Goal: Task Accomplishment & Management: Manage account settings

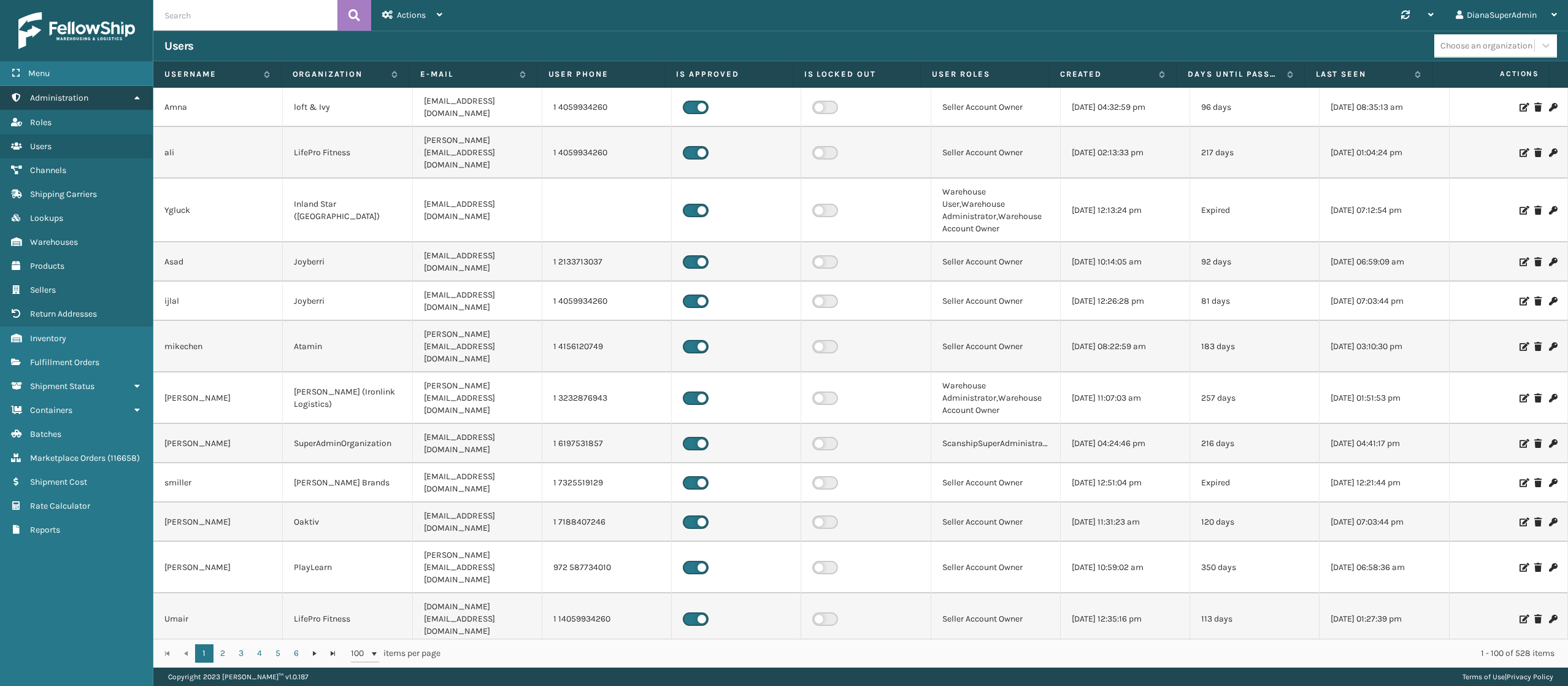
click at [123, 95] on link "Administration" at bounding box center [76, 97] width 153 height 24
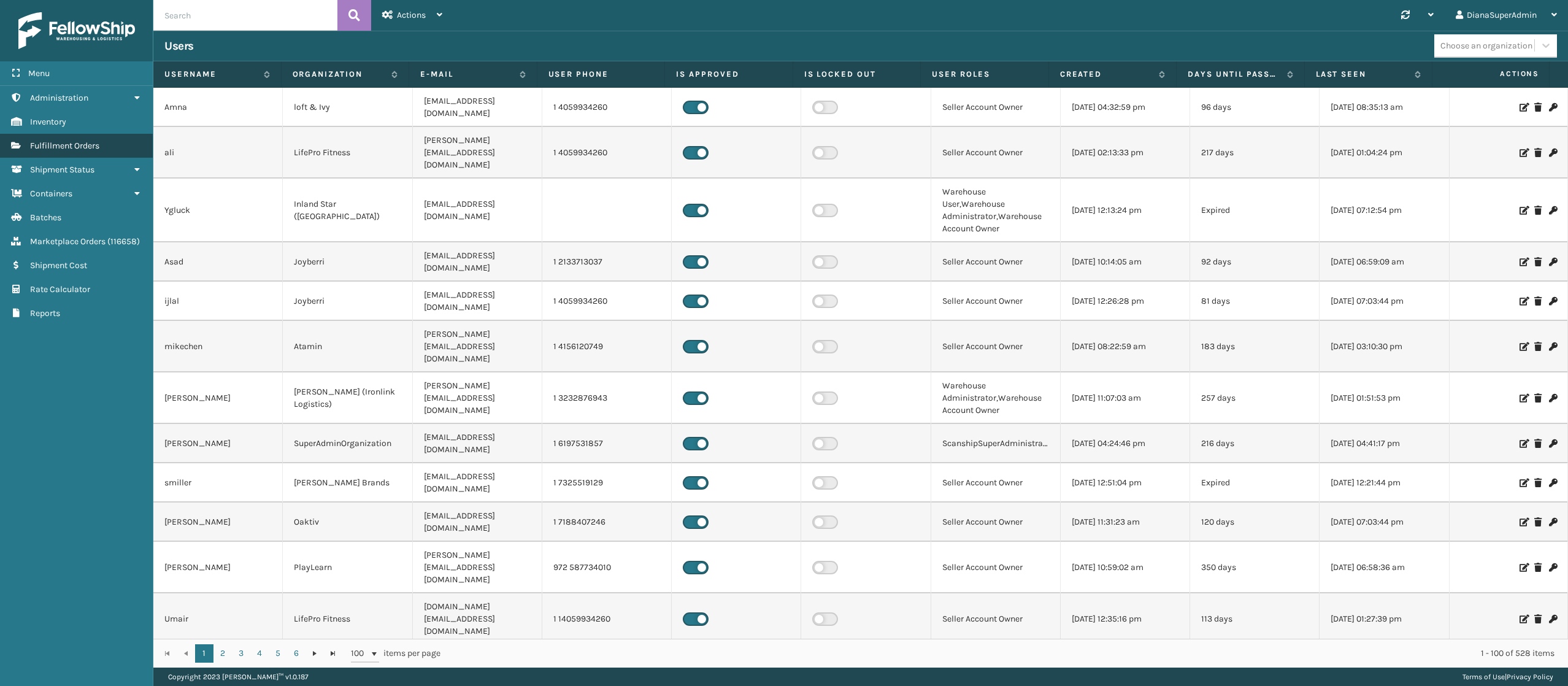
click at [102, 149] on link "Fulfillment Orders" at bounding box center [76, 146] width 153 height 24
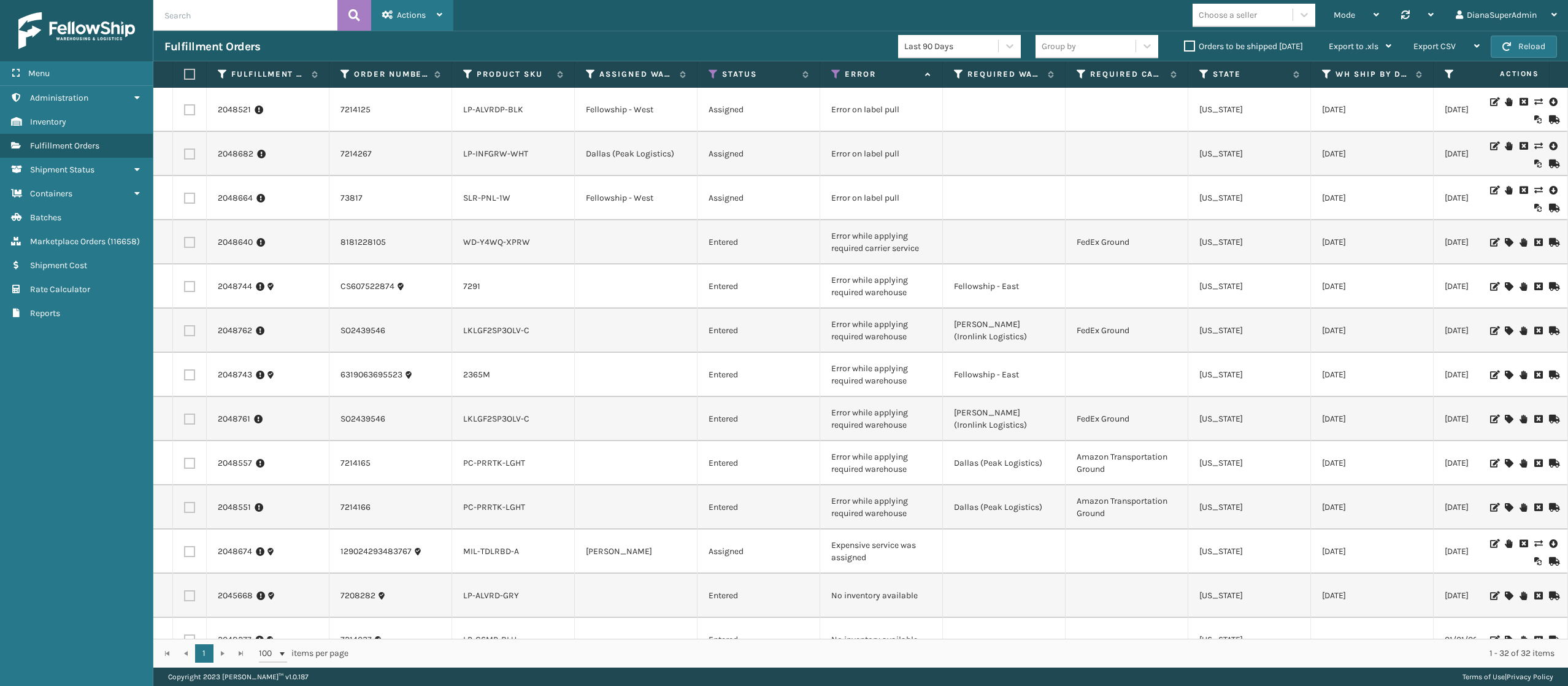
click at [426, 16] on div "Actions" at bounding box center [412, 15] width 60 height 30
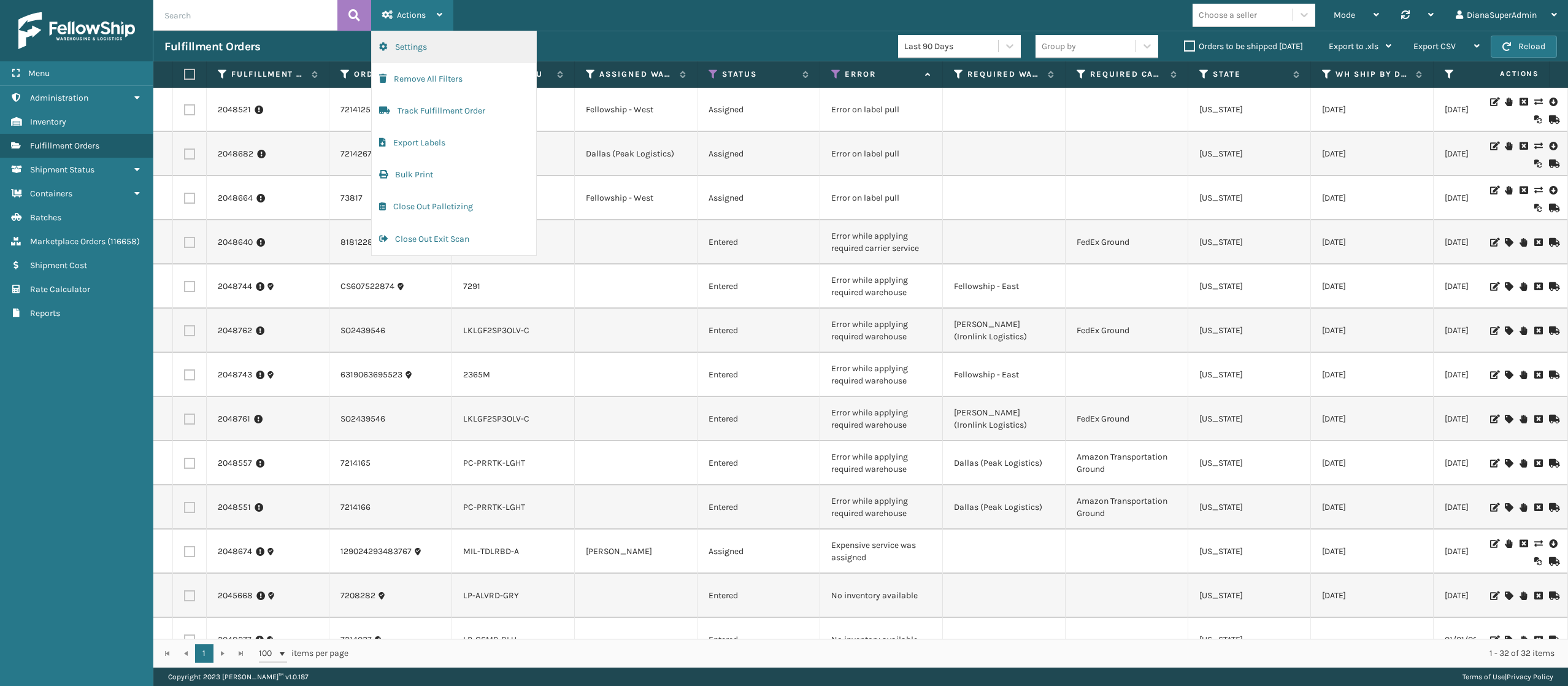
click at [447, 43] on button "Settings" at bounding box center [454, 47] width 164 height 32
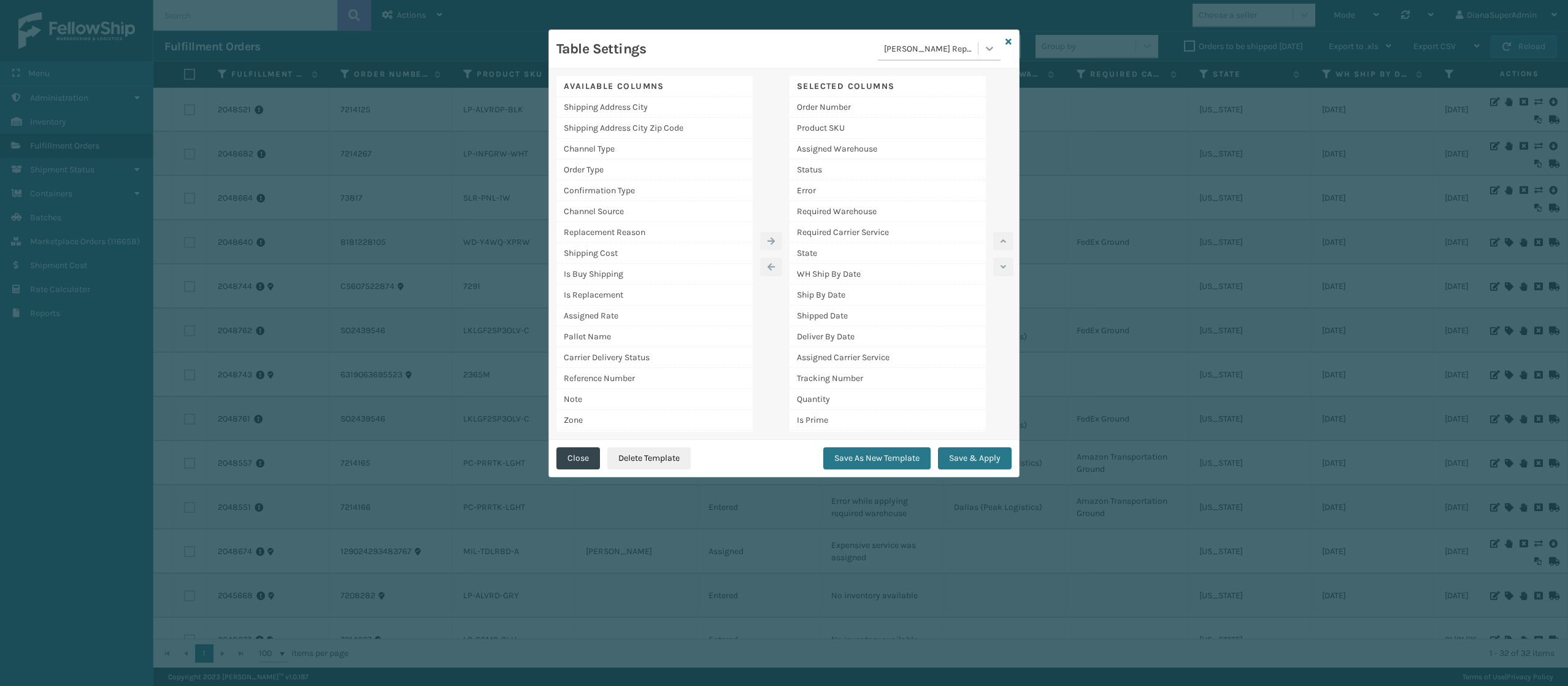
click at [990, 46] on icon at bounding box center [990, 48] width 12 height 12
click at [919, 137] on div "EOD" at bounding box center [939, 147] width 123 height 23
click at [992, 461] on button "Save & Apply" at bounding box center [974, 458] width 74 height 22
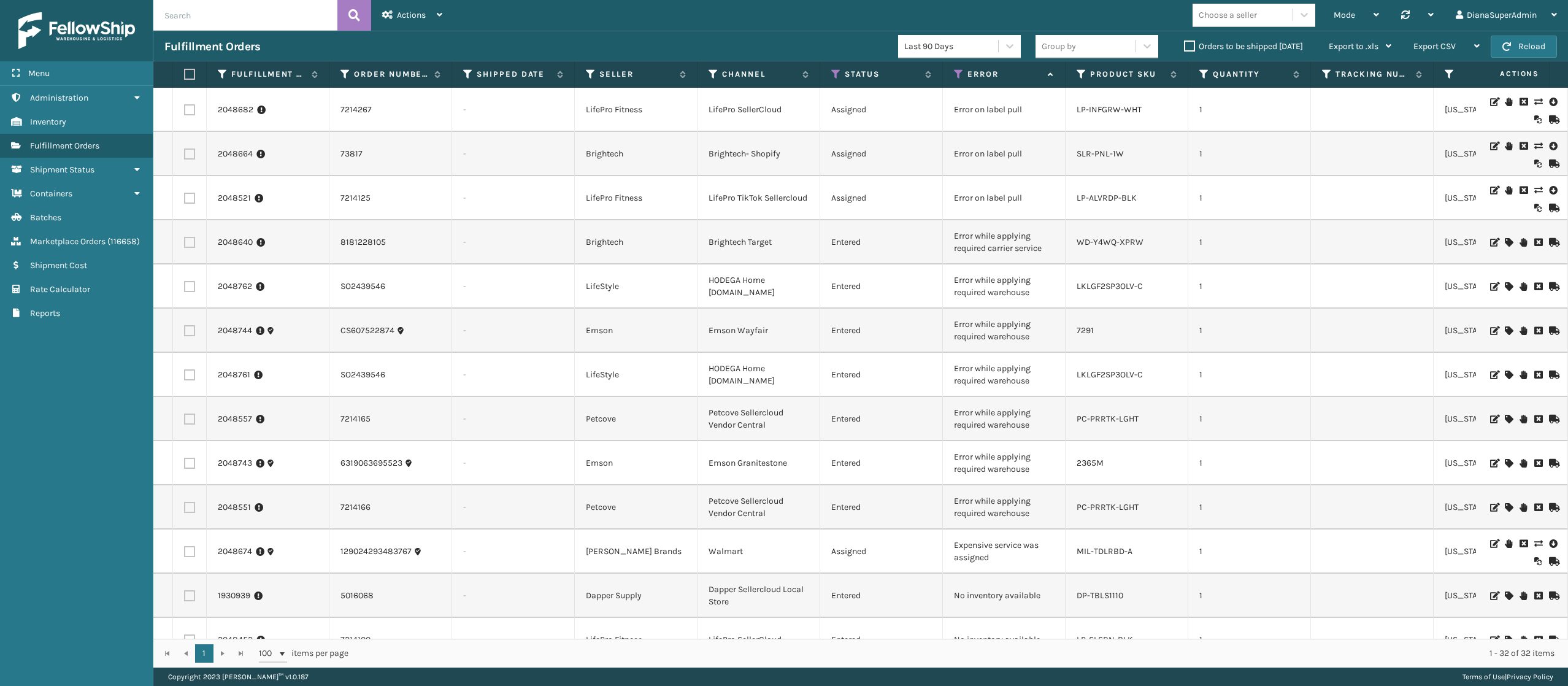
click at [1188, 47] on label "Orders to be shipped [DATE]" at bounding box center [1243, 46] width 119 height 10
click at [1184, 47] on input "Orders to be shipped [DATE]" at bounding box center [1184, 43] width 1 height 8
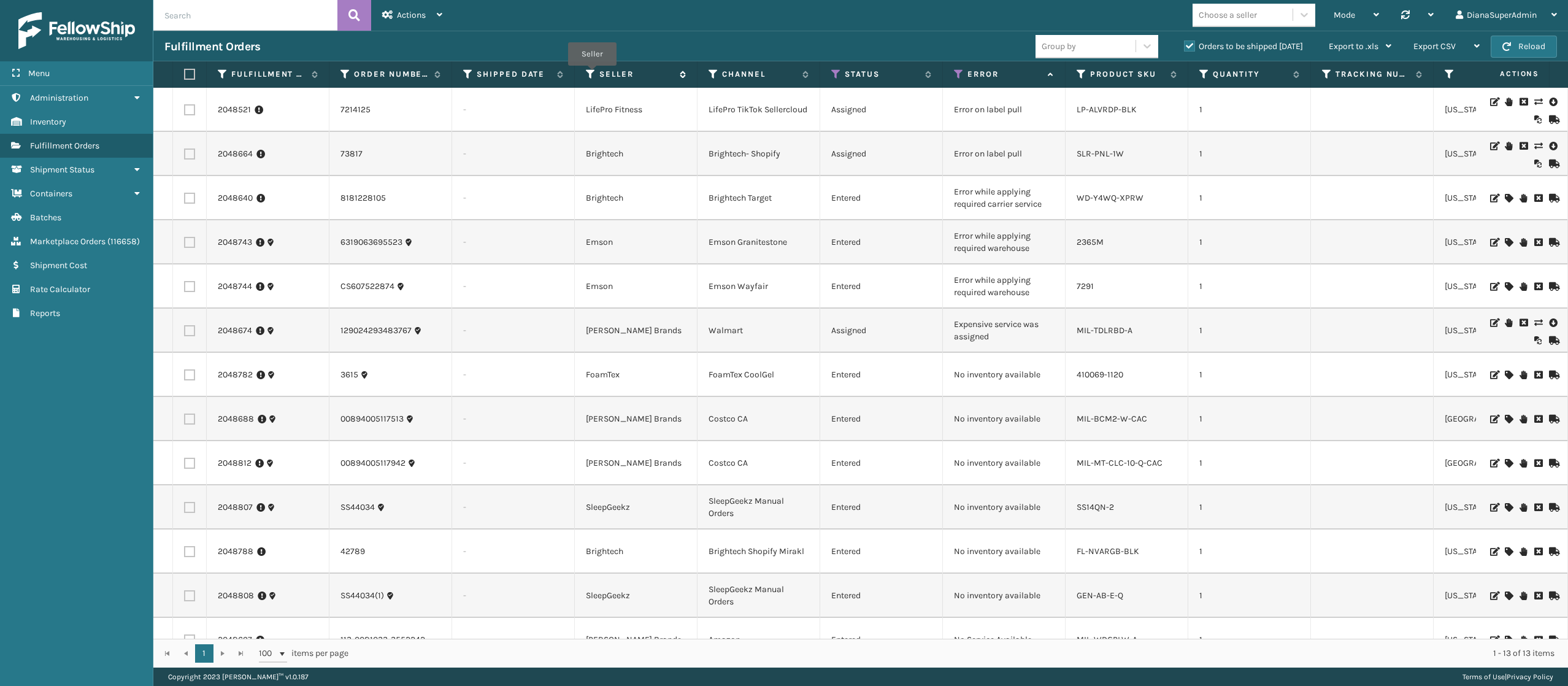
click at [589, 72] on icon at bounding box center [591, 75] width 10 height 11
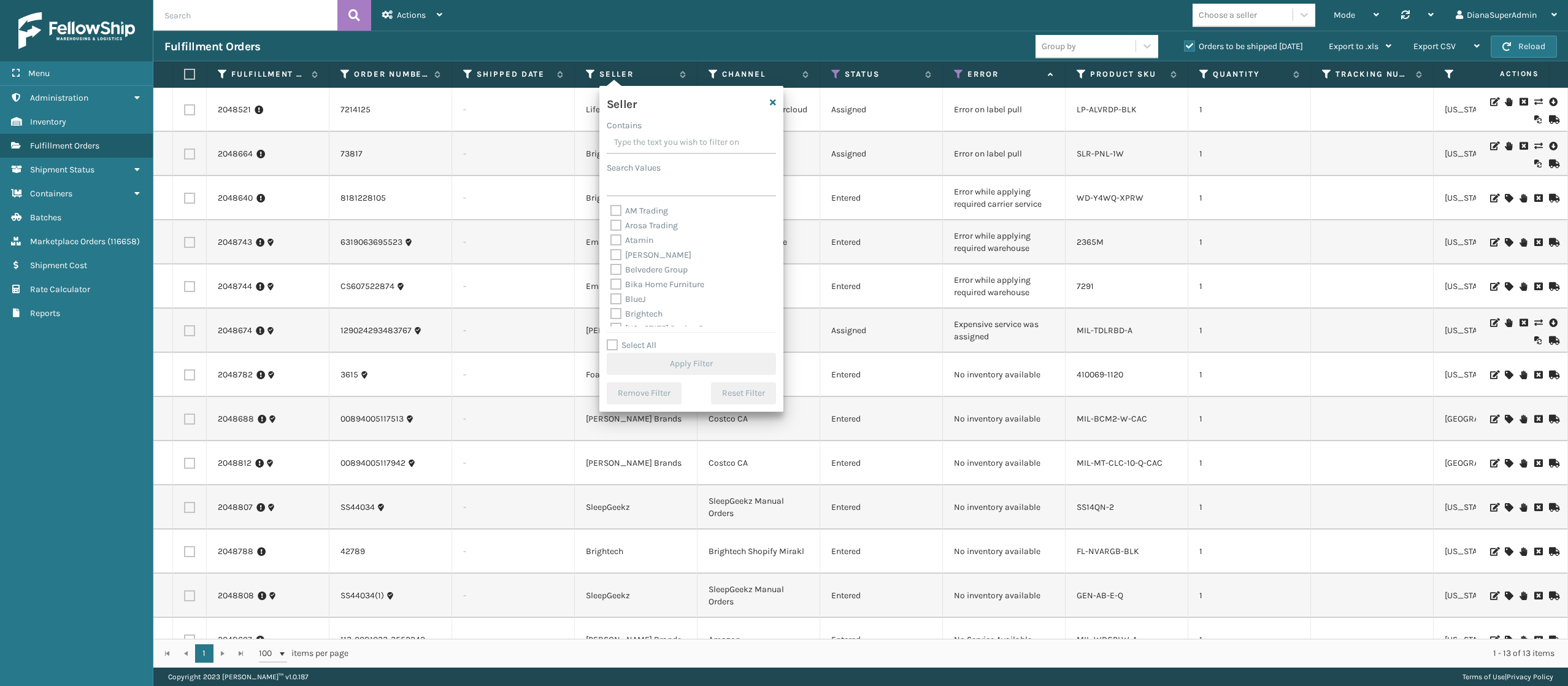
click at [615, 340] on label "Select All" at bounding box center [631, 344] width 50 height 10
click at [615, 340] on input "Select All" at bounding box center [698, 339] width 184 height 1
checkbox input "true"
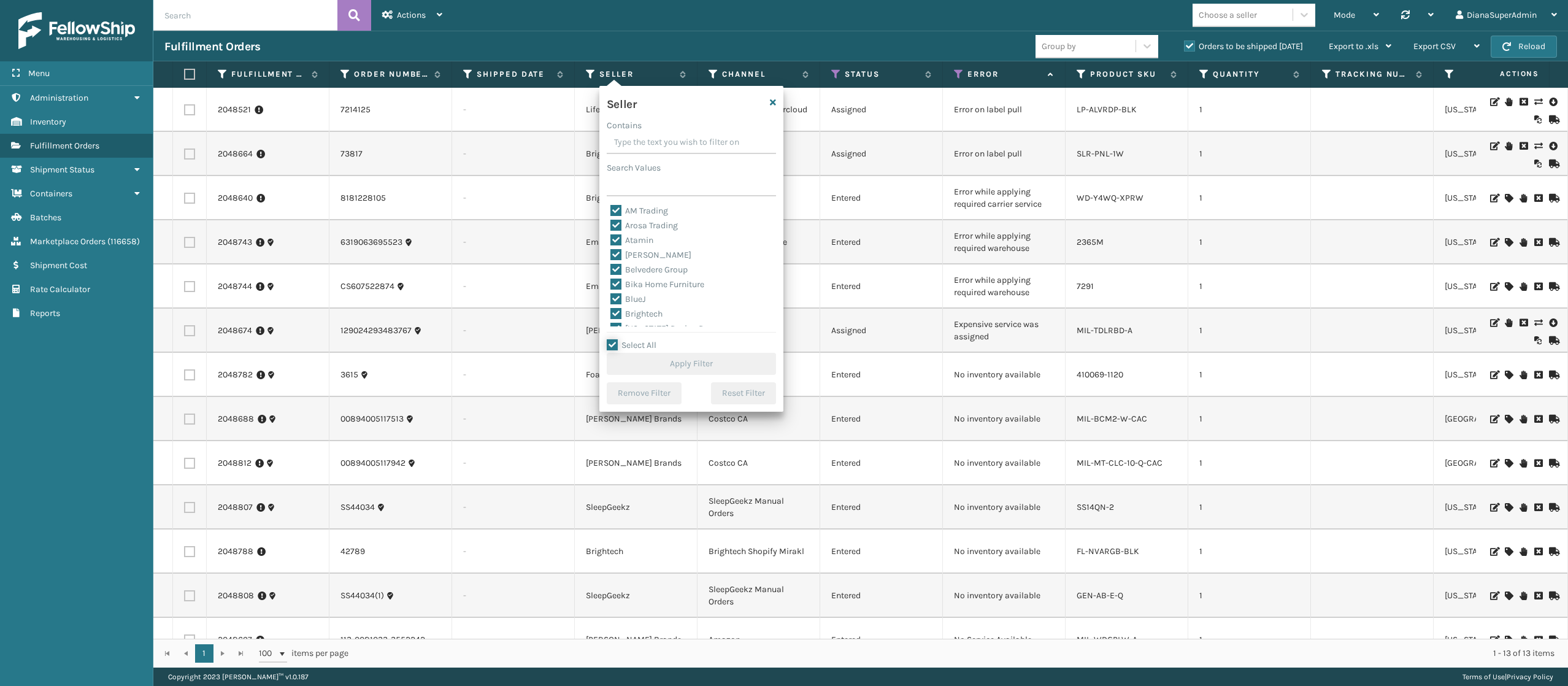
checkbox input "true"
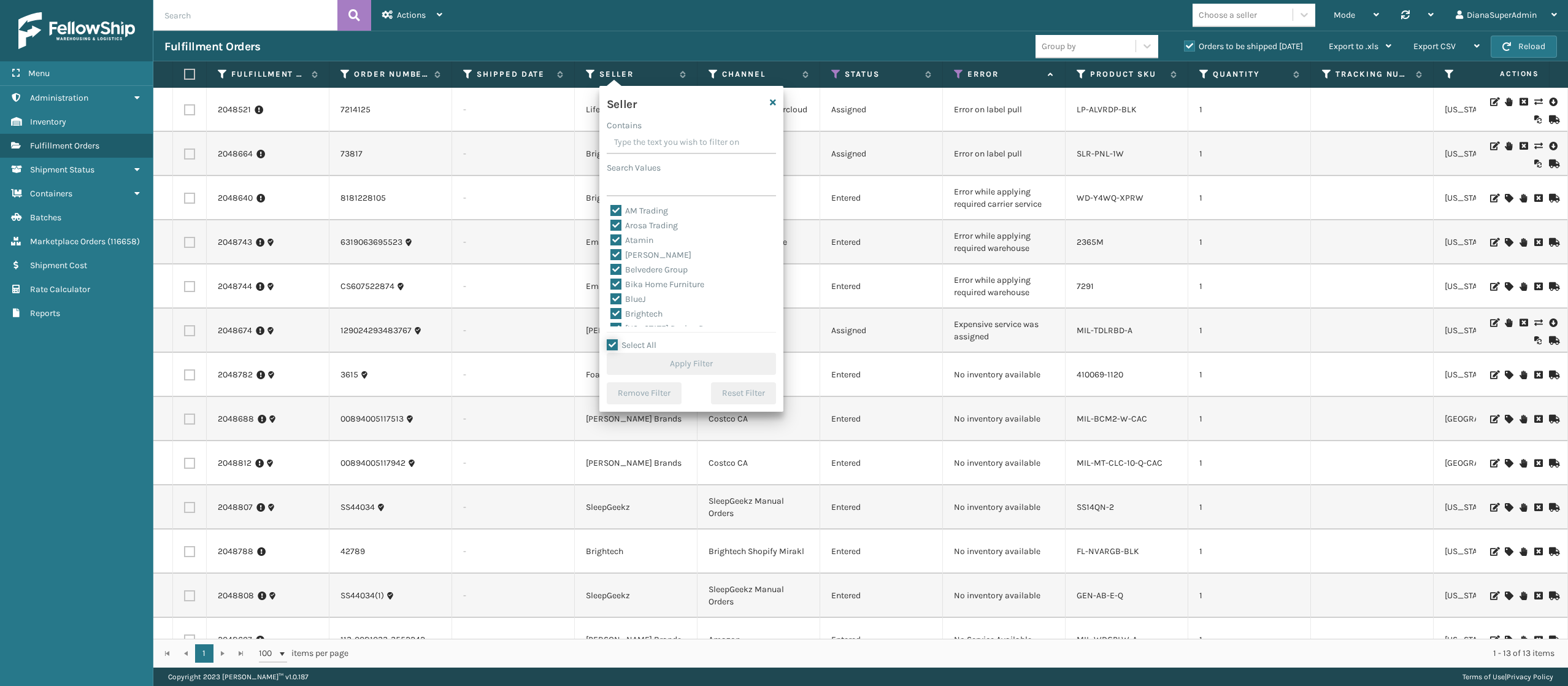
checkbox input "true"
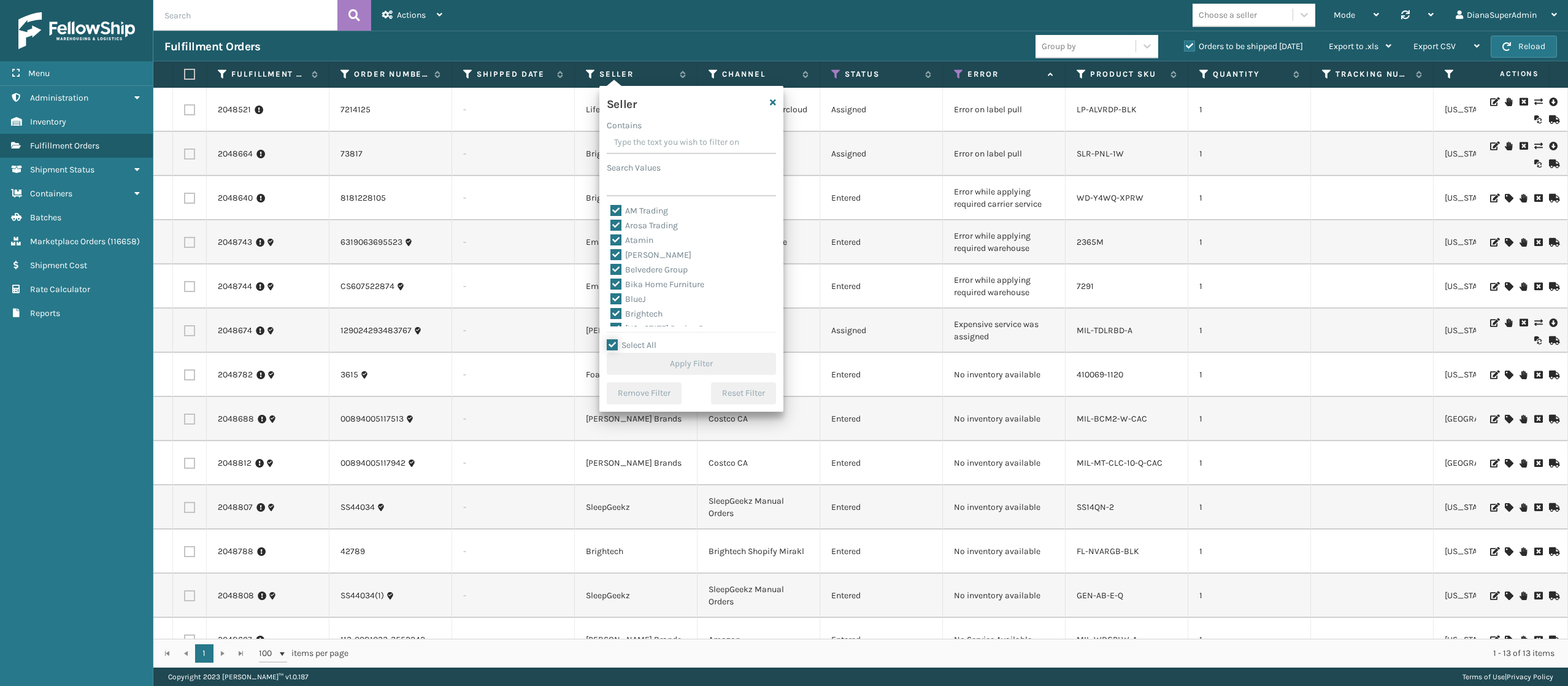
checkbox input "true"
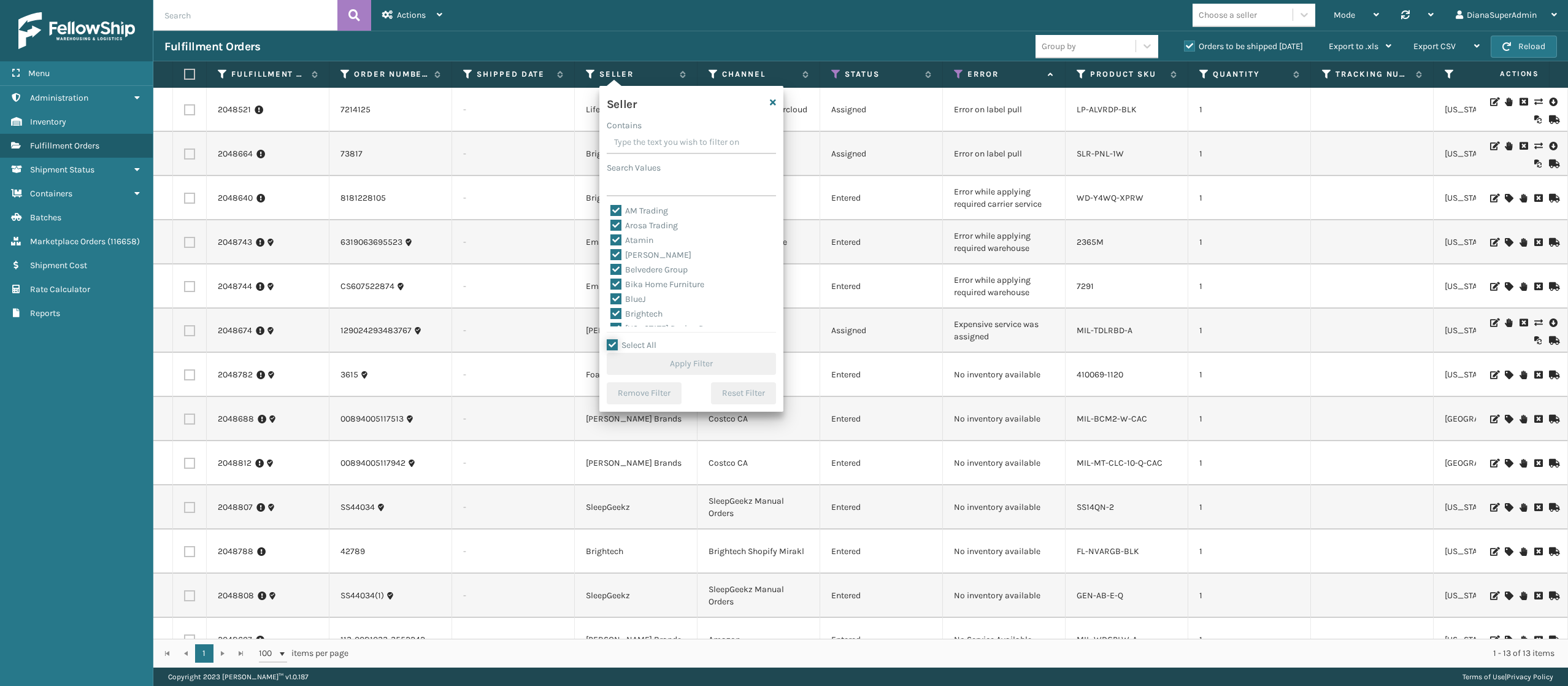
checkbox input "true"
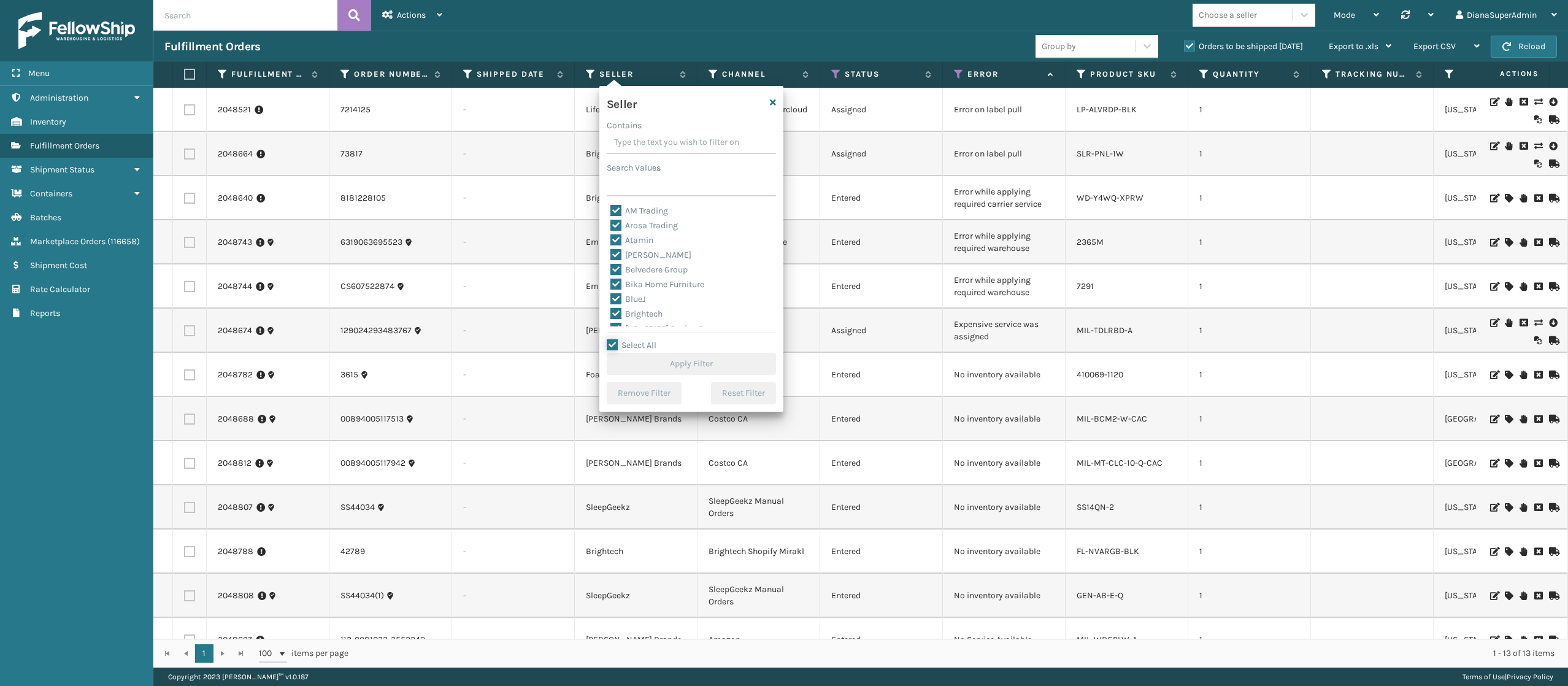
checkbox input "true"
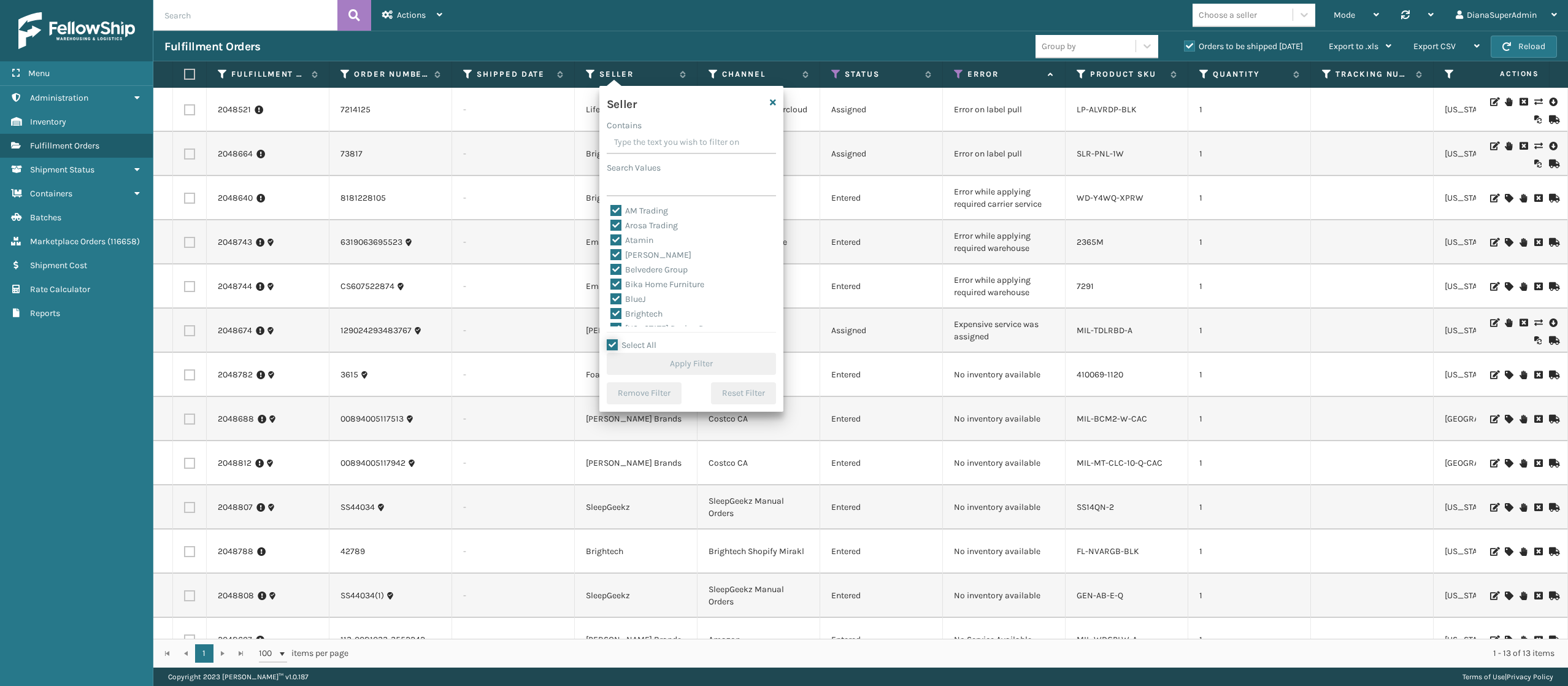
checkbox input "true"
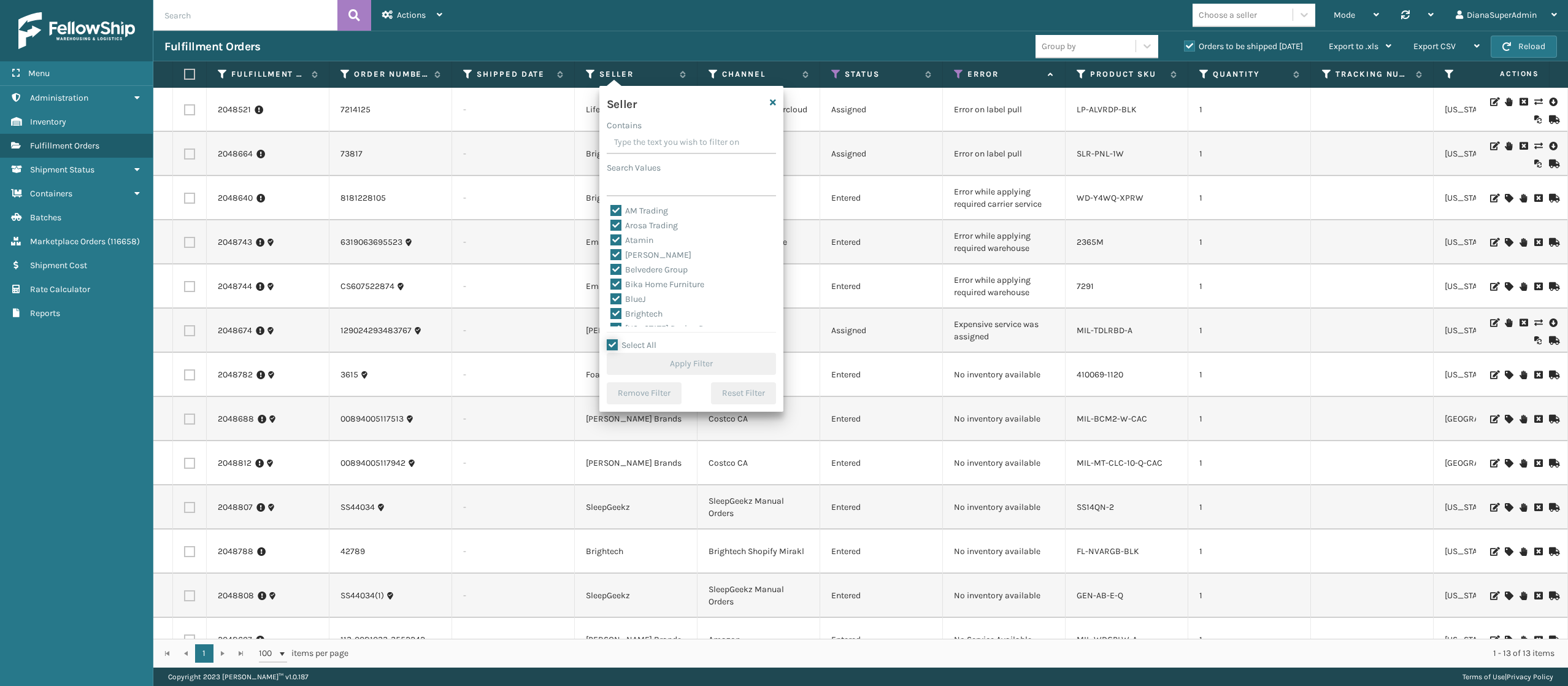
checkbox input "true"
click at [614, 304] on label "SleepGeekz" at bounding box center [639, 304] width 59 height 10
click at [611, 304] on input "SleepGeekz" at bounding box center [610, 301] width 1 height 8
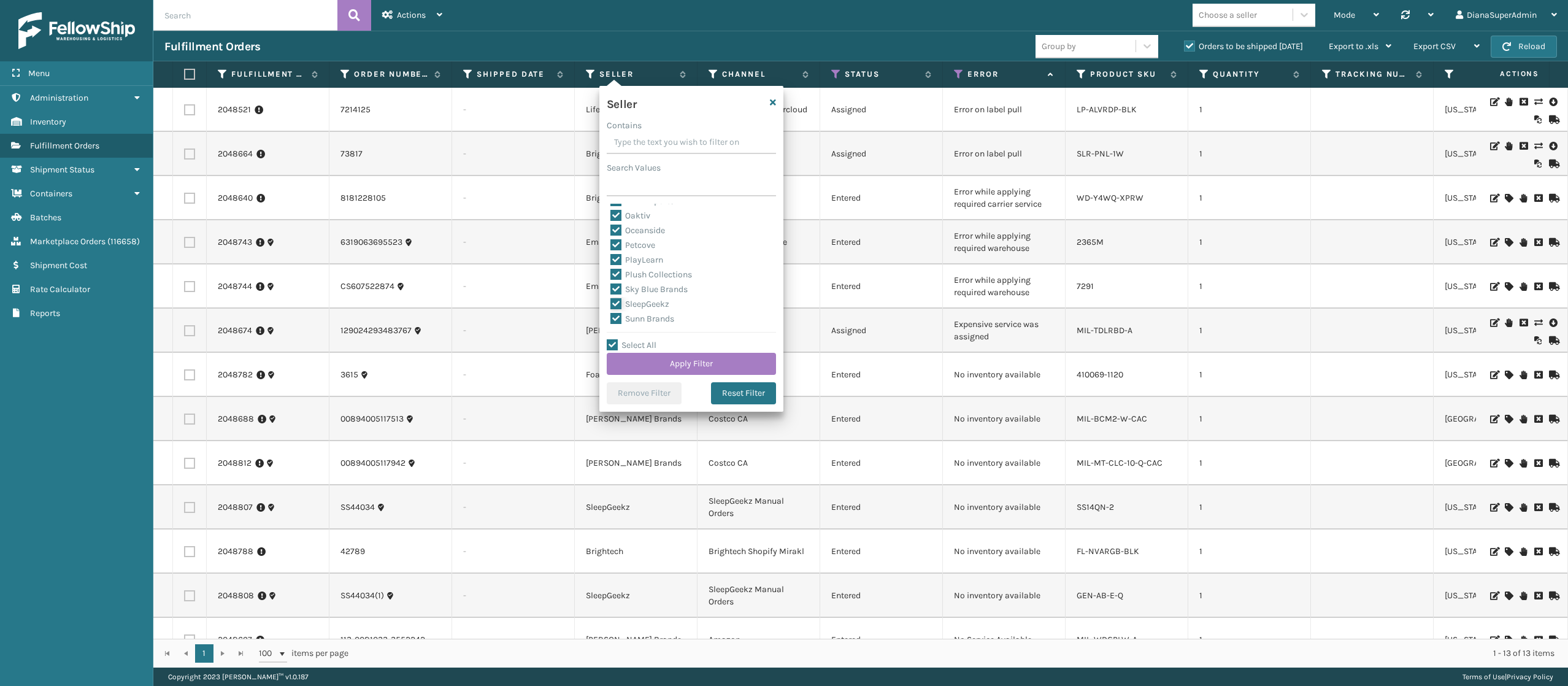
checkbox input "false"
click at [697, 361] on button "Apply Filter" at bounding box center [691, 364] width 169 height 22
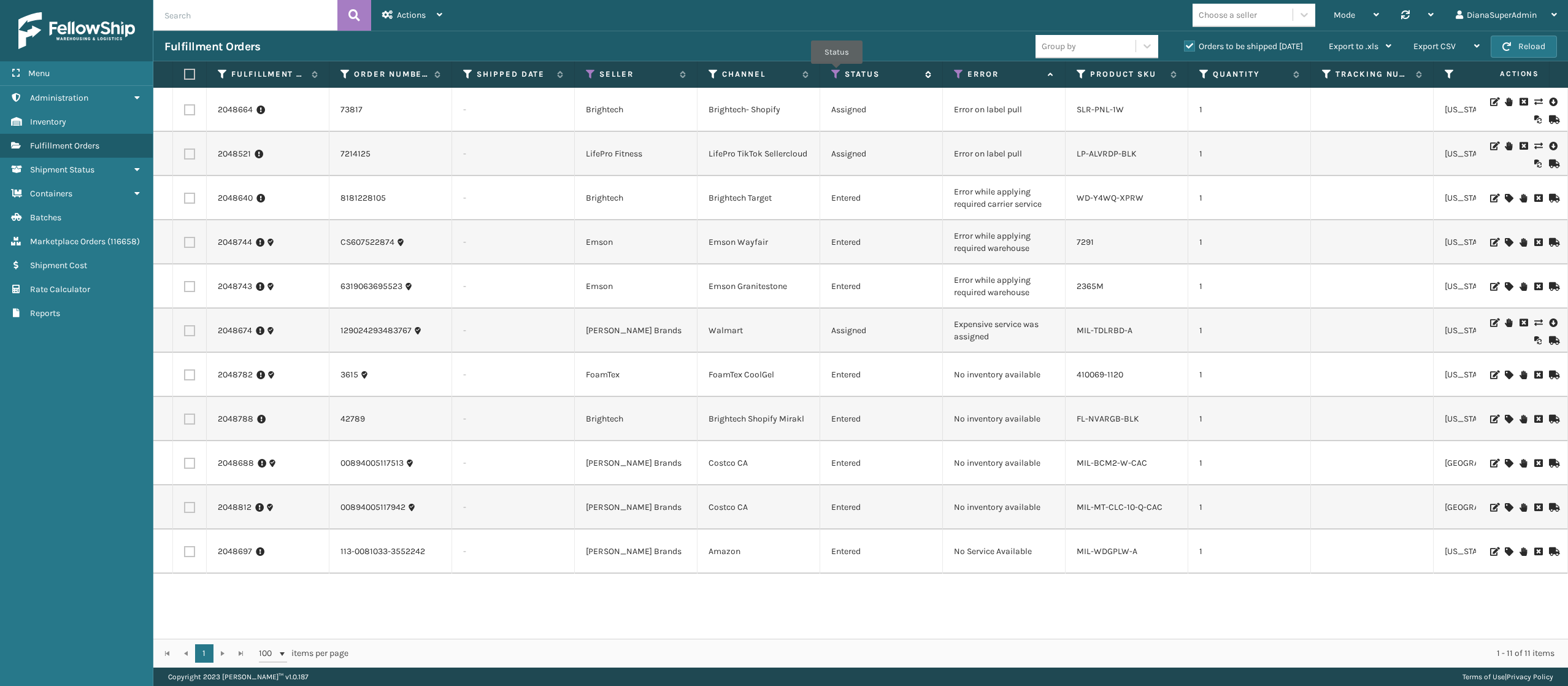
click at [836, 72] on icon at bounding box center [836, 75] width 10 height 11
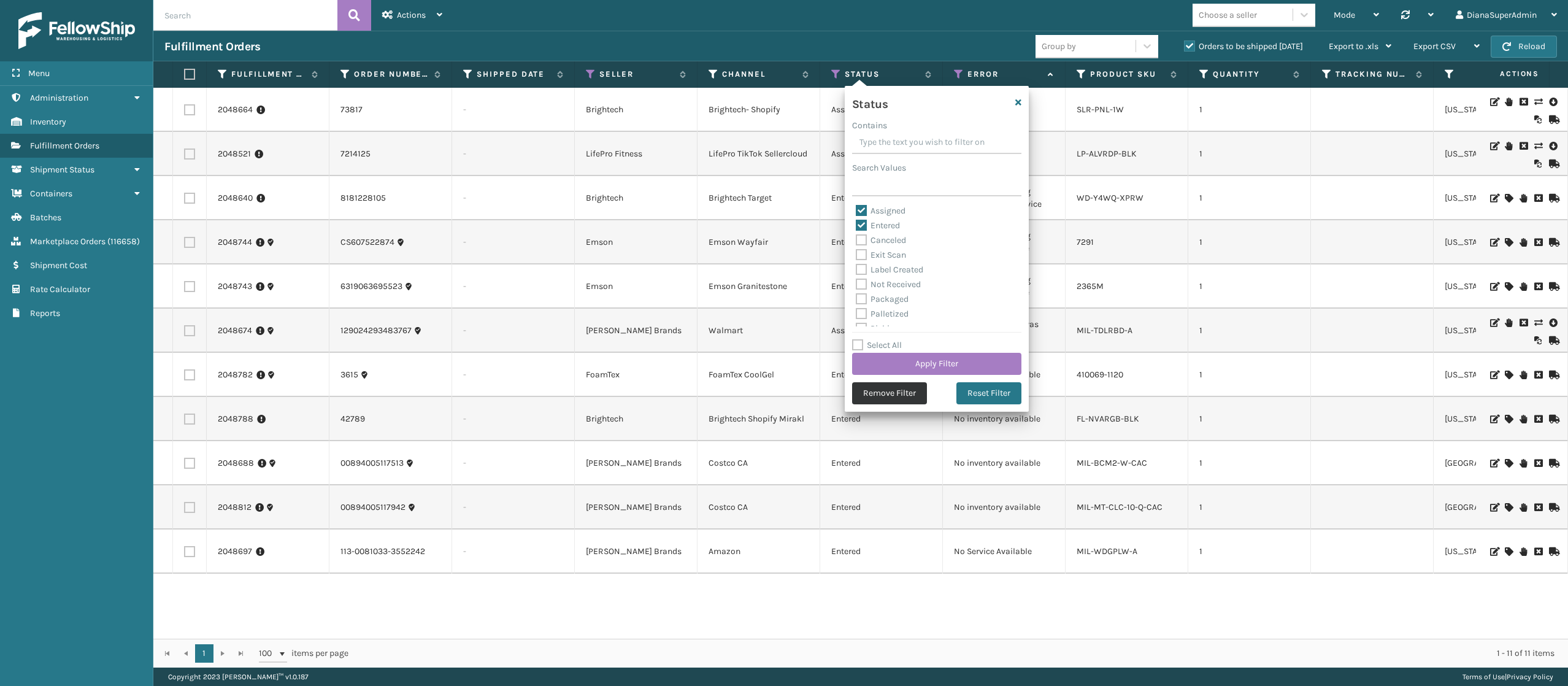
click at [879, 395] on button "Remove Filter" at bounding box center [890, 393] width 75 height 22
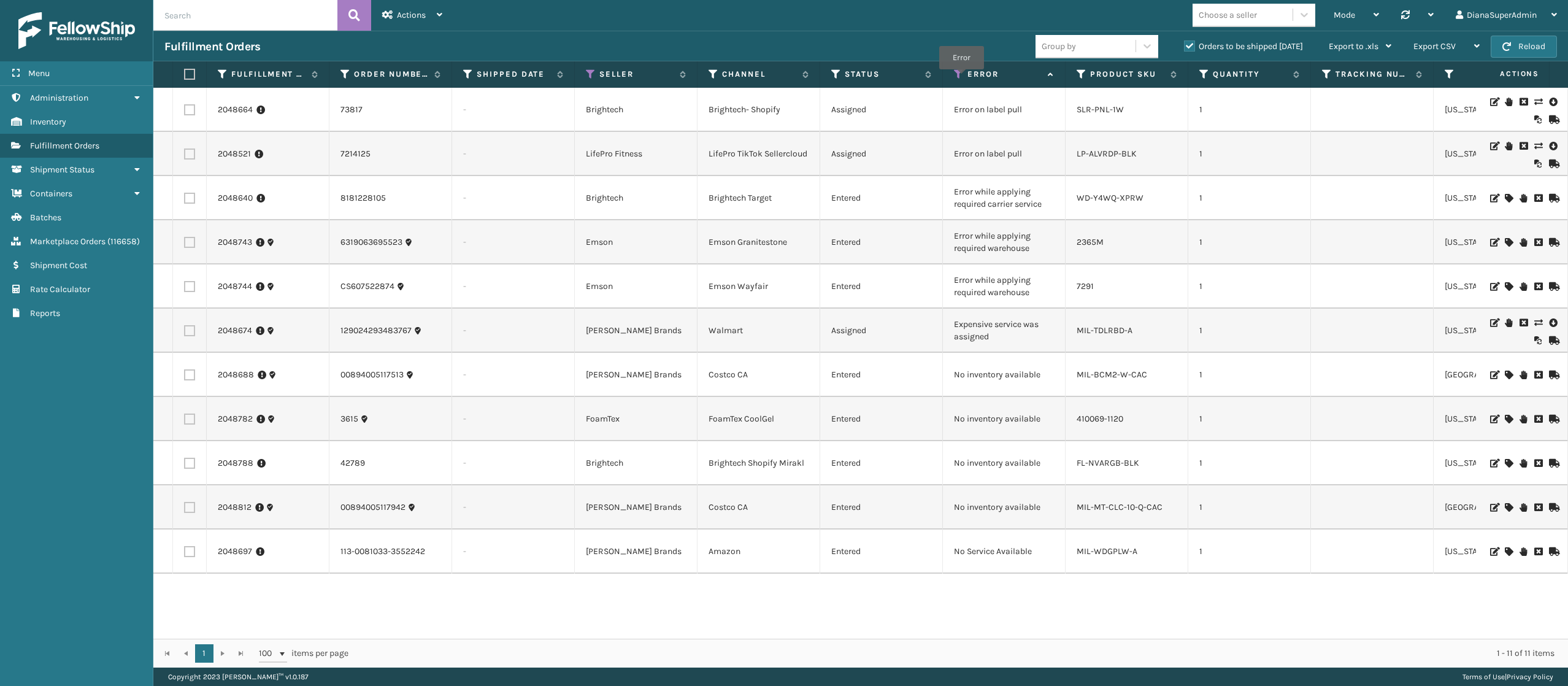
click at [963, 79] on icon at bounding box center [959, 75] width 10 height 11
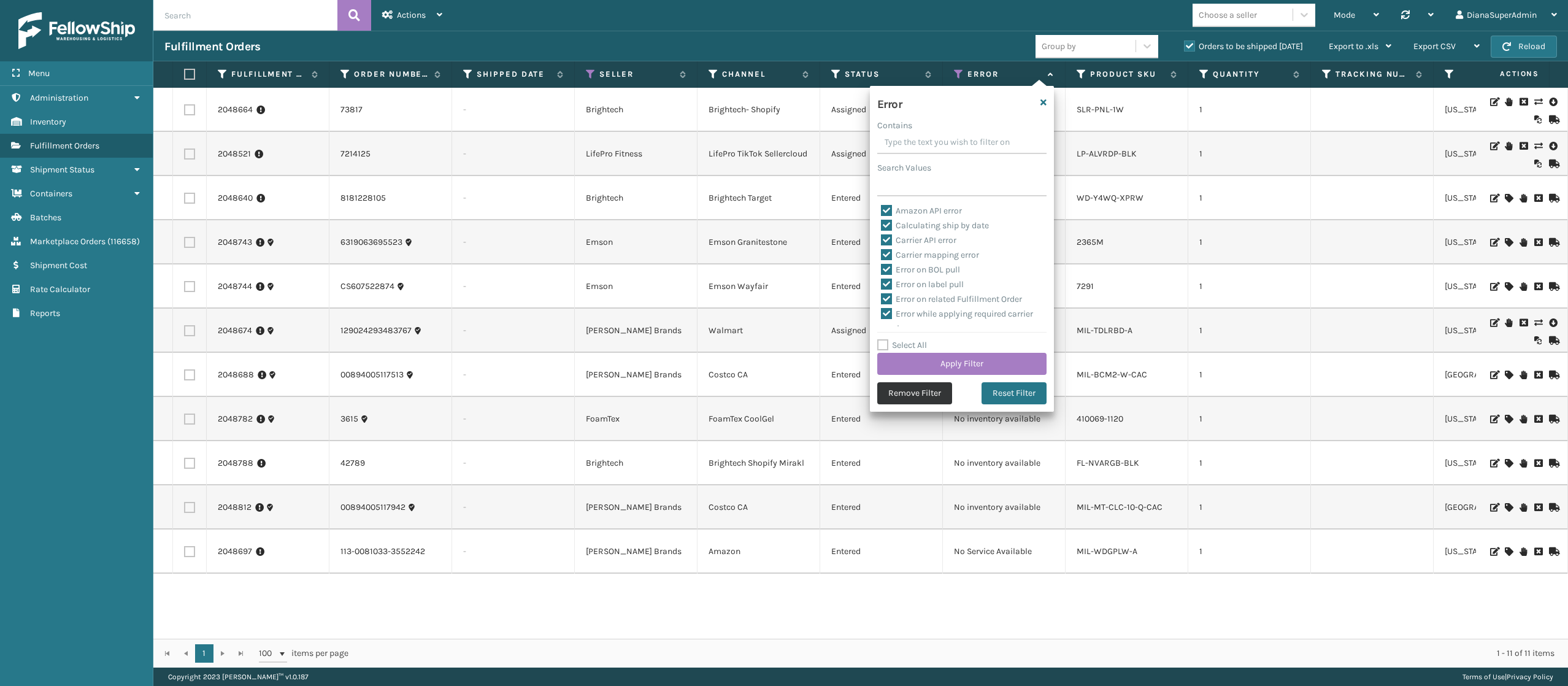
click at [929, 389] on button "Remove Filter" at bounding box center [914, 393] width 75 height 22
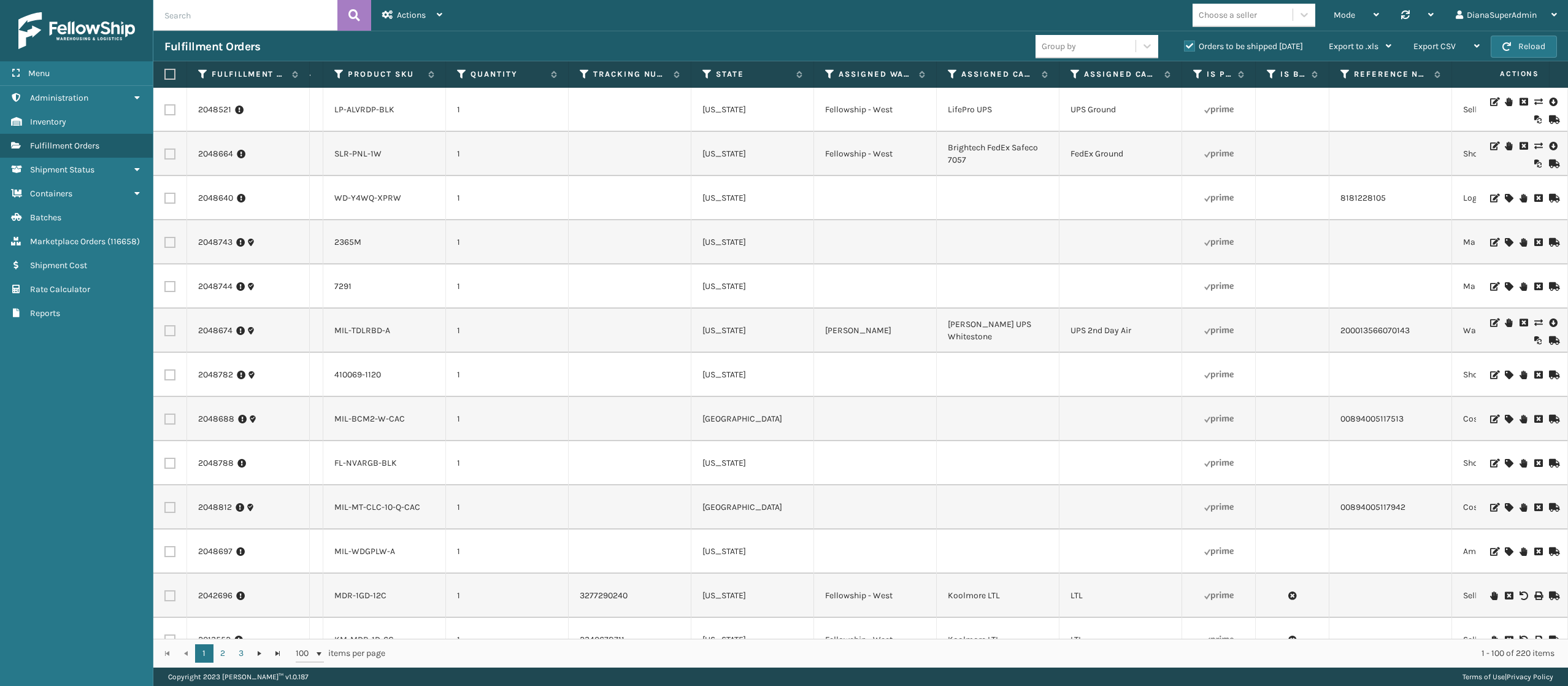
scroll to position [0, 856]
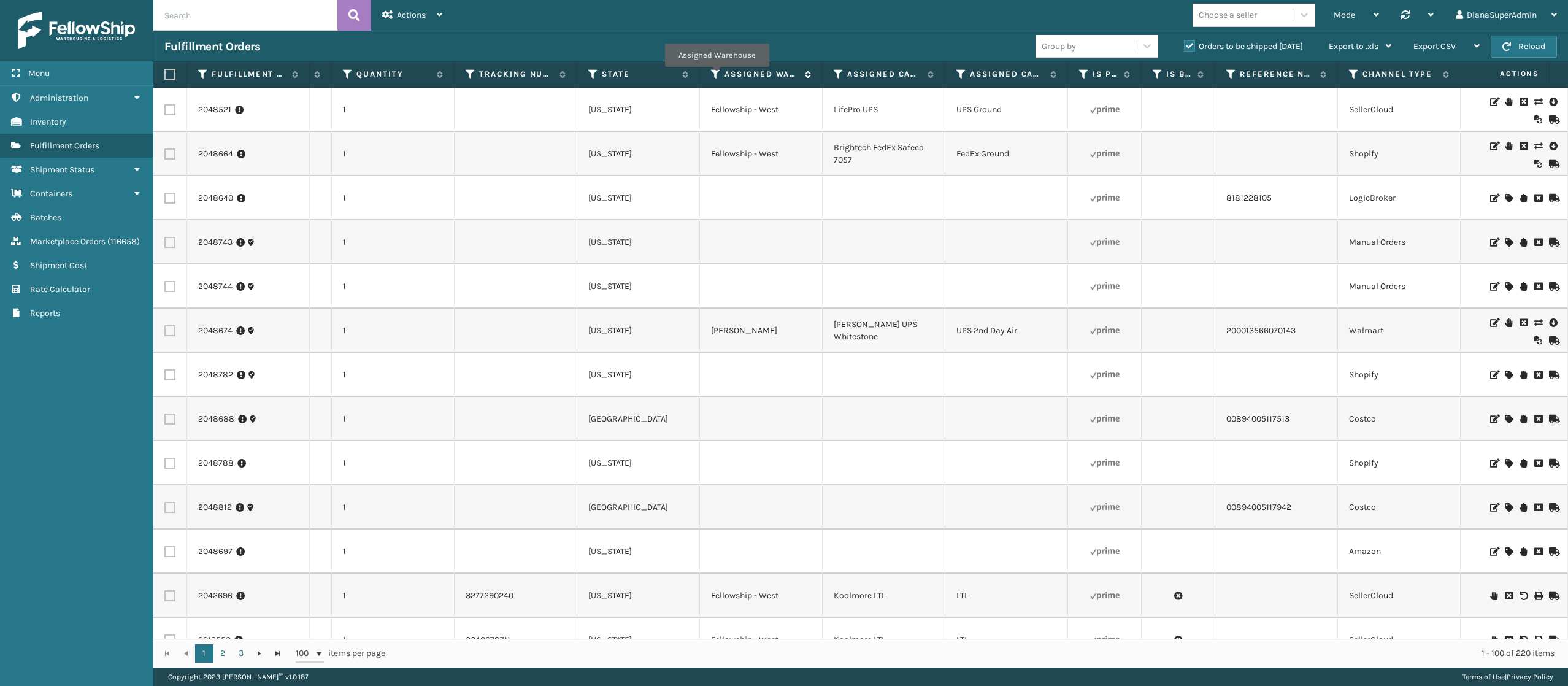
click at [716, 76] on icon at bounding box center [716, 75] width 10 height 11
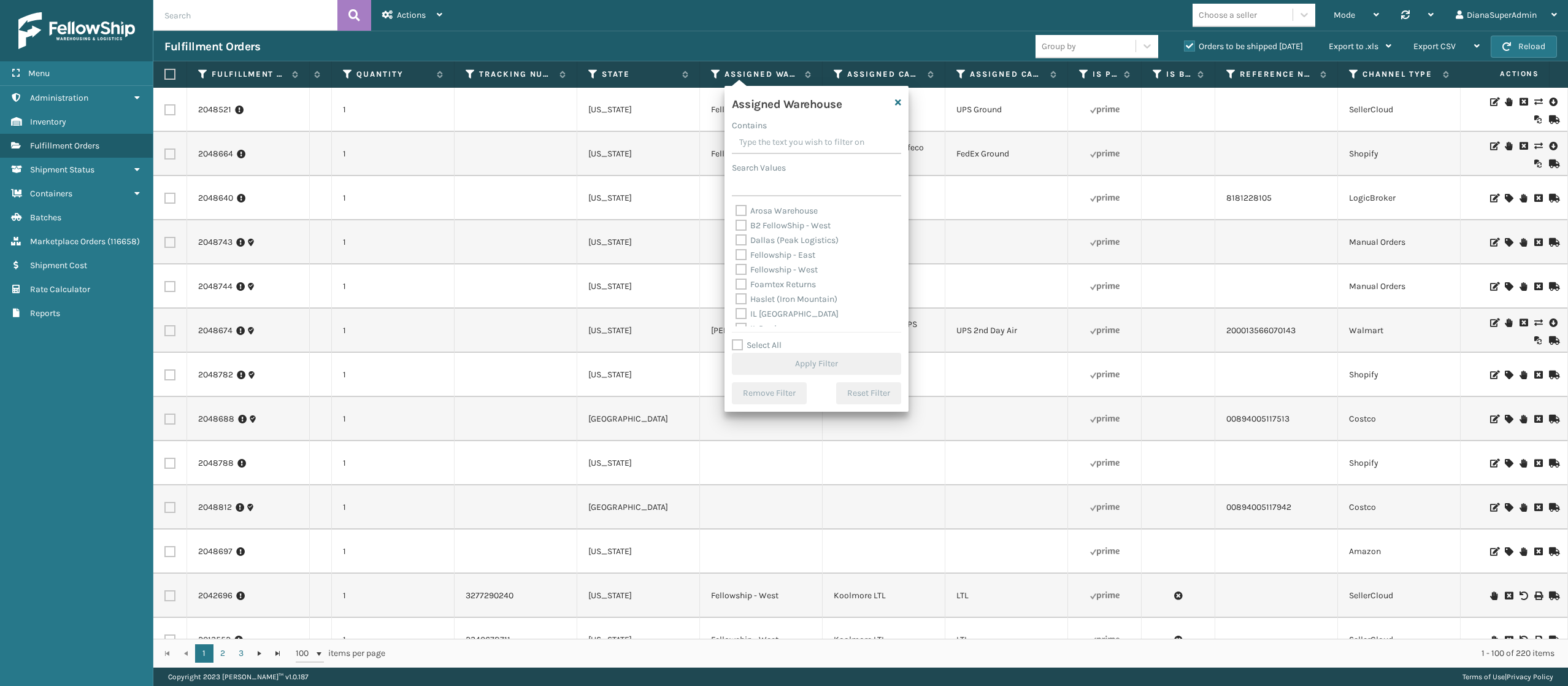
click at [739, 253] on label "Fellowship - East" at bounding box center [776, 255] width 80 height 10
click at [736, 253] on input "Fellowship - East" at bounding box center [736, 252] width 1 height 8
checkbox input "true"
click at [817, 355] on button "Apply Filter" at bounding box center [816, 364] width 169 height 22
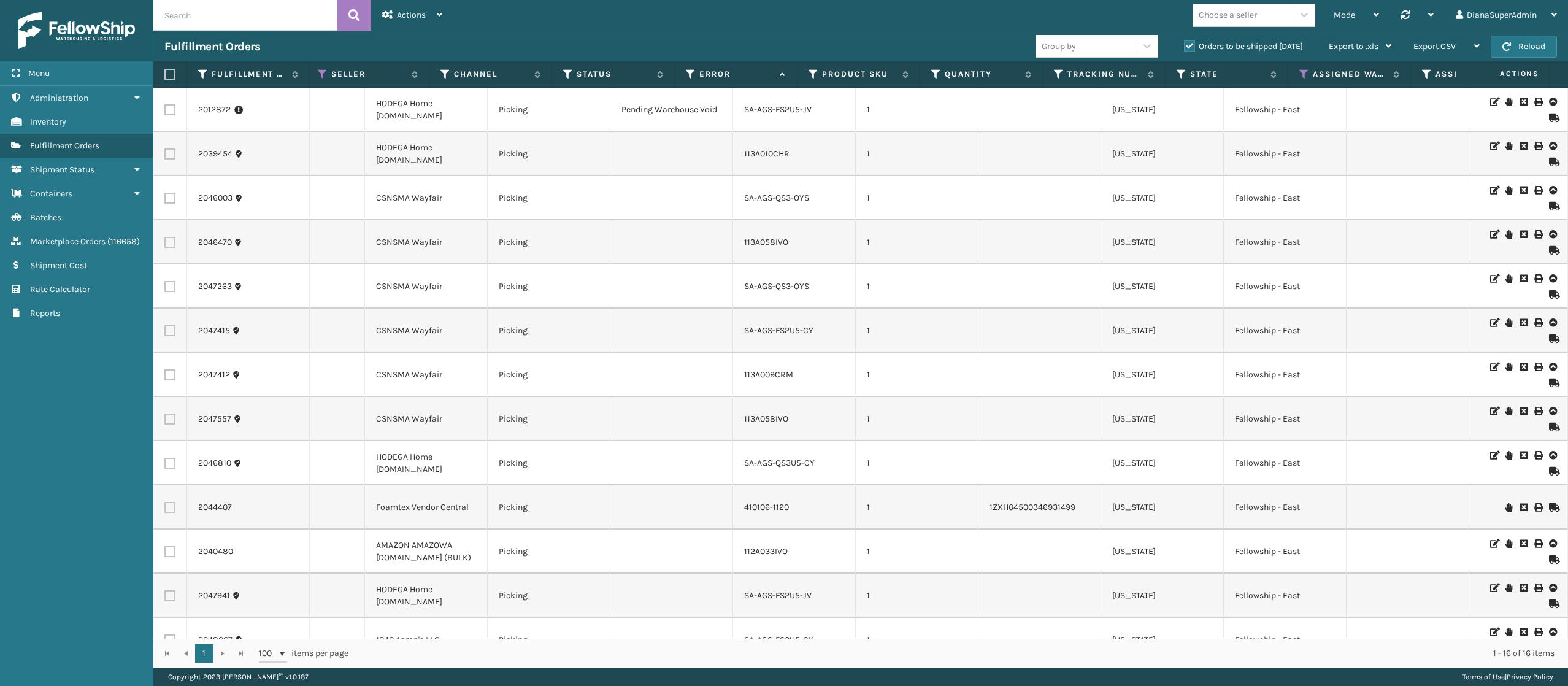
scroll to position [0, 0]
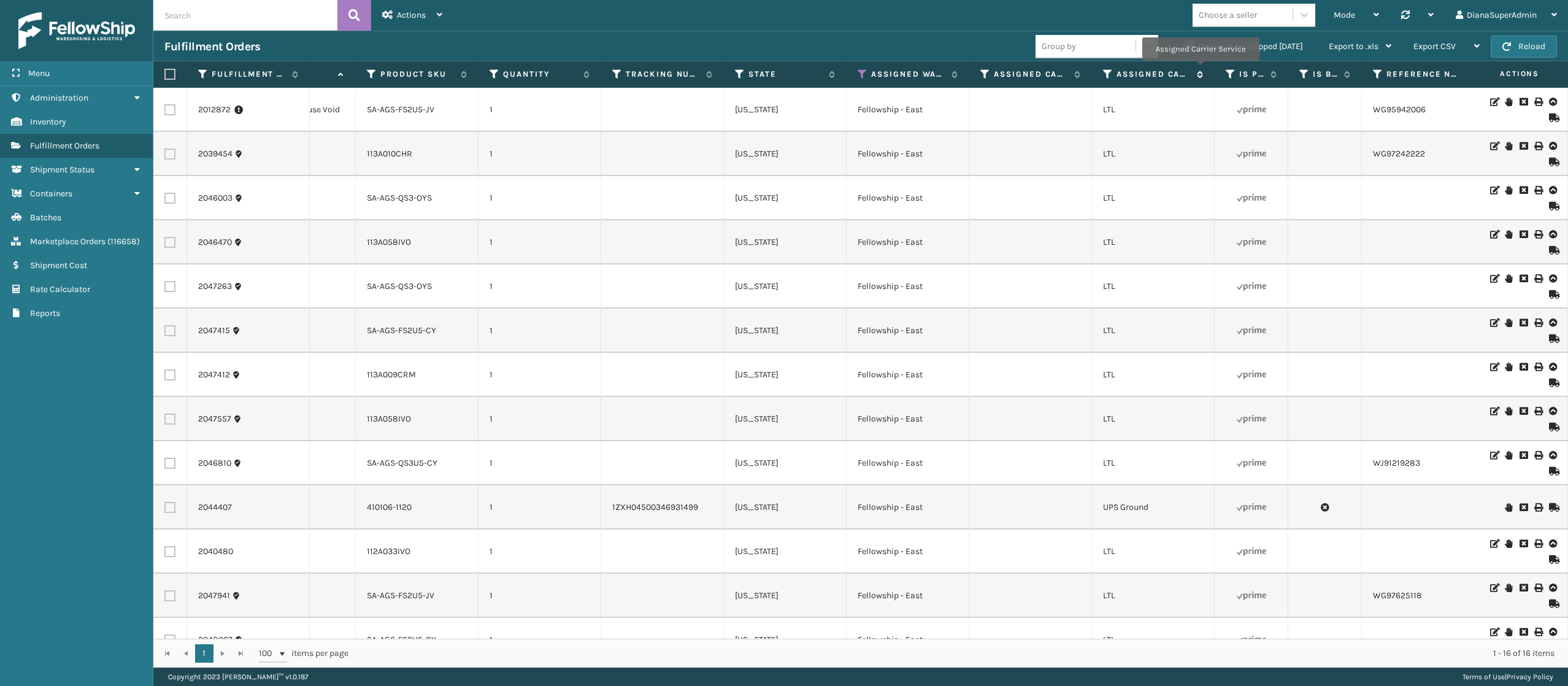
click at [1200, 70] on icon at bounding box center [1198, 74] width 10 height 8
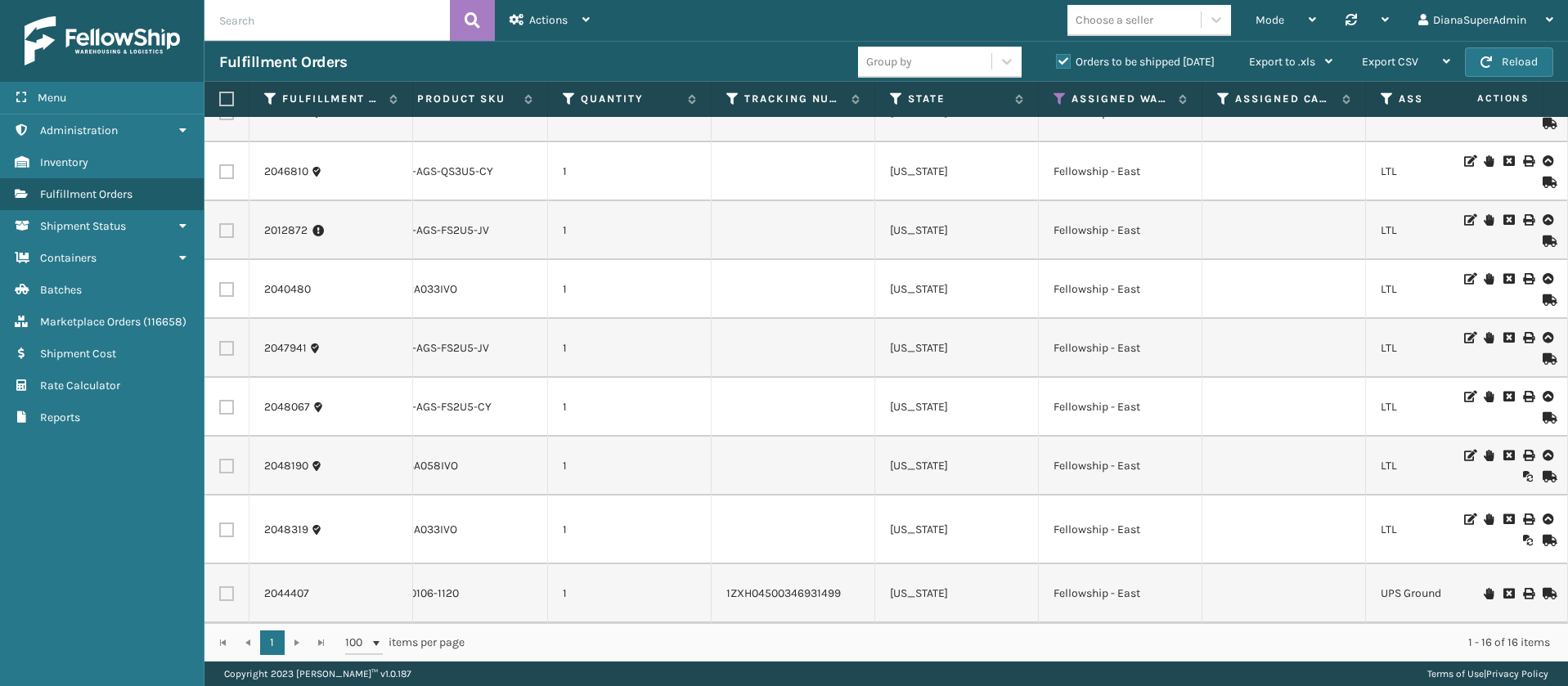
scroll to position [0, 1036]
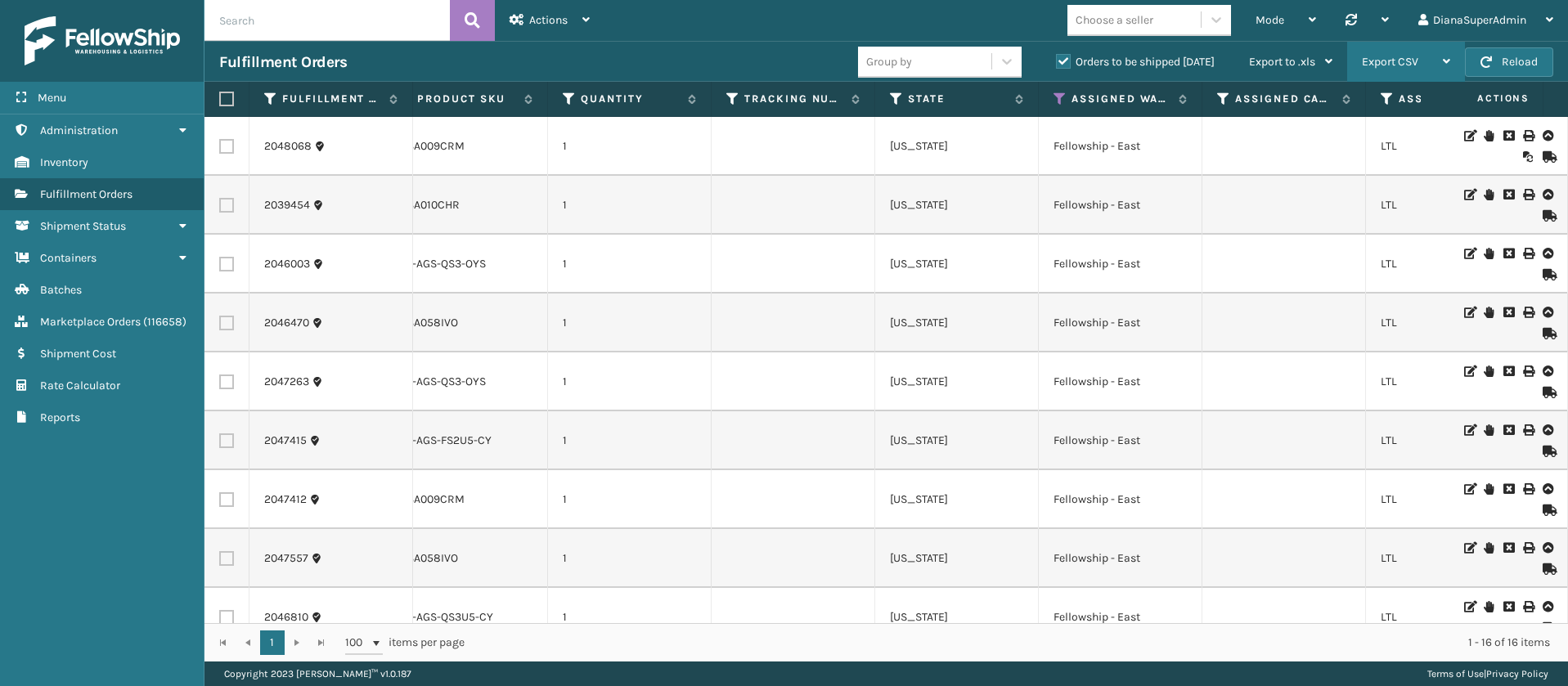
click at [1414, 59] on span "Export CSV" at bounding box center [1389, 62] width 56 height 14
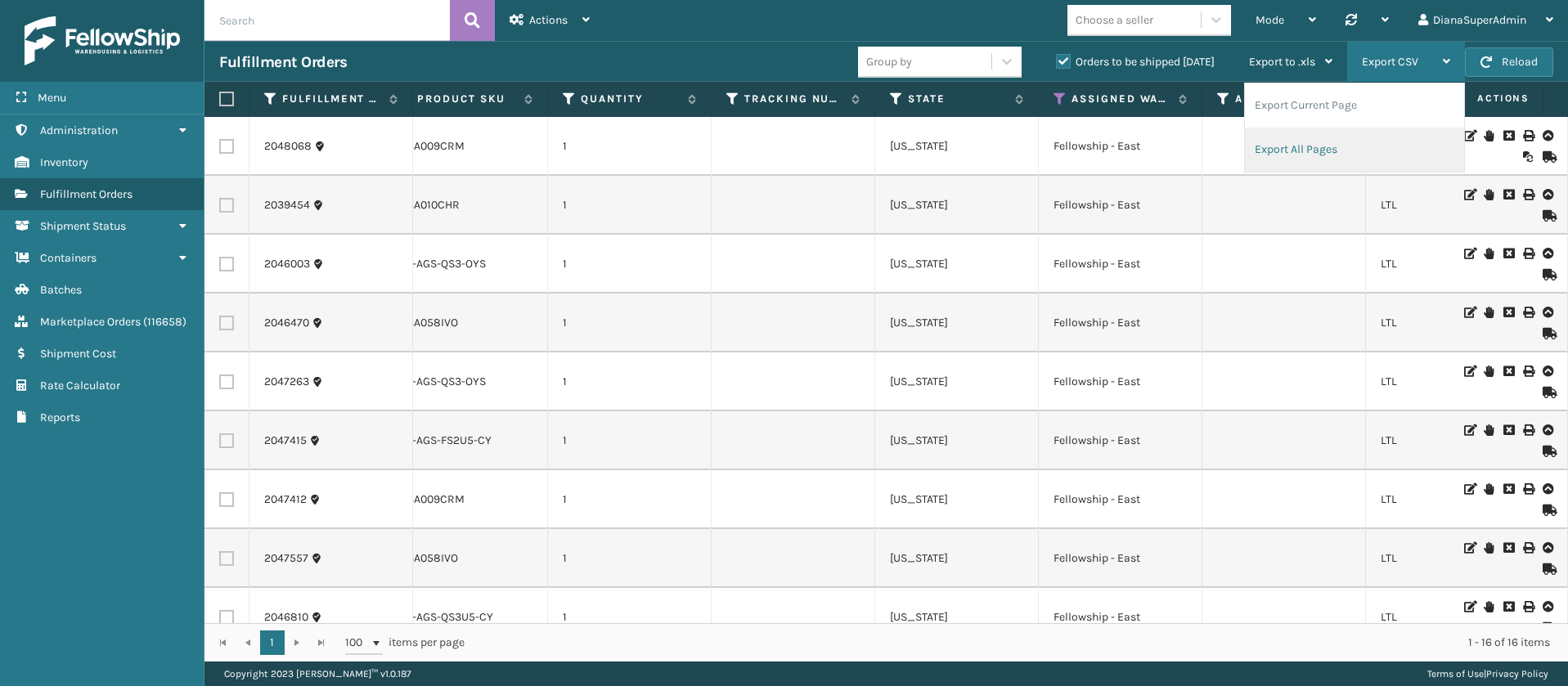
click at [1312, 148] on li "Export All Pages" at bounding box center [1355, 150] width 219 height 44
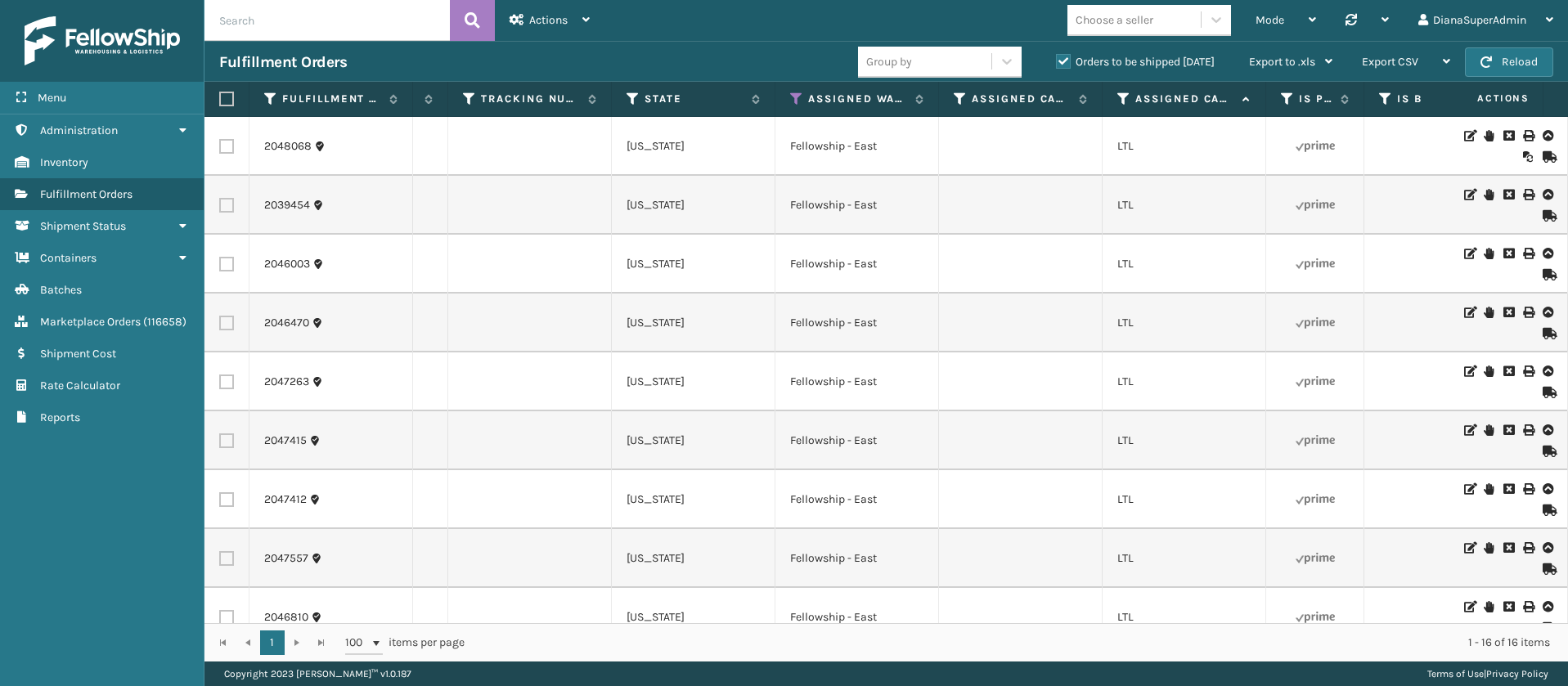
scroll to position [0, 1290]
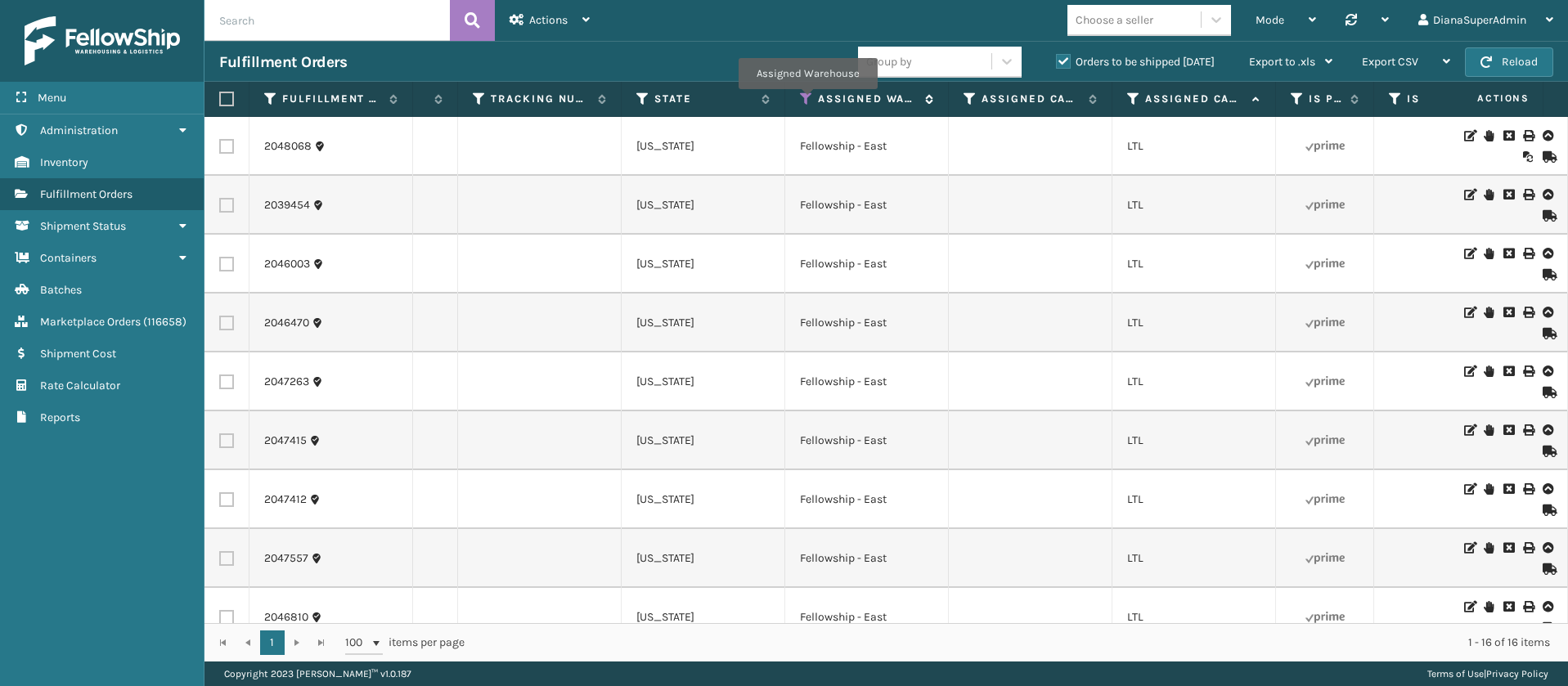
click at [804, 99] on icon at bounding box center [806, 99] width 13 height 15
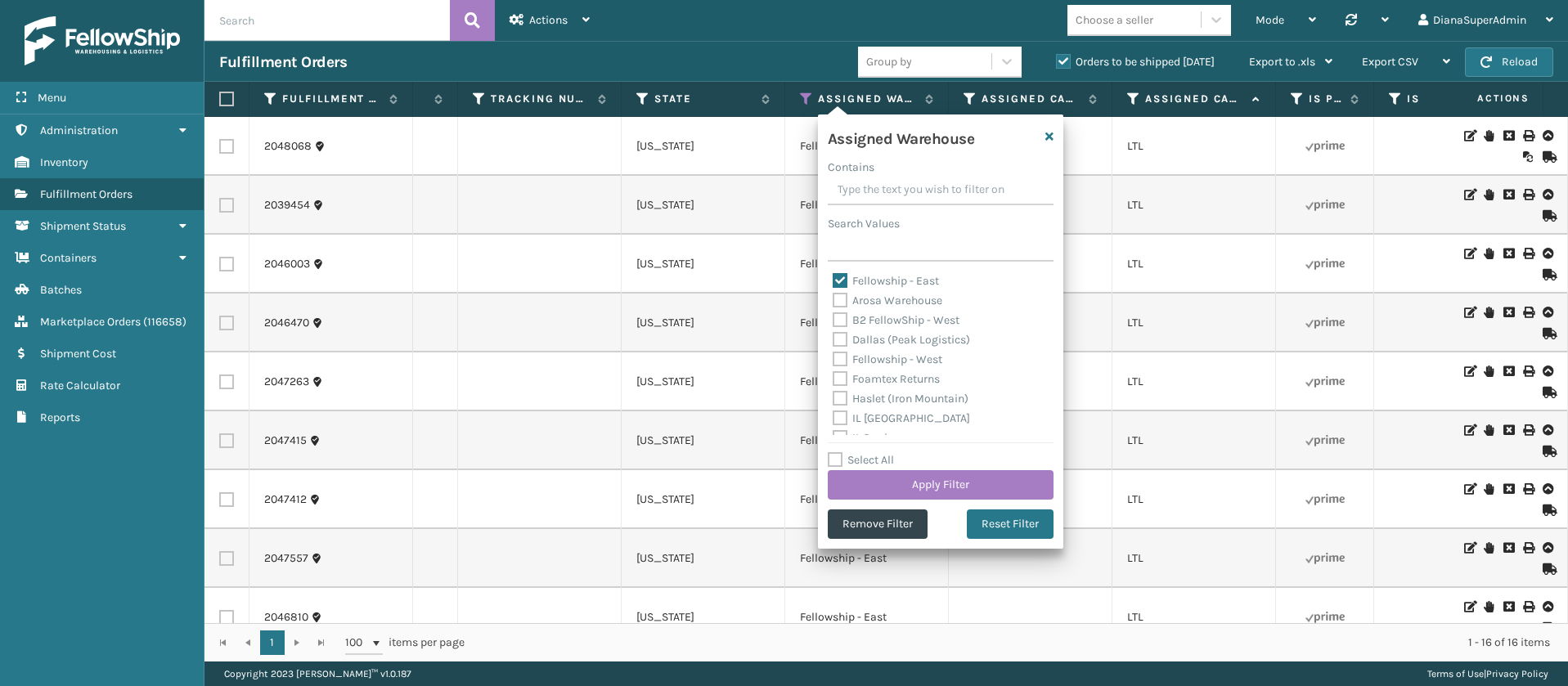
click at [840, 279] on label "Fellowship - East" at bounding box center [886, 280] width 107 height 14
click at [834, 279] on input "Fellowship - East" at bounding box center [833, 277] width 1 height 11
checkbox input "false"
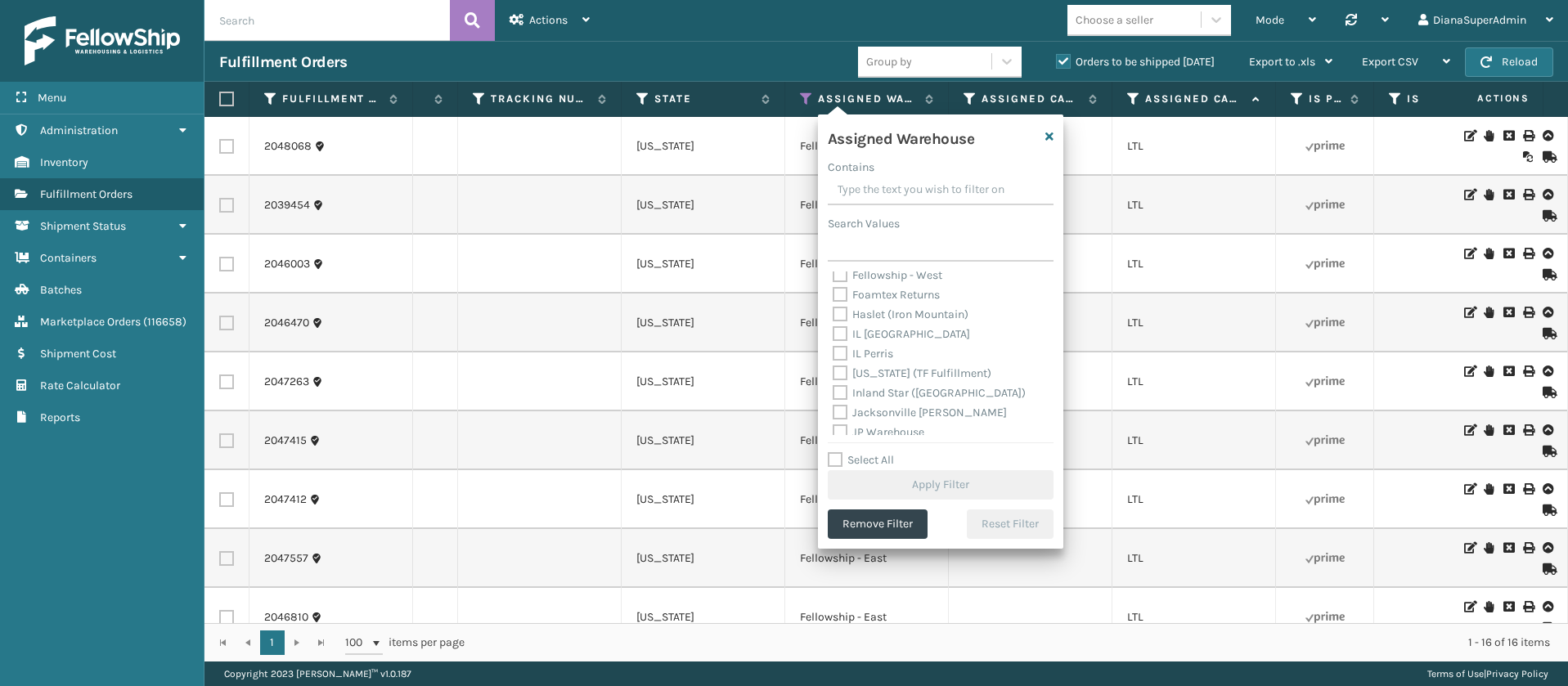
scroll to position [122, 0]
click at [838, 410] on label "[PERSON_NAME] (Ironlink Logistics)" at bounding box center [937, 413] width 208 height 14
click at [834, 410] on input "[PERSON_NAME] (Ironlink Logistics)" at bounding box center [833, 409] width 1 height 11
checkbox input "true"
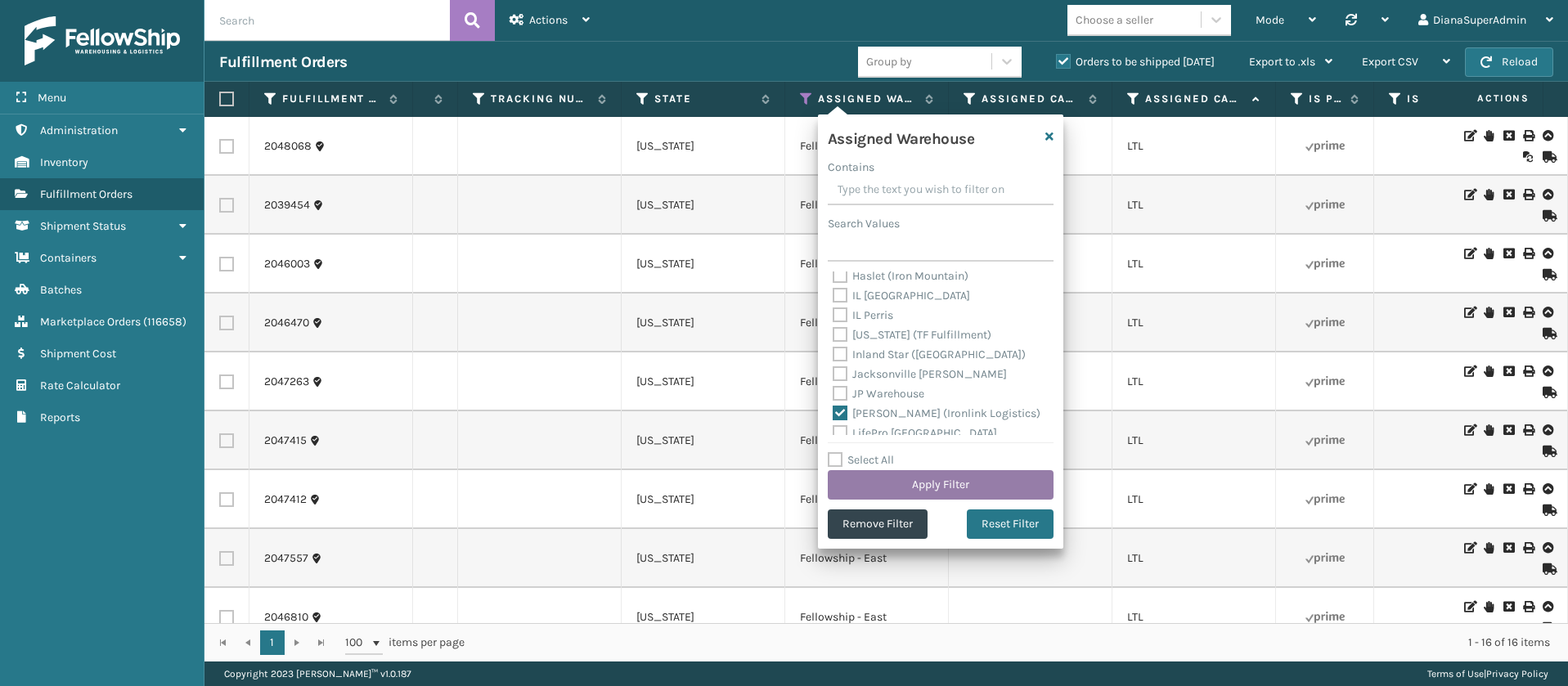
click at [924, 483] on button "Apply Filter" at bounding box center [940, 485] width 225 height 29
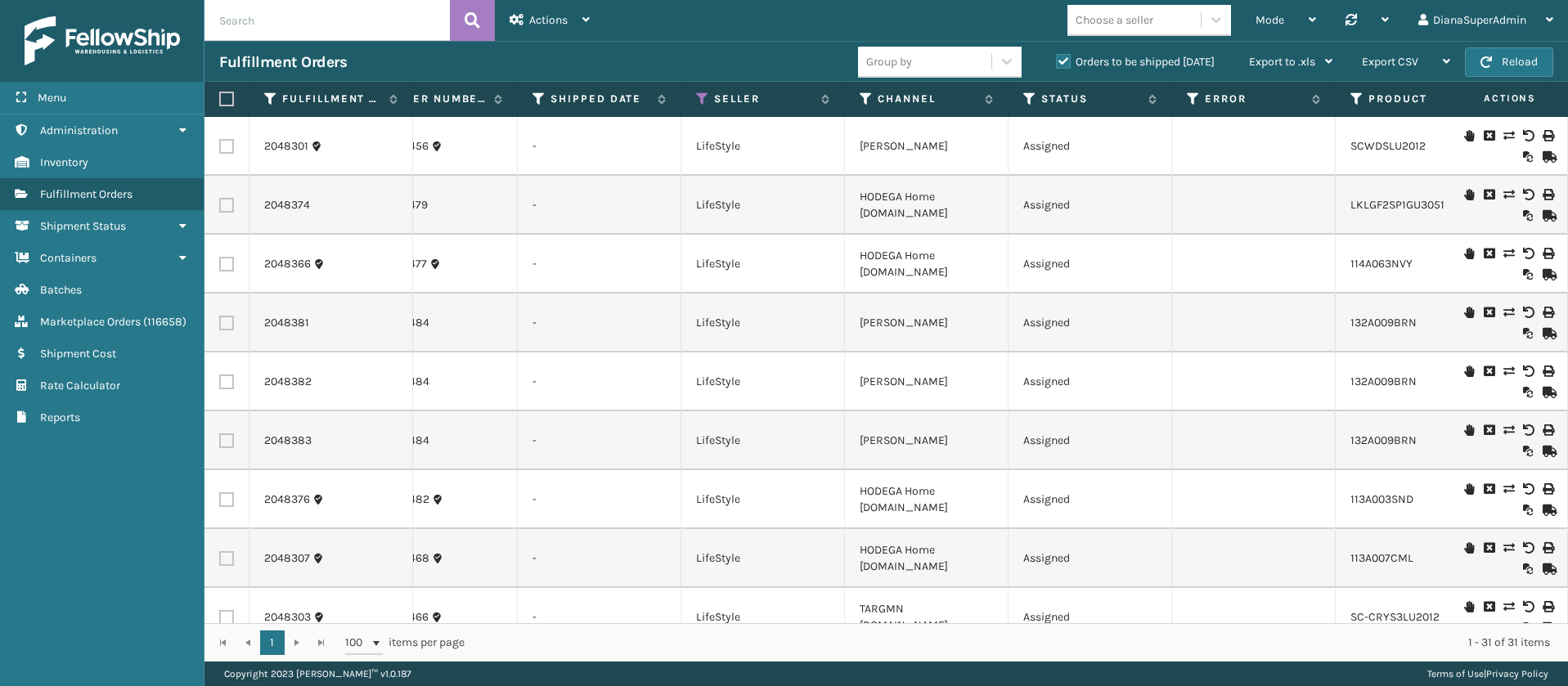
scroll to position [0, 108]
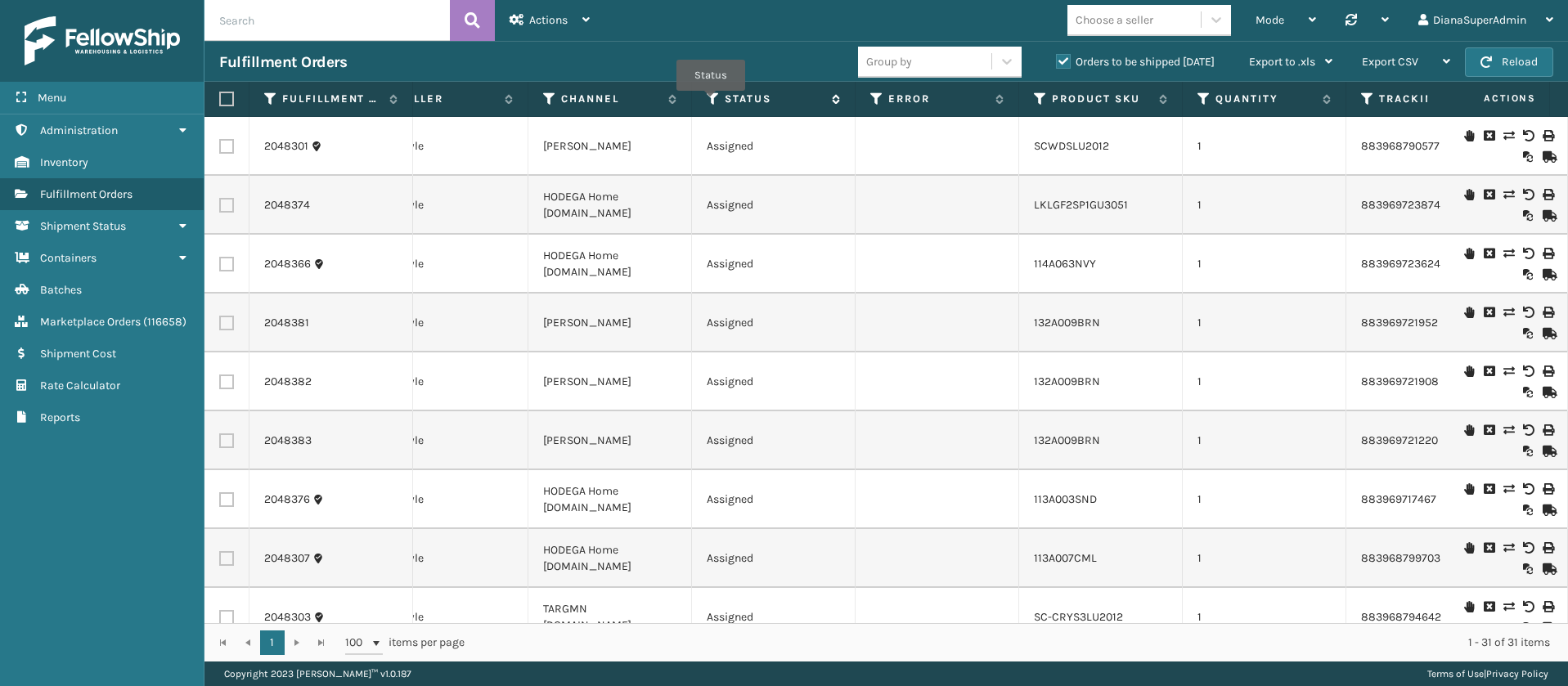
click at [709, 99] on icon at bounding box center [713, 99] width 13 height 15
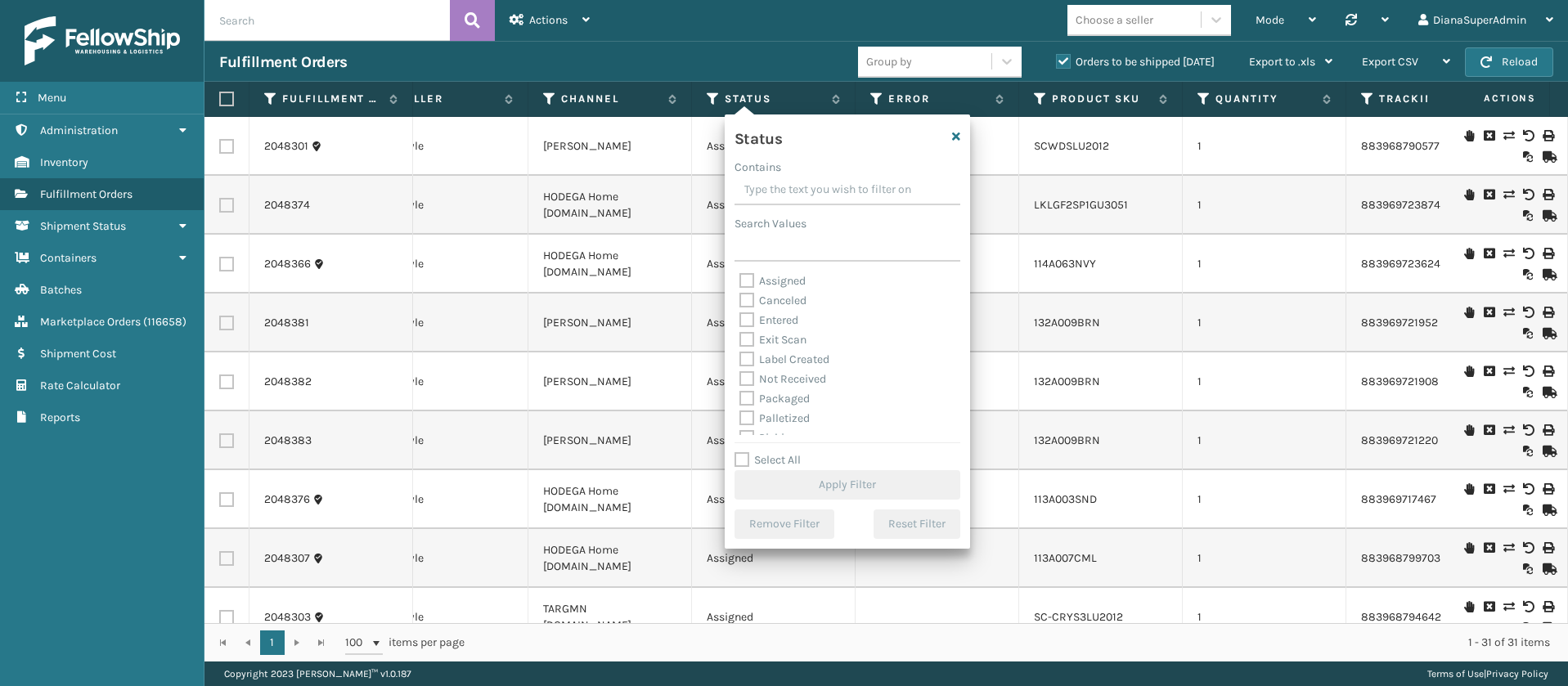
click at [747, 356] on label "Label Created" at bounding box center [784, 359] width 90 height 14
click at [740, 356] on input "Label Created" at bounding box center [739, 355] width 1 height 11
checkbox input "true"
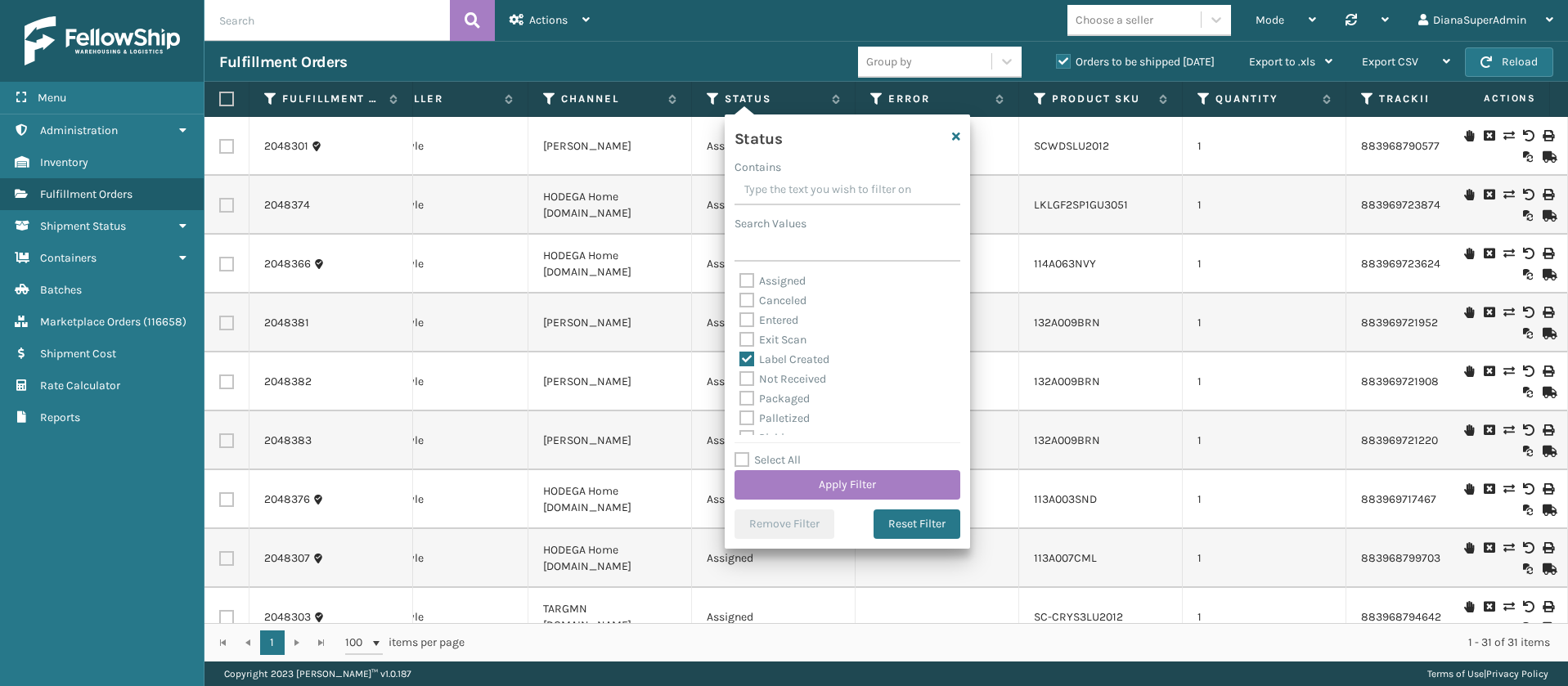
click at [746, 394] on label "Packaged" at bounding box center [774, 398] width 70 height 14
click at [740, 394] on input "Packaged" at bounding box center [739, 394] width 1 height 11
checkbox input "true"
click at [744, 326] on label "Palletized" at bounding box center [774, 326] width 70 height 14
click at [740, 326] on input "Palletized" at bounding box center [739, 323] width 1 height 11
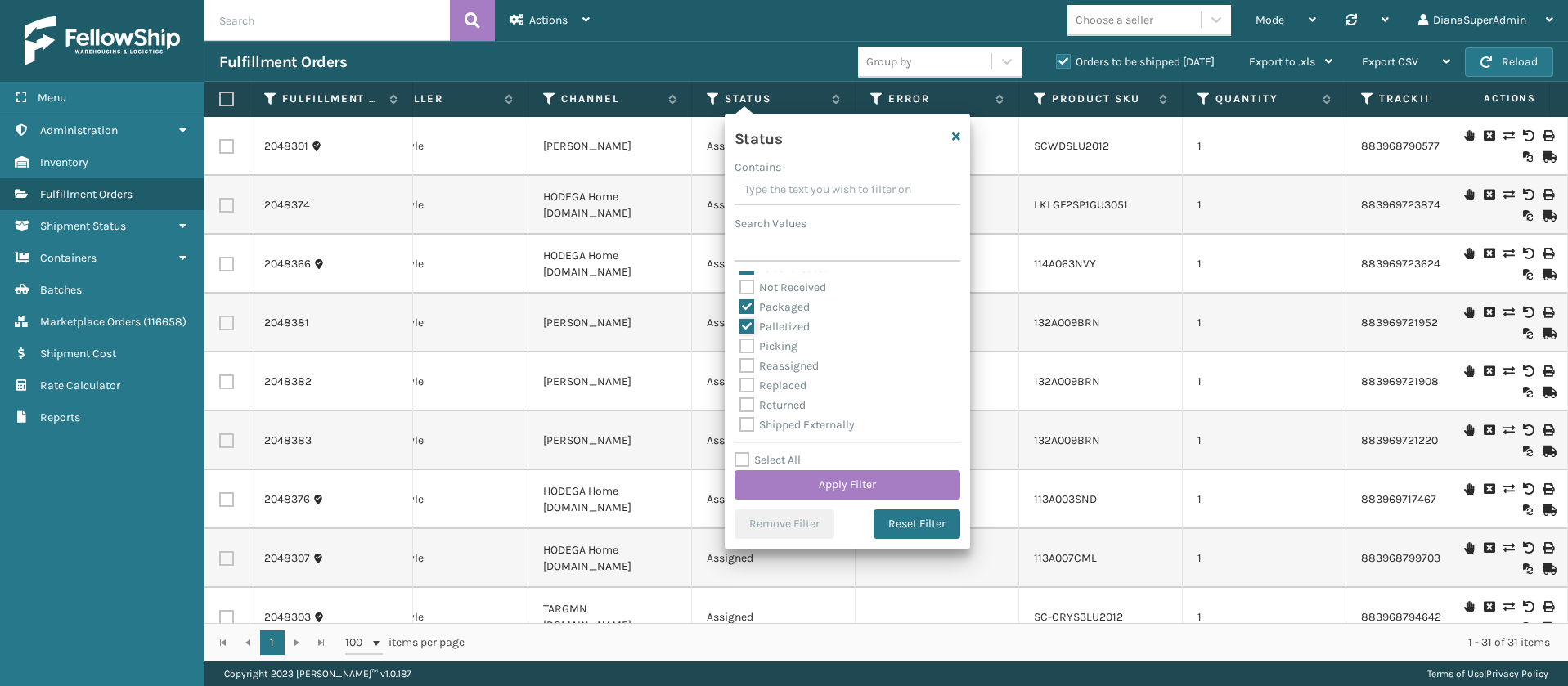
checkbox input "true"
click at [745, 348] on label "Picking" at bounding box center [767, 346] width 58 height 14
click at [740, 348] on input "Picking" at bounding box center [739, 342] width 1 height 11
checkbox input "true"
click at [831, 479] on button "Apply Filter" at bounding box center [847, 485] width 225 height 29
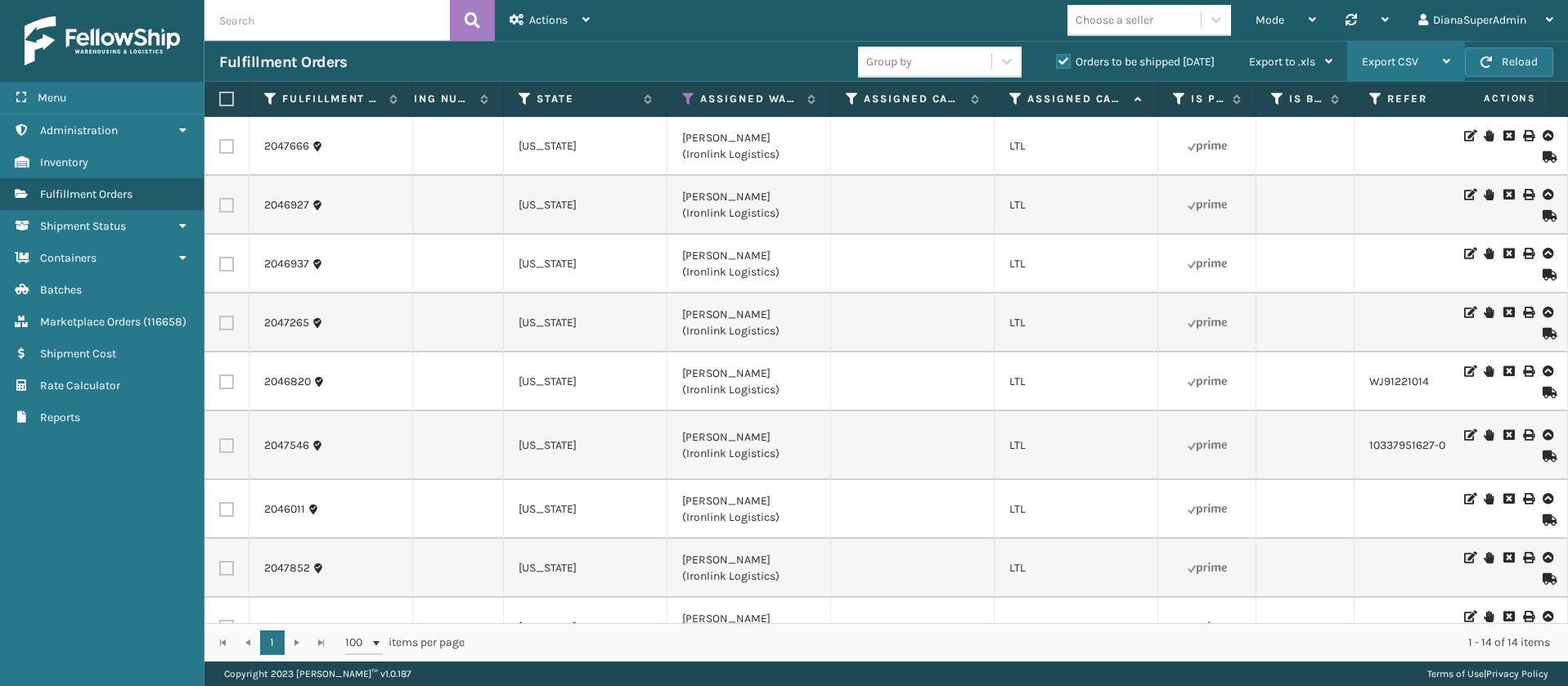
click at [1425, 56] on div "Export CSV" at bounding box center [1406, 62] width 88 height 40
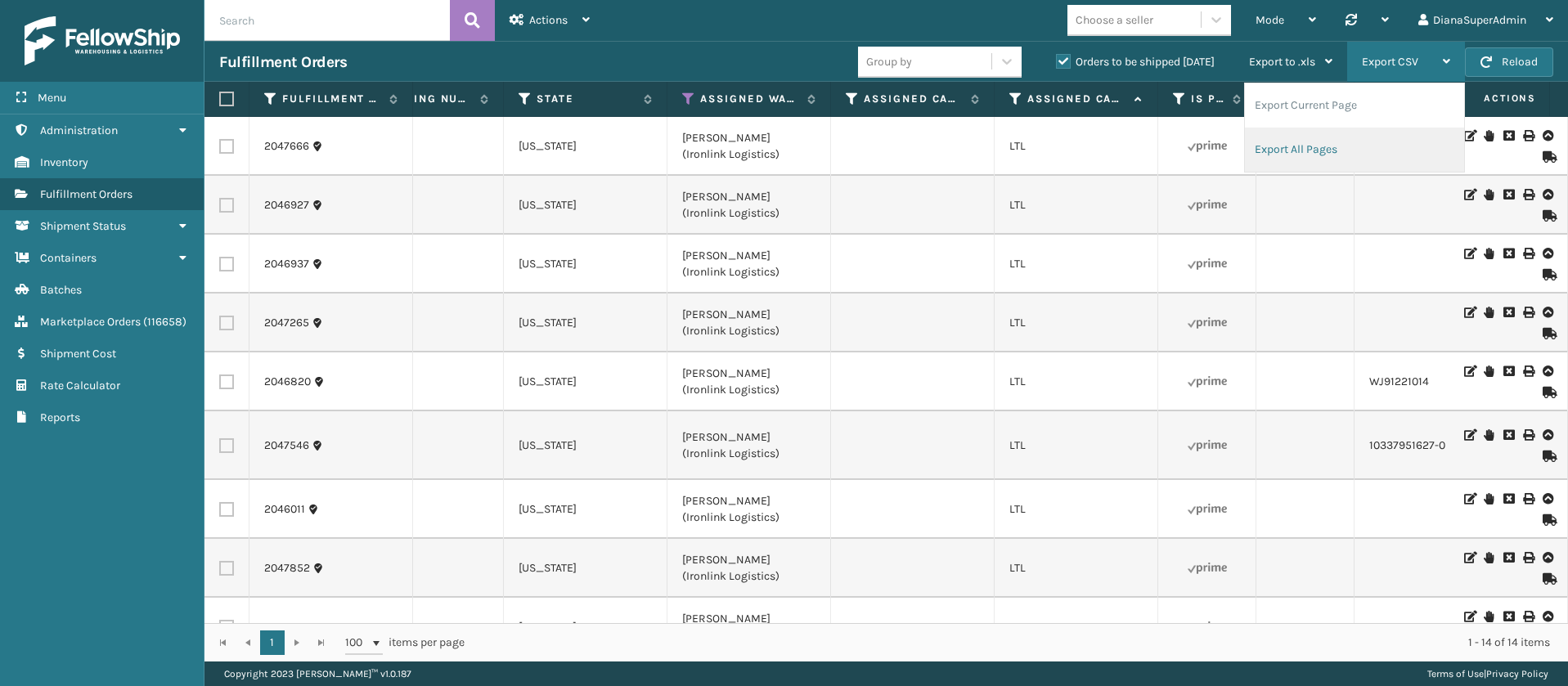
click at [1343, 148] on li "Export All Pages" at bounding box center [1355, 150] width 219 height 44
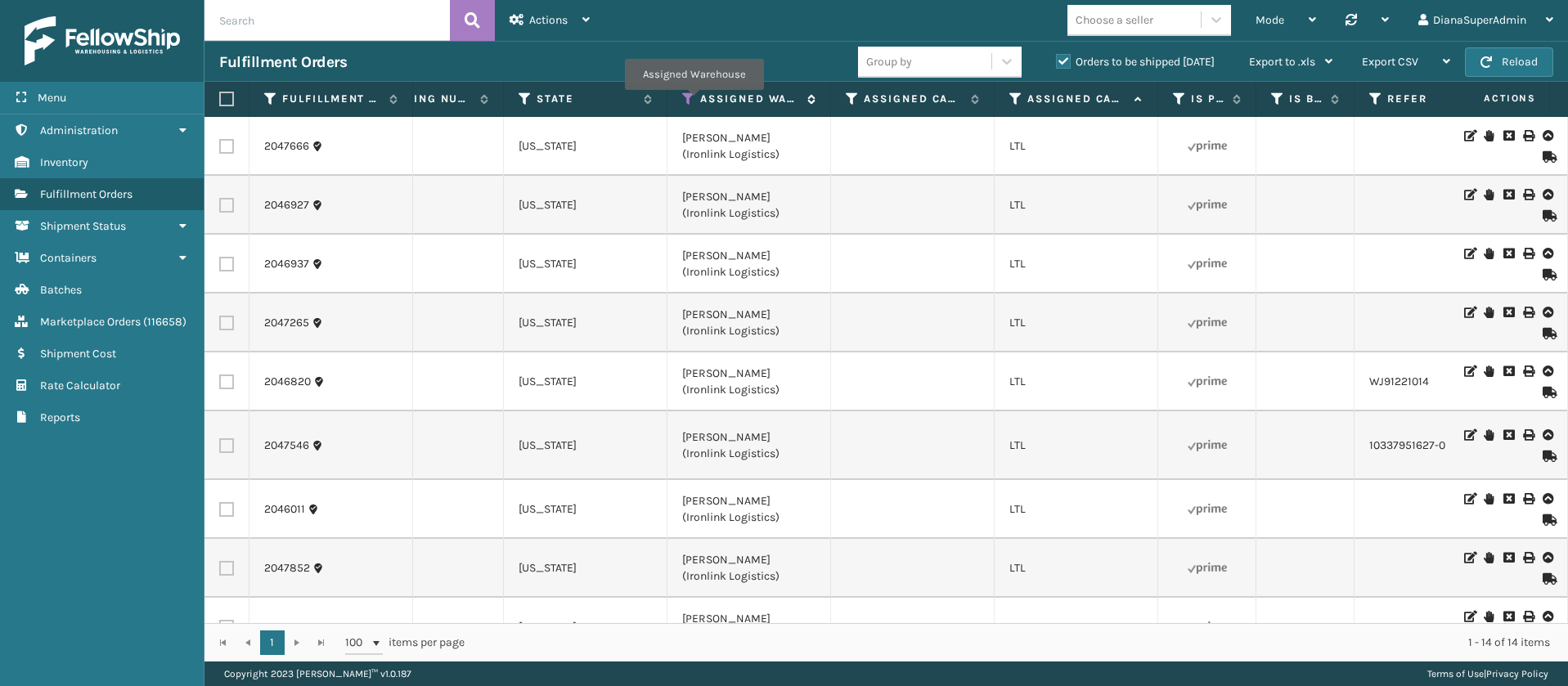
click at [694, 101] on icon at bounding box center [688, 99] width 13 height 15
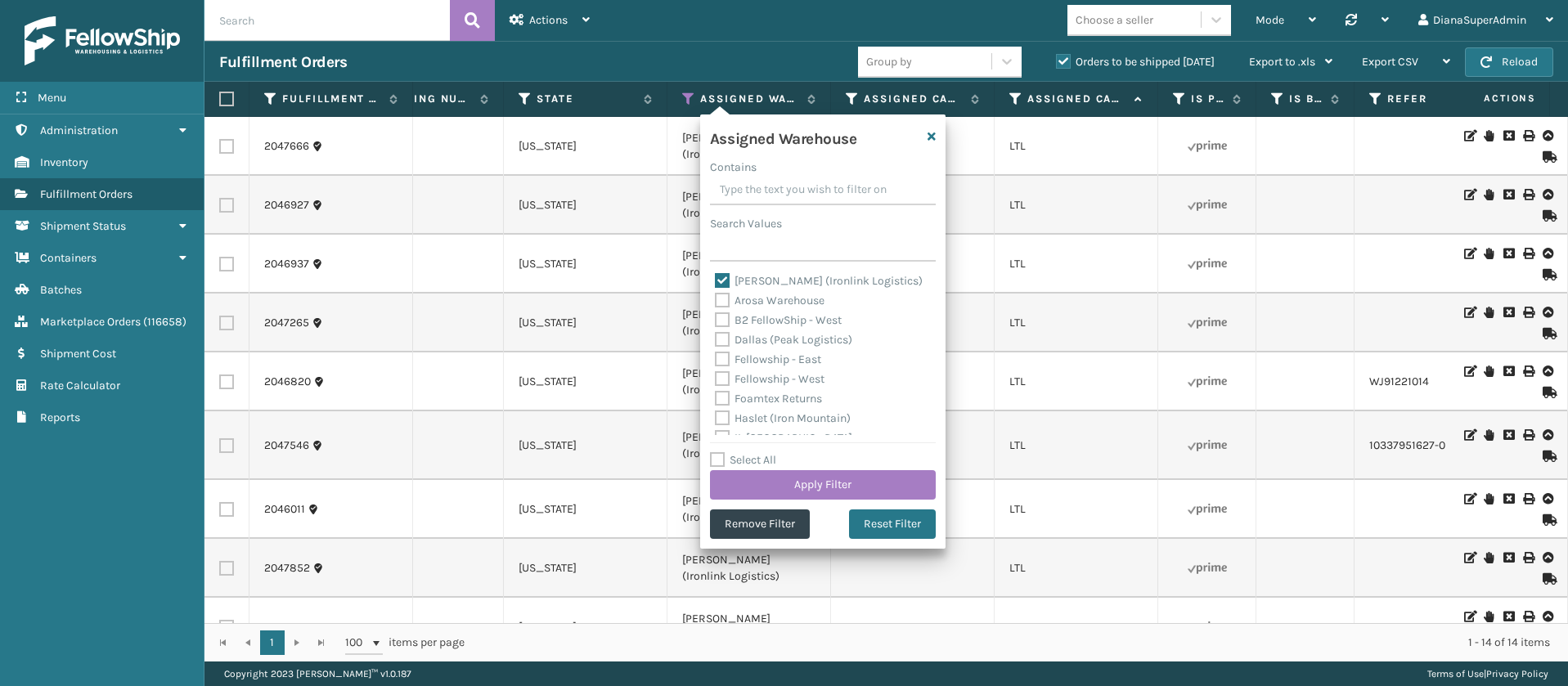
click at [728, 276] on label "[PERSON_NAME] (Ironlink Logistics)" at bounding box center [819, 280] width 208 height 14
click at [716, 276] on input "[PERSON_NAME] (Ironlink Logistics)" at bounding box center [715, 277] width 1 height 11
checkbox input "false"
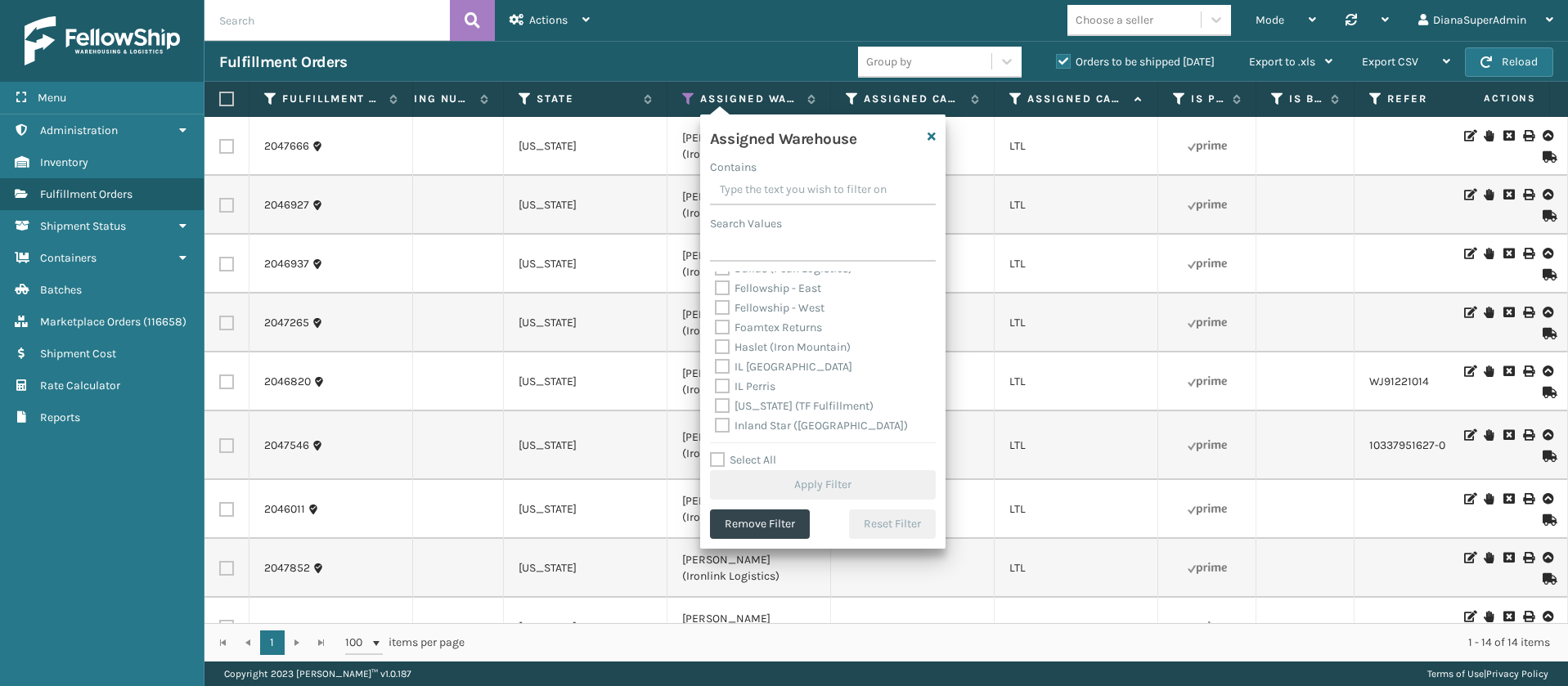
scroll to position [122, 0]
click at [721, 354] on label "[US_STATE] (TF Fulfillment)" at bounding box center [794, 354] width 158 height 14
click at [716, 354] on input "[US_STATE] (TF Fulfillment)" at bounding box center [715, 350] width 1 height 11
checkbox input "true"
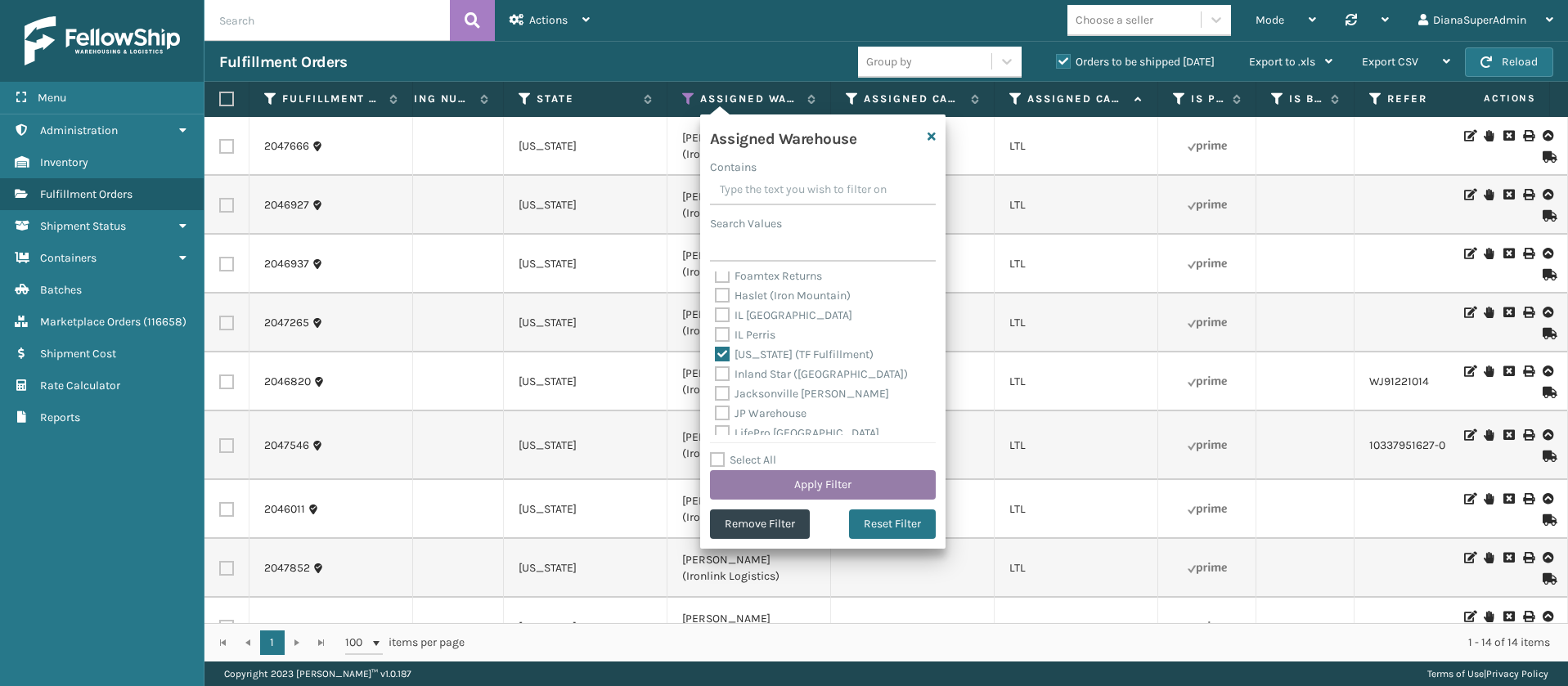
click at [811, 485] on button "Apply Filter" at bounding box center [822, 485] width 225 height 29
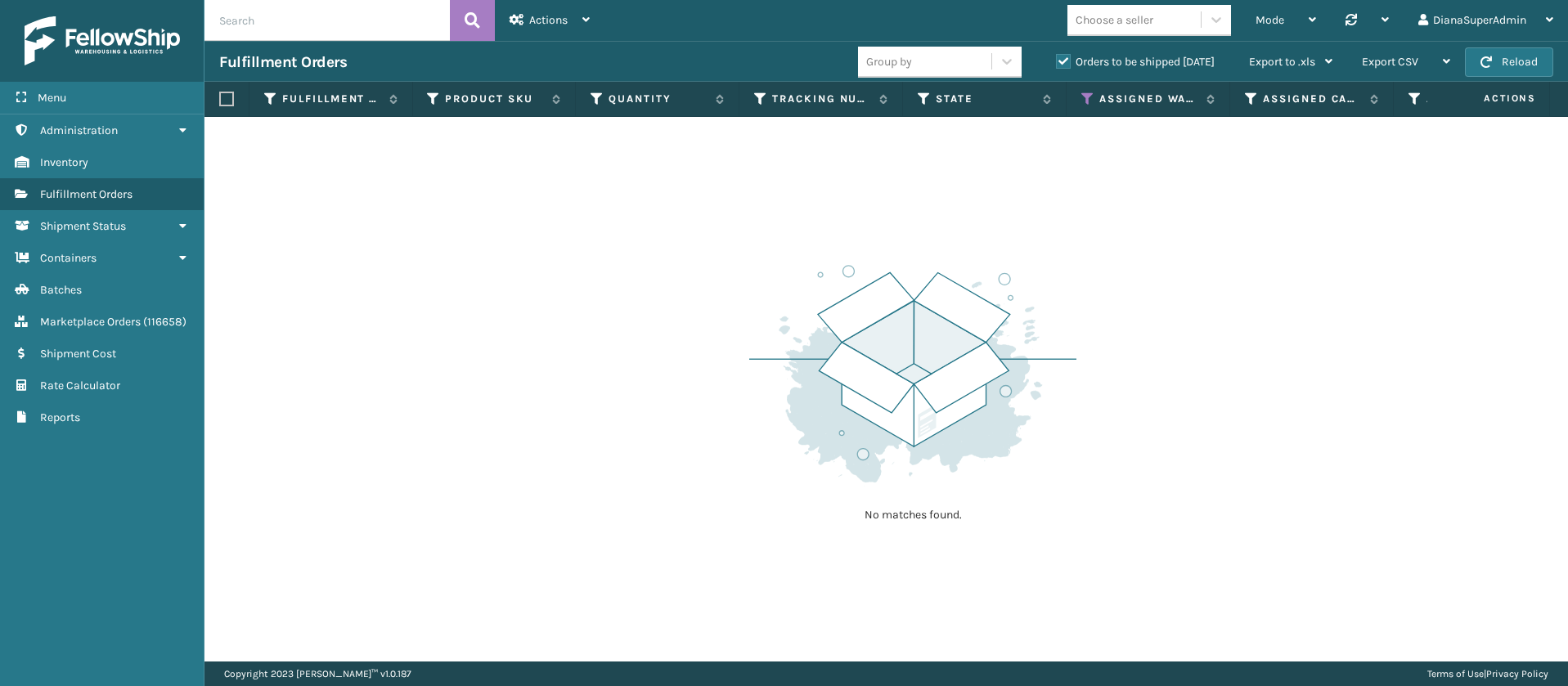
scroll to position [0, 1013]
click at [1079, 100] on icon at bounding box center [1083, 99] width 13 height 15
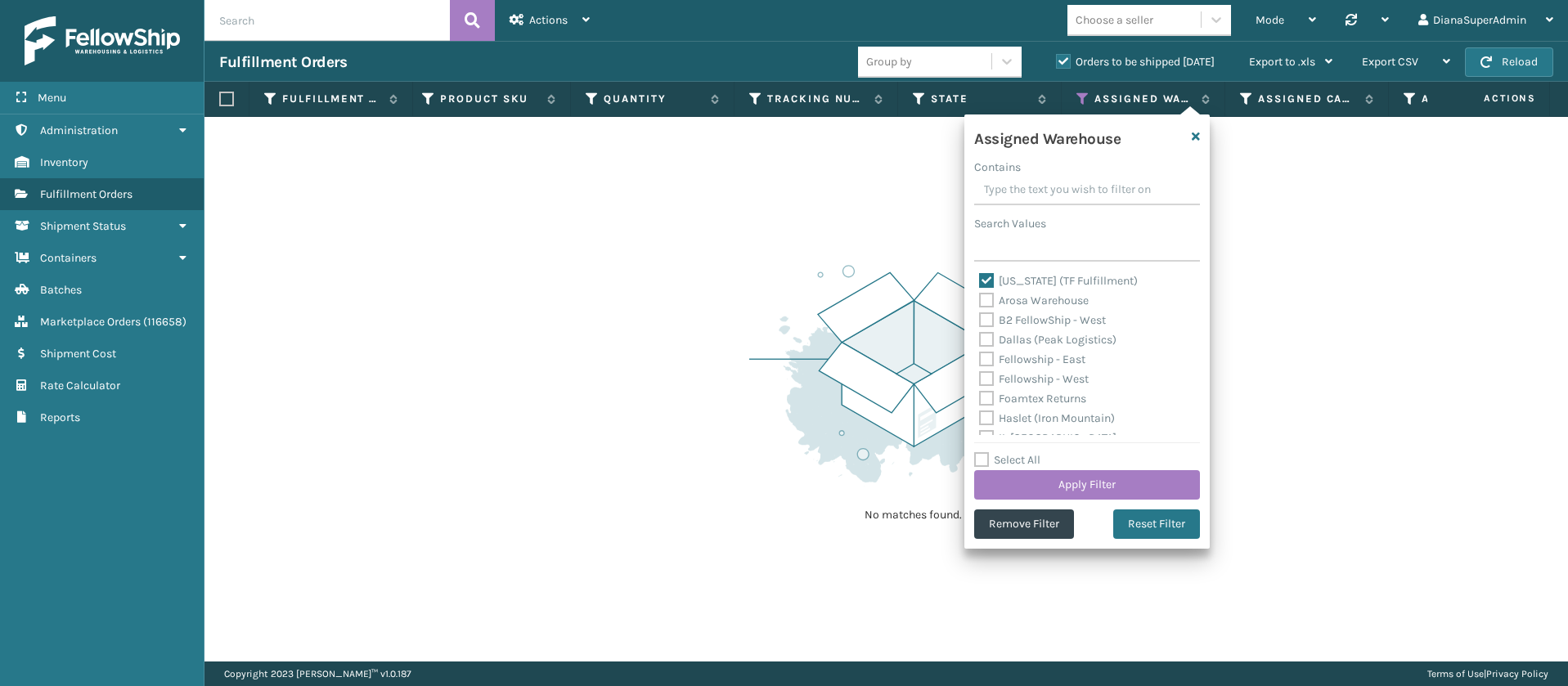
click at [991, 276] on label "[US_STATE] (TF Fulfillment)" at bounding box center [1058, 280] width 158 height 14
click at [980, 276] on input "[US_STATE] (TF Fulfillment)" at bounding box center [979, 277] width 1 height 11
checkbox input "false"
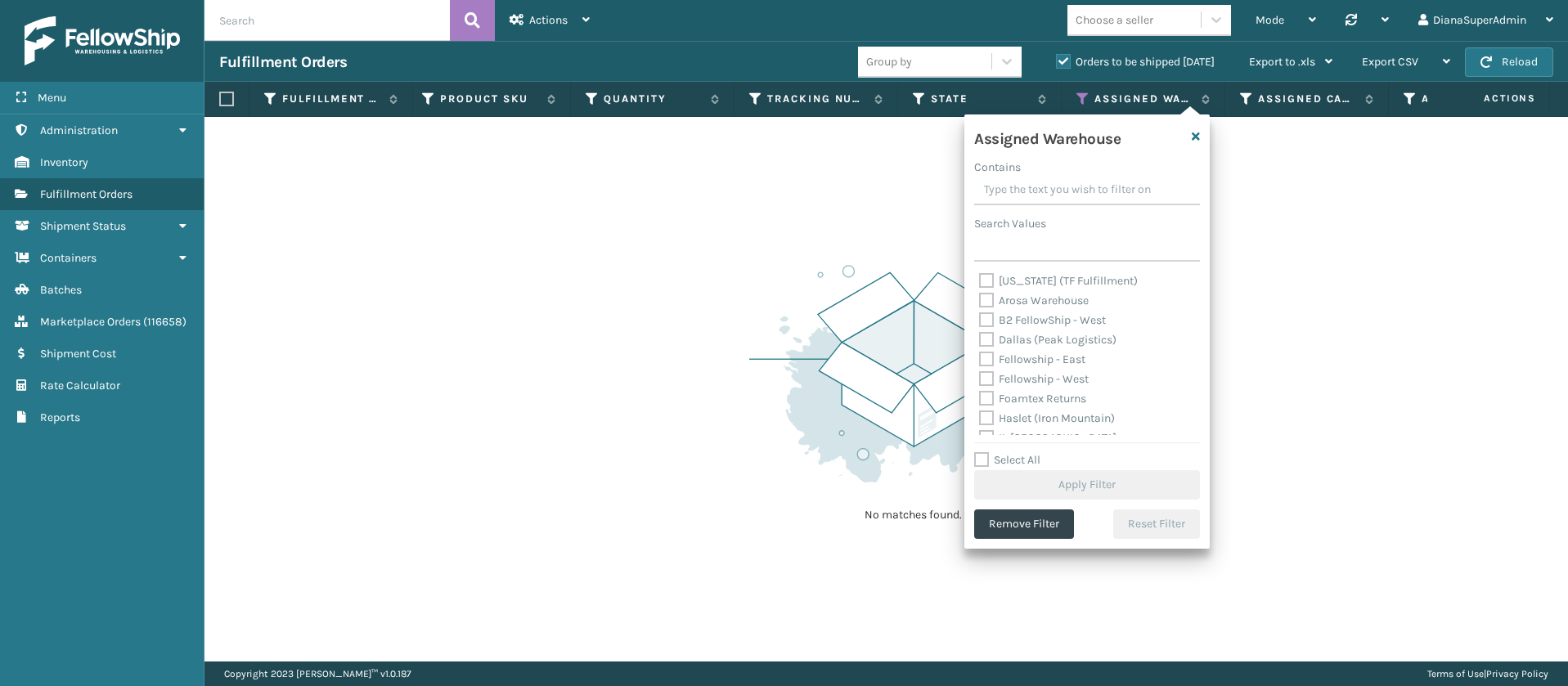
click at [989, 335] on label "Dallas (Peak Logistics)" at bounding box center [1047, 339] width 137 height 14
click at [980, 335] on input "Dallas (Peak Logistics)" at bounding box center [979, 336] width 1 height 11
checkbox input "true"
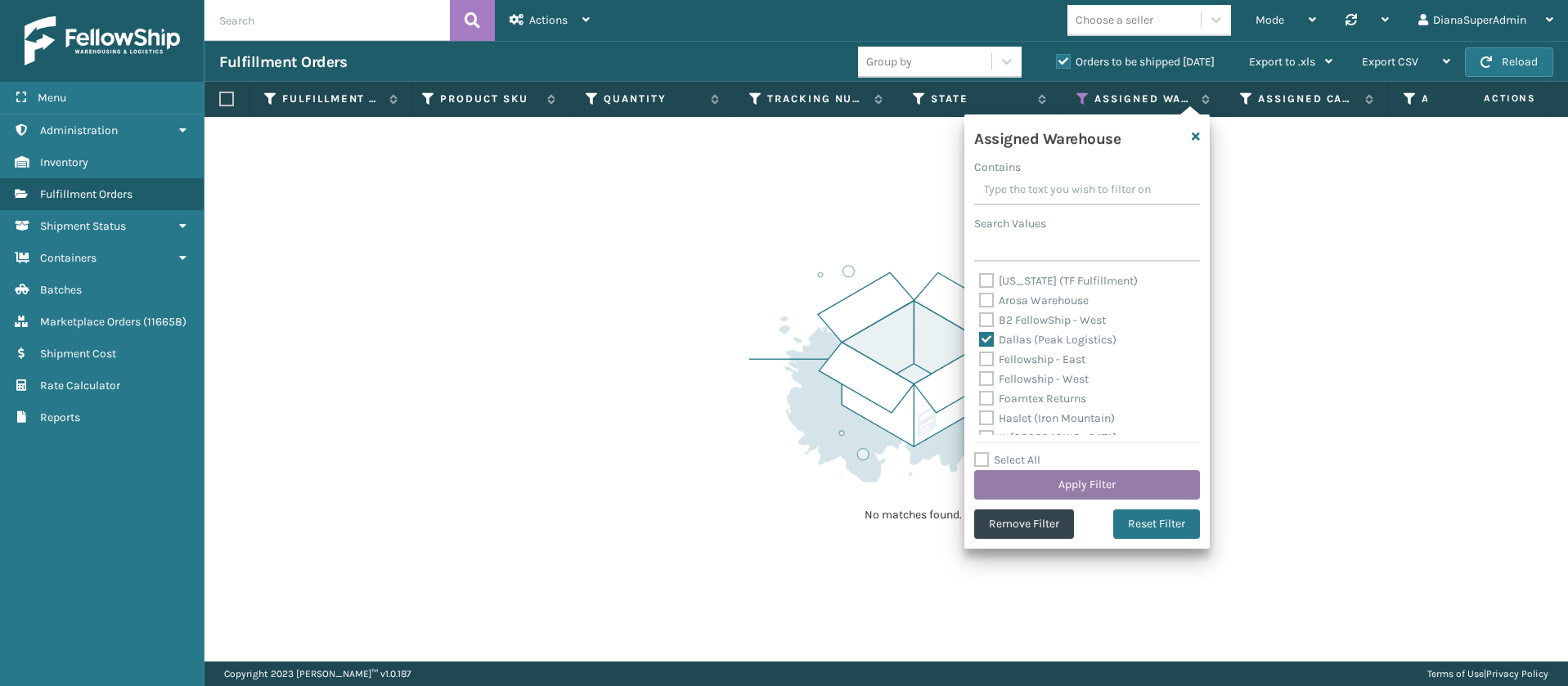
click at [1094, 486] on button "Apply Filter" at bounding box center [1087, 485] width 225 height 29
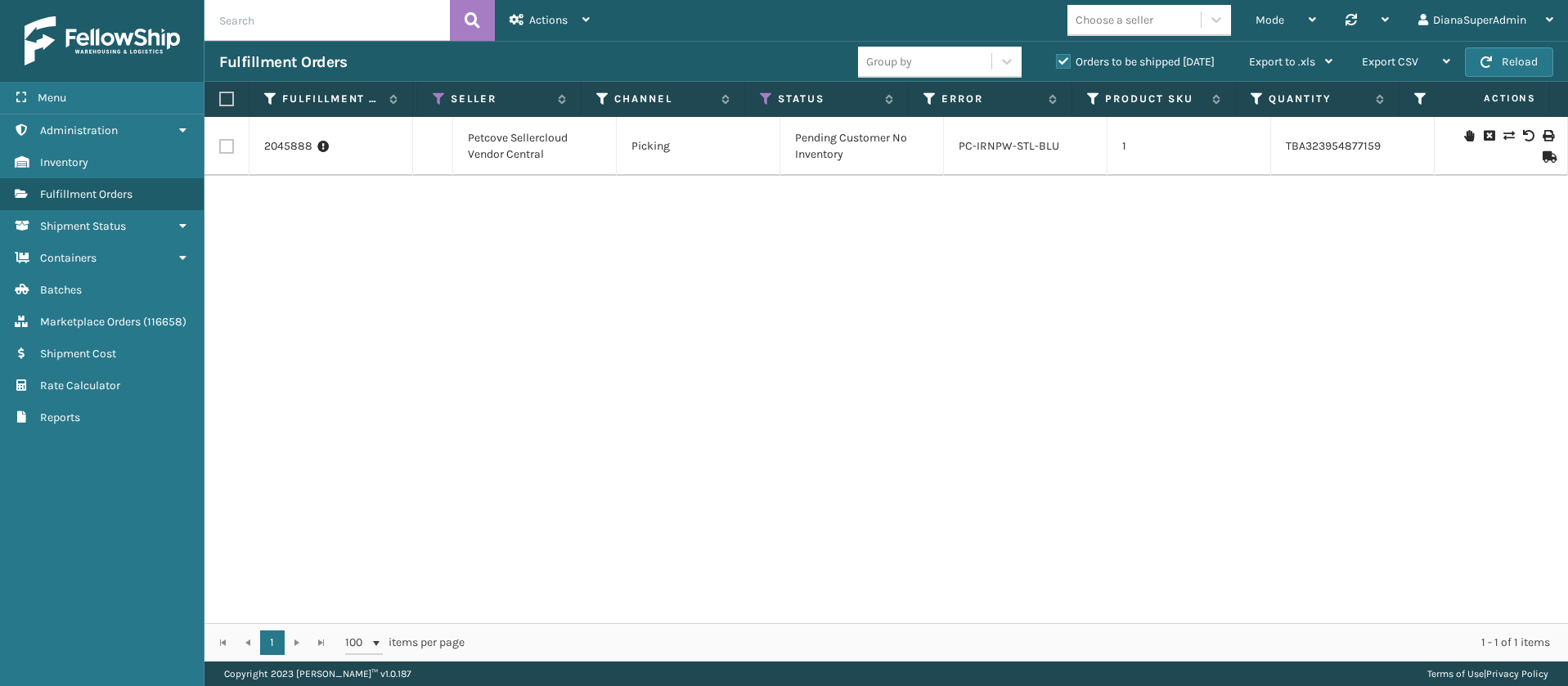
scroll to position [0, 477]
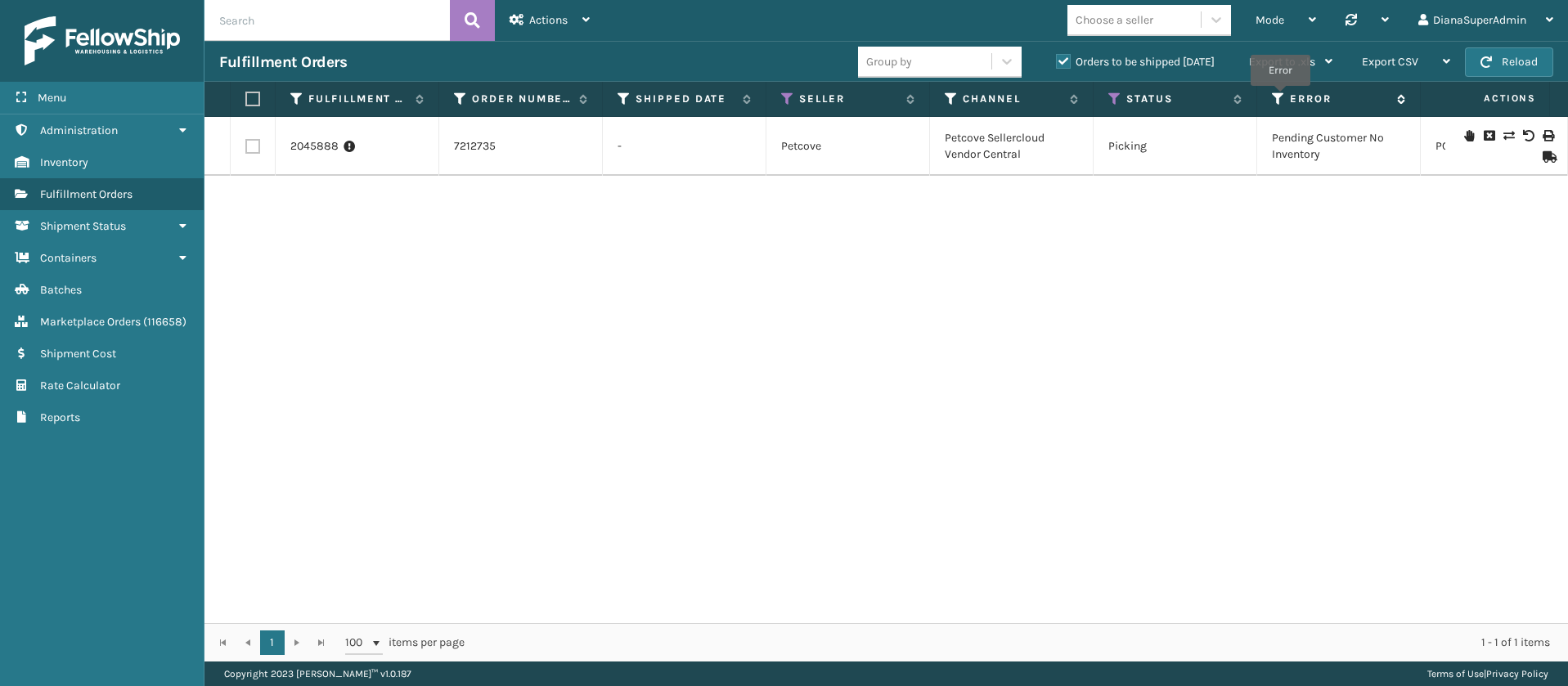
click at [1280, 97] on icon at bounding box center [1278, 99] width 13 height 15
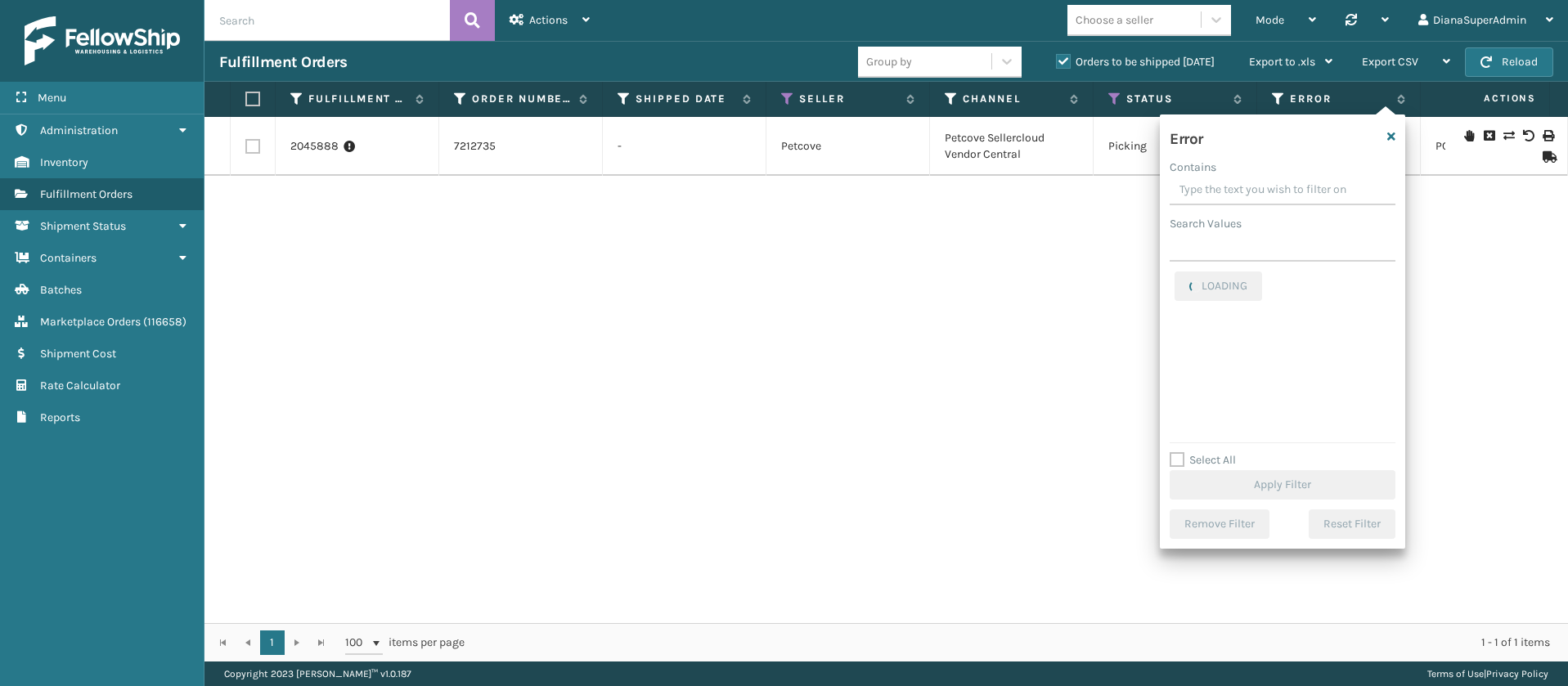
click at [1181, 454] on label "Select All" at bounding box center [1203, 459] width 66 height 14
click at [1181, 452] on input "Select All" at bounding box center [1292, 452] width 246 height 2
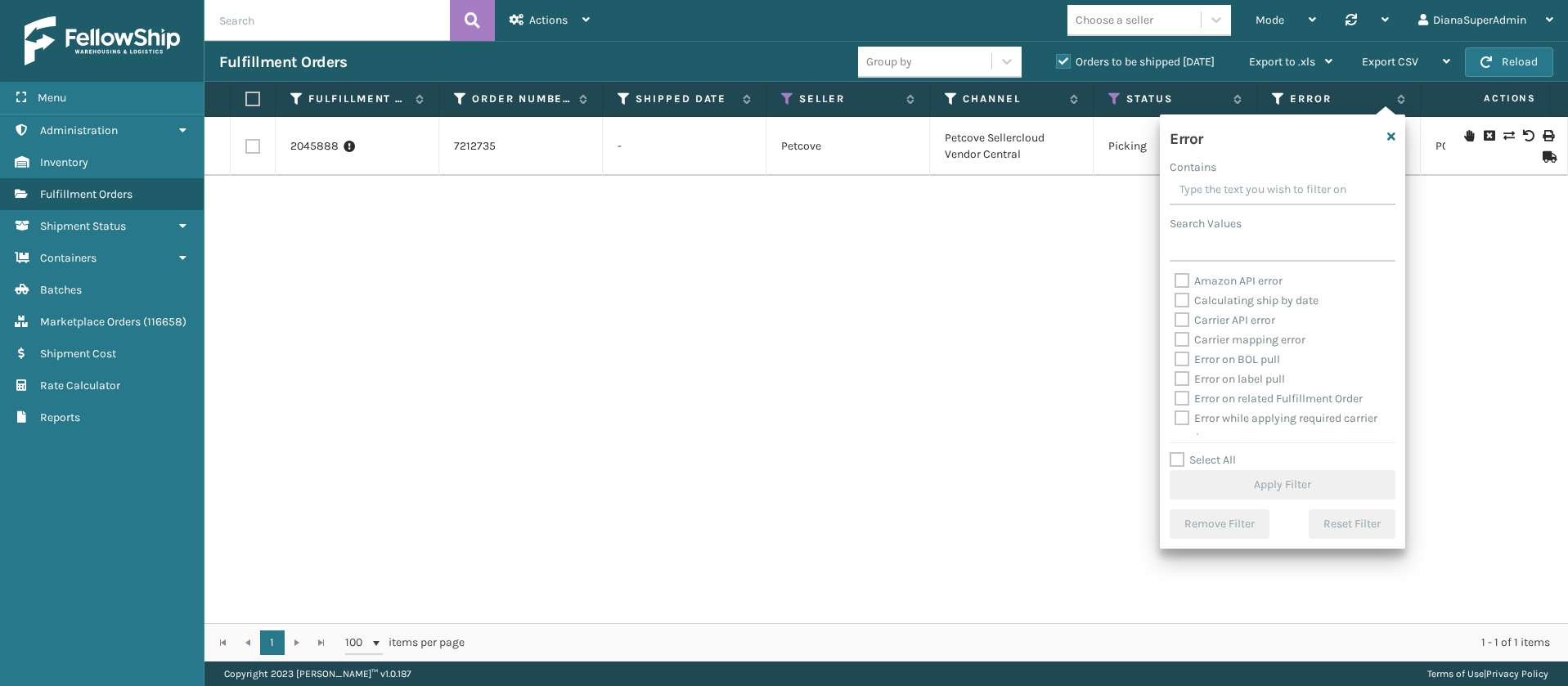
click at [1180, 455] on label "Select All" at bounding box center [1203, 459] width 66 height 14
click at [1180, 452] on input "Select All" at bounding box center [1292, 452] width 246 height 2
checkbox input "true"
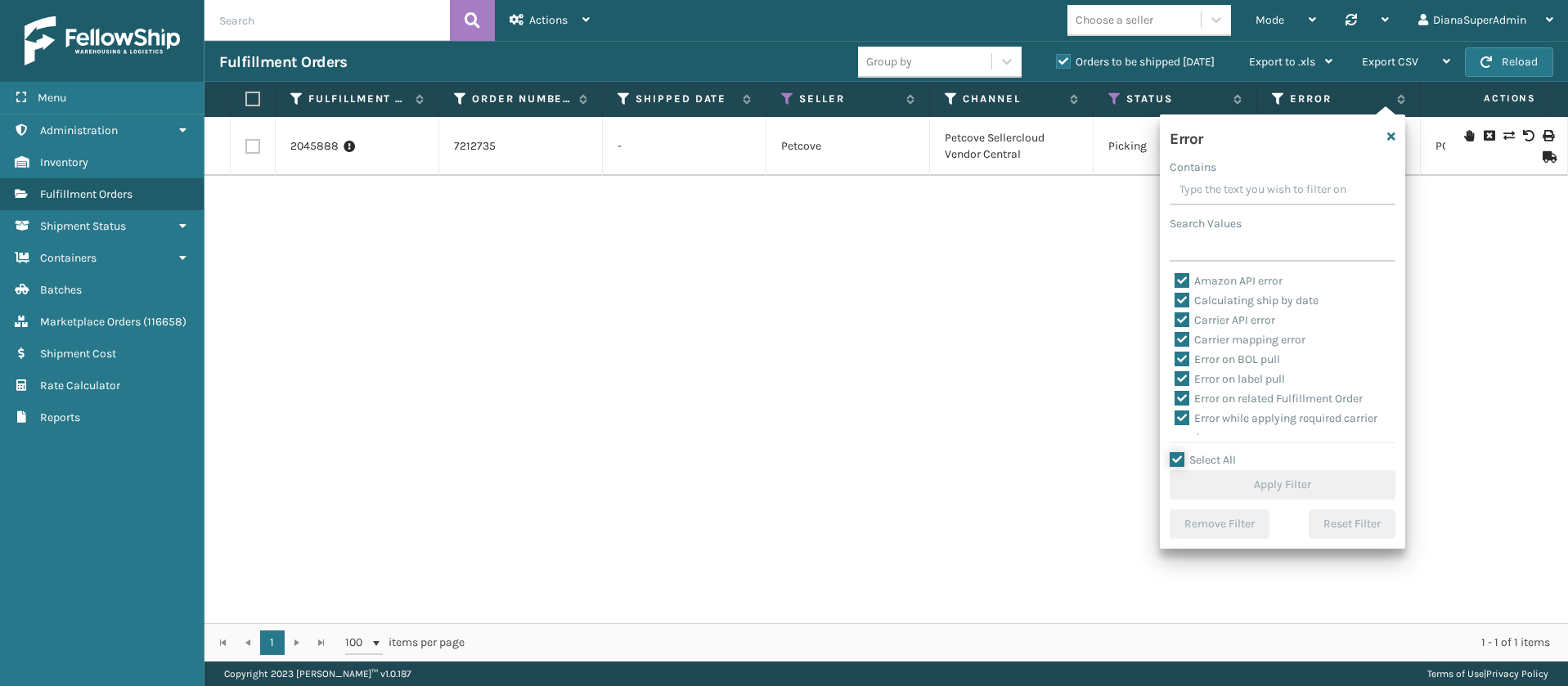
checkbox input "true"
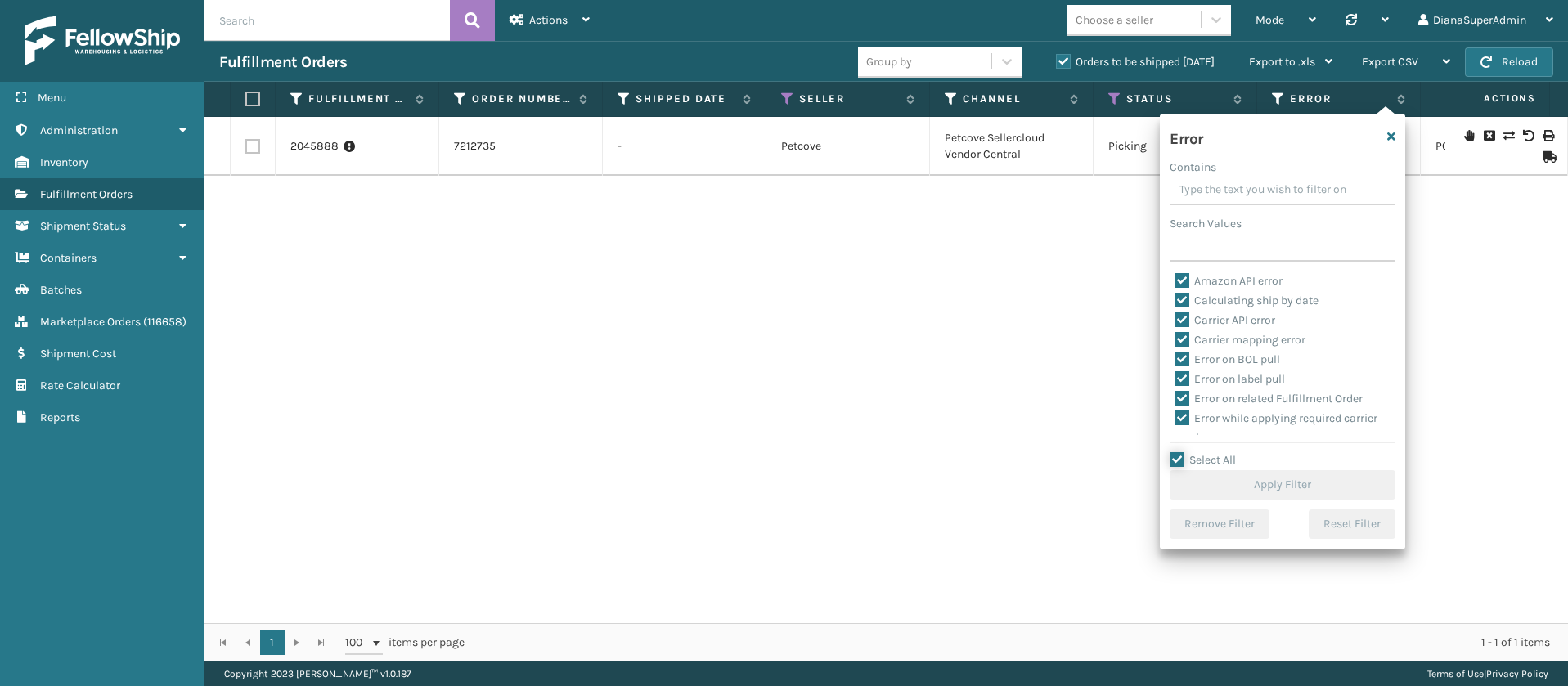
checkbox input "true"
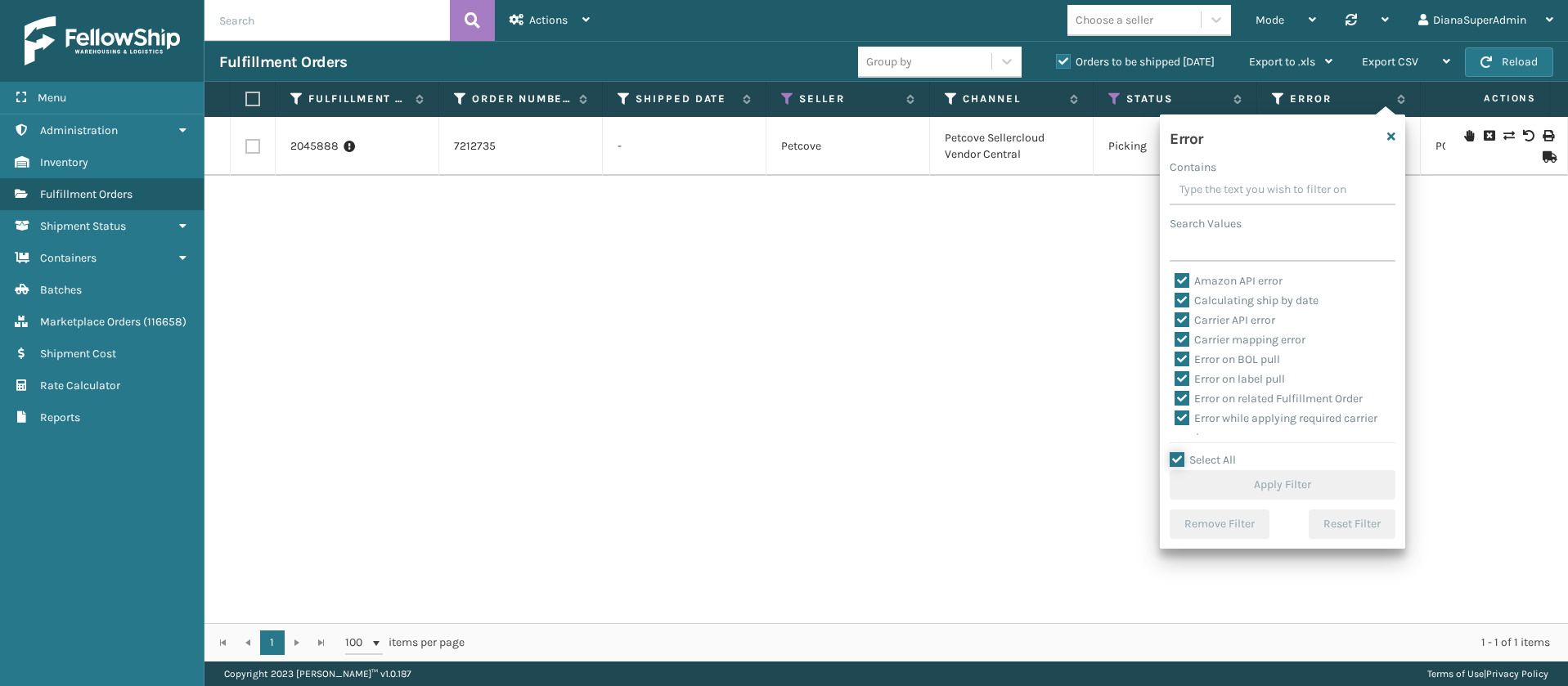
checkbox input "true"
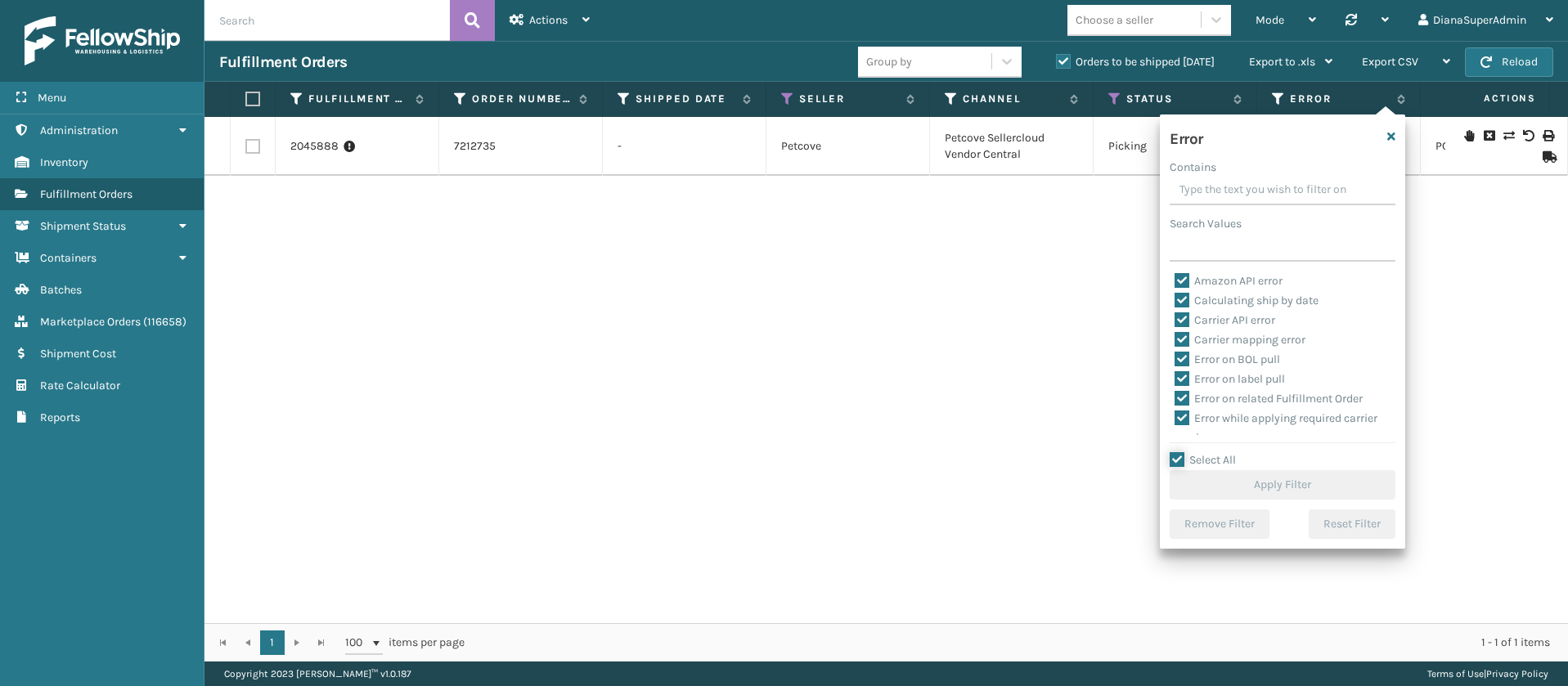
checkbox input "true"
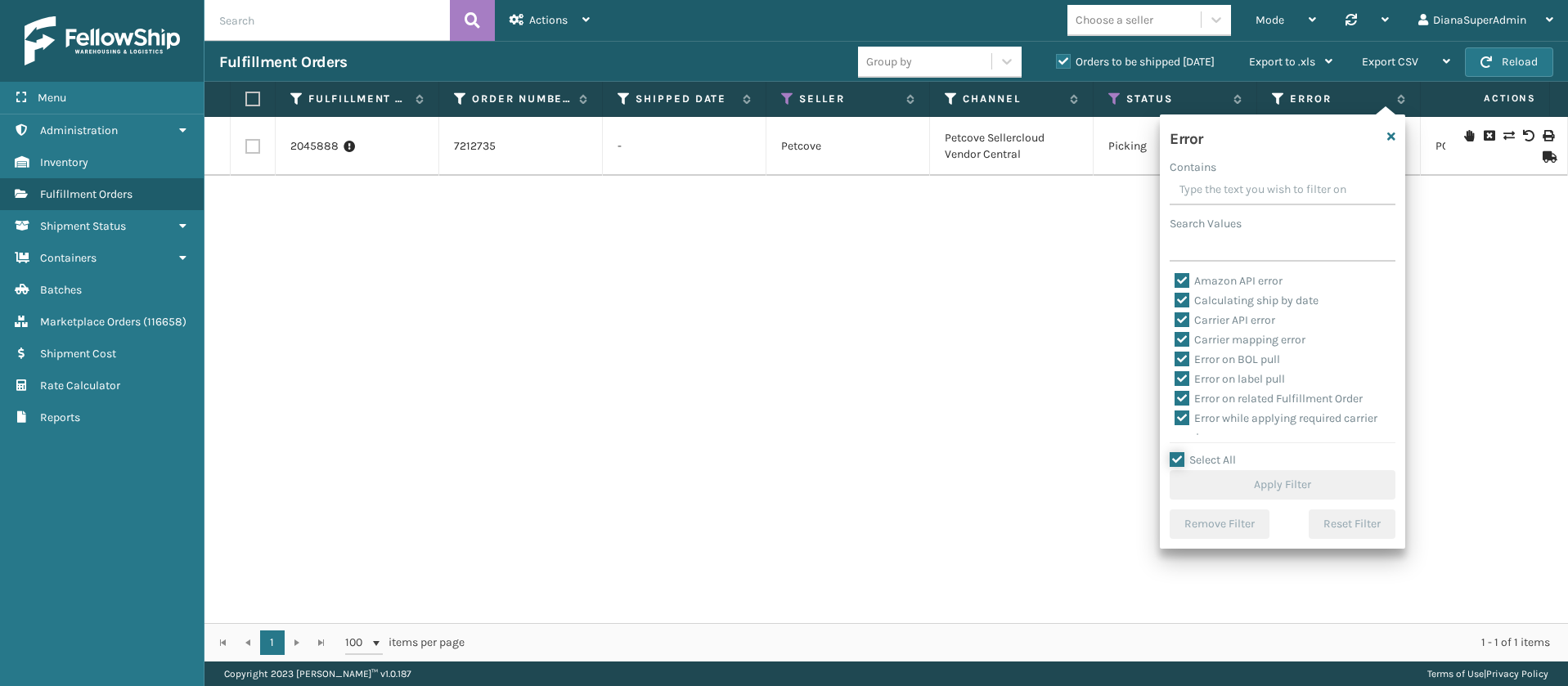
checkbox input "true"
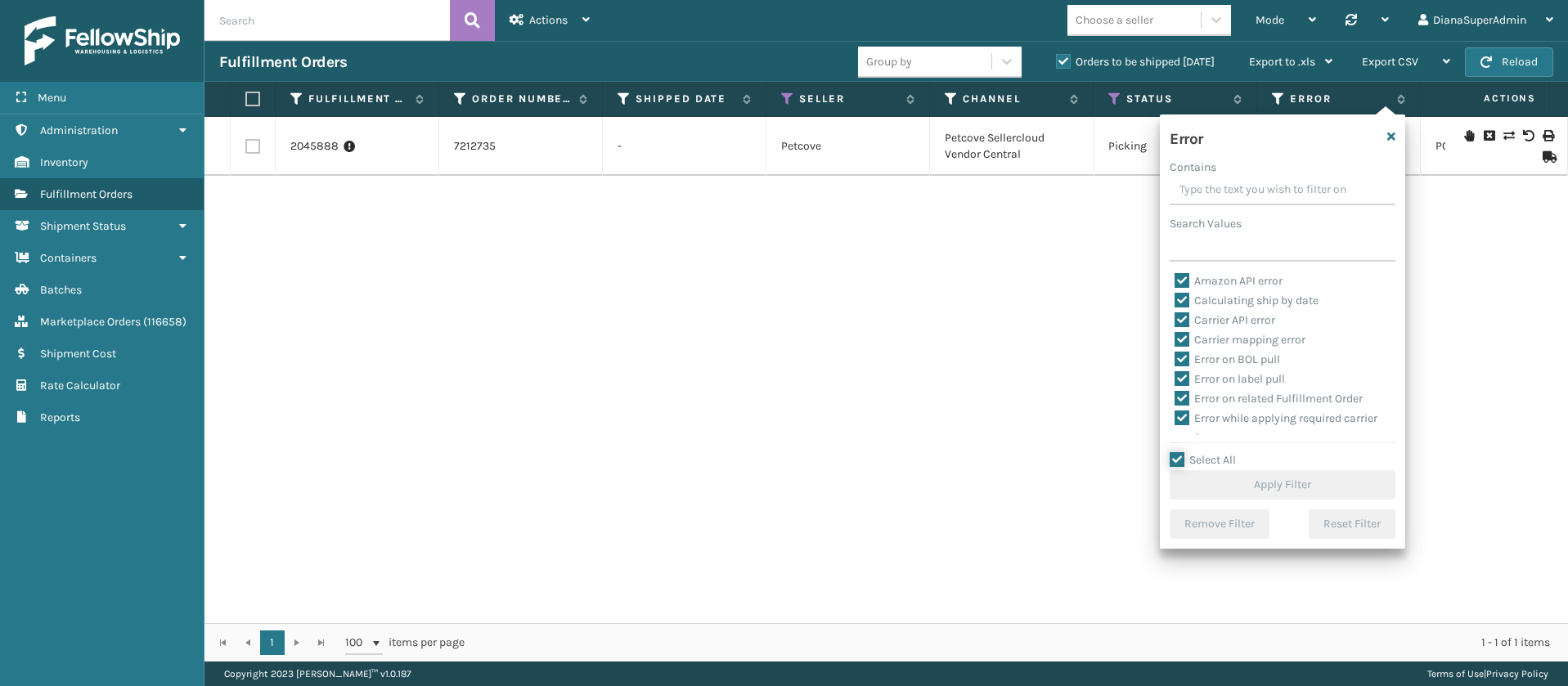
checkbox input "true"
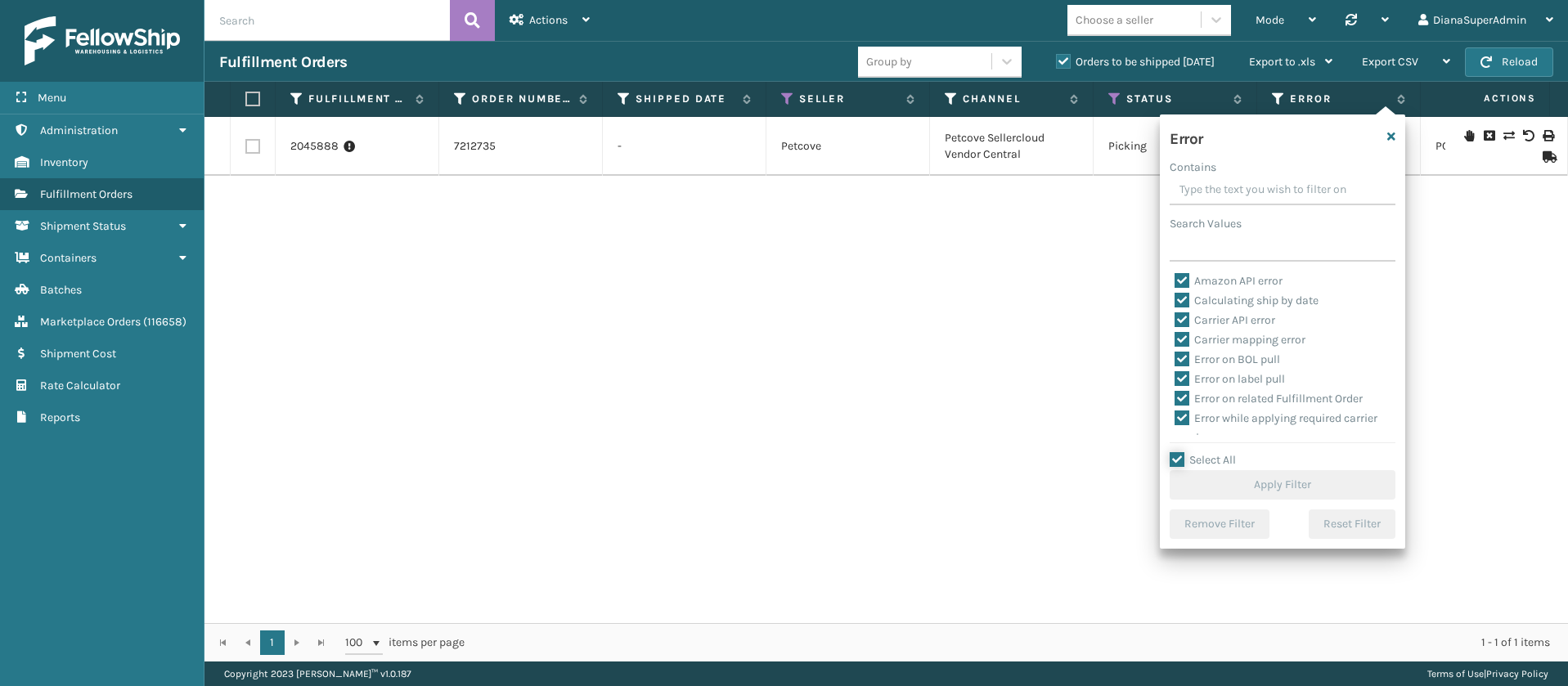
checkbox input "true"
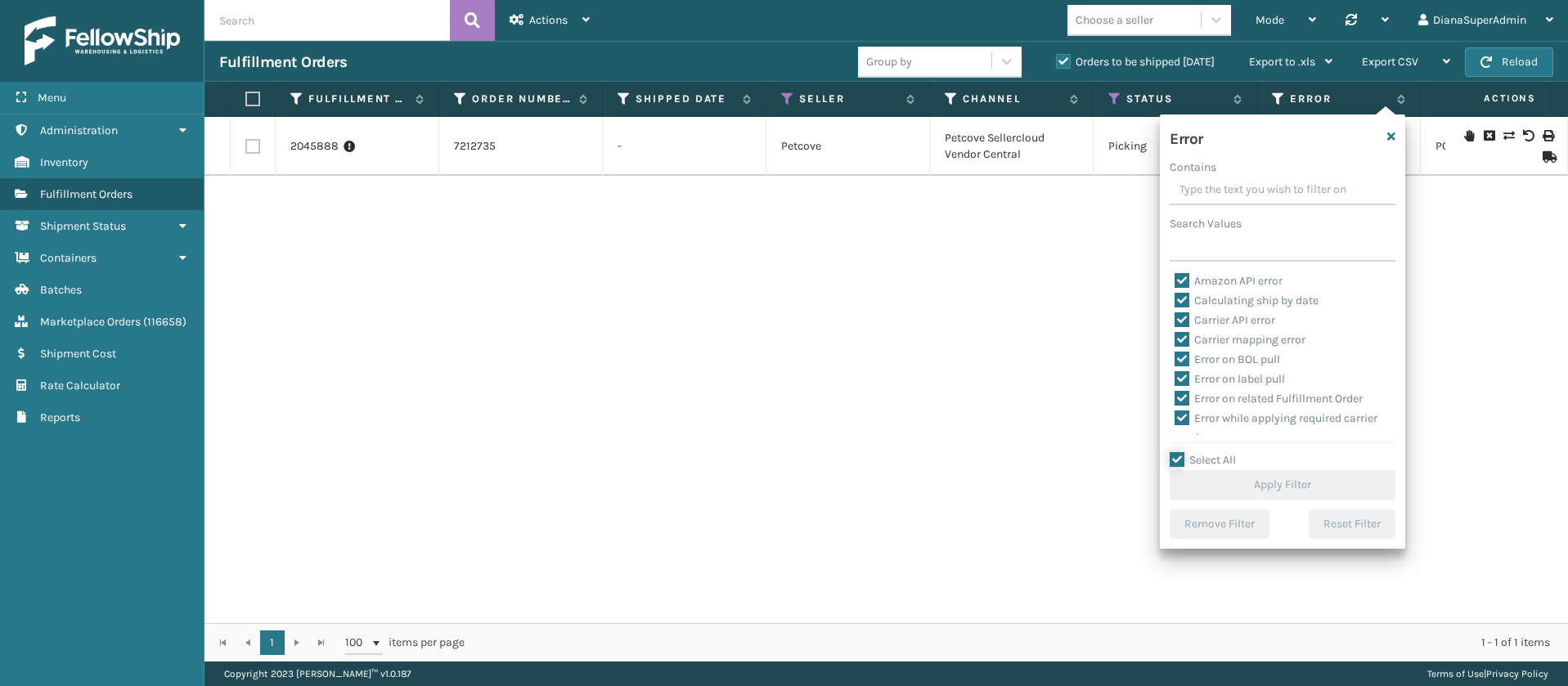
checkbox input "true"
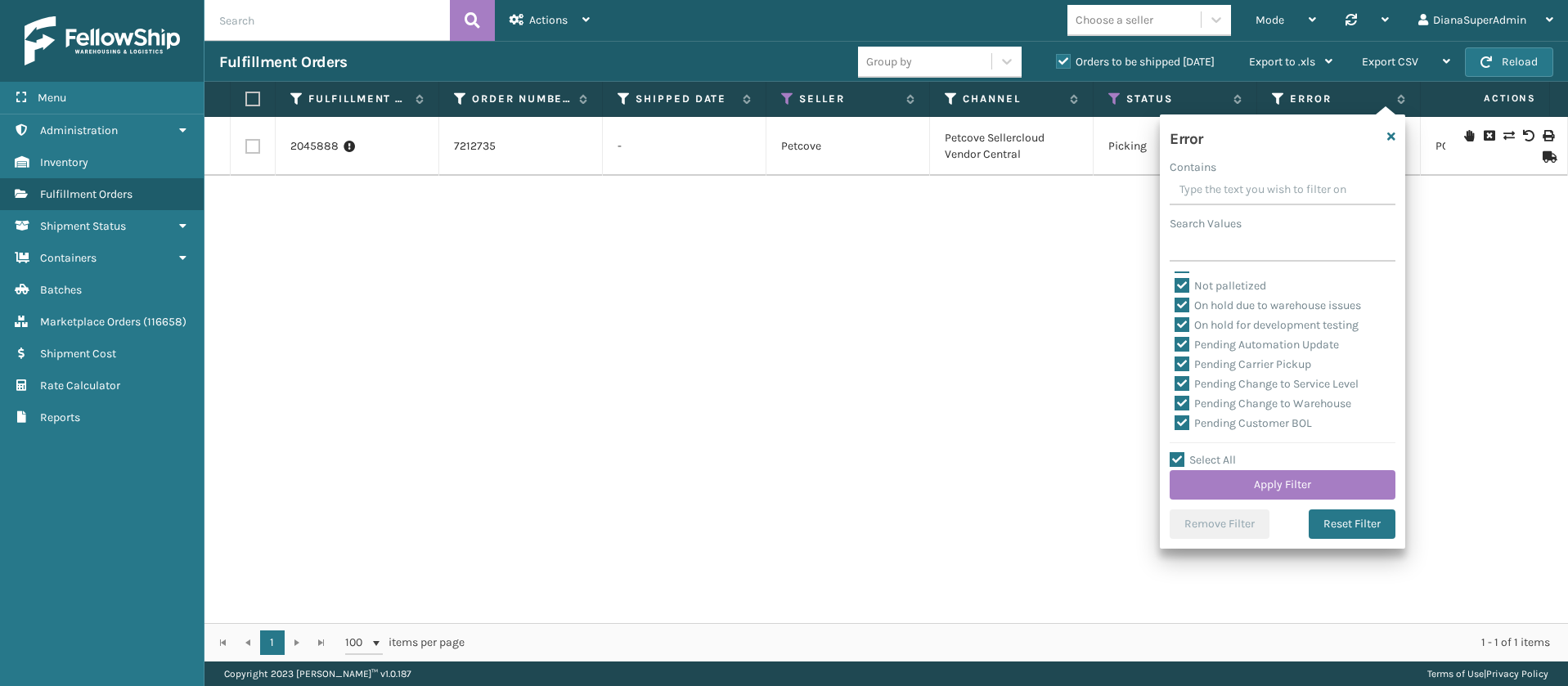
click at [1186, 342] on label "Pending Automation Update" at bounding box center [1256, 344] width 165 height 14
click at [1175, 342] on input "Pending Automation Update" at bounding box center [1174, 340] width 1 height 11
checkbox input "false"
click at [1185, 359] on label "Pending Carrier Pickup" at bounding box center [1242, 363] width 136 height 14
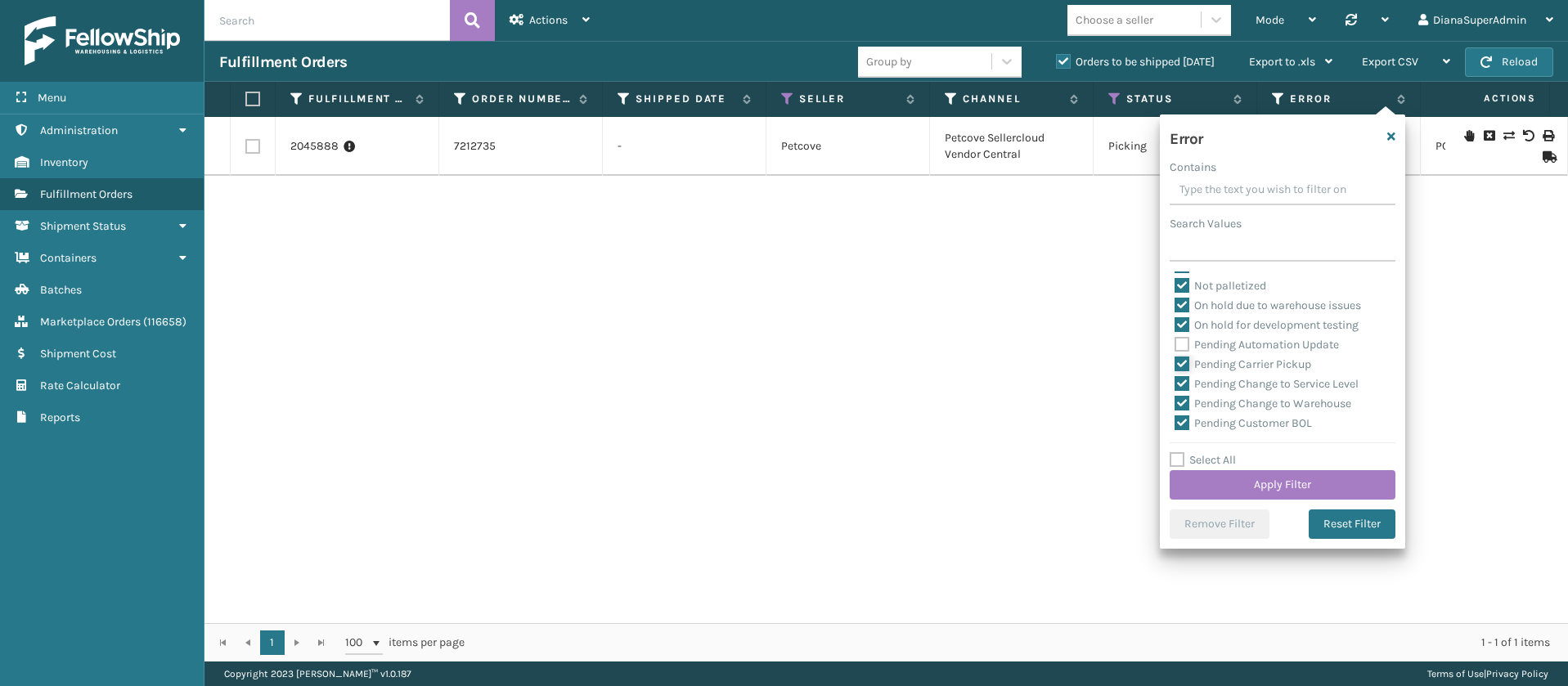
click at [1175, 359] on input "Pending Carrier Pickup" at bounding box center [1174, 360] width 1 height 11
checkbox input "false"
click at [1186, 380] on label "Pending Change to Service Level" at bounding box center [1266, 383] width 184 height 14
click at [1175, 380] on input "Pending Change to Service Level" at bounding box center [1174, 380] width 1 height 11
checkbox input "false"
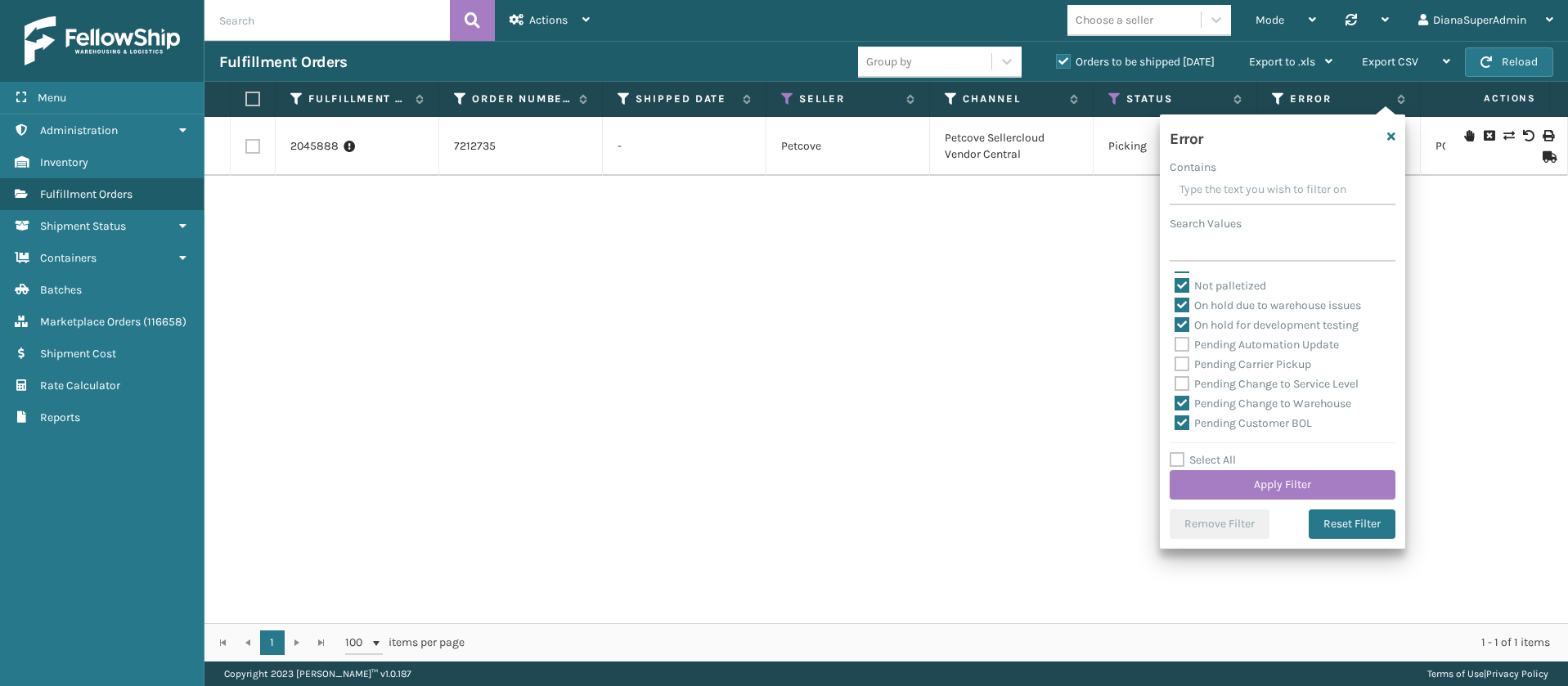
click at [1184, 396] on label "Pending Change to Warehouse" at bounding box center [1262, 403] width 177 height 14
click at [1175, 394] on input "Pending Change to Warehouse" at bounding box center [1174, 399] width 1 height 11
checkbox input "false"
click at [1183, 302] on label "Pending Customer BOL" at bounding box center [1242, 300] width 137 height 14
click at [1175, 302] on input "Pending Customer BOL" at bounding box center [1174, 296] width 1 height 11
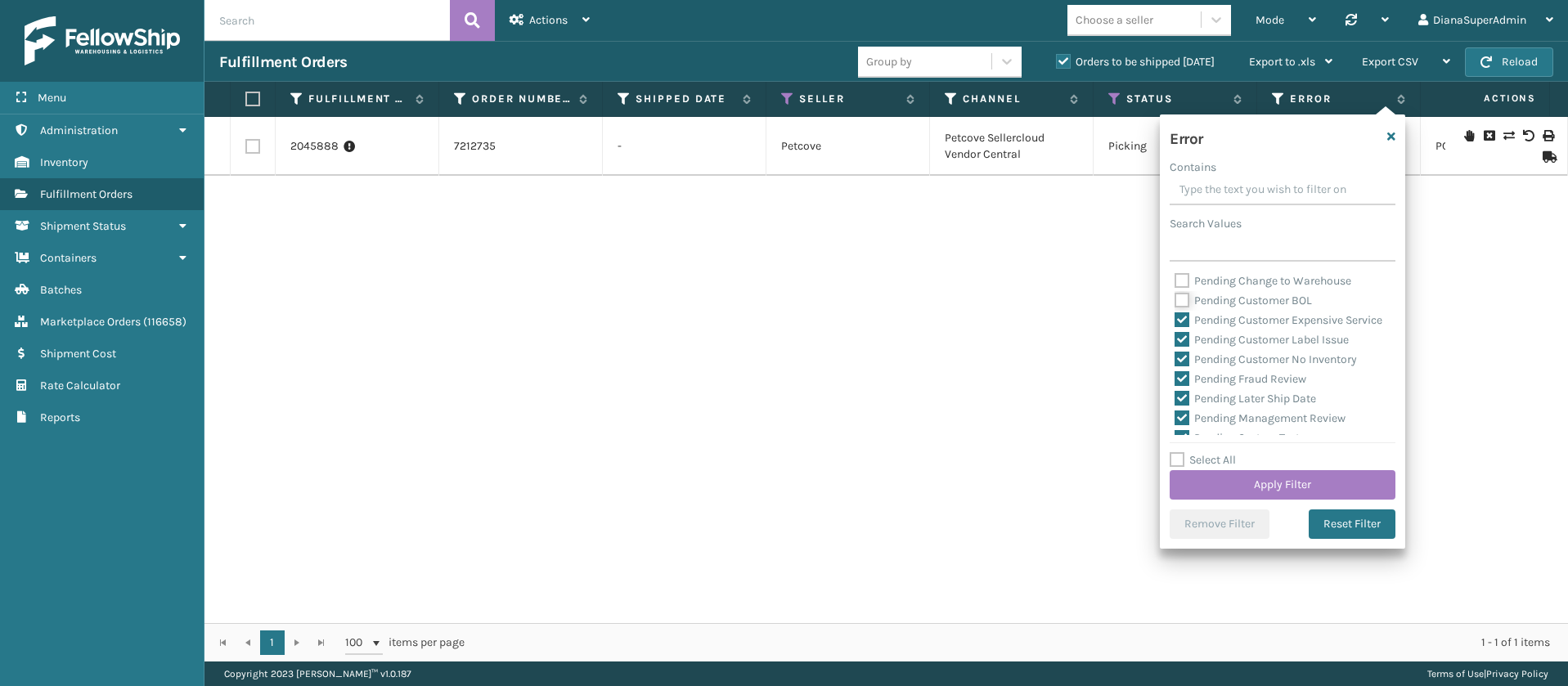
checkbox input "false"
click at [1182, 313] on label "Pending Customer Expensive Service" at bounding box center [1278, 319] width 208 height 14
click at [1175, 312] on input "Pending Customer Expensive Service" at bounding box center [1174, 316] width 1 height 11
checkbox input "false"
click at [1184, 347] on label "Pending Customer Label Issue" at bounding box center [1261, 339] width 174 height 14
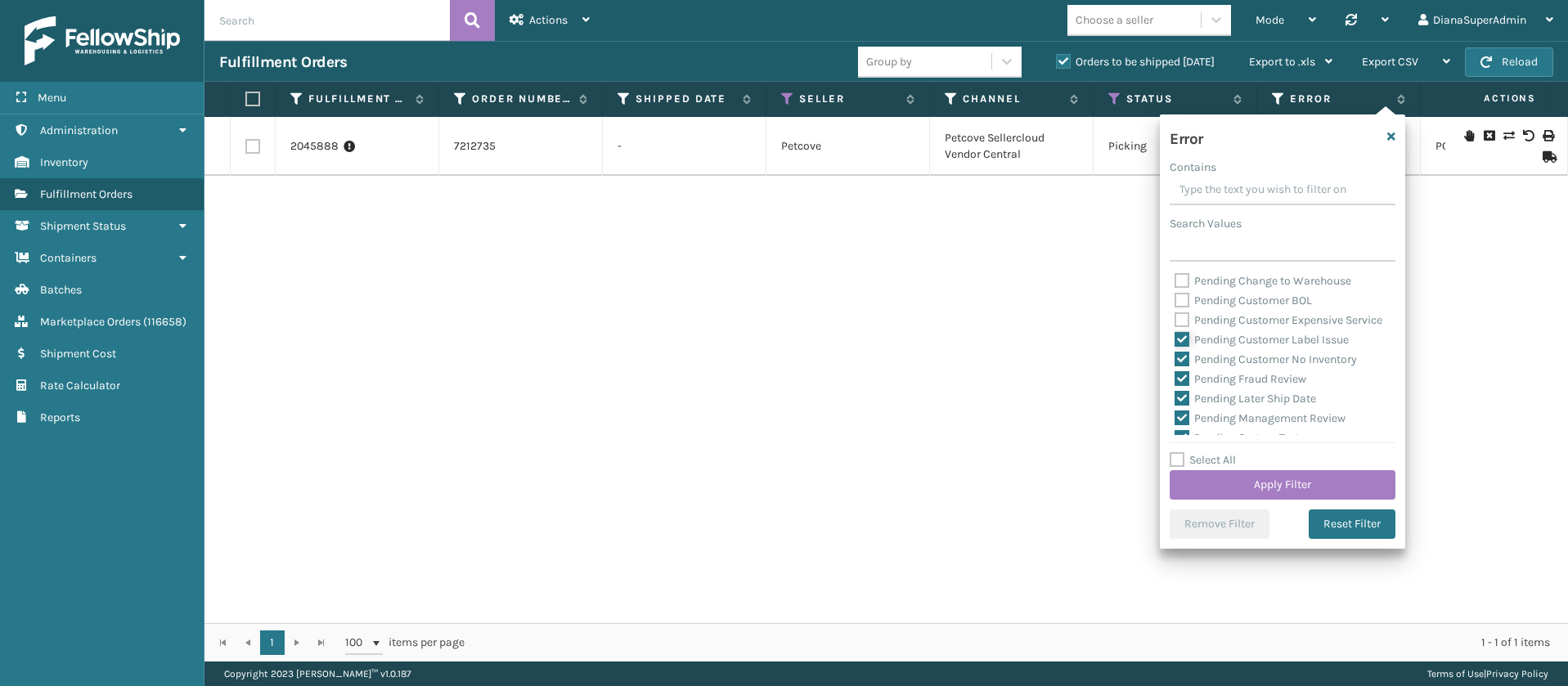
click at [1175, 341] on input "Pending Customer Label Issue" at bounding box center [1174, 336] width 1 height 11
checkbox input "false"
click at [1185, 366] on label "Pending Customer No Inventory" at bounding box center [1265, 359] width 182 height 14
click at [1175, 360] on input "Pending Customer No Inventory" at bounding box center [1174, 355] width 1 height 11
checkbox input "false"
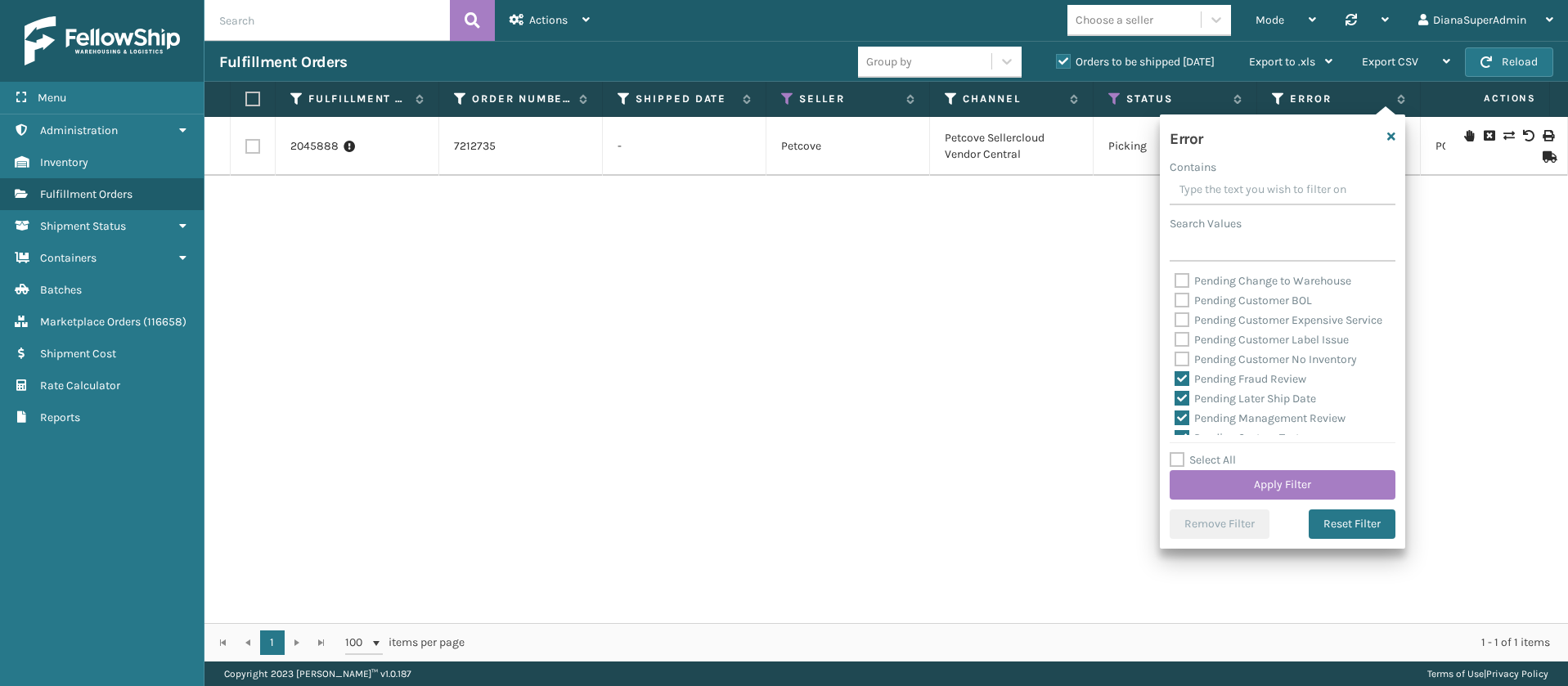
click at [1184, 386] on label "Pending Fraud Review" at bounding box center [1239, 378] width 132 height 14
click at [1175, 380] on input "Pending Fraud Review" at bounding box center [1174, 375] width 1 height 11
checkbox input "false"
click at [1182, 406] on label "Pending Later Ship Date" at bounding box center [1245, 398] width 142 height 14
click at [1175, 400] on input "Pending Later Ship Date" at bounding box center [1174, 394] width 1 height 11
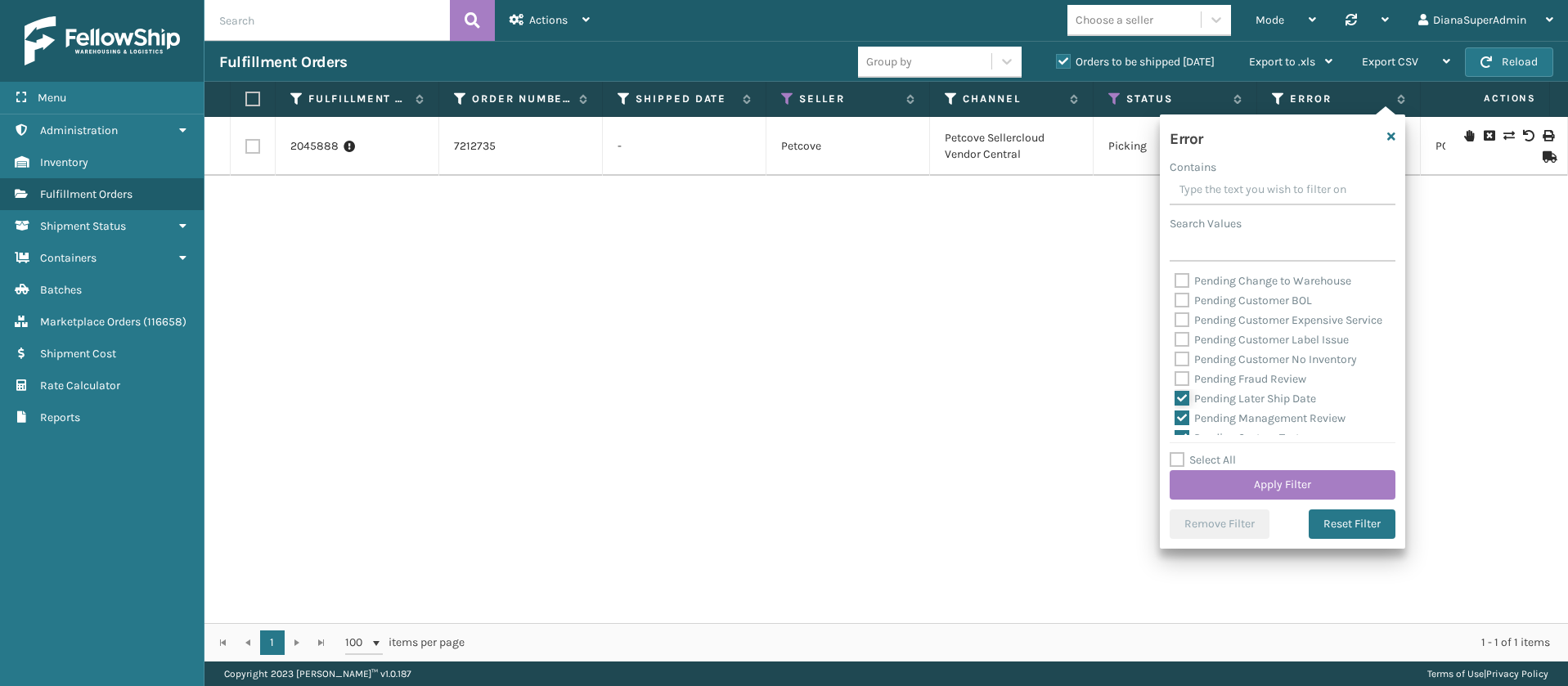
checkbox input "false"
click at [1178, 303] on label "Pending Management Review" at bounding box center [1260, 295] width 171 height 14
click at [1175, 297] on input "Pending Management Review" at bounding box center [1174, 292] width 1 height 11
checkbox input "false"
click at [1181, 322] on label "Pending System Test" at bounding box center [1237, 314] width 125 height 14
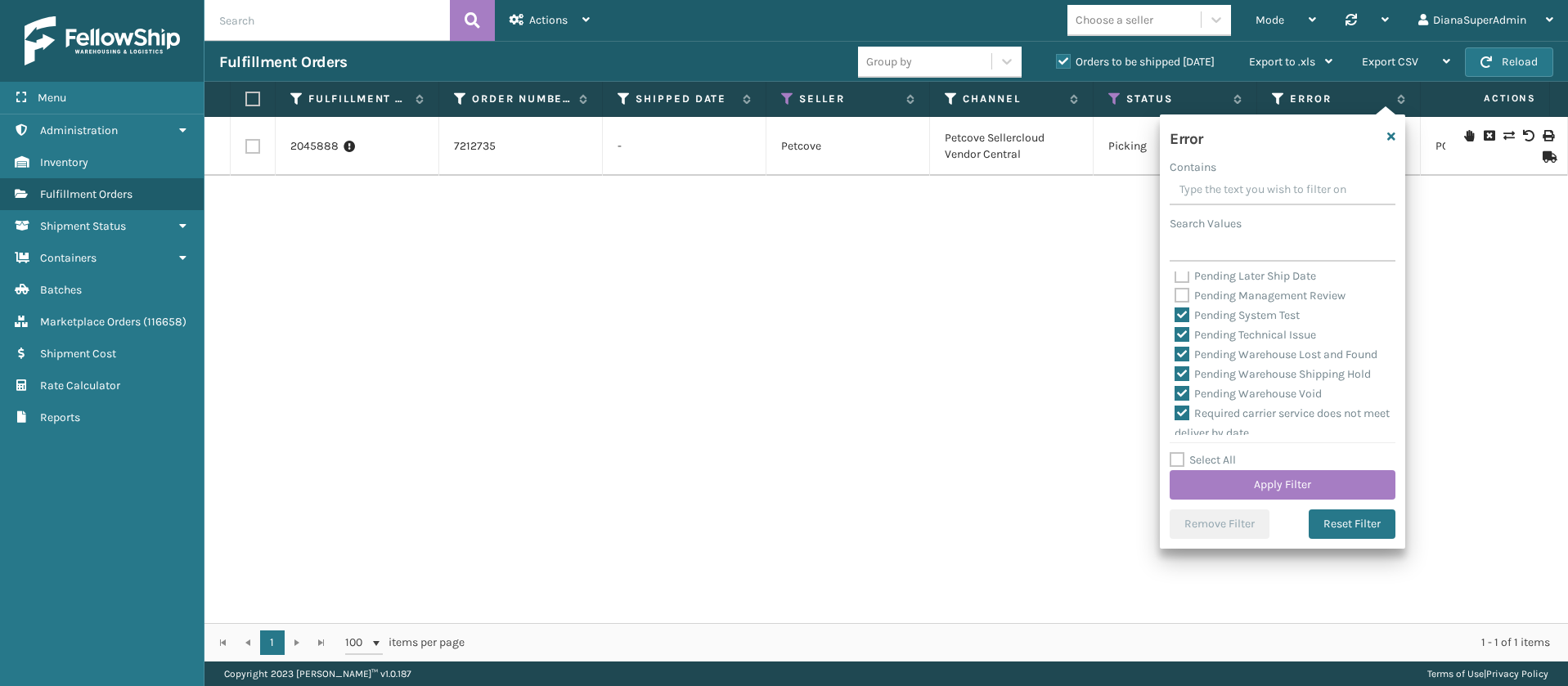
click at [1175, 316] on input "Pending System Test" at bounding box center [1174, 311] width 1 height 11
checkbox input "false"
click at [1182, 342] on label "Pending Technical Issue" at bounding box center [1245, 334] width 142 height 14
click at [1175, 336] on input "Pending Technical Issue" at bounding box center [1174, 331] width 1 height 11
checkbox input "false"
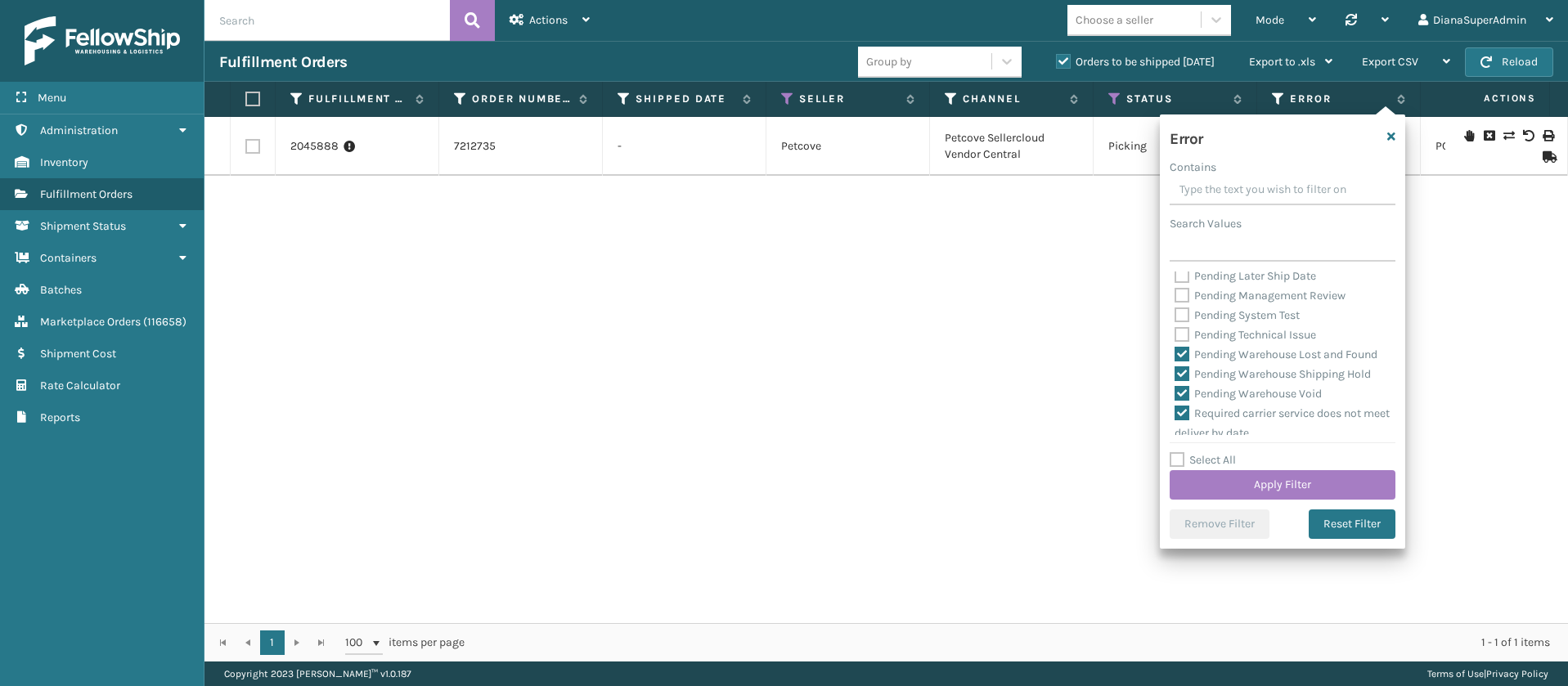
click at [1185, 361] on label "Pending Warehouse Lost and Found" at bounding box center [1275, 354] width 202 height 14
click at [1175, 356] on input "Pending Warehouse Lost and Found" at bounding box center [1174, 350] width 1 height 11
checkbox input "false"
click at [1183, 381] on label "Pending Warehouse Shipping Hold" at bounding box center [1272, 373] width 196 height 14
click at [1175, 375] on input "Pending Warehouse Shipping Hold" at bounding box center [1174, 370] width 1 height 11
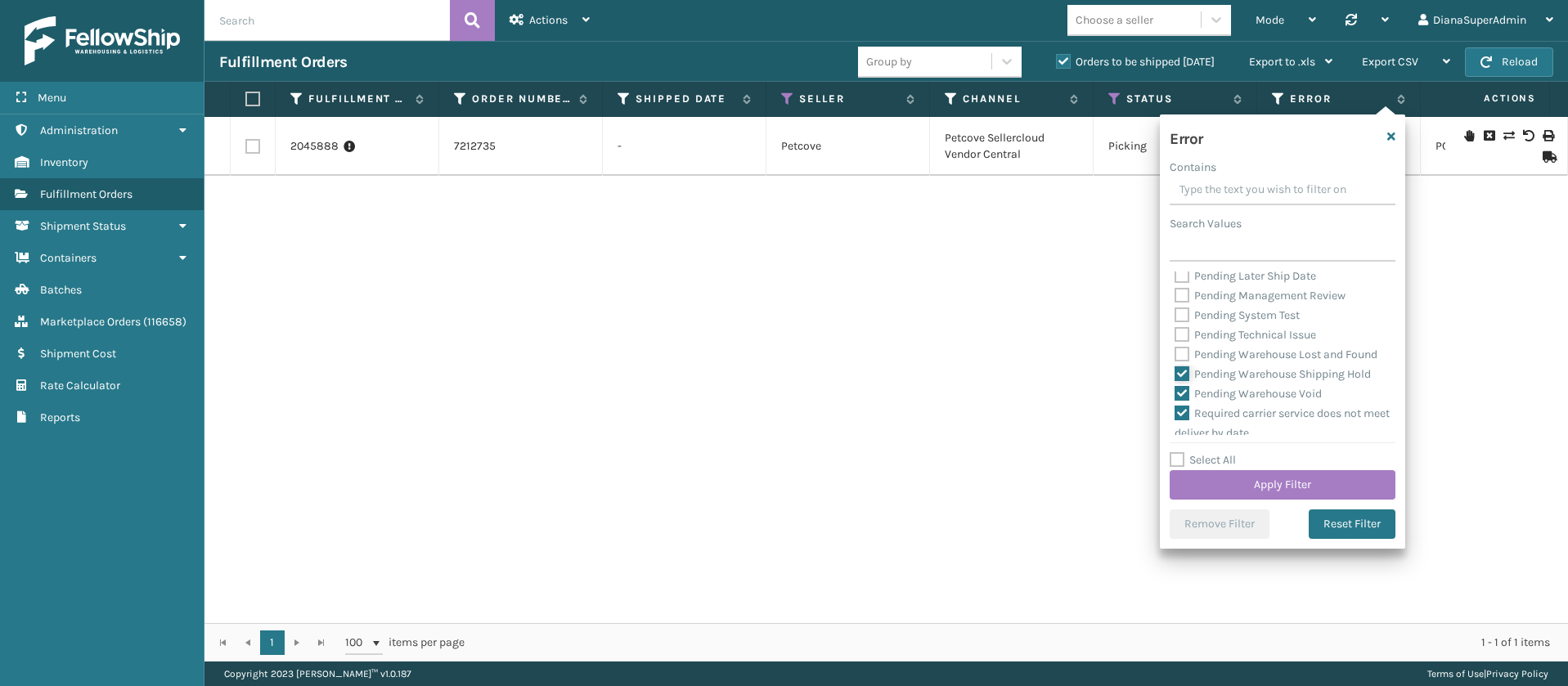
checkbox input "false"
click at [1172, 336] on div "Amazon API error Calculating ship by date Carrier API error Carrier mapping err…" at bounding box center [1282, 353] width 225 height 164
click at [1182, 314] on label "Pending Warehouse Void" at bounding box center [1248, 306] width 147 height 14
click at [1175, 308] on input "Pending Warehouse Void" at bounding box center [1174, 303] width 1 height 11
checkbox input "false"
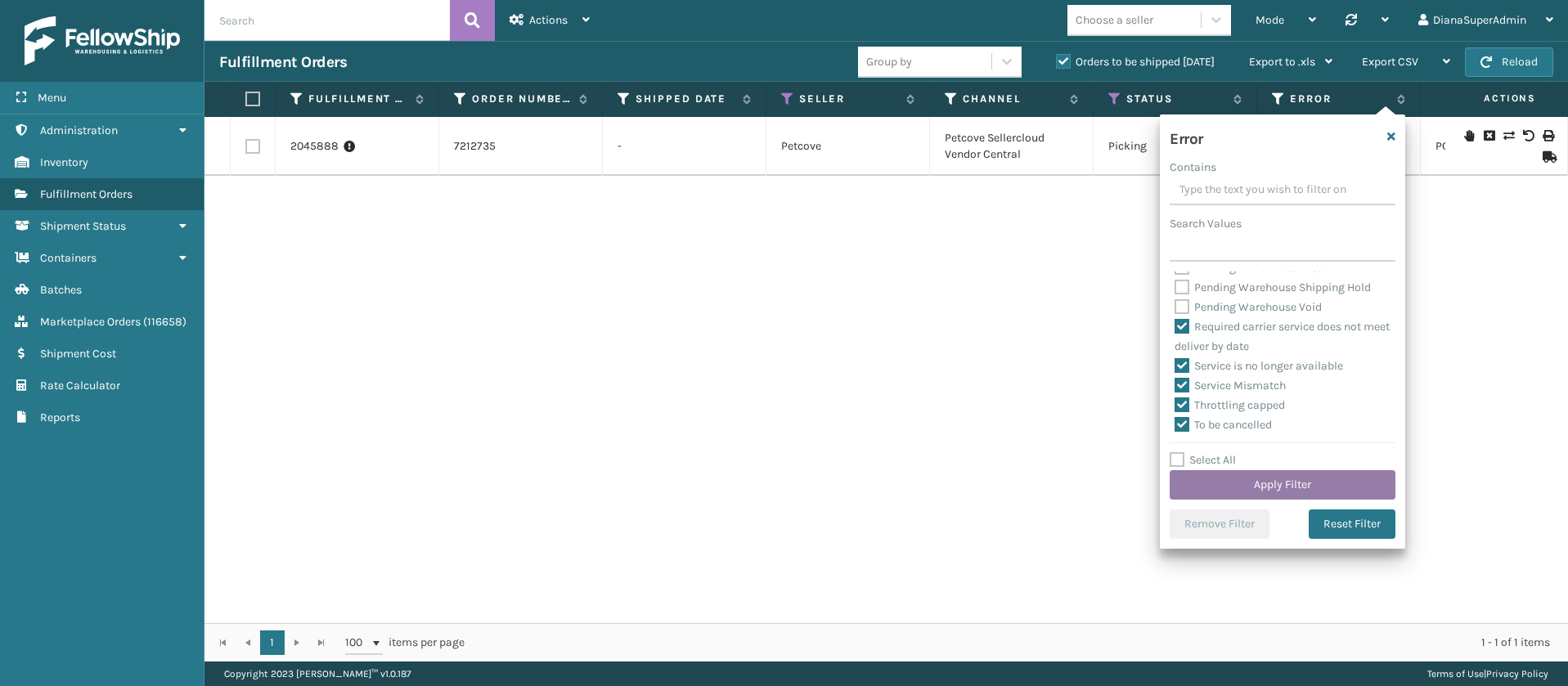
click at [1280, 473] on button "Apply Filter" at bounding box center [1282, 485] width 225 height 29
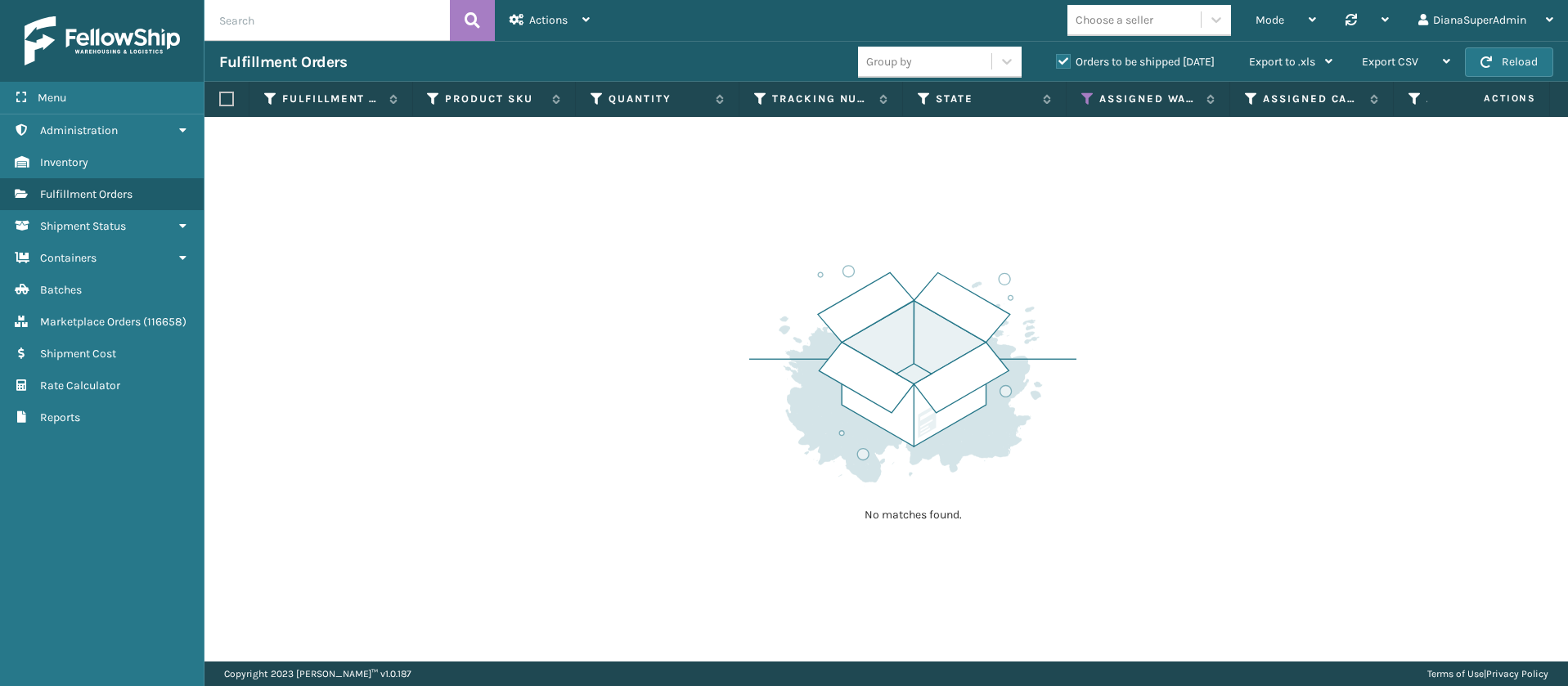
scroll to position [0, 1122]
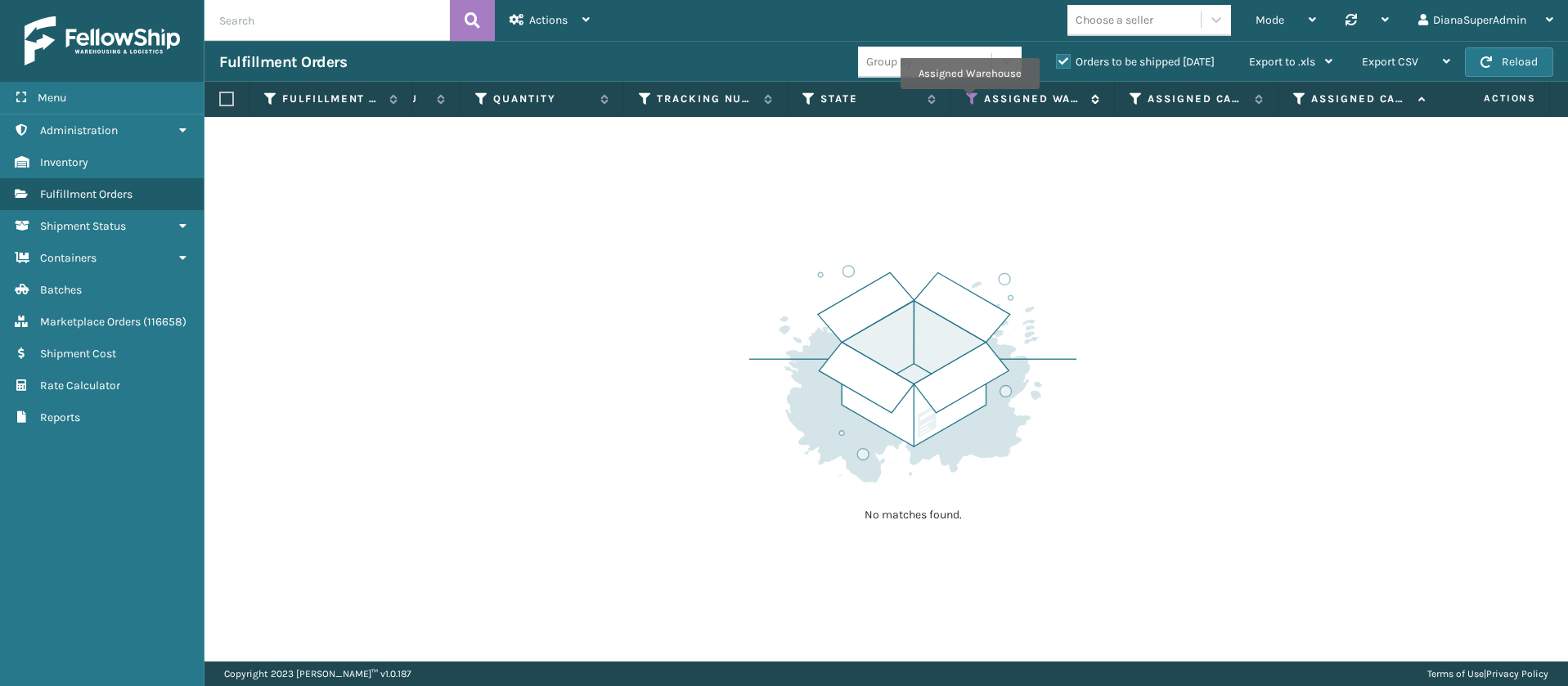
click at [970, 99] on icon at bounding box center [973, 99] width 13 height 15
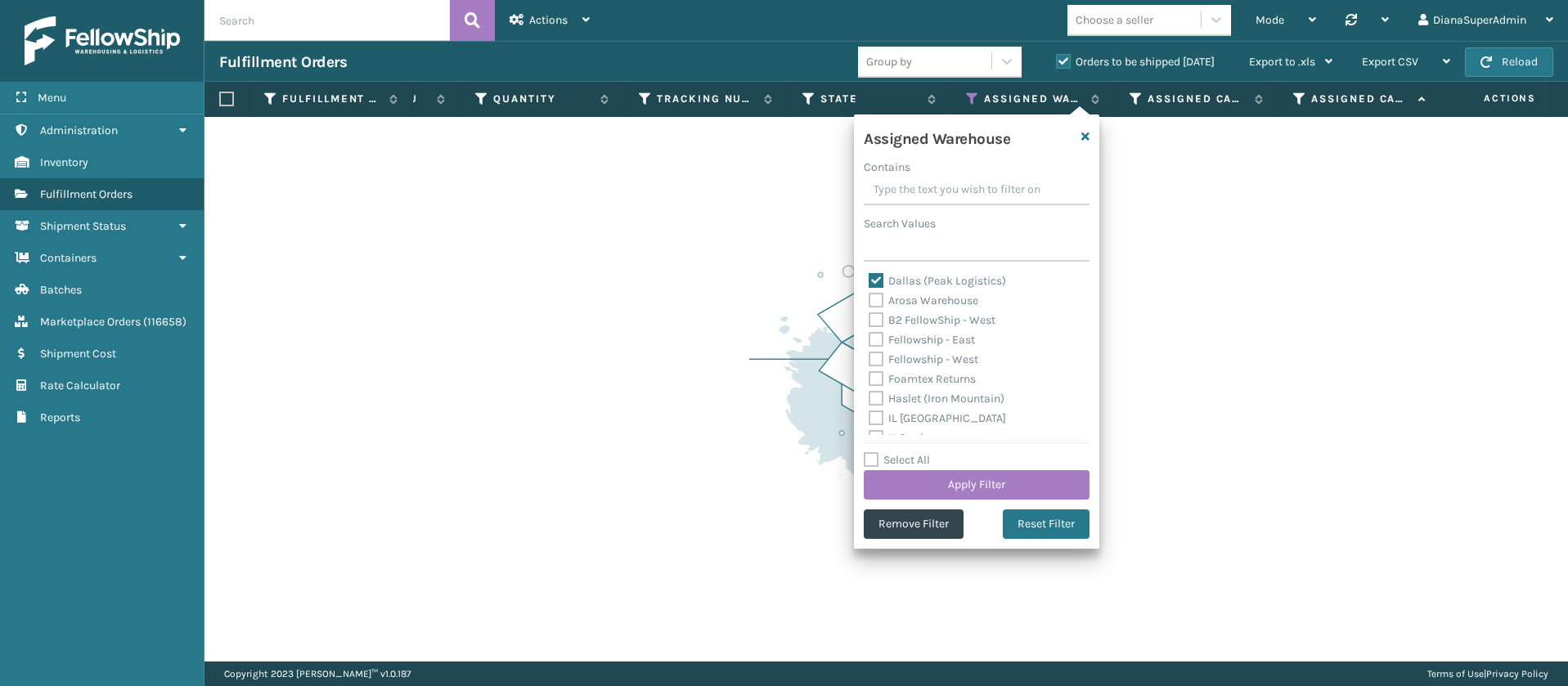
click at [872, 459] on label "Select All" at bounding box center [897, 459] width 66 height 14
click at [872, 452] on input "Select All" at bounding box center [986, 452] width 246 height 2
checkbox input "true"
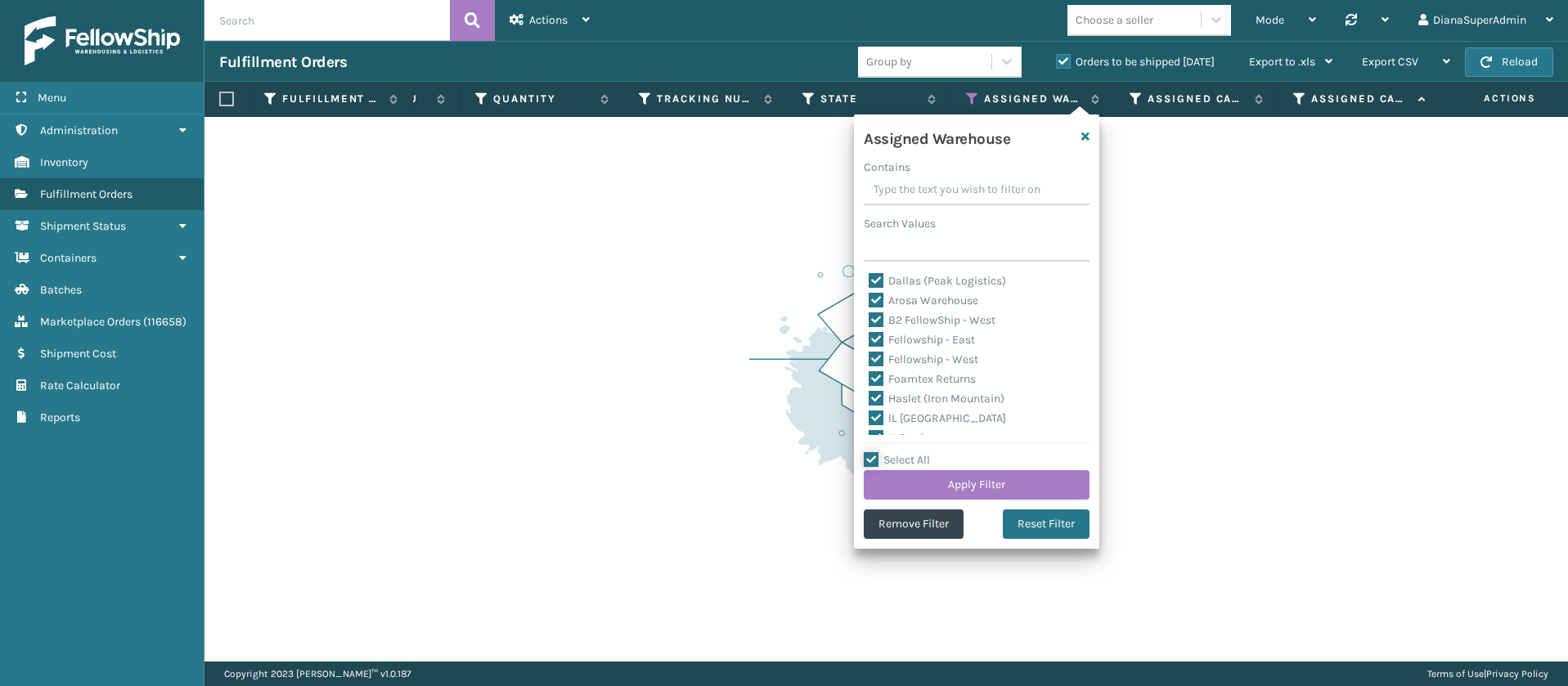
checkbox input "true"
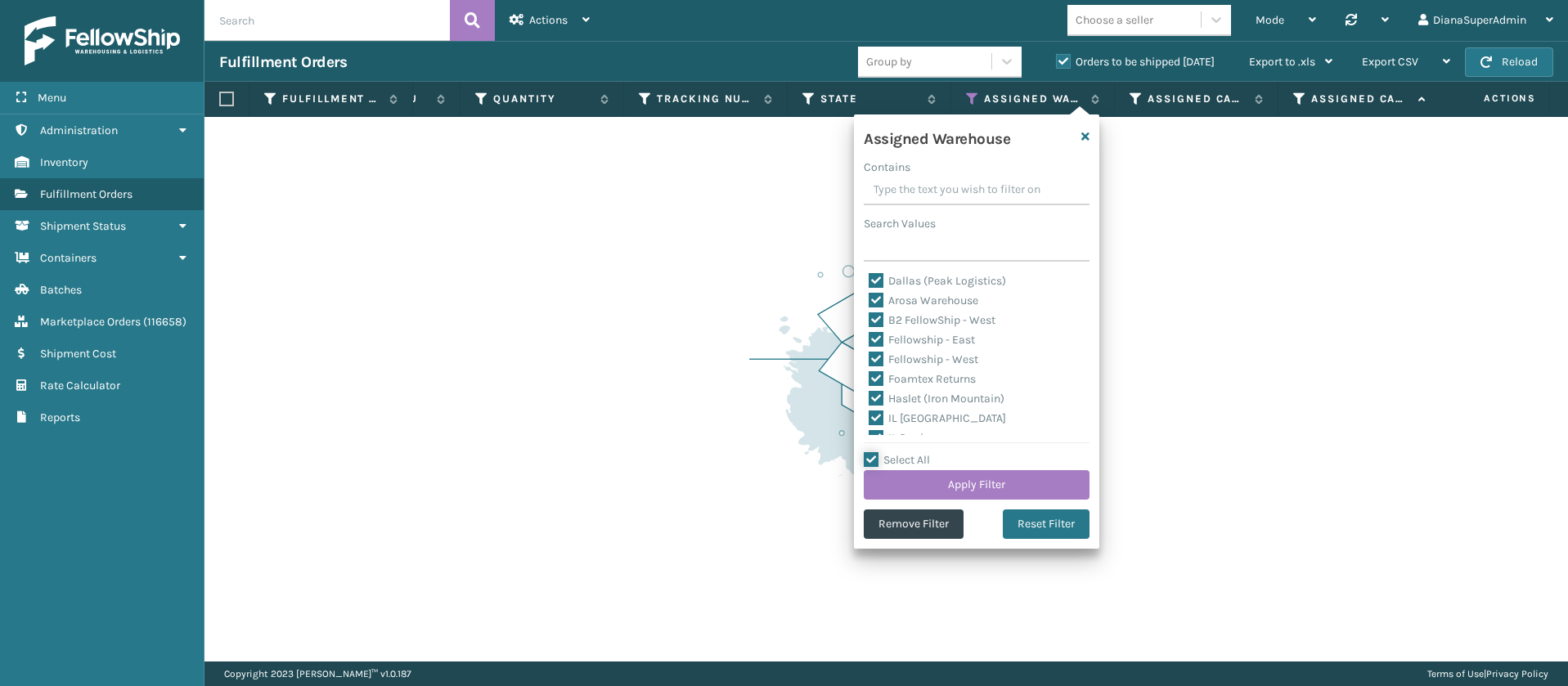
checkbox input "true"
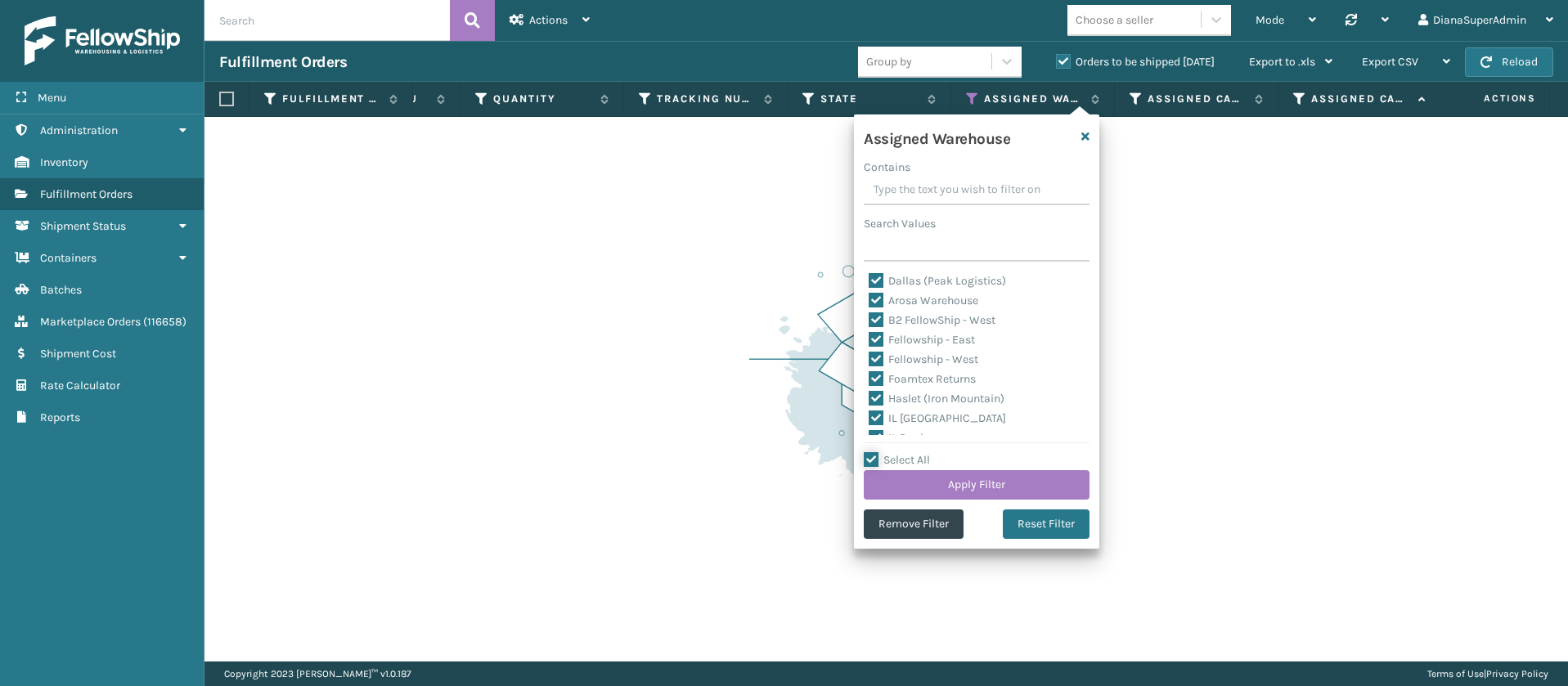
checkbox input "true"
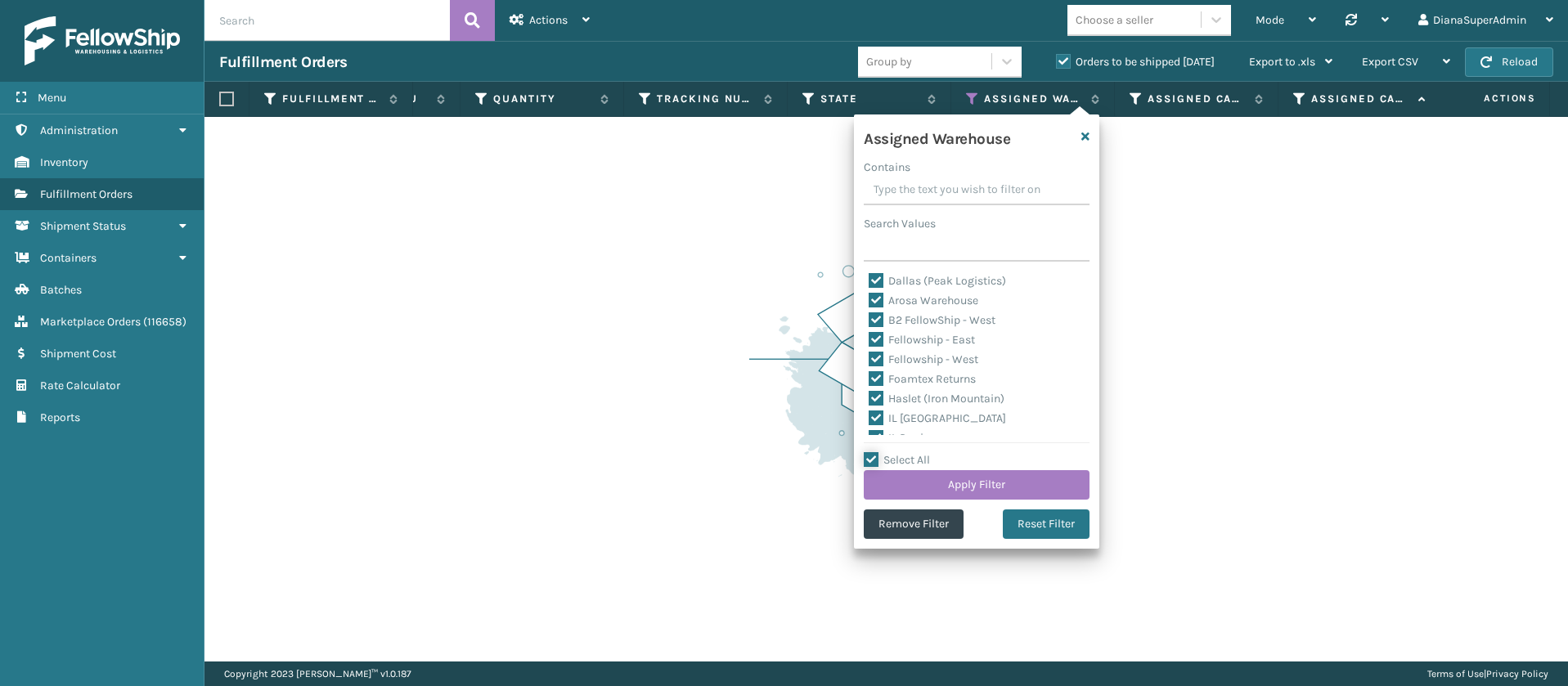
checkbox input "true"
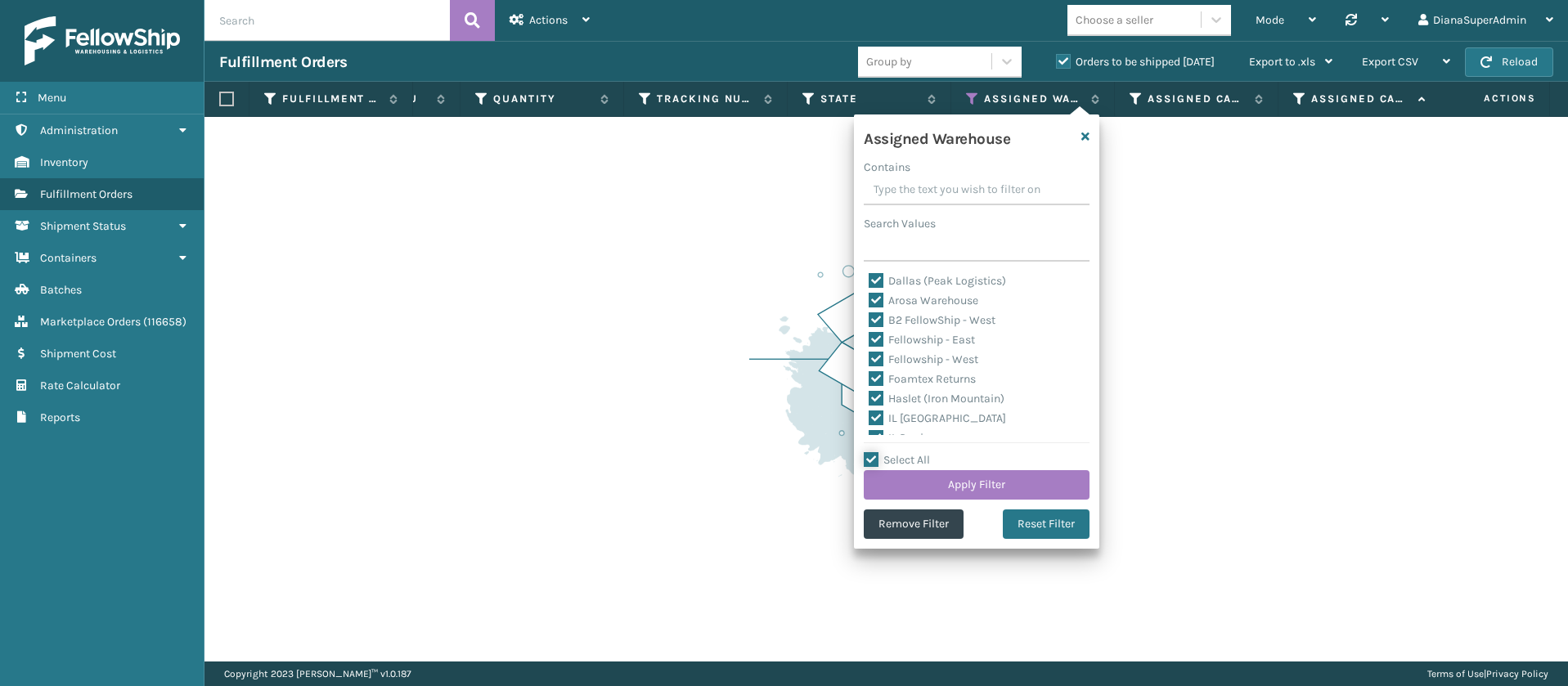
checkbox input "true"
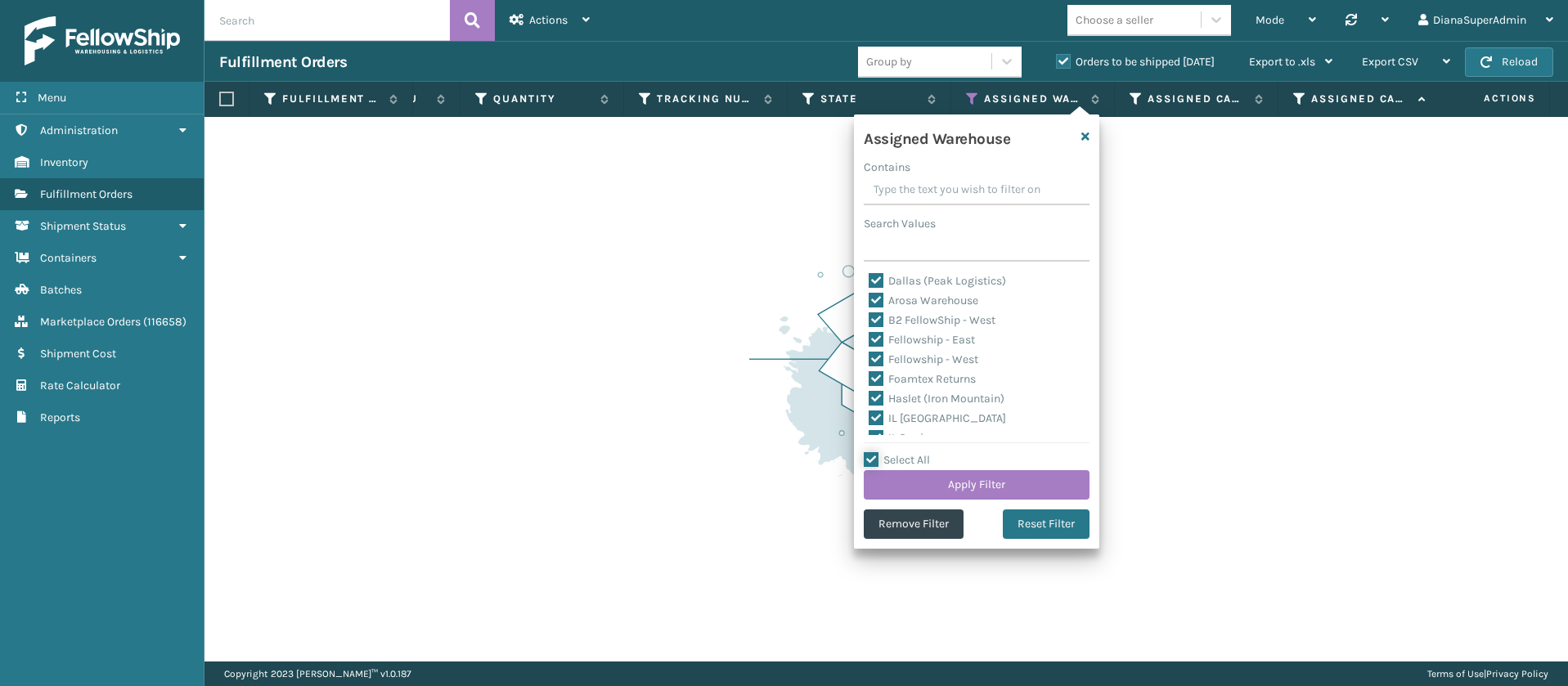
checkbox input "true"
click at [924, 530] on button "Remove Filter" at bounding box center [914, 524] width 99 height 29
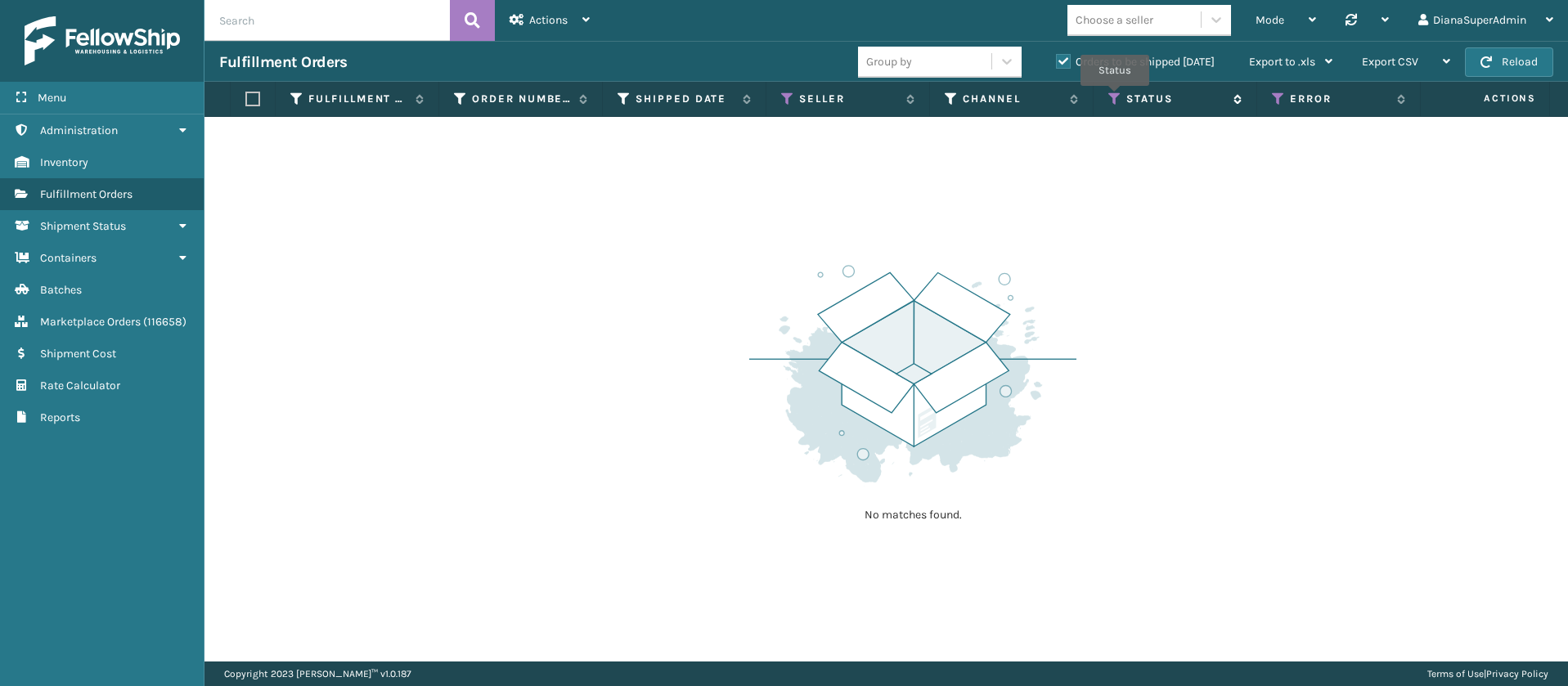
click at [1115, 97] on icon at bounding box center [1114, 99] width 13 height 15
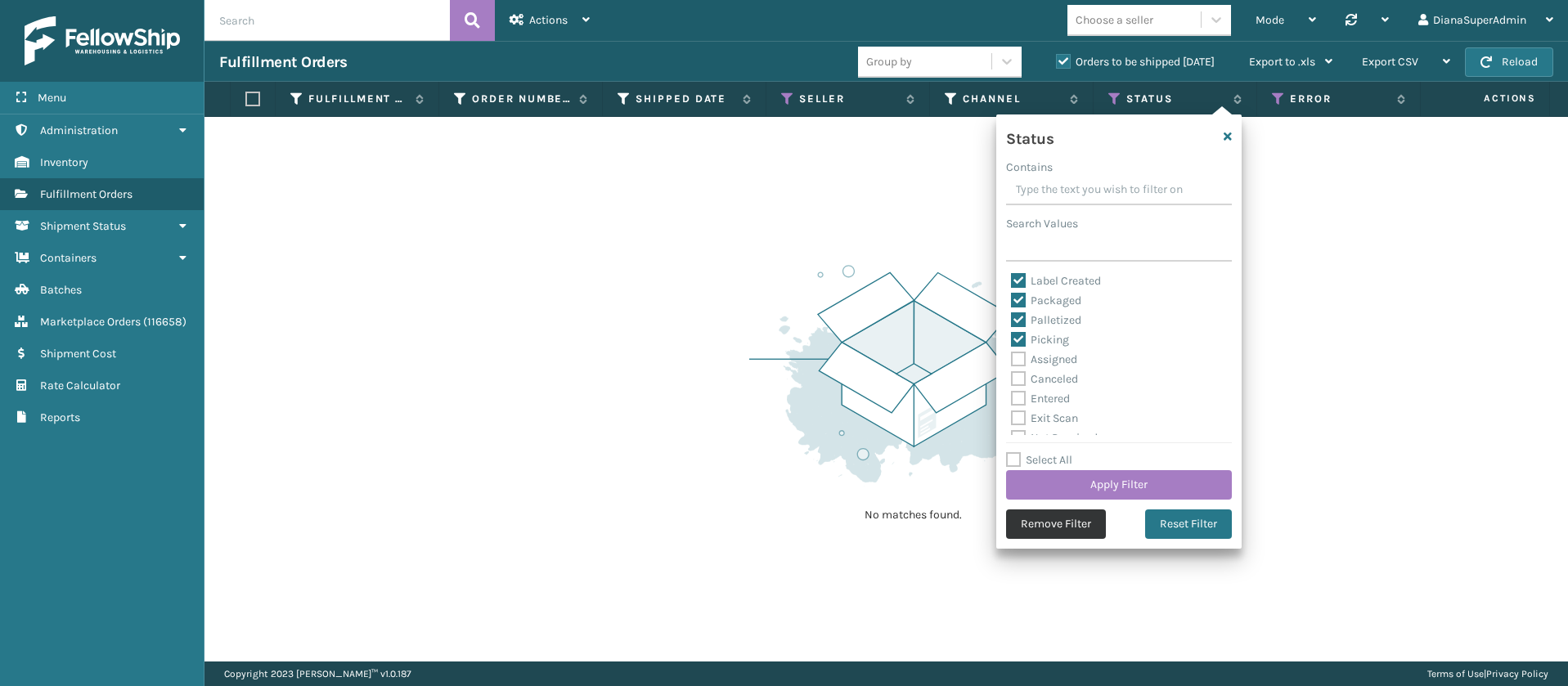
click at [1063, 532] on button "Remove Filter" at bounding box center [1055, 524] width 99 height 29
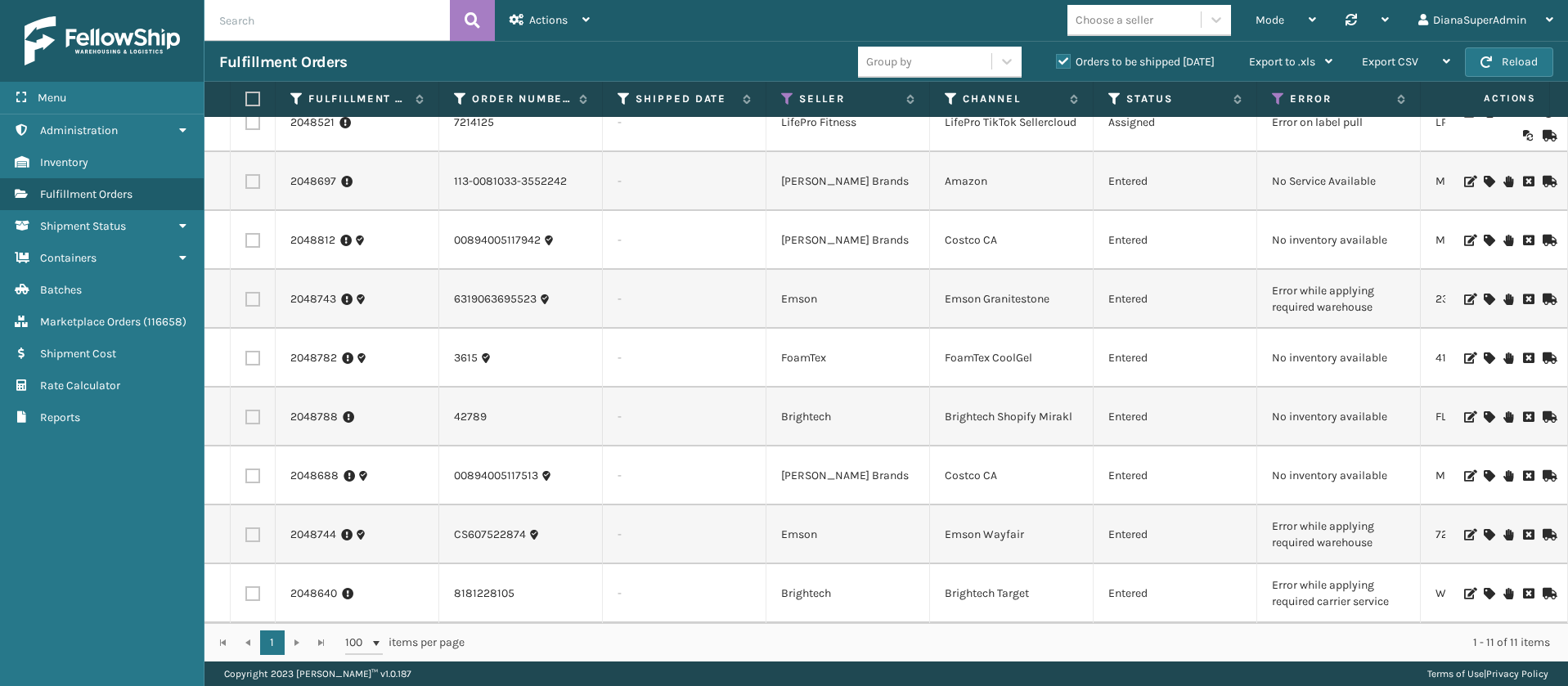
scroll to position [160, 0]
click at [1483, 588] on icon at bounding box center [1488, 593] width 10 height 11
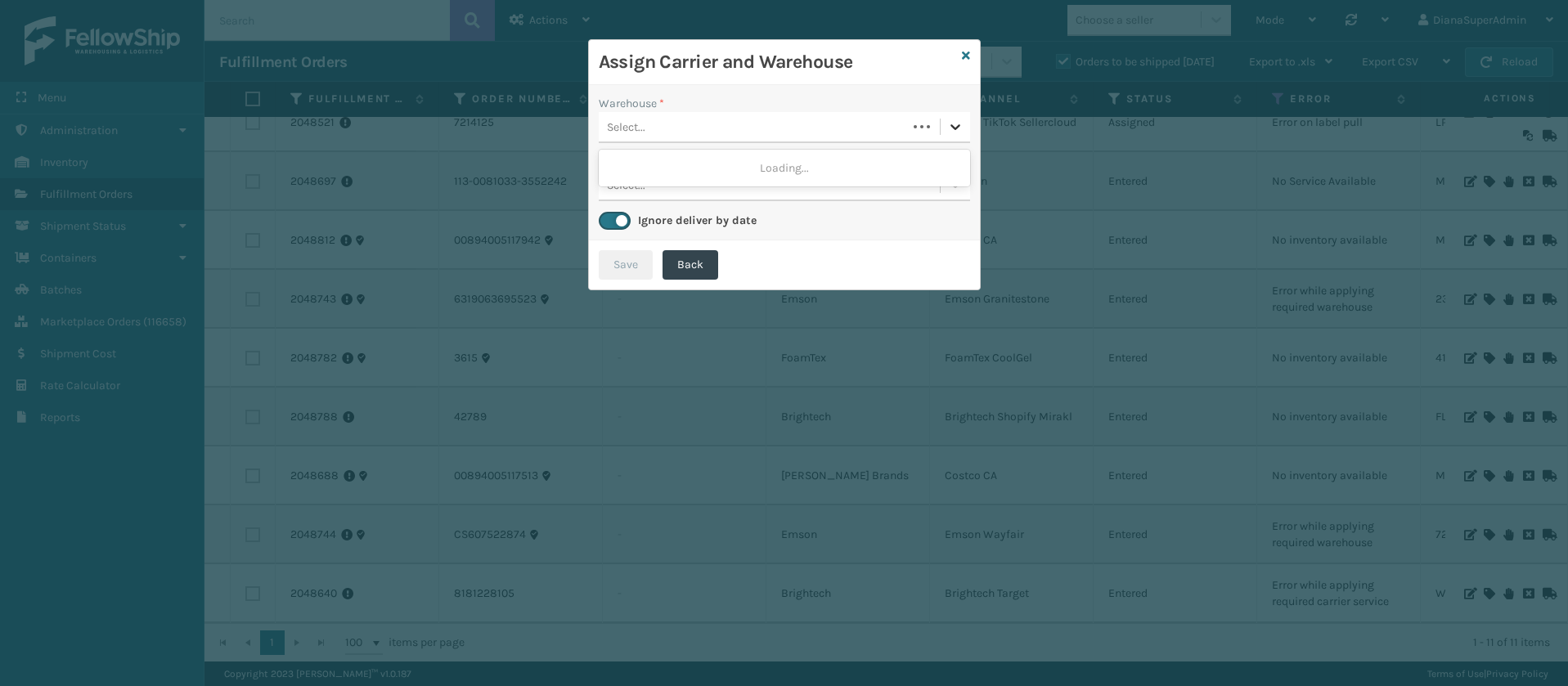
click at [947, 123] on icon at bounding box center [955, 127] width 17 height 17
click at [892, 160] on div "Fellowship - West" at bounding box center [785, 167] width 372 height 30
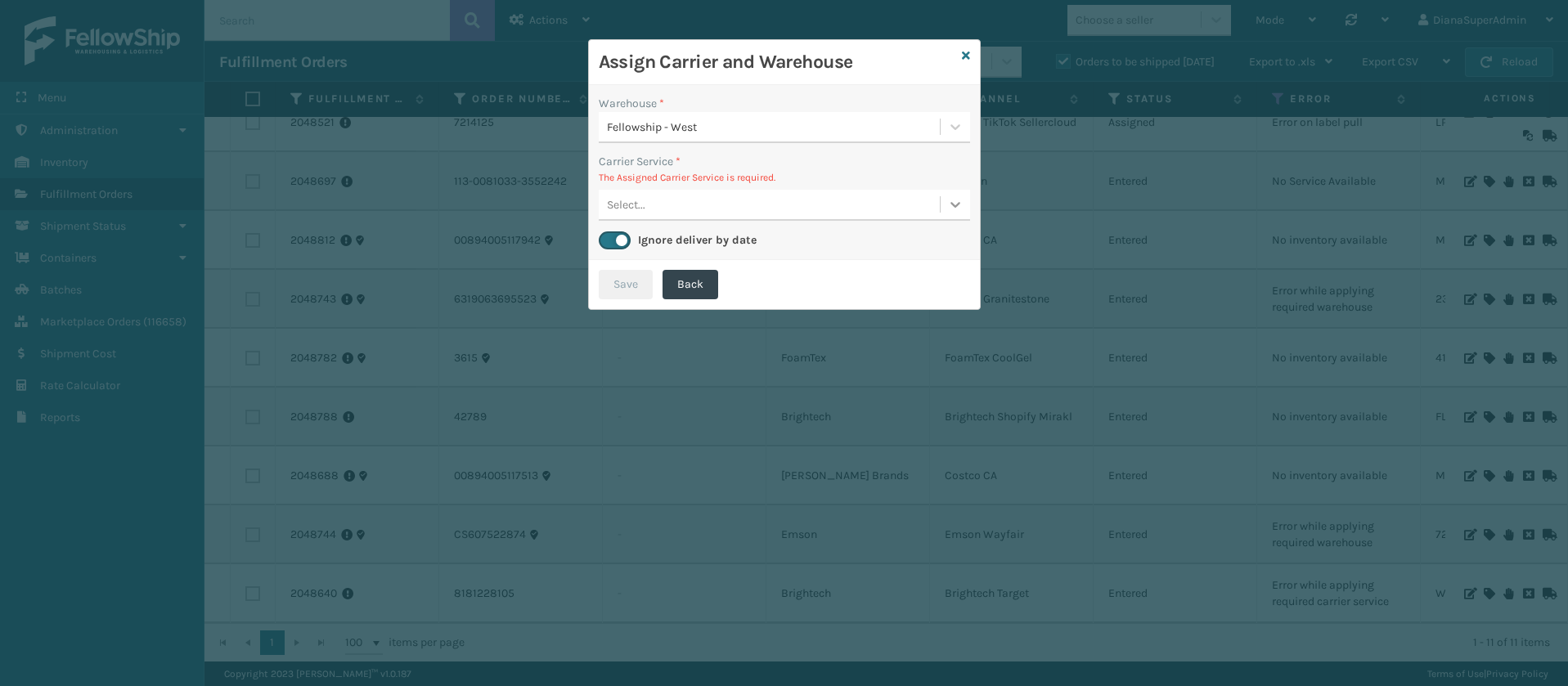
click at [947, 207] on icon at bounding box center [955, 204] width 17 height 17
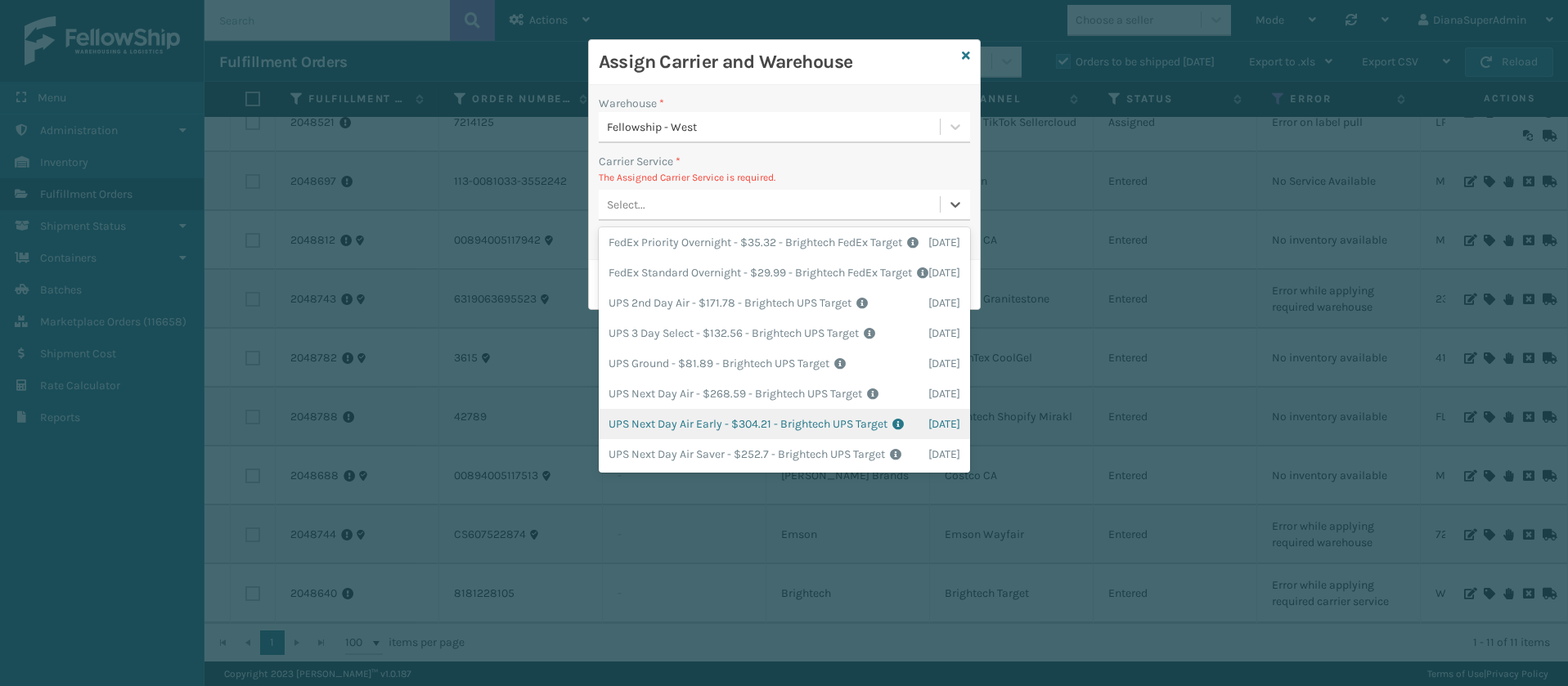
scroll to position [0, 0]
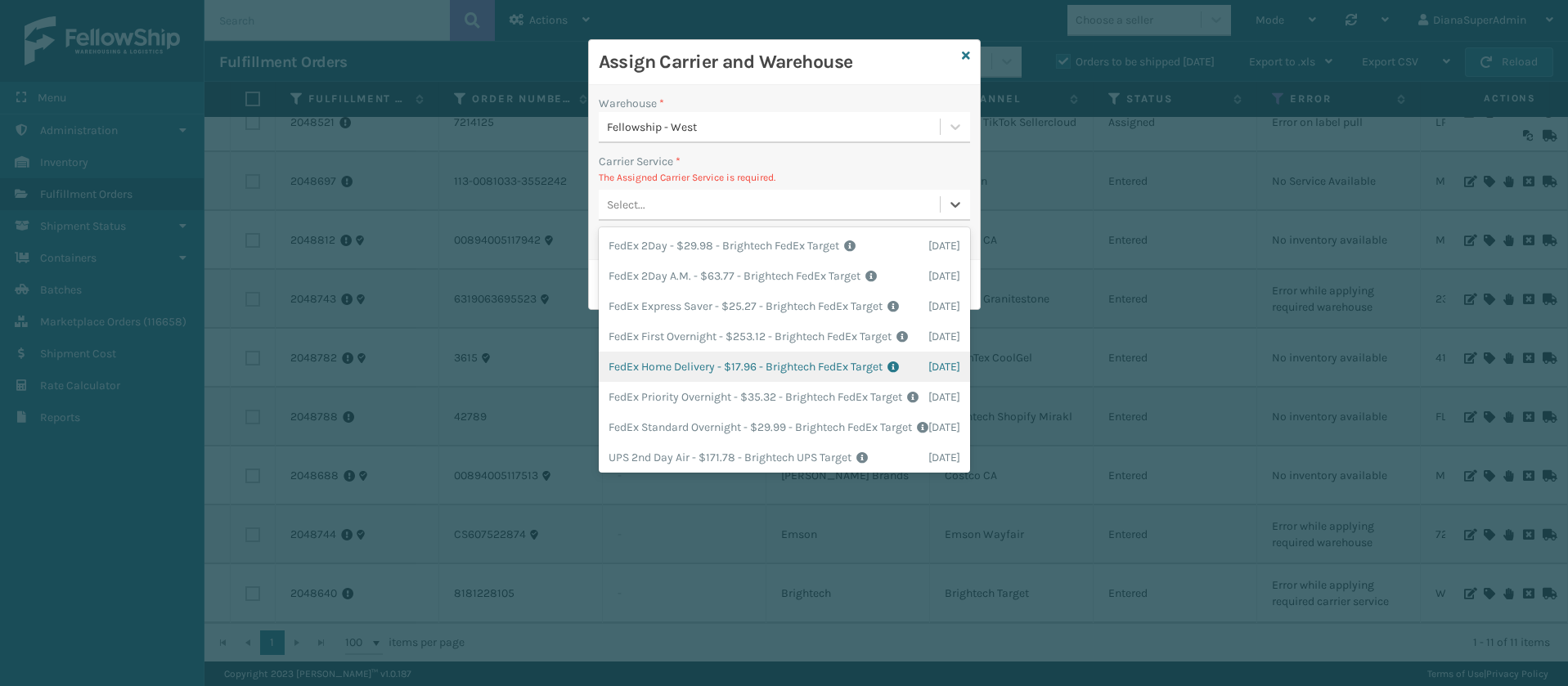
click at [683, 382] on div "FedEx Home Delivery - $17.96 - Brightech FedEx Target Shipping Cost $17.96 Surp…" at bounding box center [785, 366] width 372 height 30
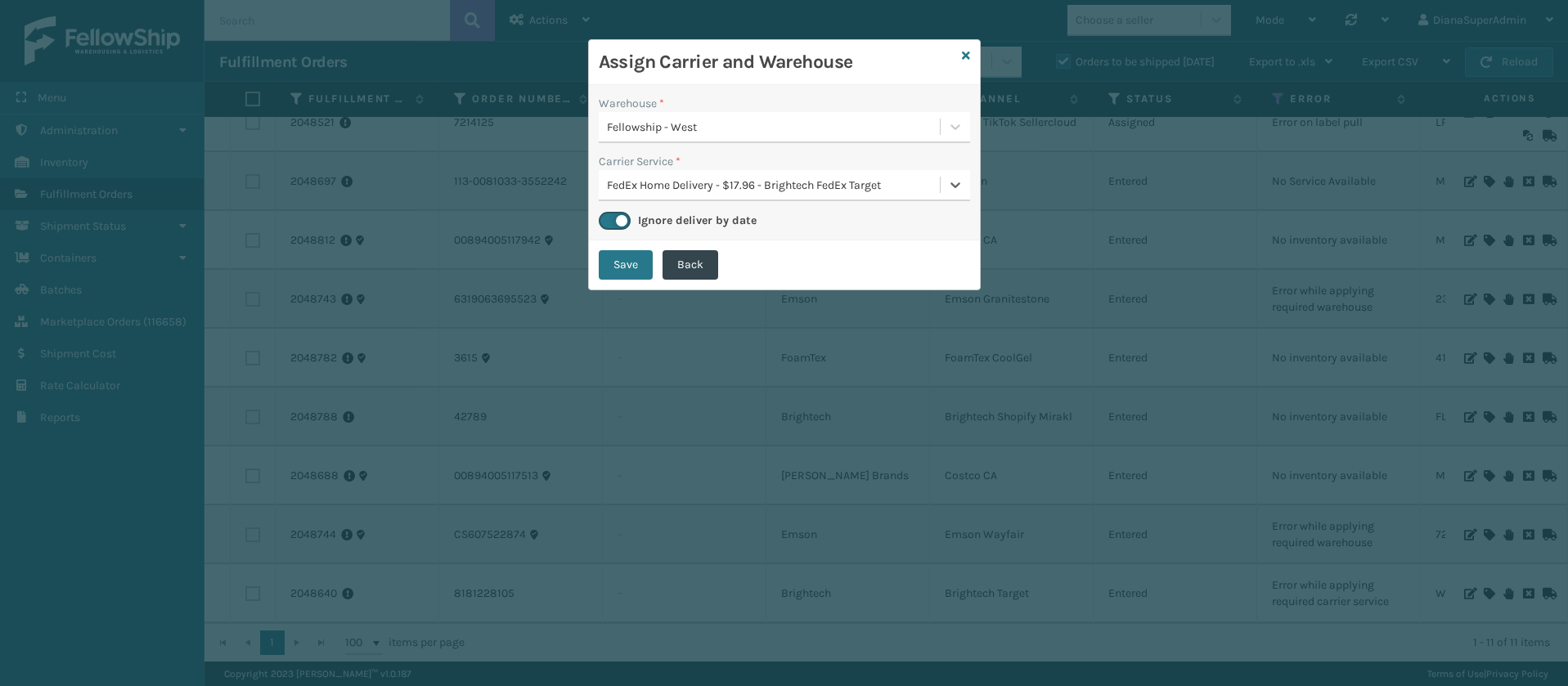
click at [621, 257] on button "Save" at bounding box center [626, 265] width 54 height 29
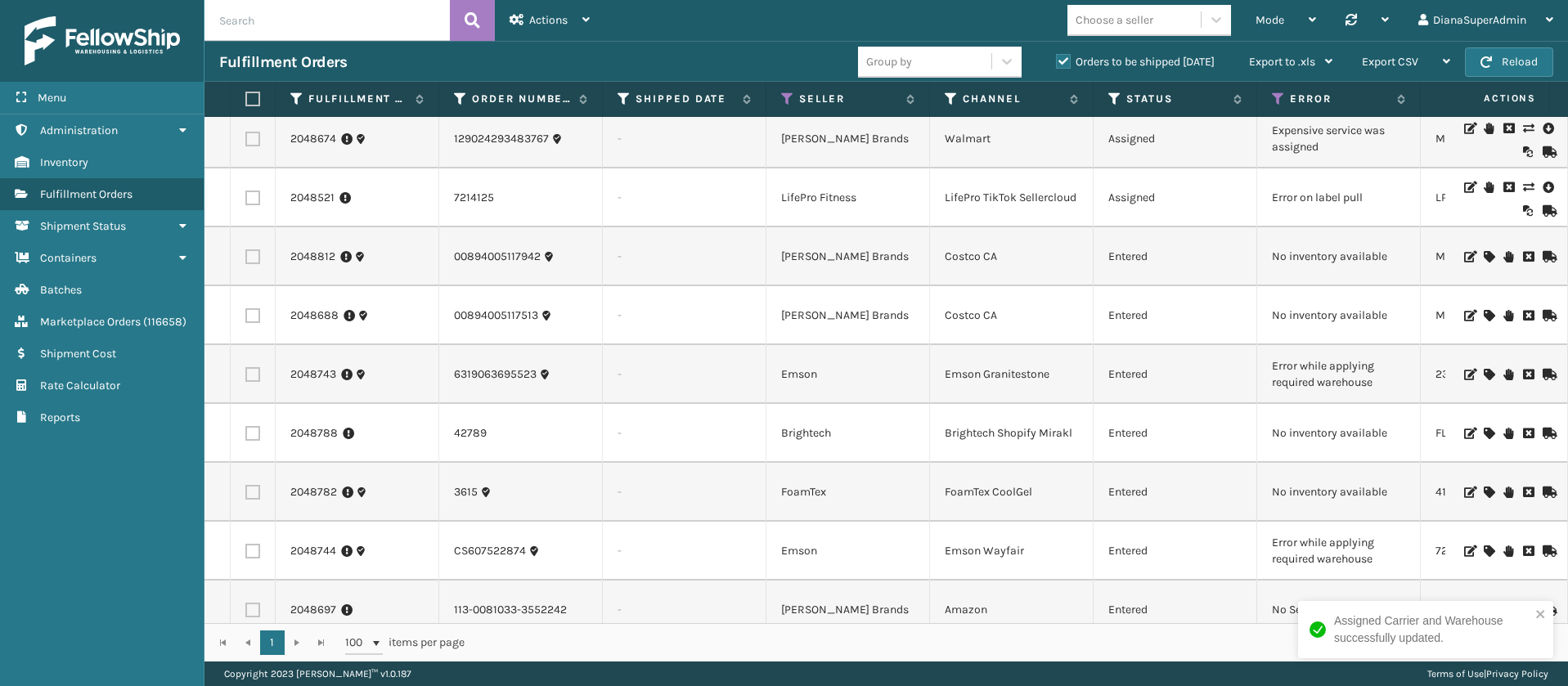
scroll to position [101, 0]
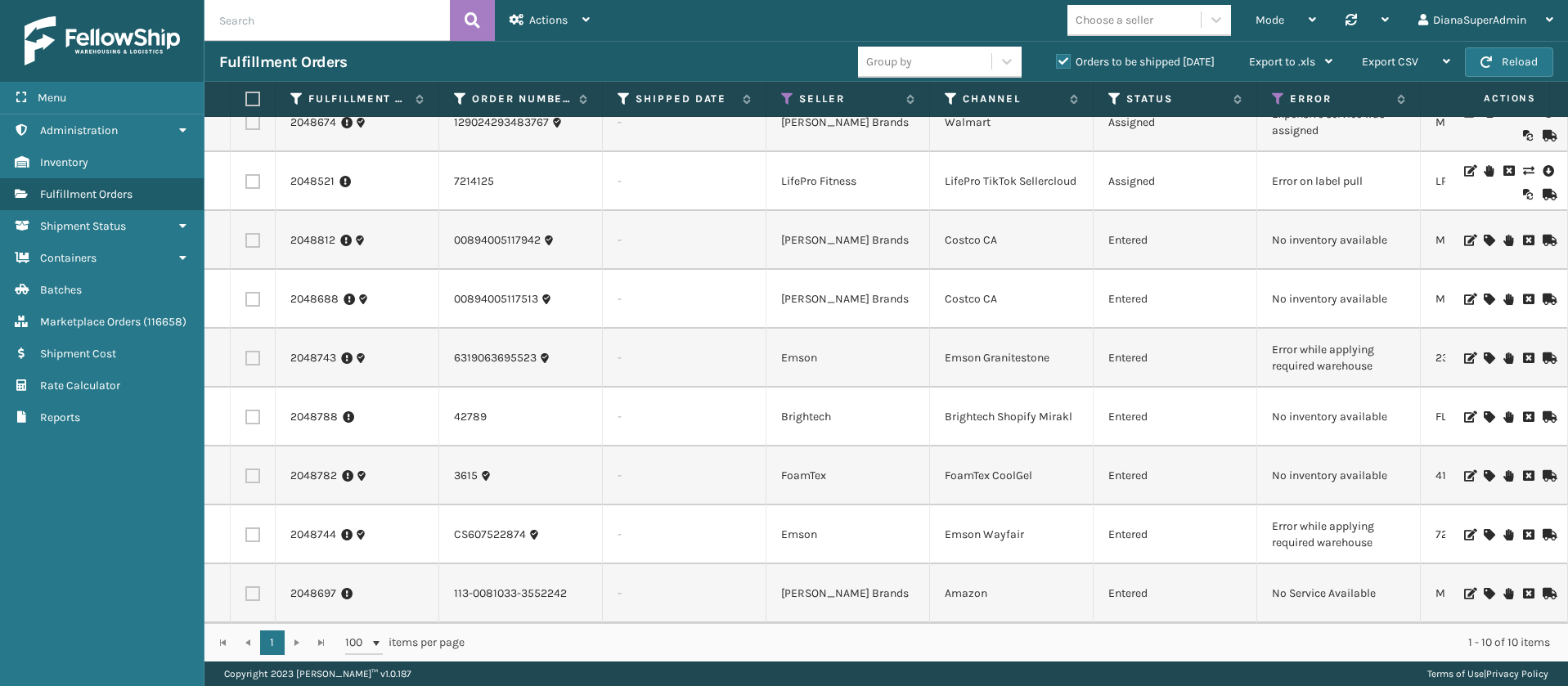
click at [1483, 529] on icon at bounding box center [1488, 534] width 10 height 11
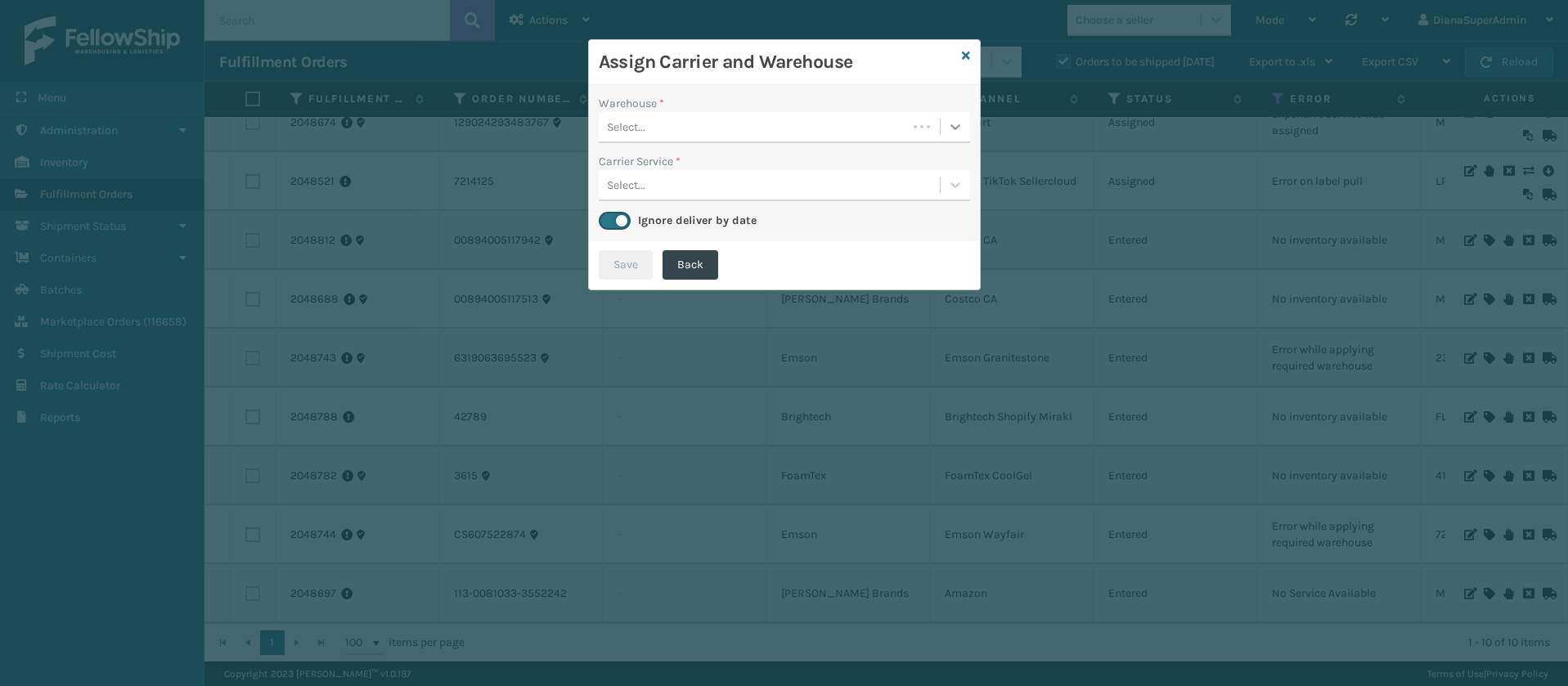
click at [954, 117] on div at bounding box center [955, 127] width 29 height 29
click at [788, 161] on div "Fellowship - East" at bounding box center [785, 167] width 372 height 30
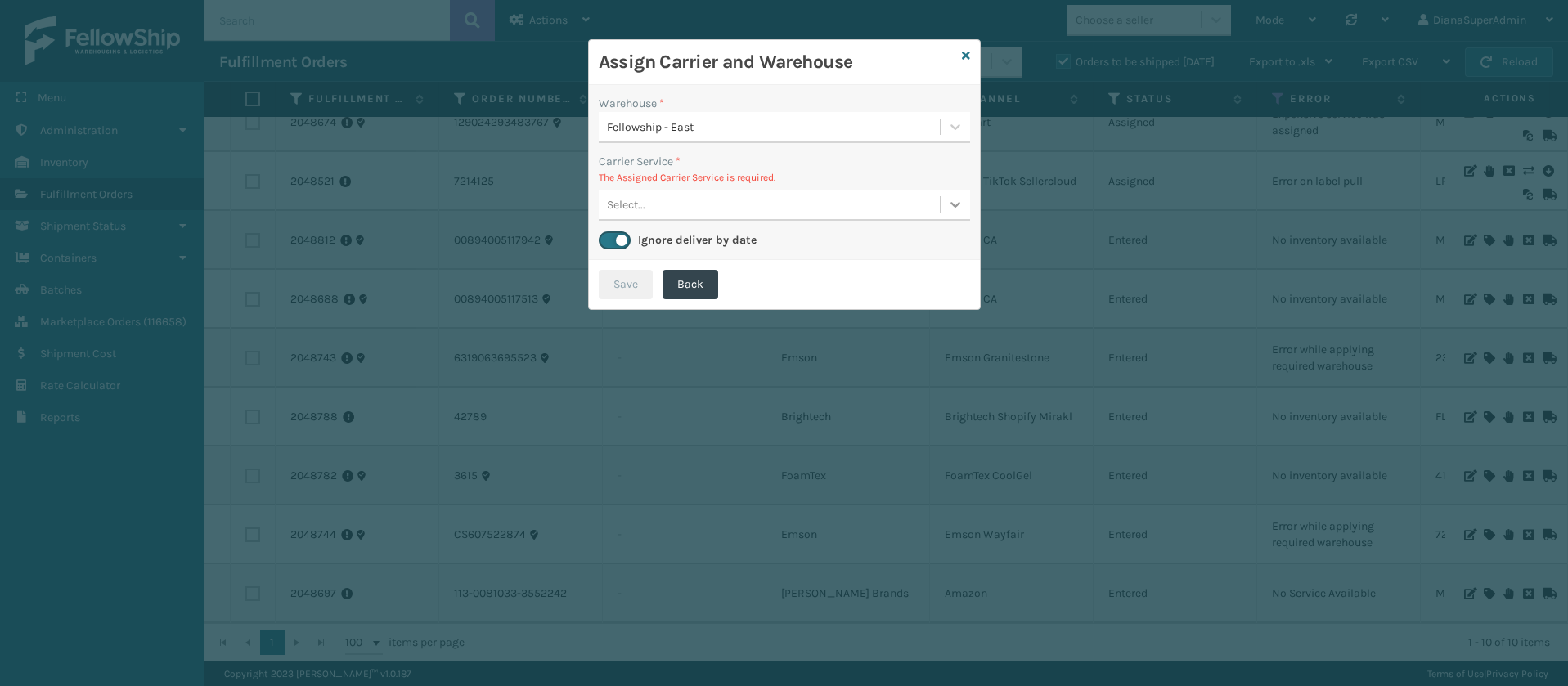
click at [947, 207] on icon at bounding box center [955, 204] width 17 height 17
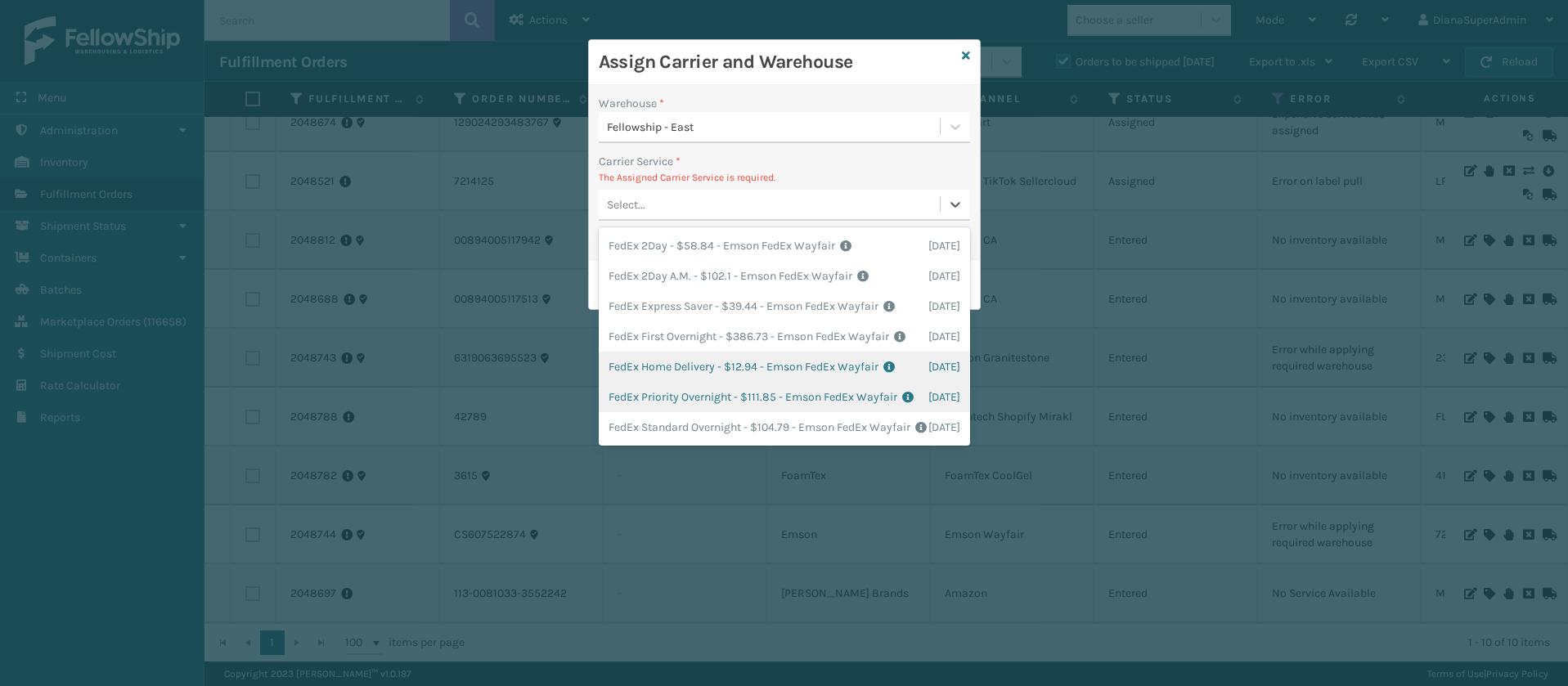
scroll to position [59, 0]
click at [666, 351] on div "FedEx Home Delivery - $12.94 - Emson FedEx Wayfair Shipping Cost $12.94 Surplus…" at bounding box center [785, 366] width 372 height 30
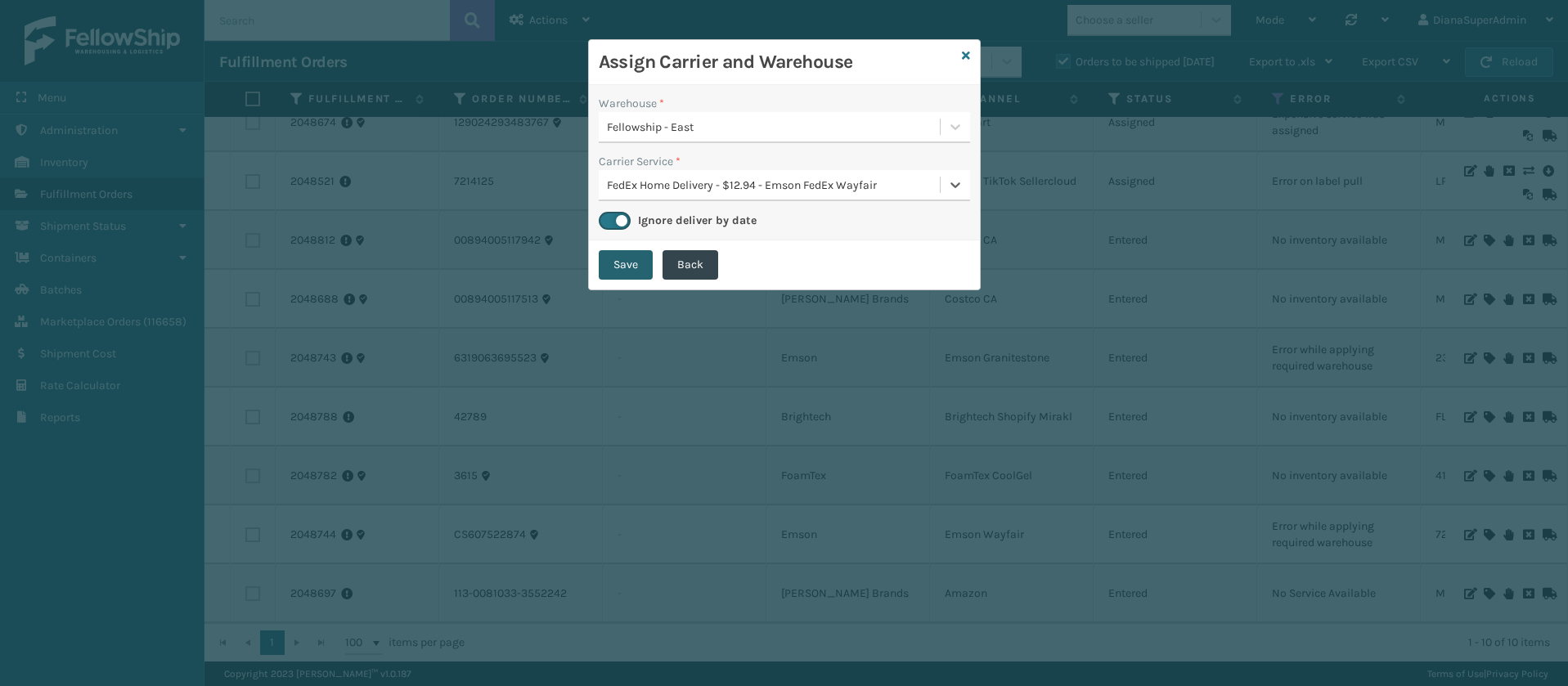
click at [619, 259] on button "Save" at bounding box center [626, 265] width 54 height 29
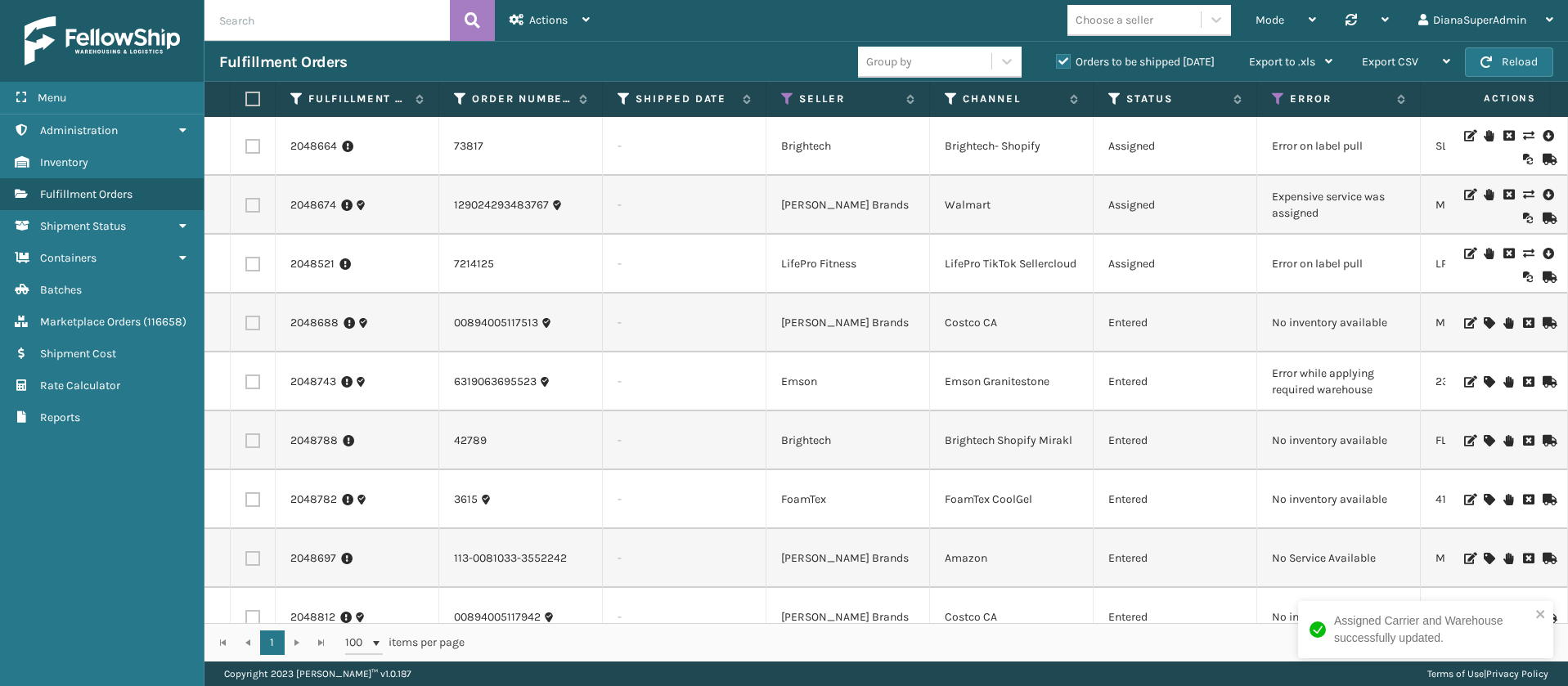
click at [1483, 379] on icon at bounding box center [1488, 382] width 10 height 11
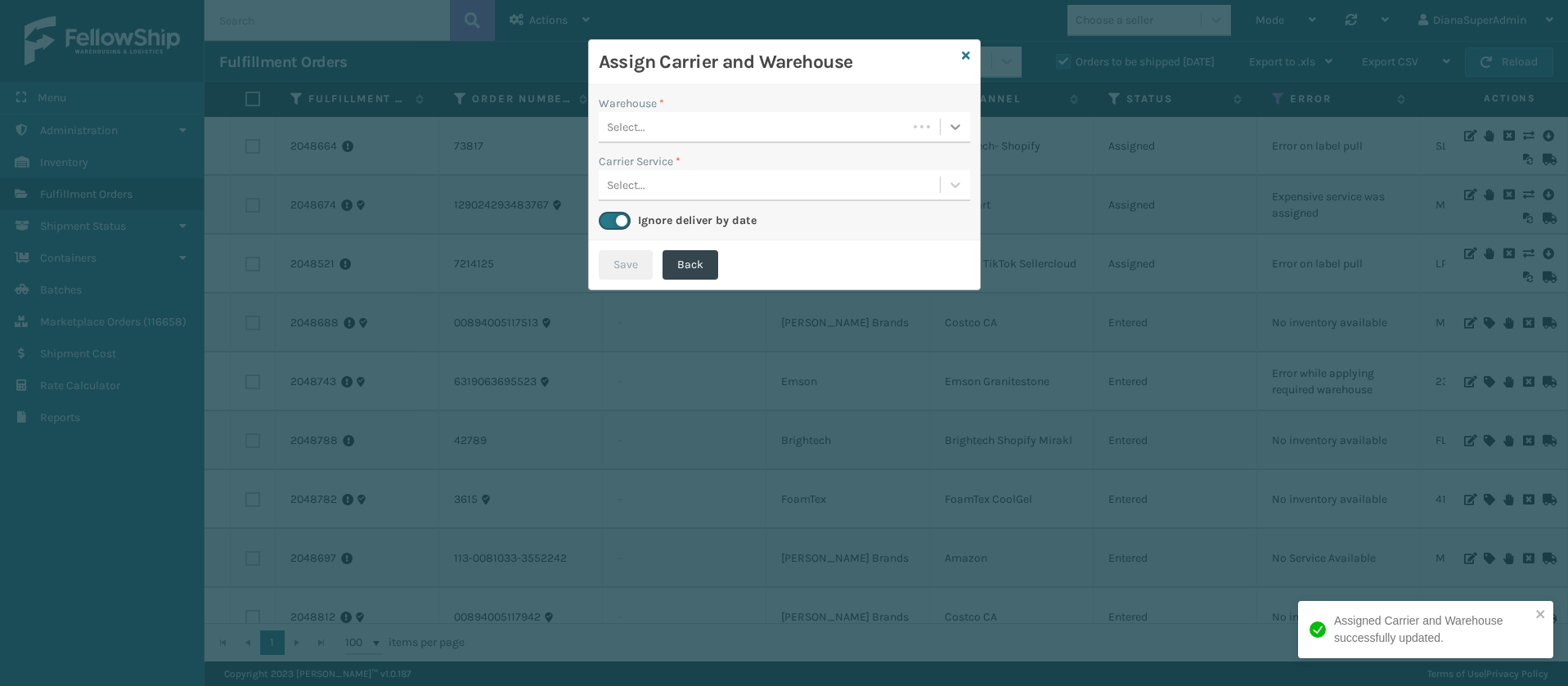
click at [949, 134] on div at bounding box center [955, 127] width 29 height 29
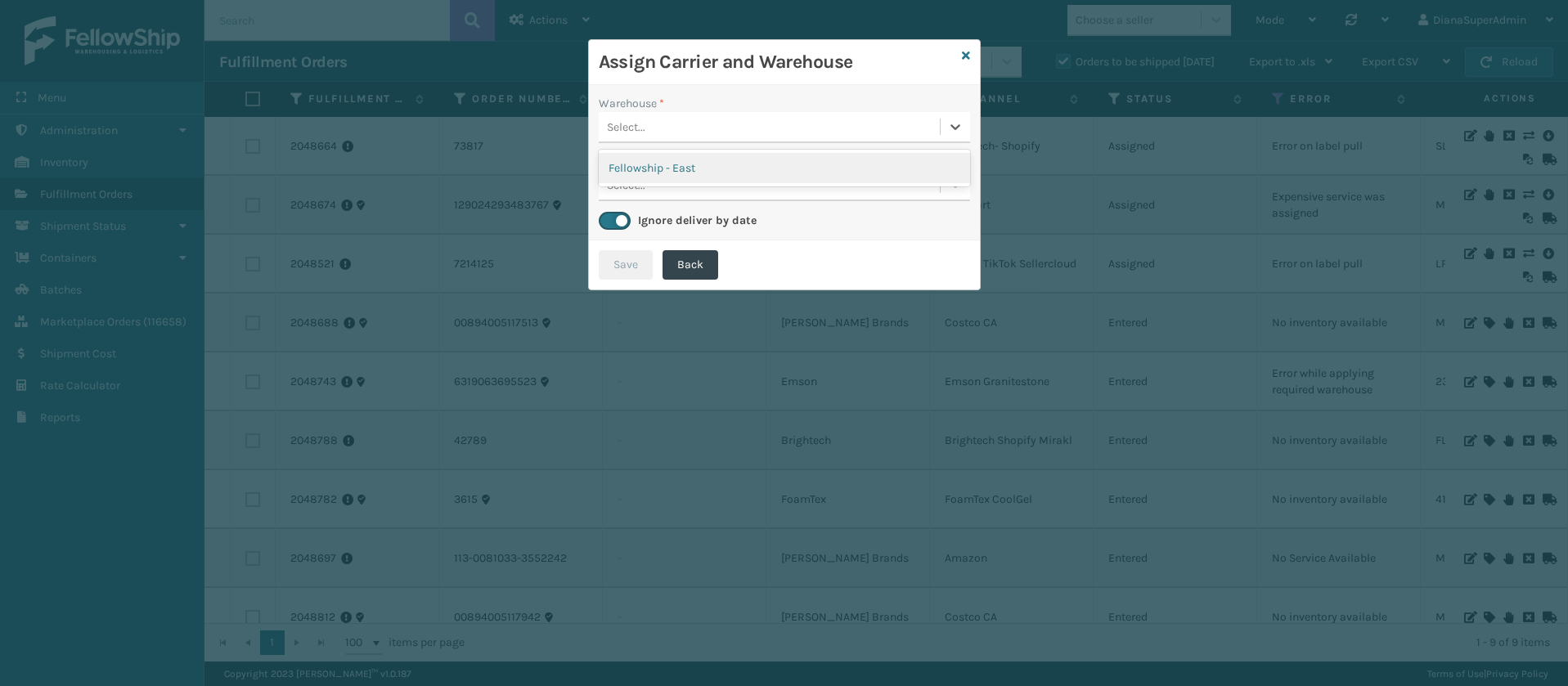
click at [932, 160] on div "Fellowship - East" at bounding box center [785, 167] width 372 height 30
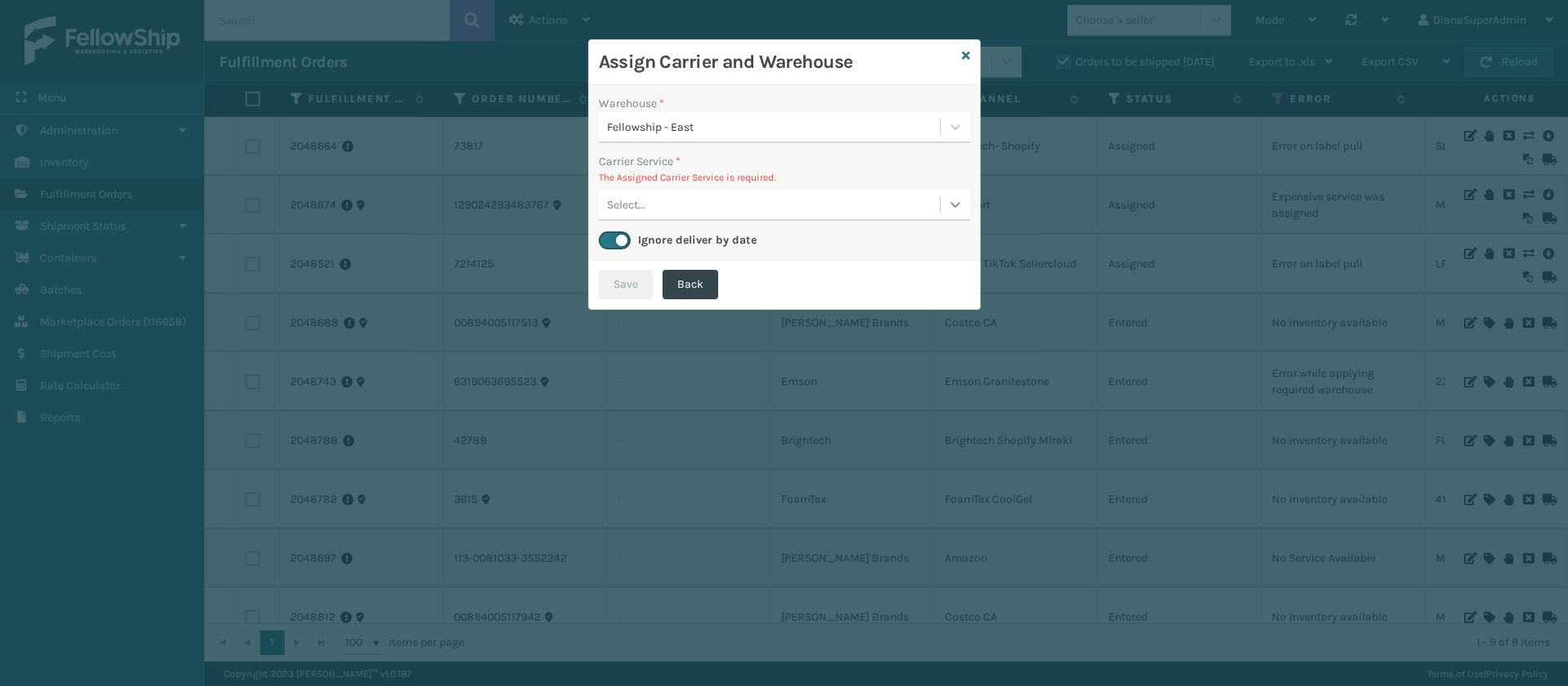
click at [952, 206] on icon at bounding box center [955, 204] width 17 height 17
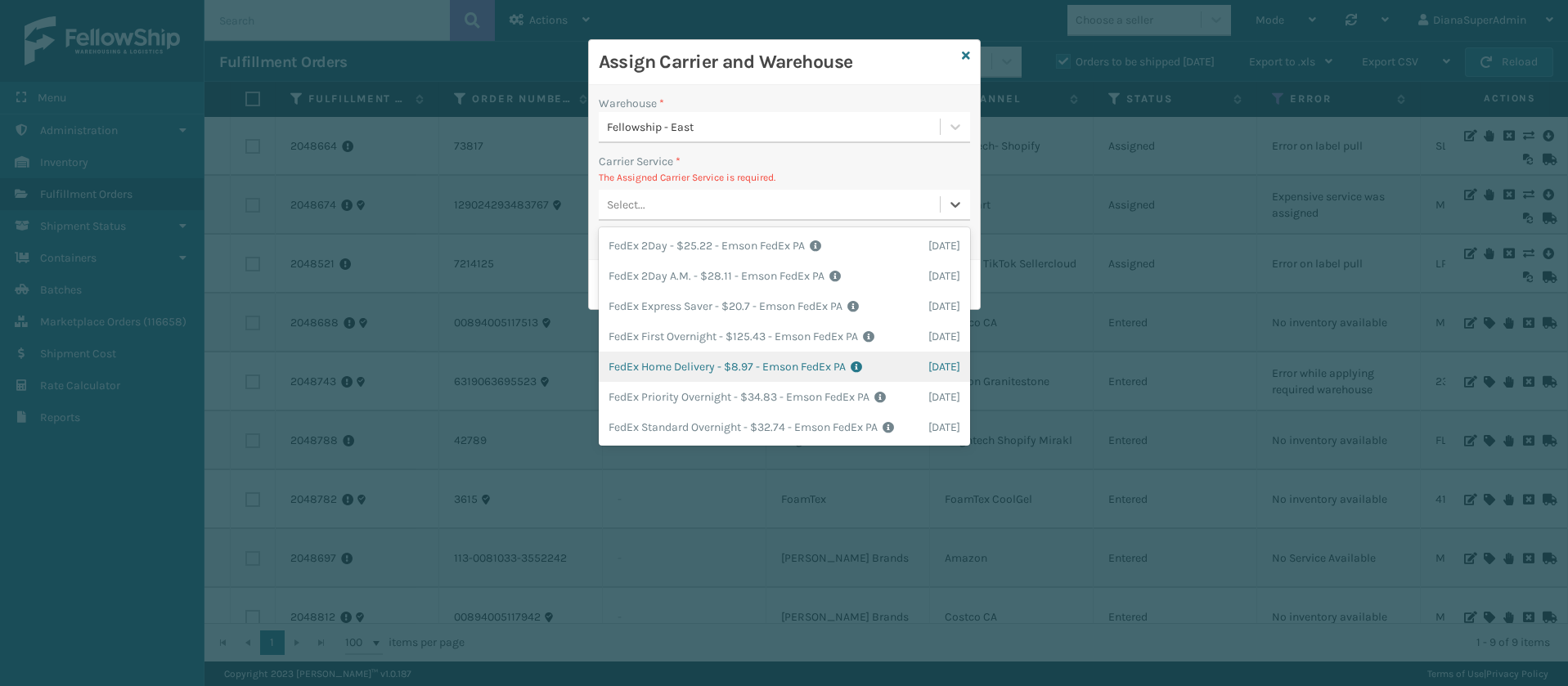
click at [666, 363] on div "FedEx Home Delivery - $8.97 - Emson FedEx PA Shipping Cost $8.97 Surplus Cost $…" at bounding box center [785, 366] width 372 height 30
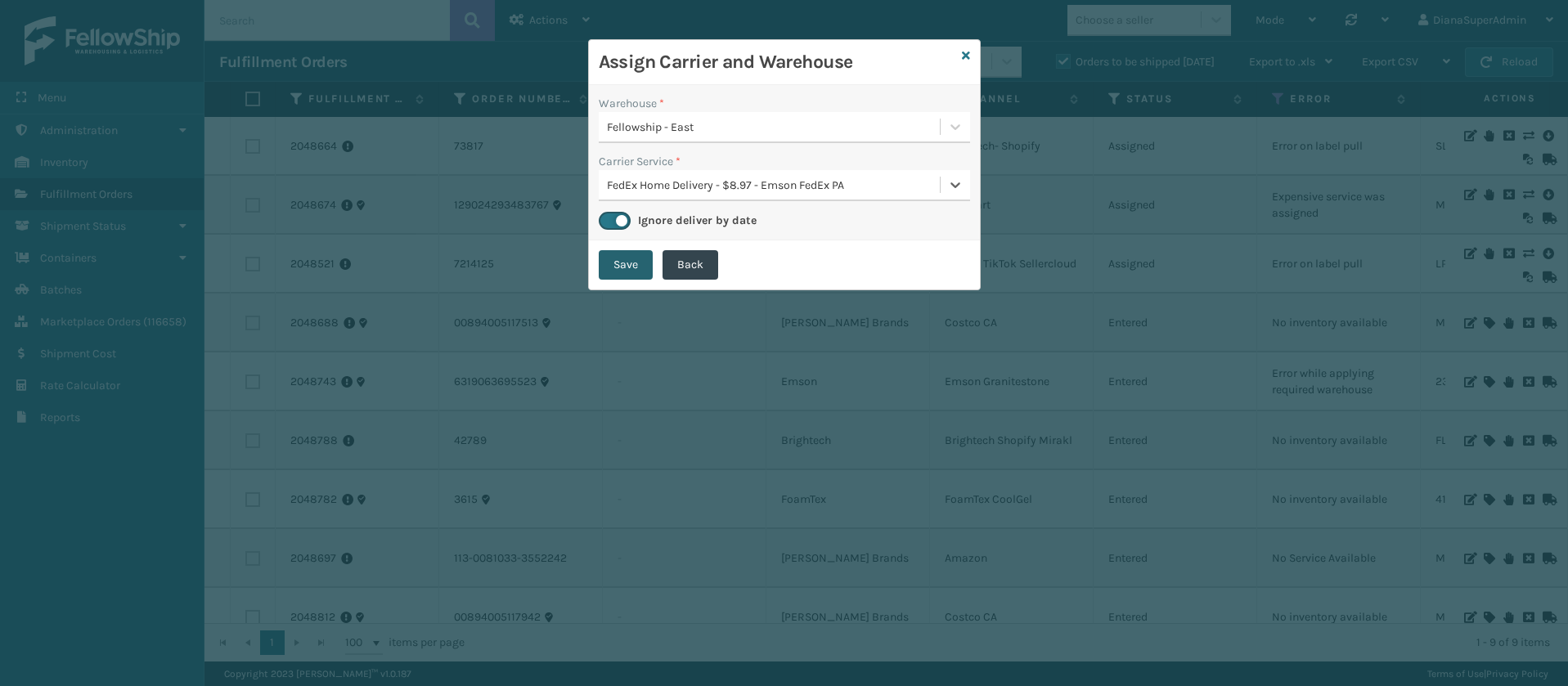
click at [629, 269] on button "Save" at bounding box center [626, 265] width 54 height 29
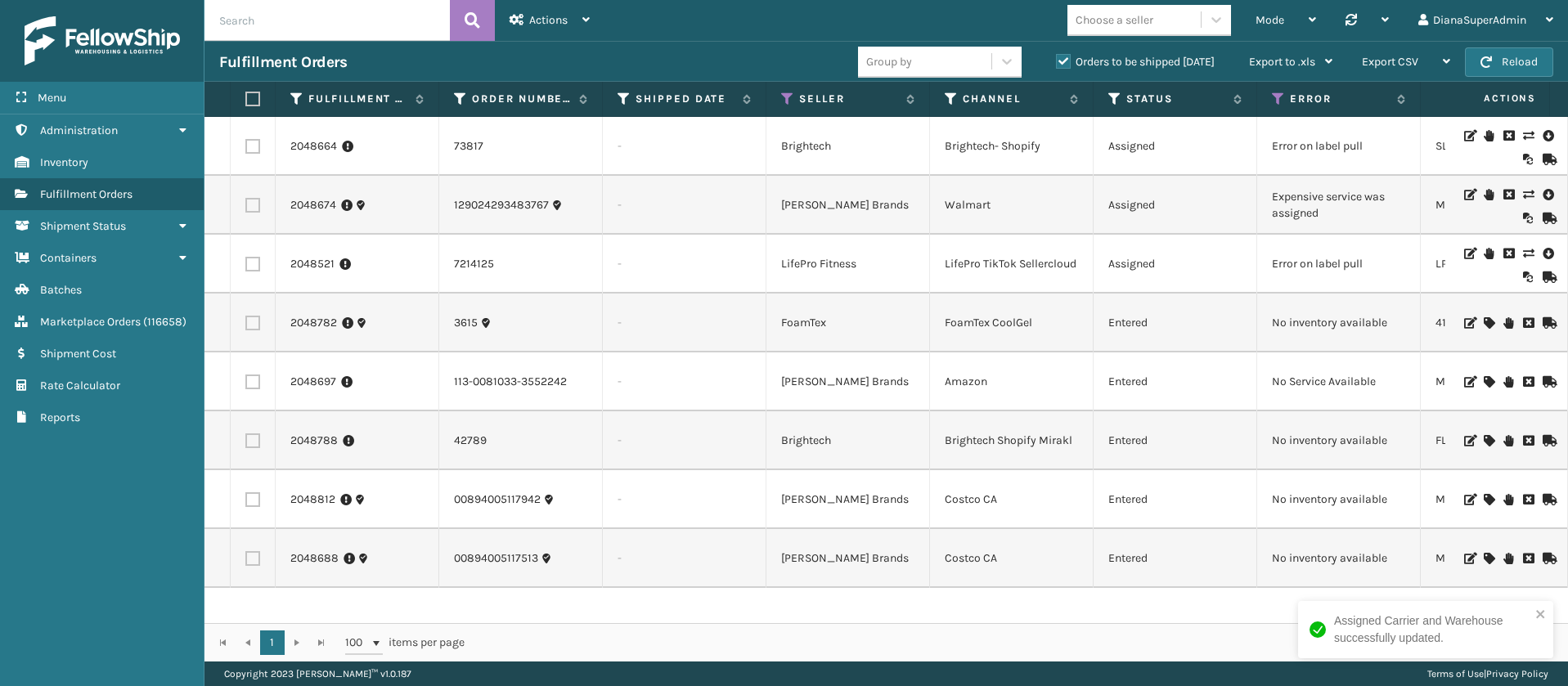
click at [1523, 189] on icon at bounding box center [1528, 194] width 10 height 11
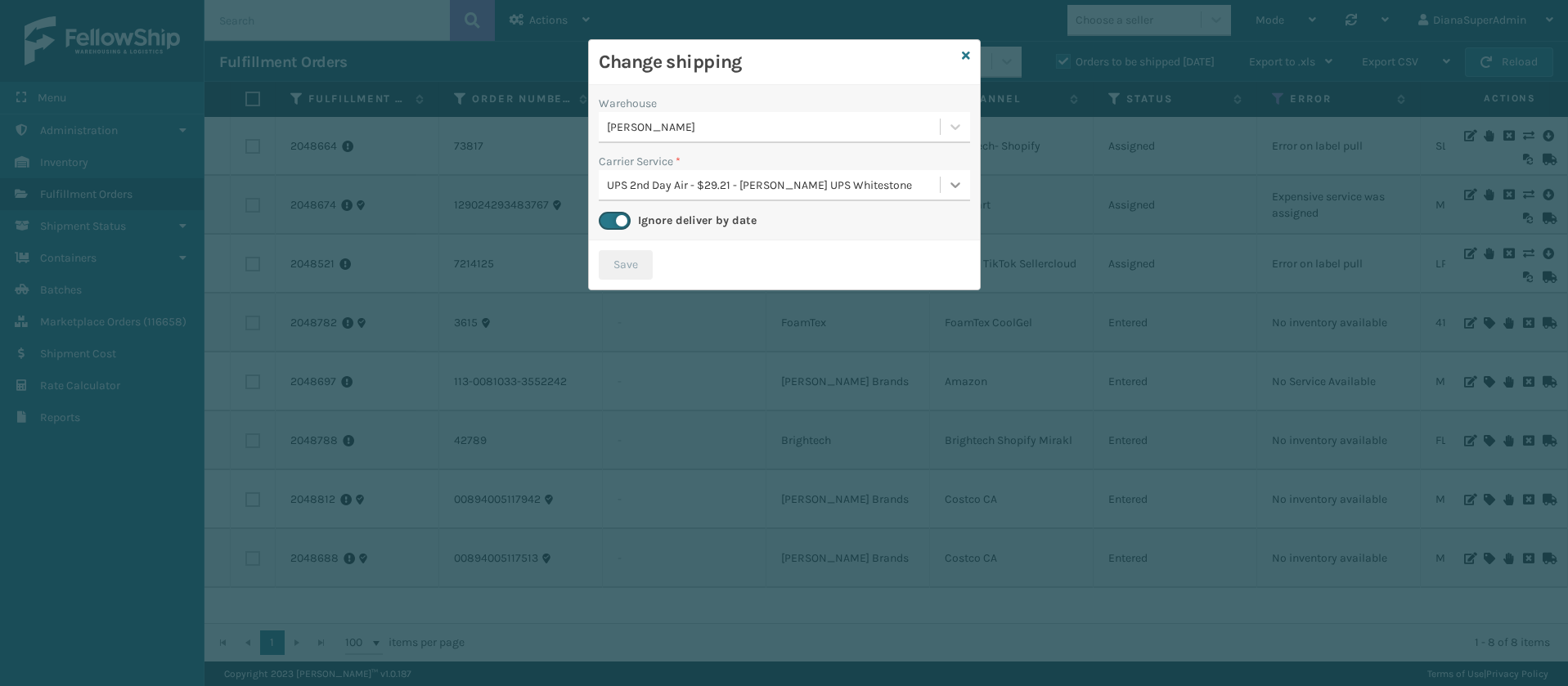
click at [955, 184] on icon at bounding box center [955, 185] width 17 height 17
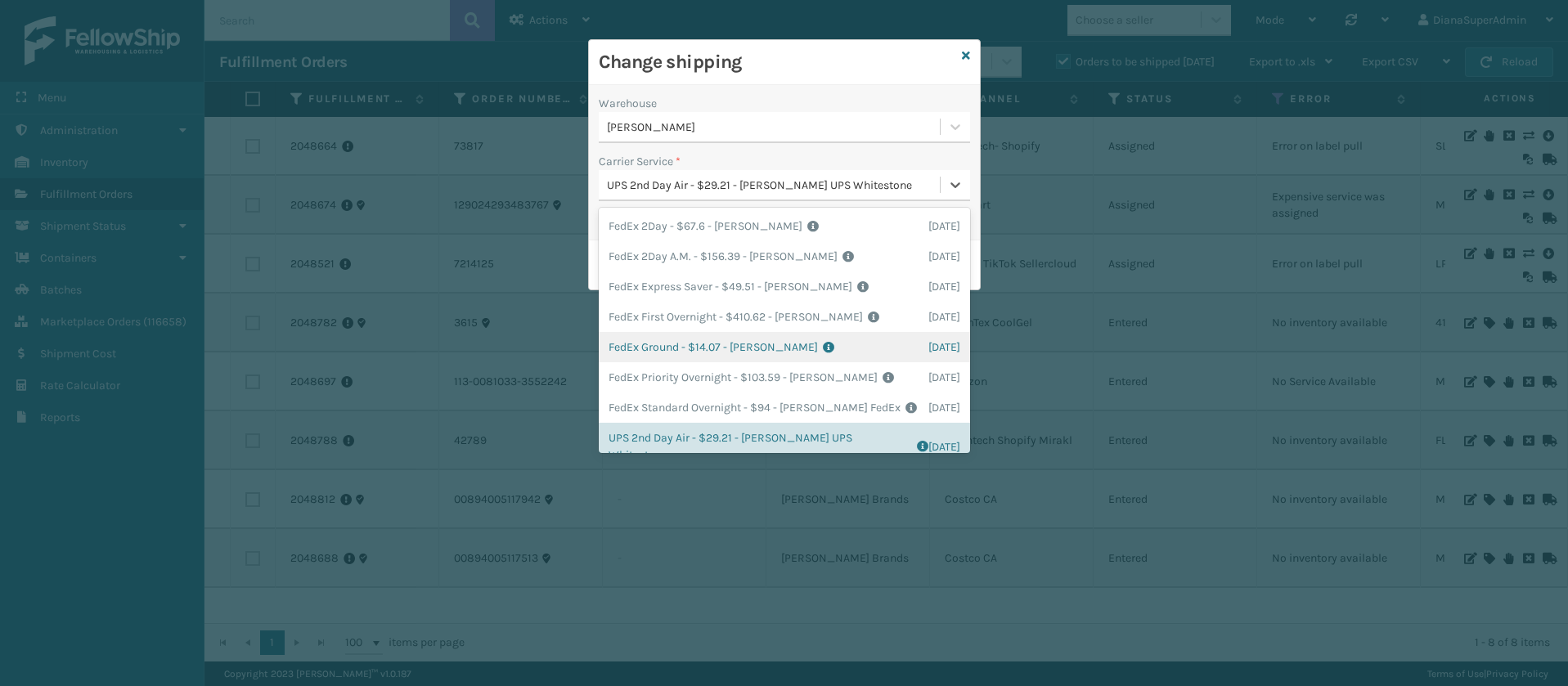
scroll to position [257, 0]
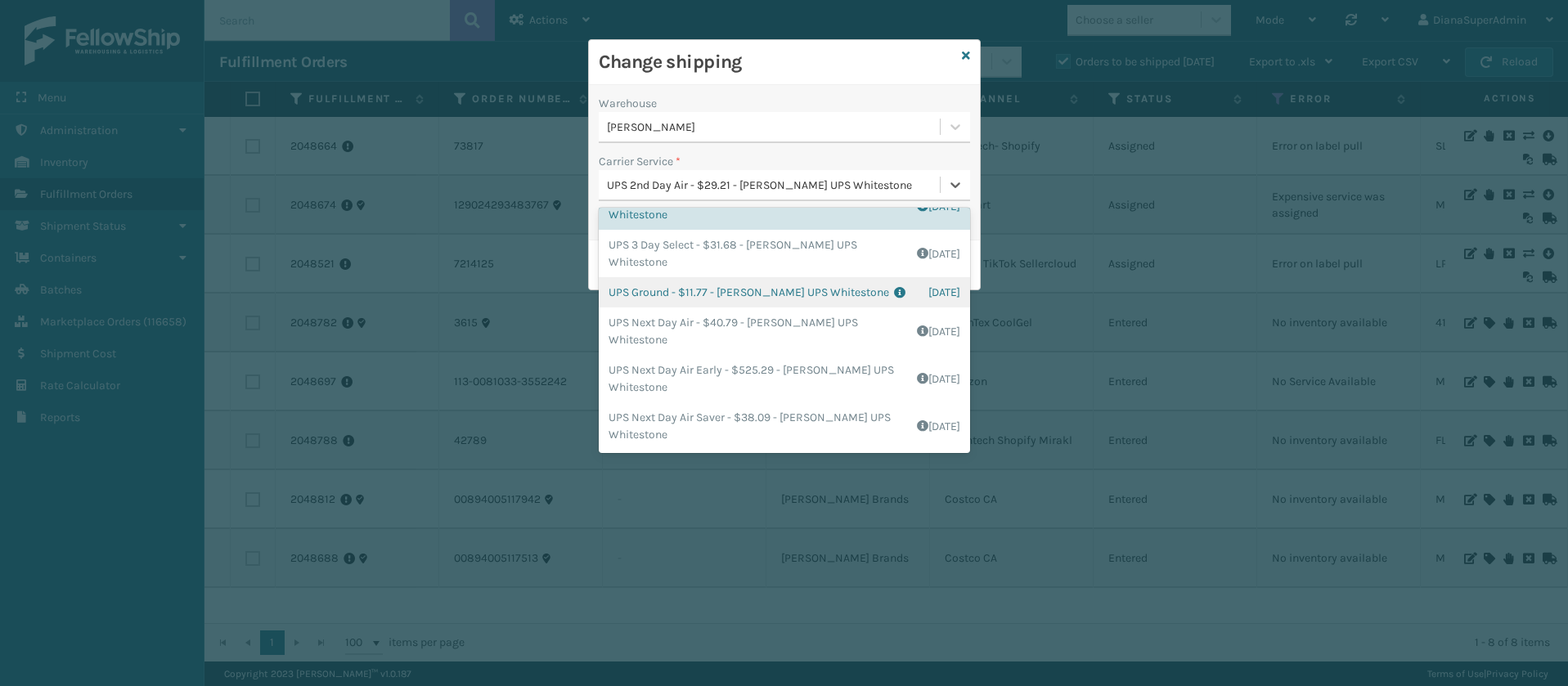
click at [764, 295] on div "UPS Ground - $11.77 - [PERSON_NAME] UPS Whitestone Shipping Cost $9.81 Surplus …" at bounding box center [785, 292] width 372 height 30
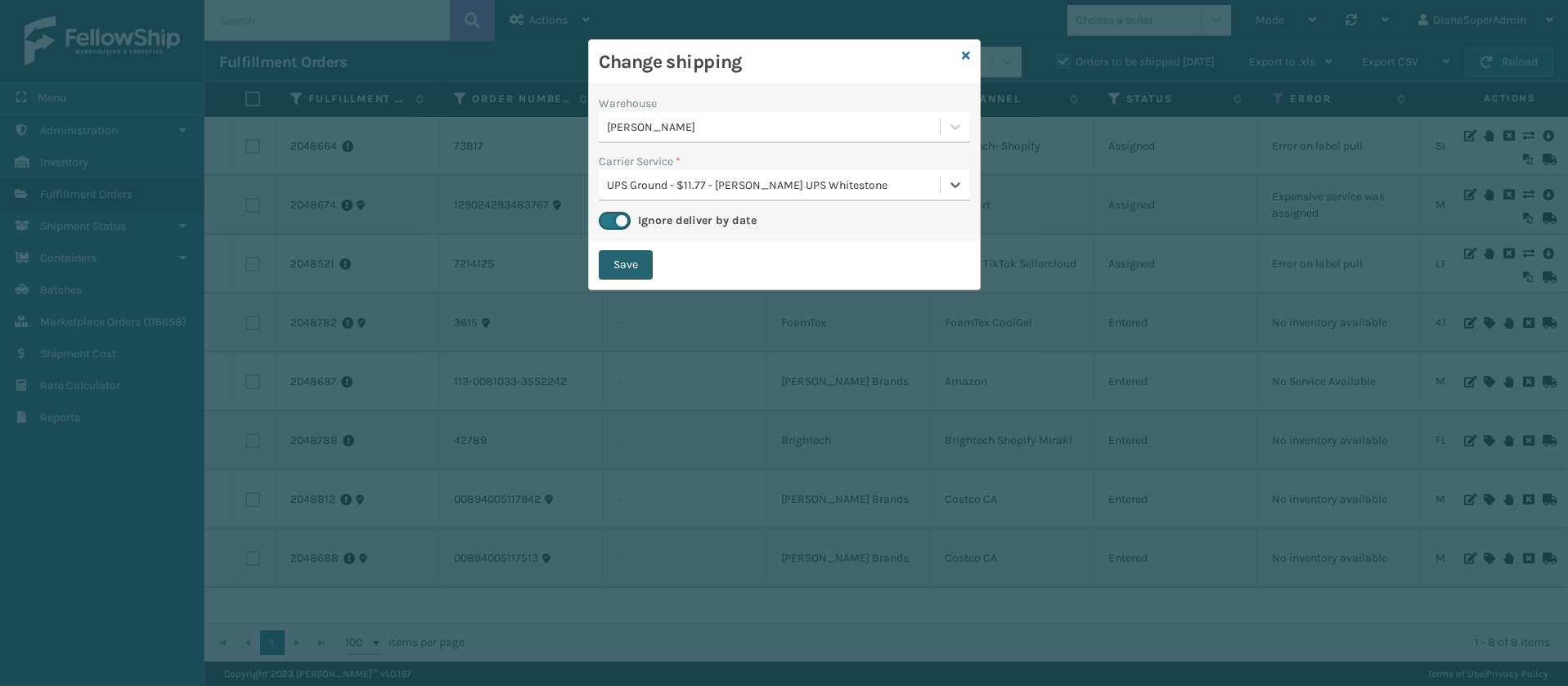
click at [641, 270] on button "Save" at bounding box center [626, 265] width 54 height 29
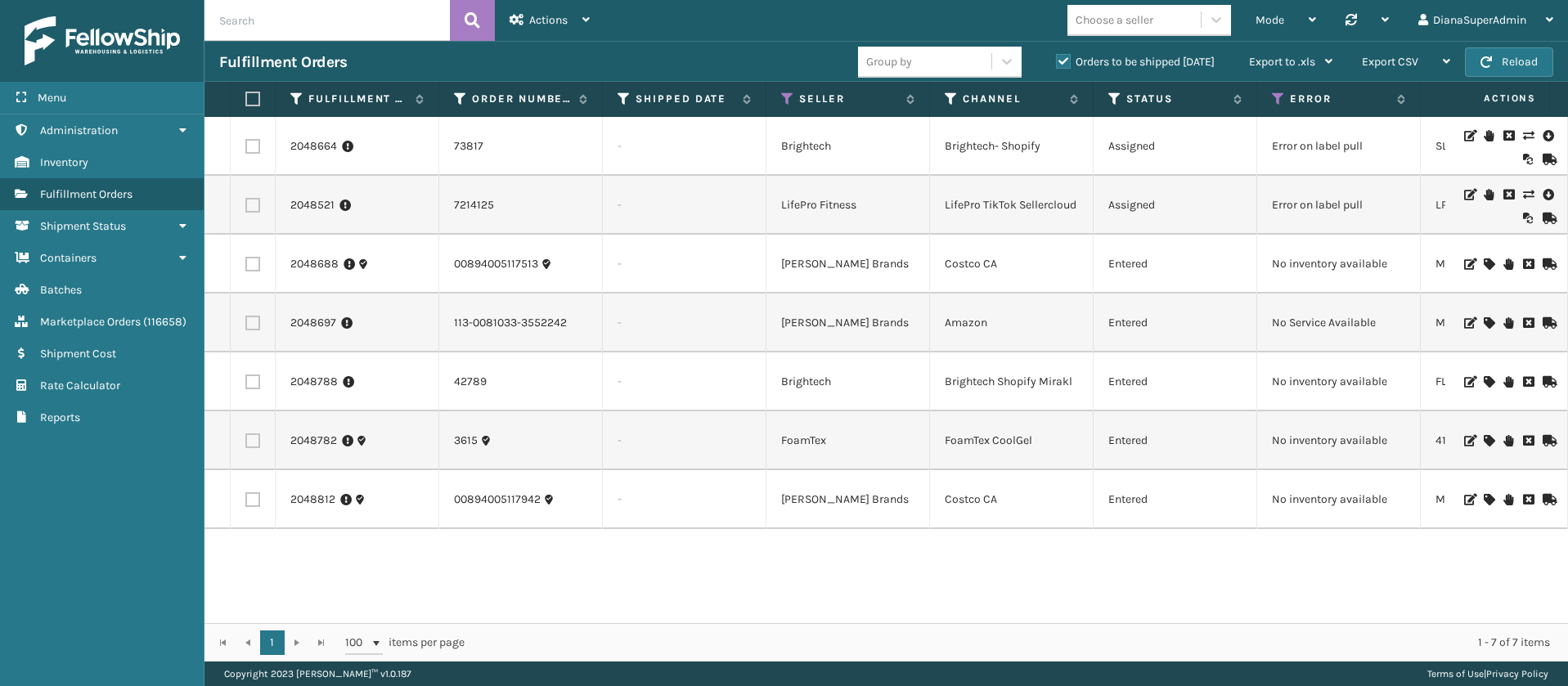
click at [1464, 134] on icon at bounding box center [1469, 135] width 10 height 11
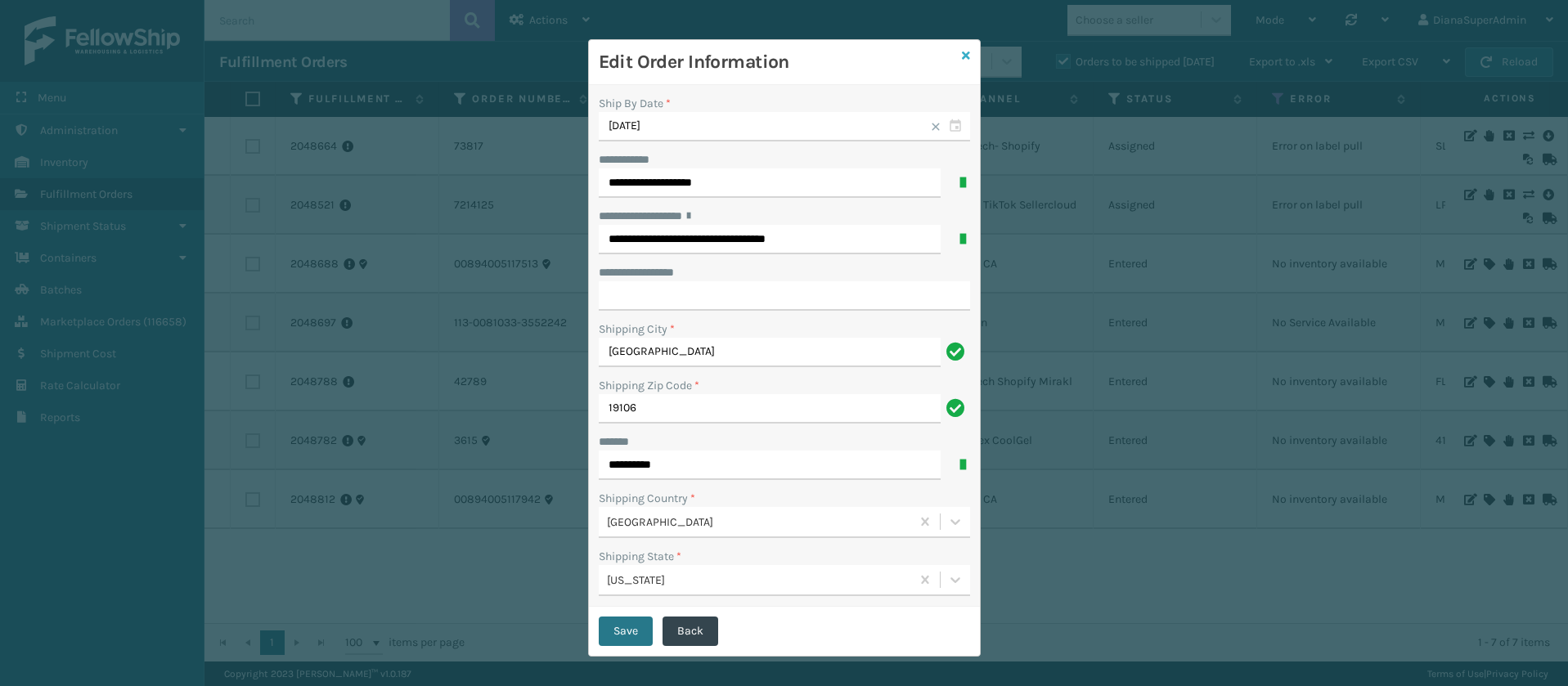
click at [962, 53] on icon at bounding box center [965, 55] width 8 height 11
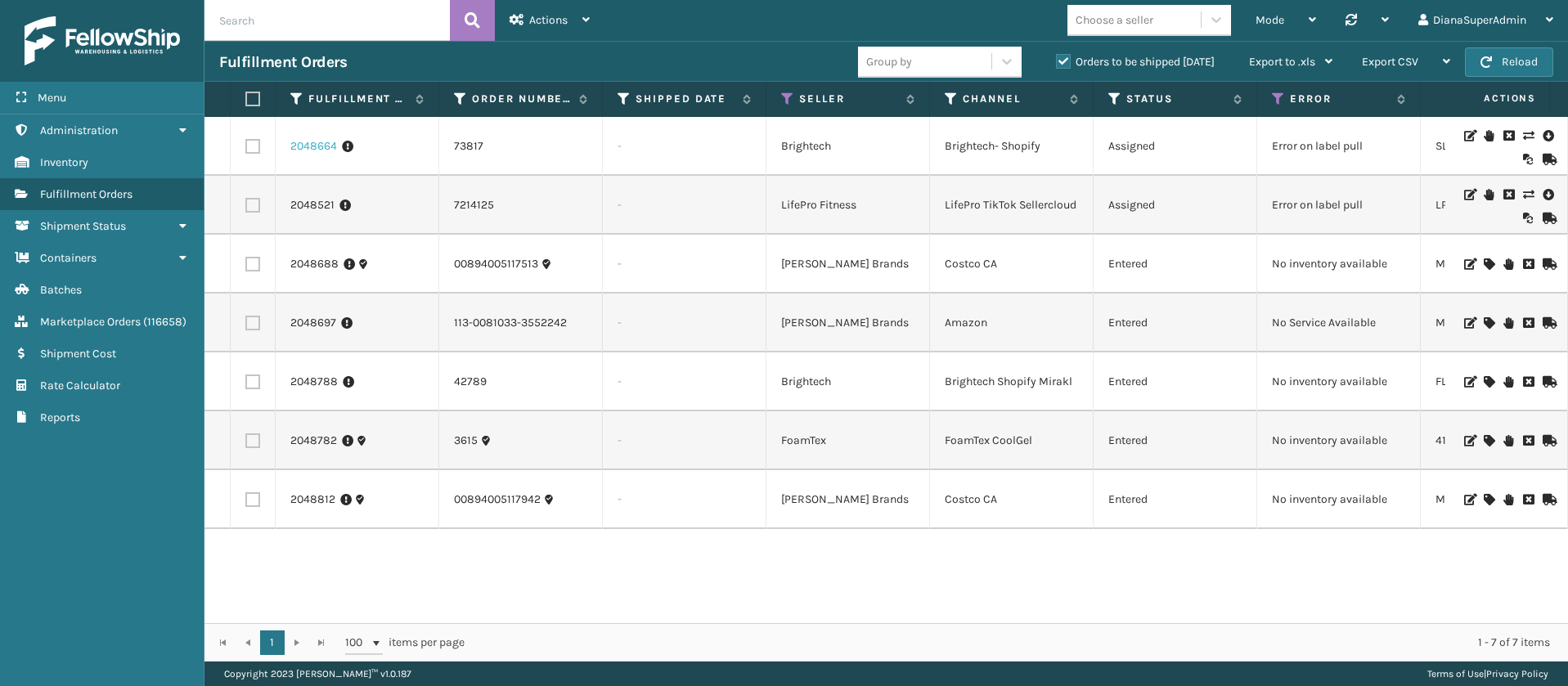
click at [295, 147] on link "2048664" at bounding box center [314, 146] width 47 height 17
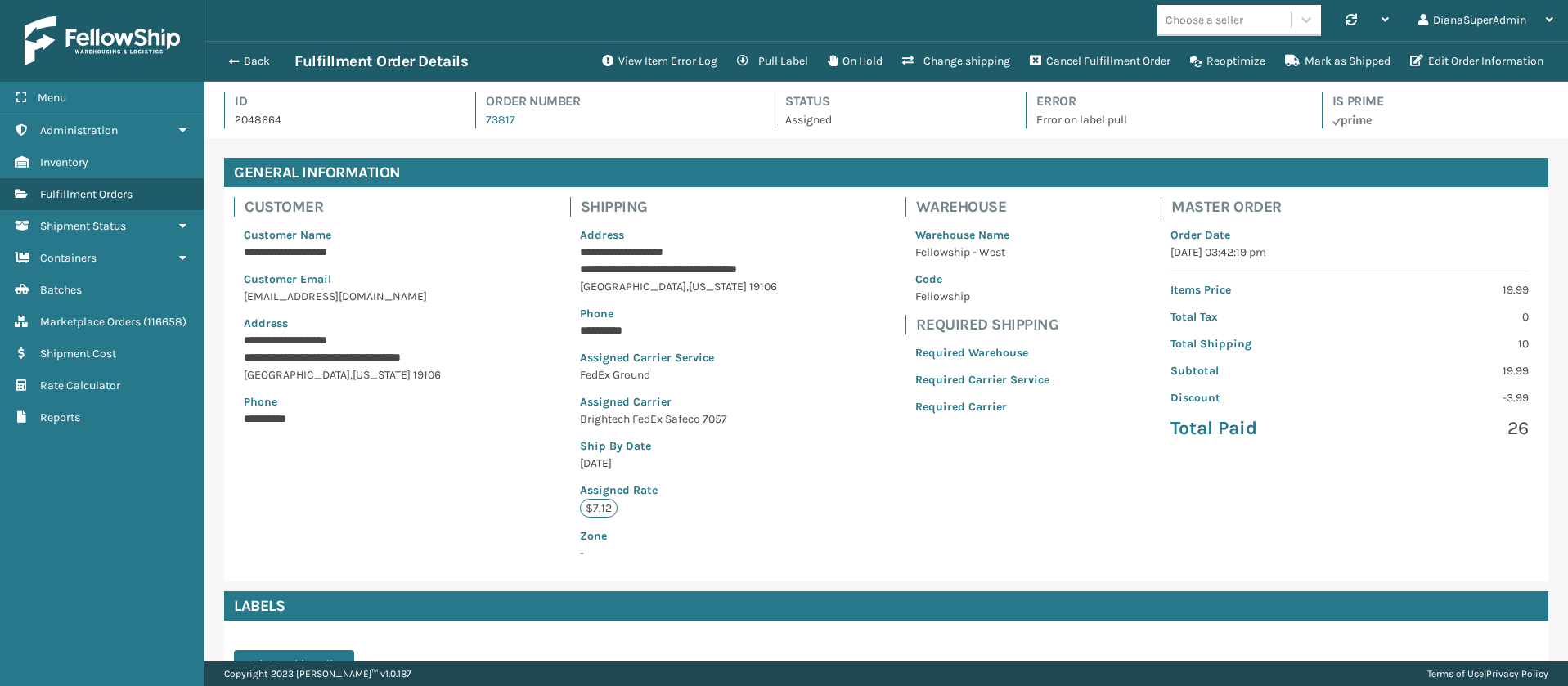
scroll to position [40, 1364]
click at [635, 60] on button "View Item Error Log" at bounding box center [660, 62] width 135 height 33
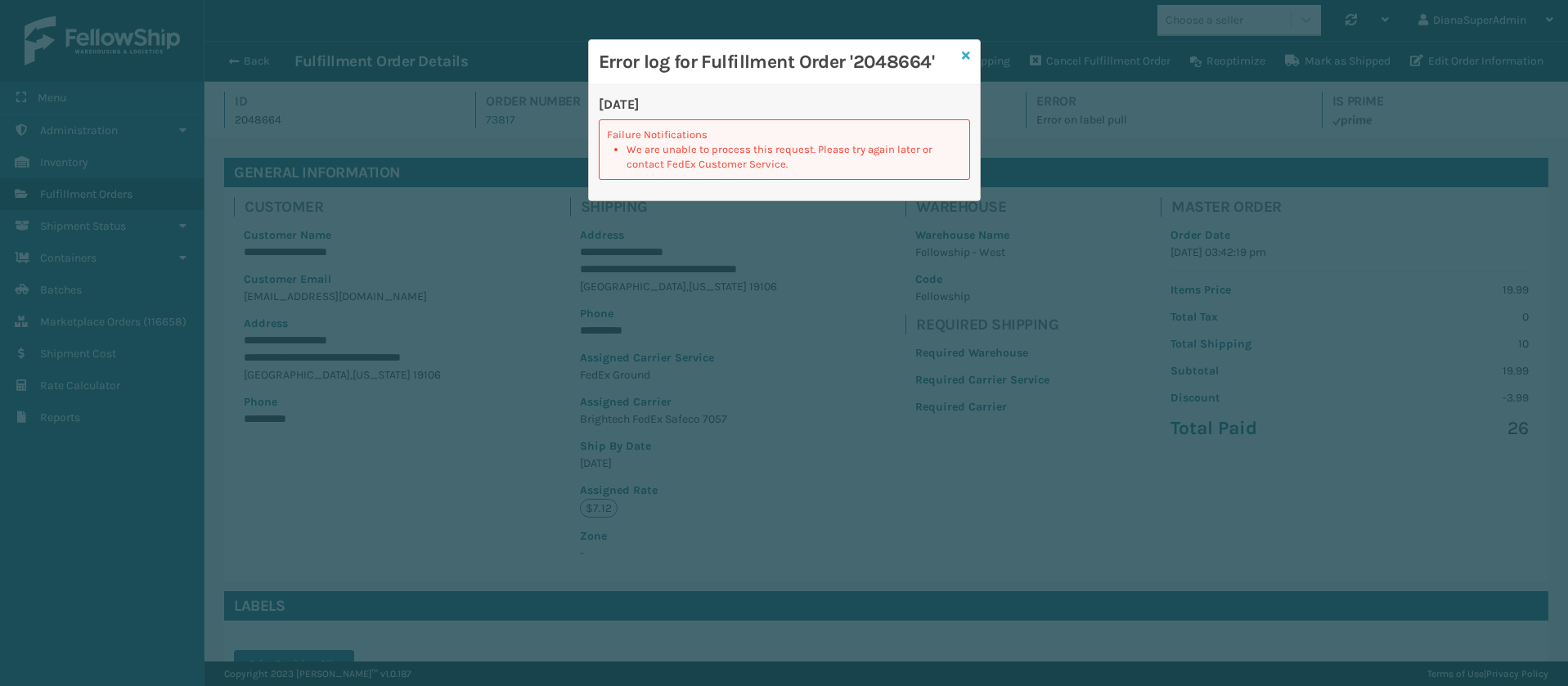
click at [966, 50] on icon at bounding box center [965, 55] width 8 height 11
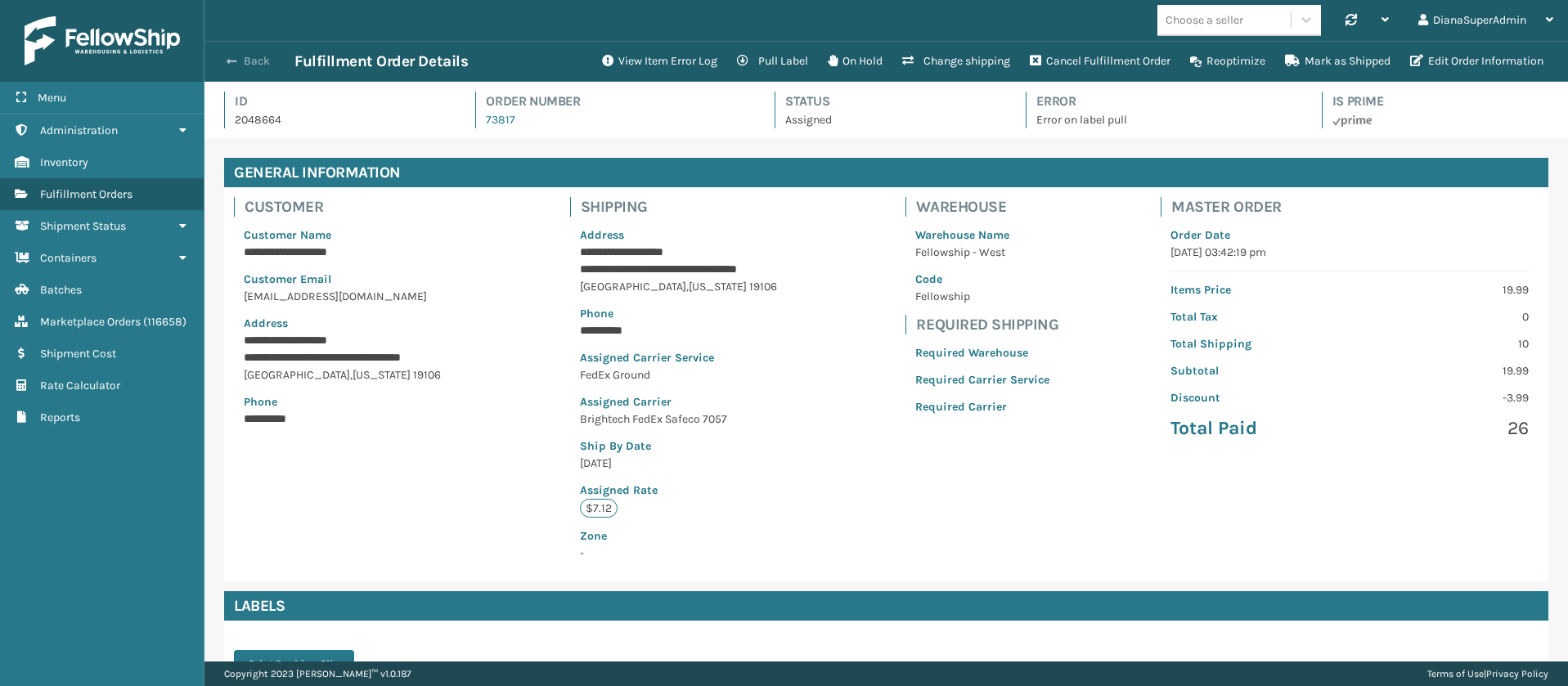
click at [238, 55] on button "Back" at bounding box center [257, 62] width 75 height 15
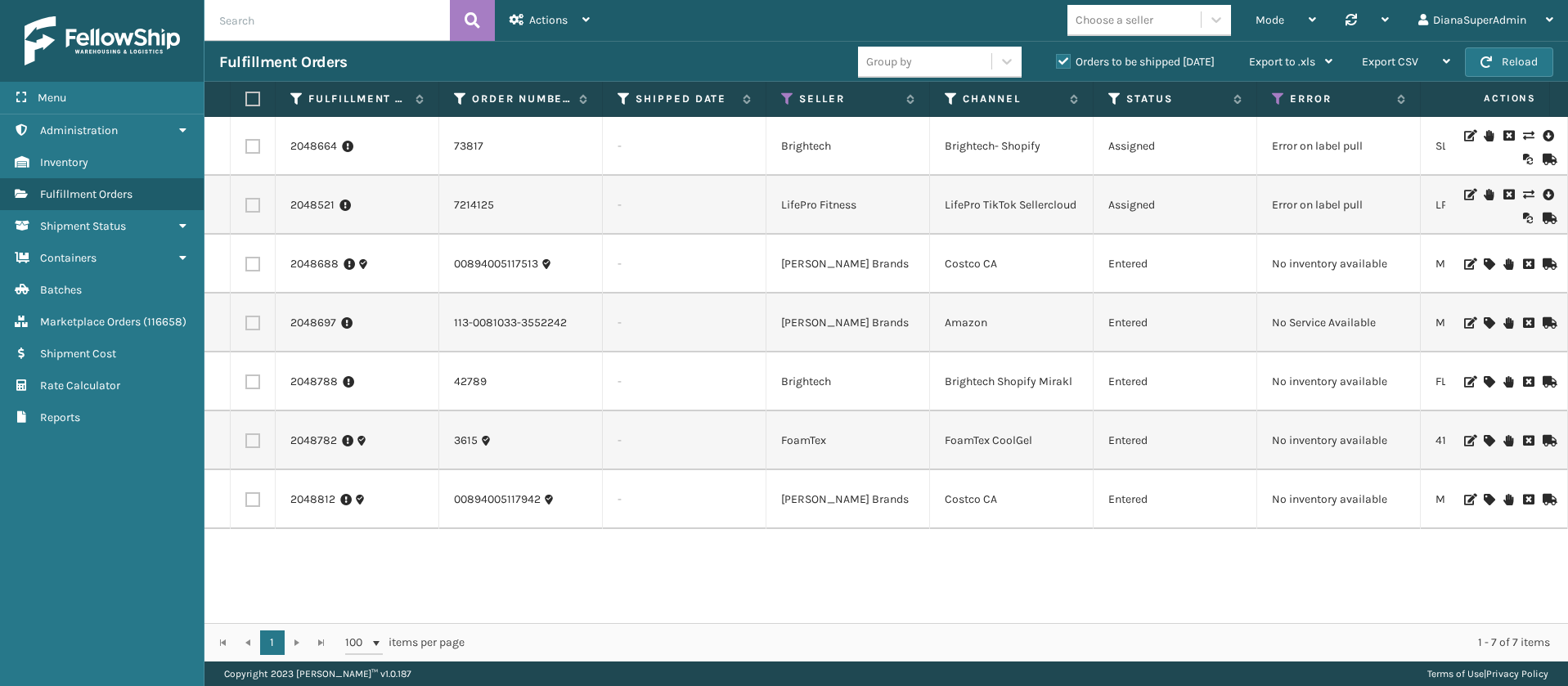
click at [1464, 134] on icon at bounding box center [1469, 135] width 10 height 11
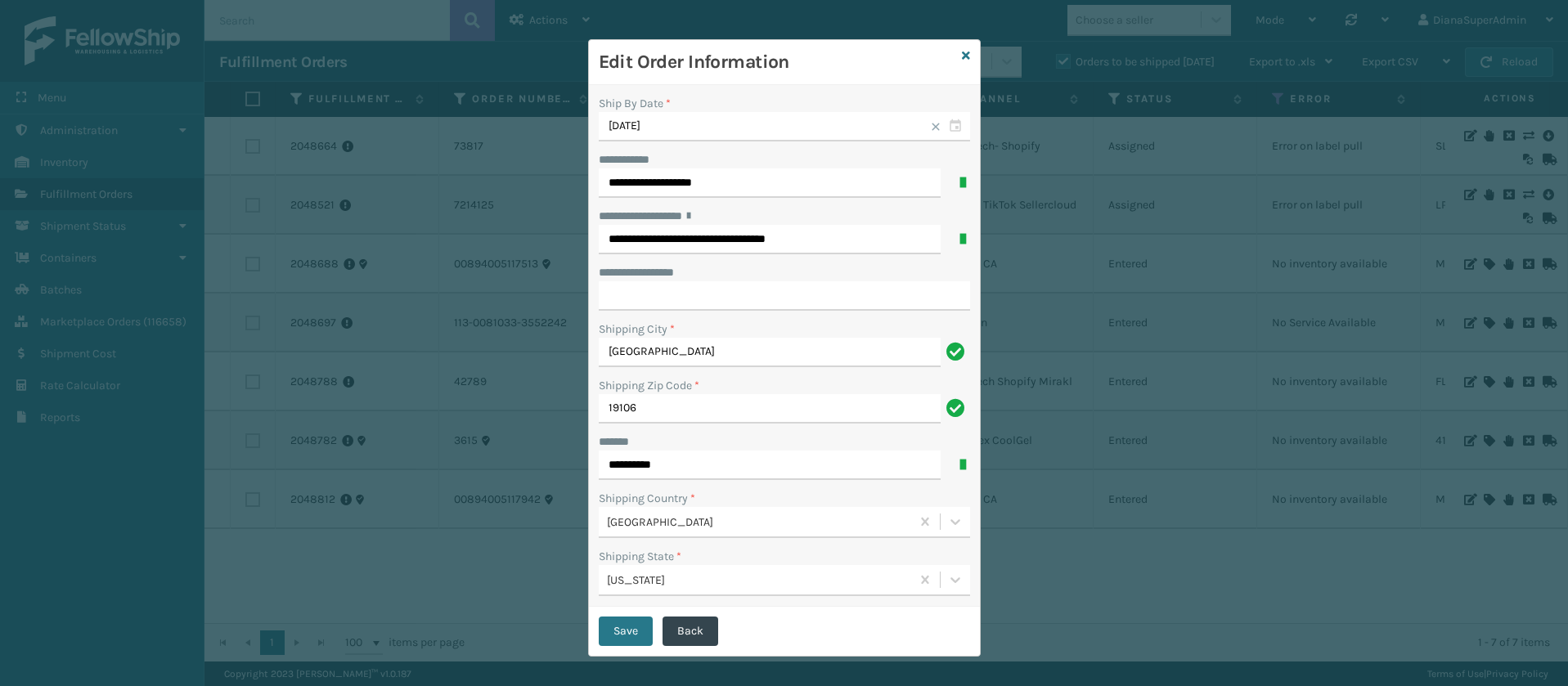
click at [962, 55] on icon at bounding box center [965, 55] width 8 height 11
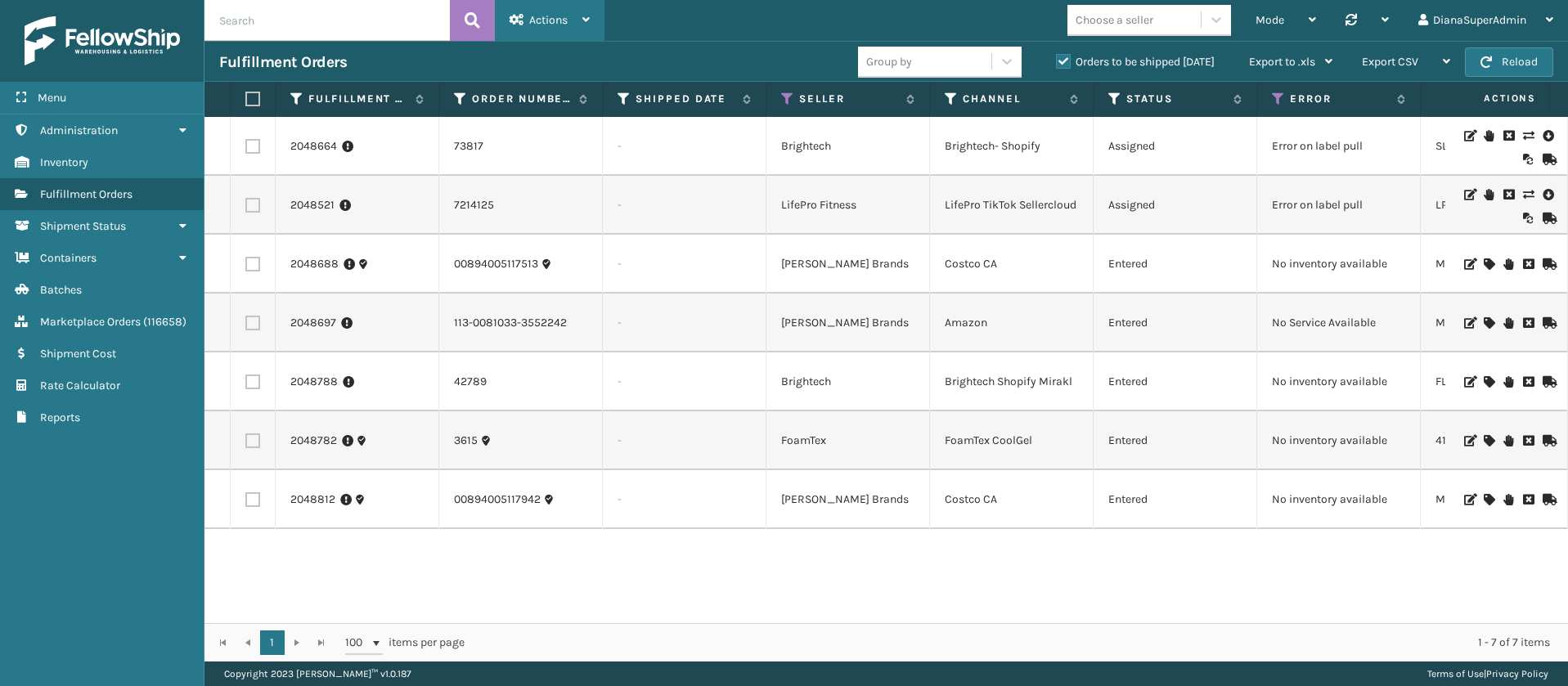
click at [565, 17] on span "Actions" at bounding box center [548, 19] width 39 height 14
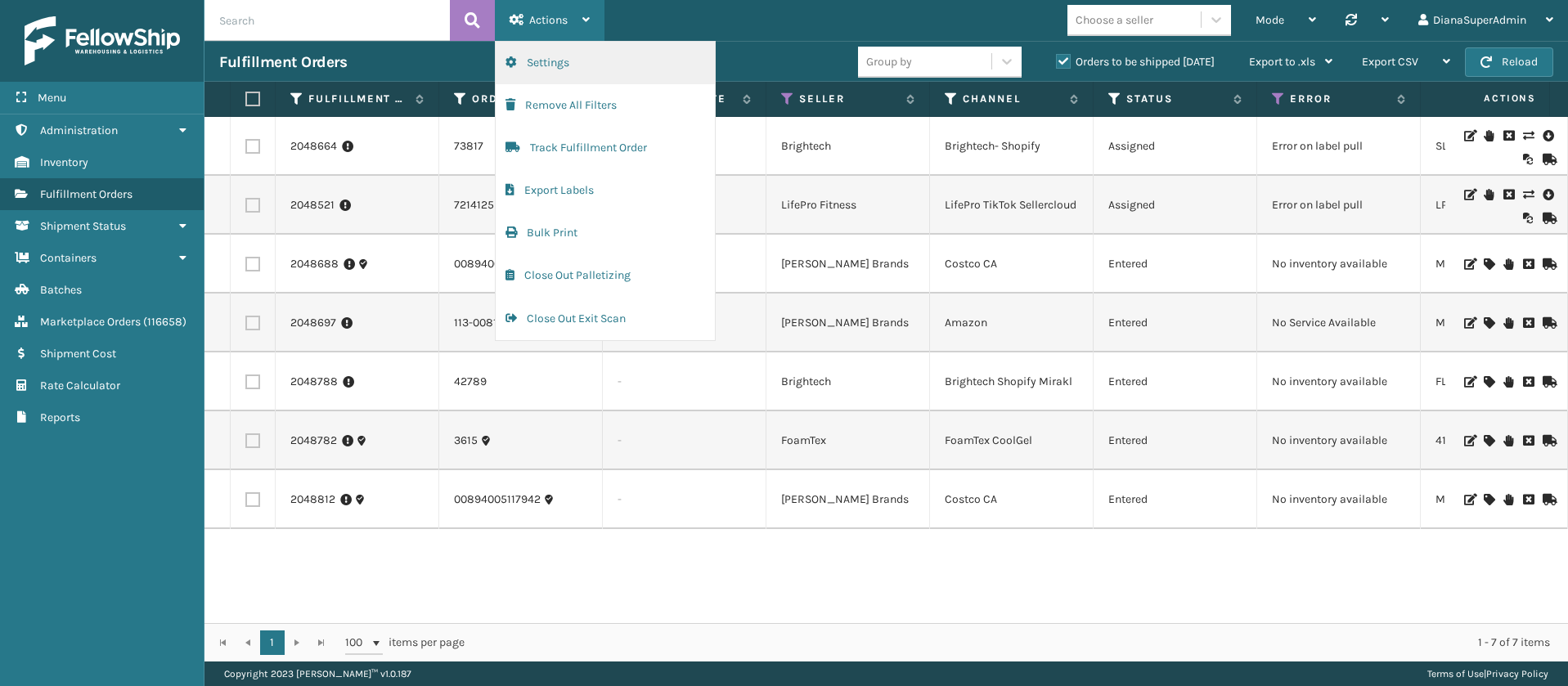
click at [573, 51] on button "Settings" at bounding box center [605, 63] width 219 height 42
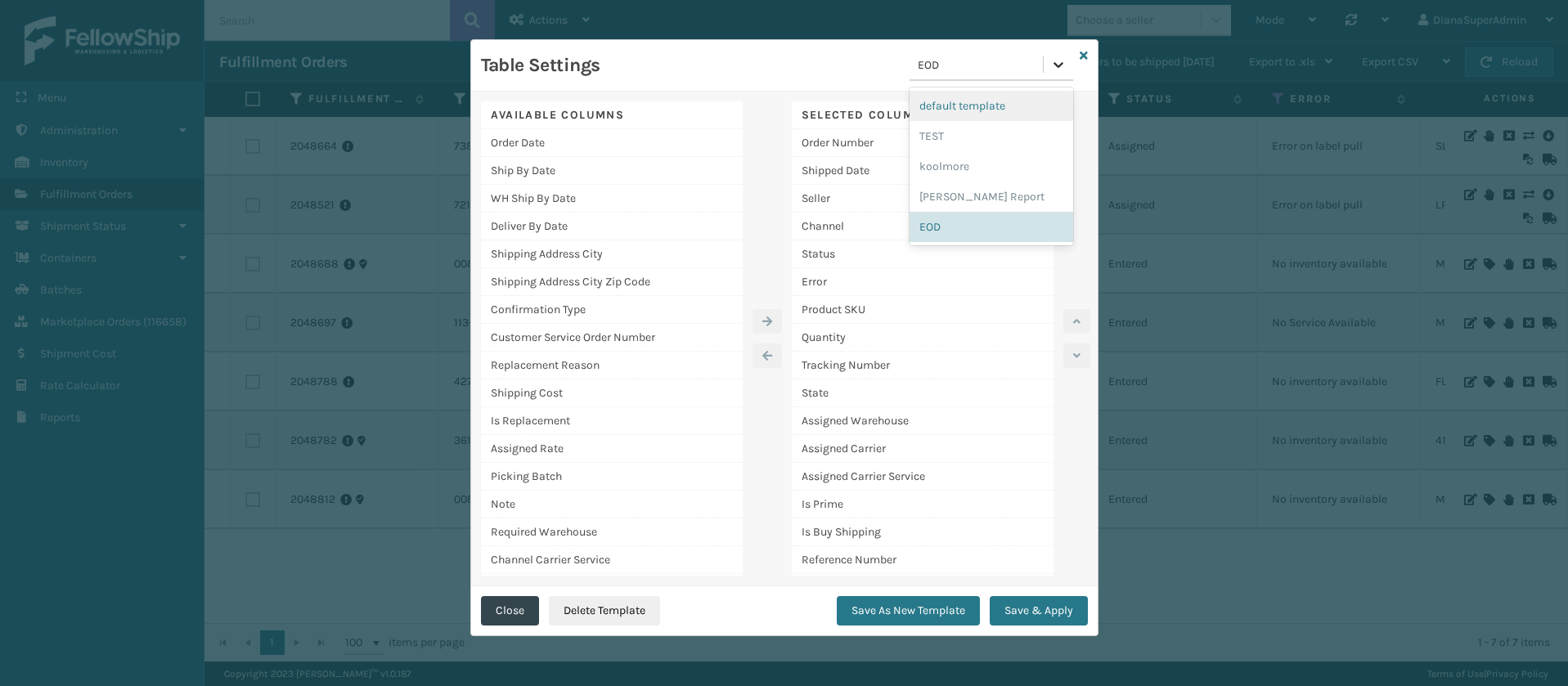
click at [1048, 69] on div at bounding box center [1058, 64] width 29 height 29
click at [965, 198] on div "[PERSON_NAME] Report" at bounding box center [991, 196] width 164 height 30
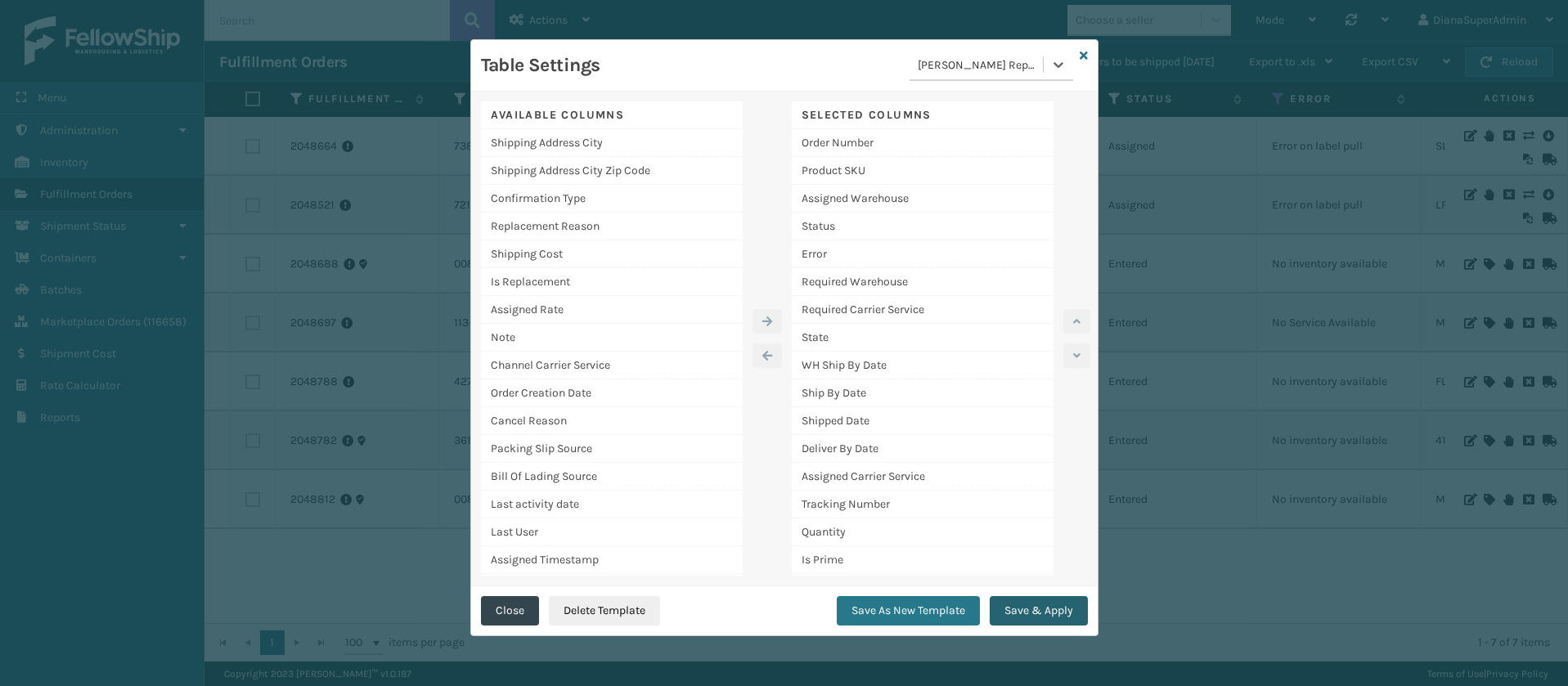
click at [1044, 610] on button "Save & Apply" at bounding box center [1038, 611] width 98 height 29
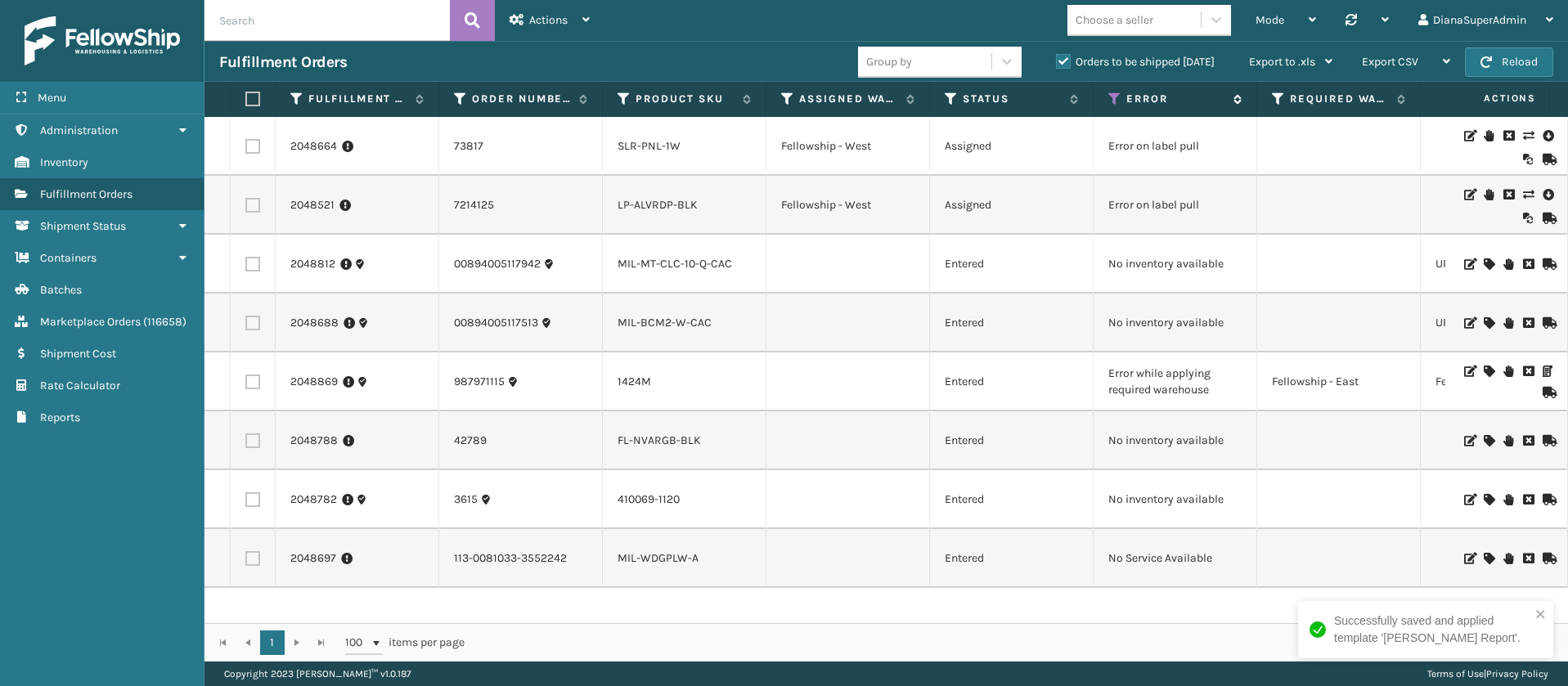
click at [1114, 102] on icon at bounding box center [1114, 99] width 13 height 15
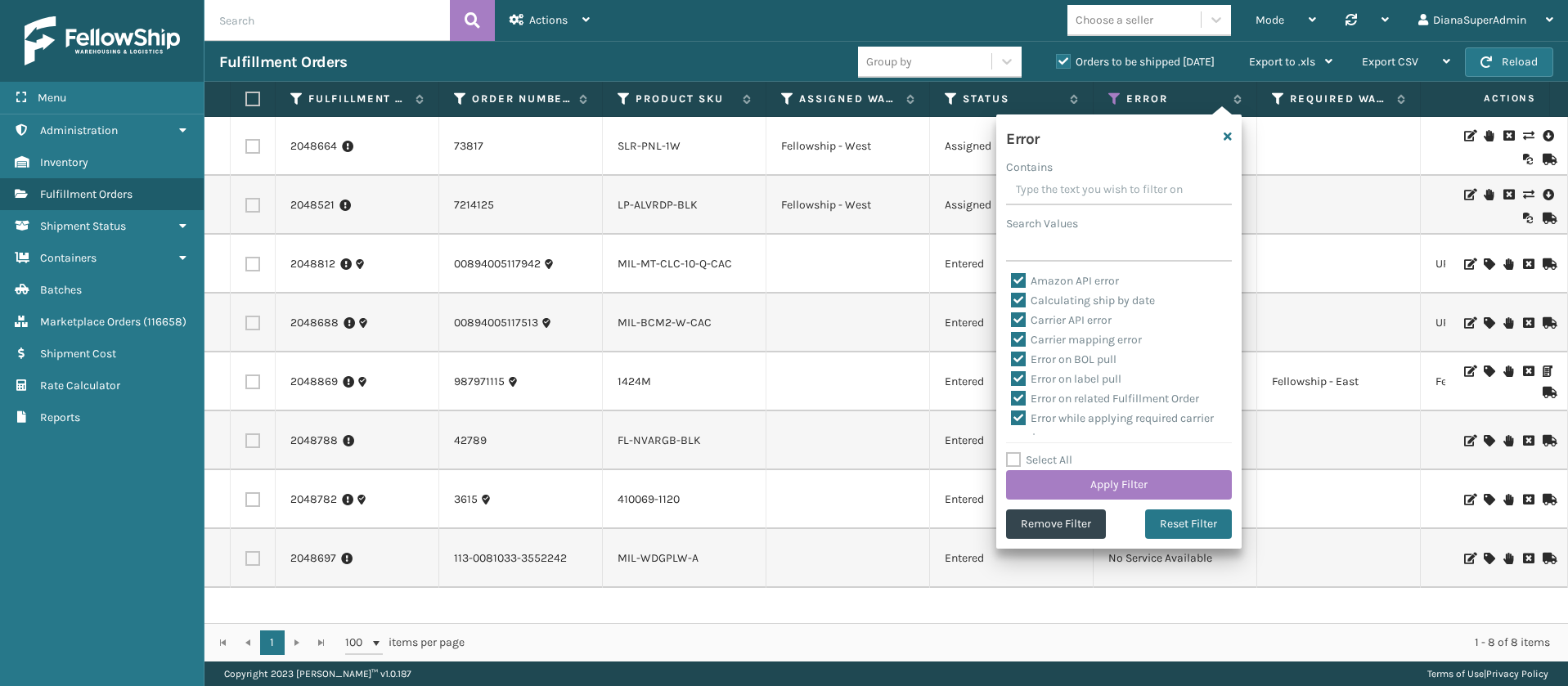
scroll to position [759, 0]
click at [1231, 131] on icon "button" at bounding box center [1228, 136] width 8 height 11
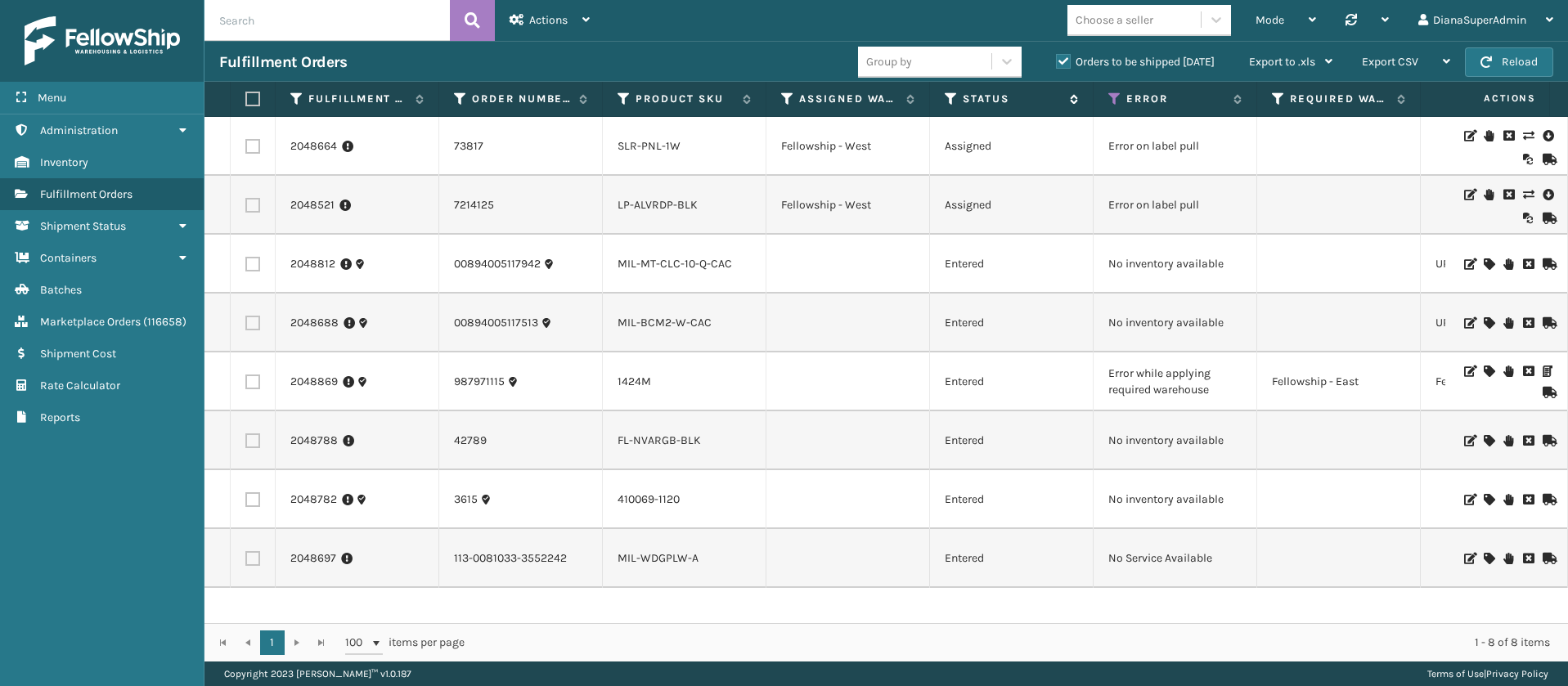
click at [949, 105] on icon at bounding box center [951, 99] width 13 height 15
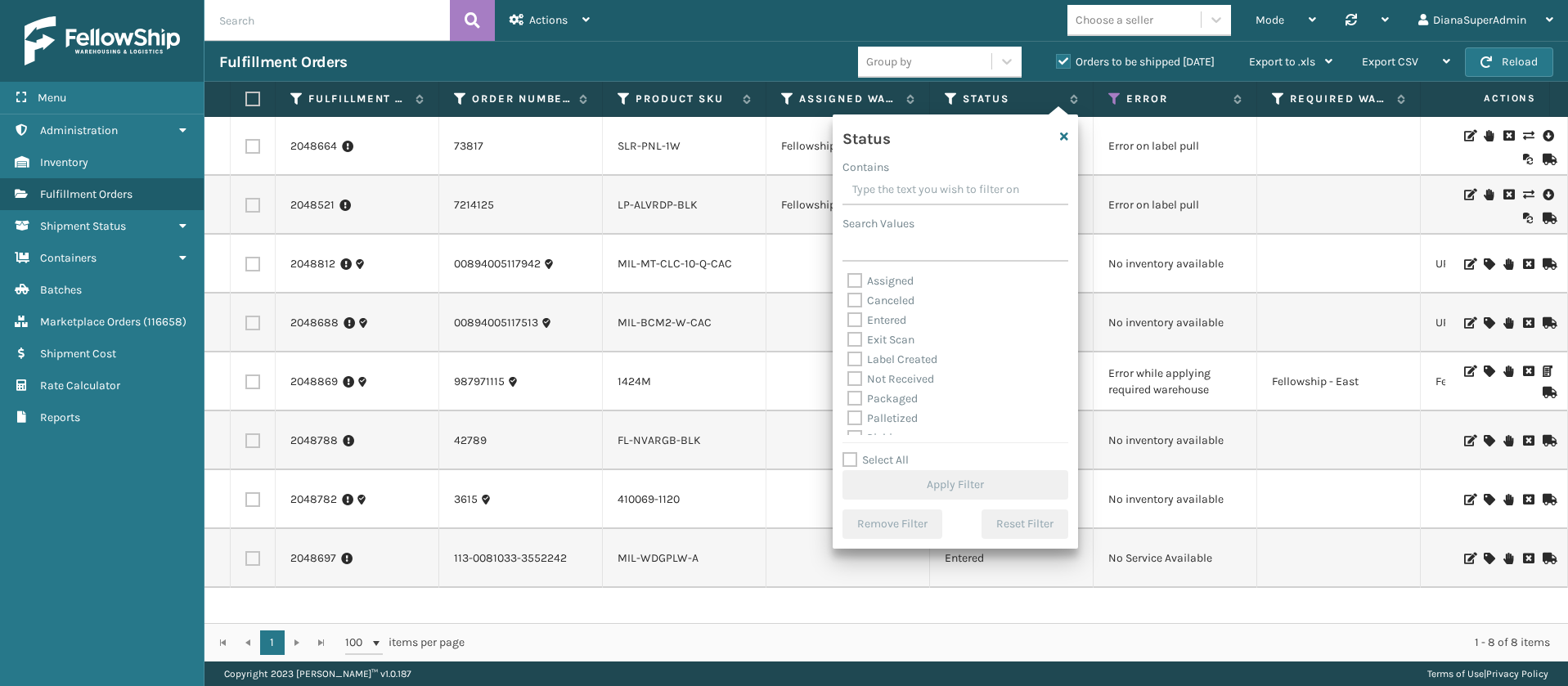
click at [854, 275] on label "Assigned" at bounding box center [881, 280] width 66 height 14
click at [848, 275] on input "Assigned" at bounding box center [847, 277] width 1 height 11
checkbox input "true"
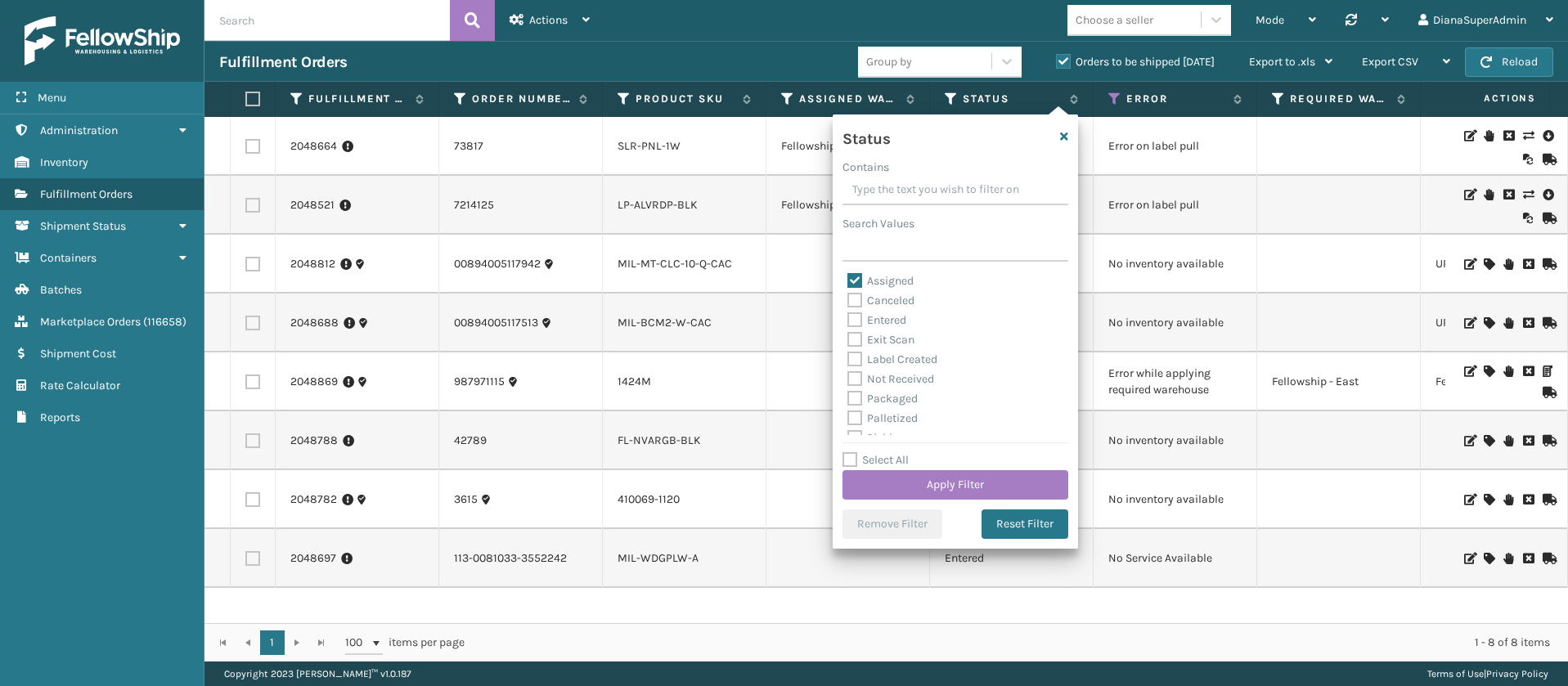
click at [857, 316] on label "Entered" at bounding box center [877, 319] width 59 height 14
click at [848, 316] on input "Entered" at bounding box center [847, 316] width 1 height 11
checkbox input "true"
click at [963, 482] on button "Apply Filter" at bounding box center [954, 485] width 225 height 29
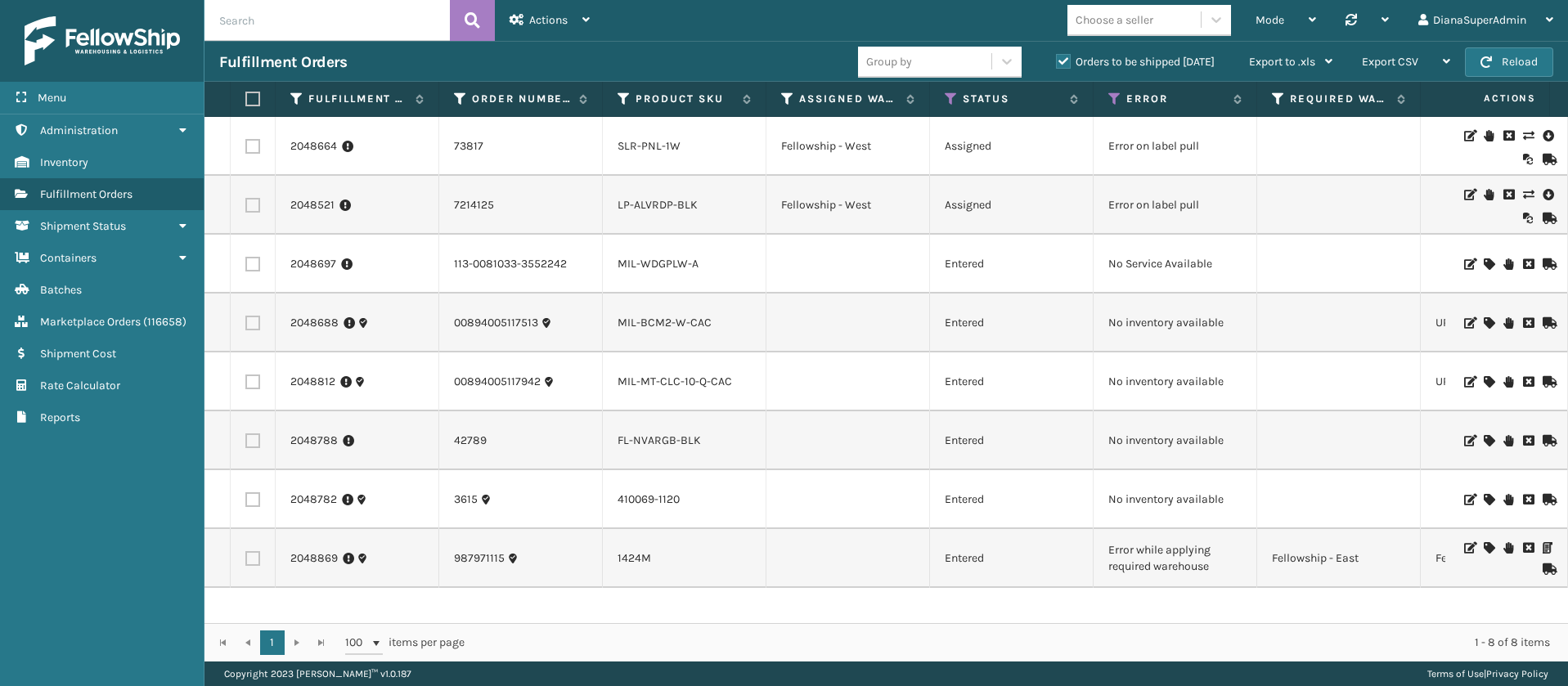
click at [1065, 56] on label "Orders to be shipped [DATE]" at bounding box center [1135, 62] width 158 height 14
click at [1056, 56] on input "Orders to be shipped [DATE]" at bounding box center [1055, 58] width 1 height 11
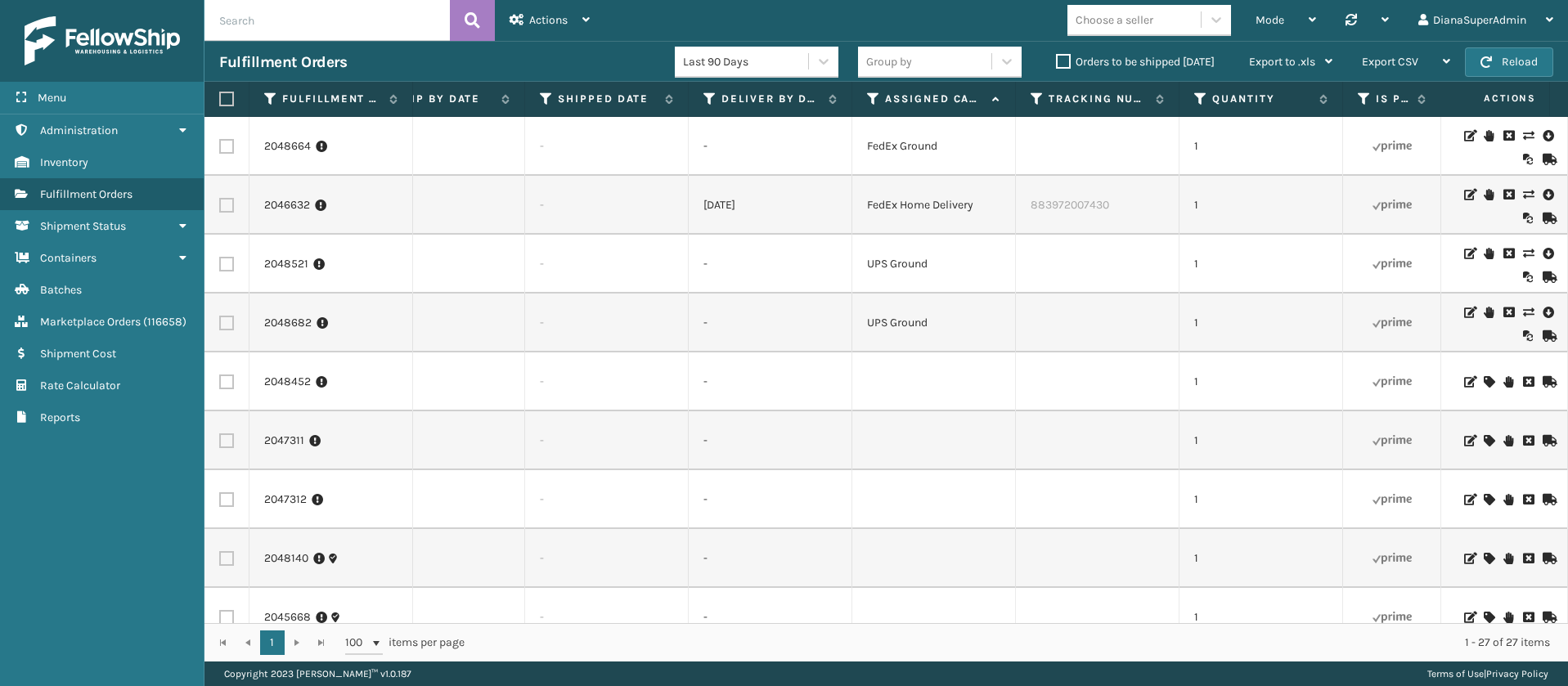
scroll to position [0, 1733]
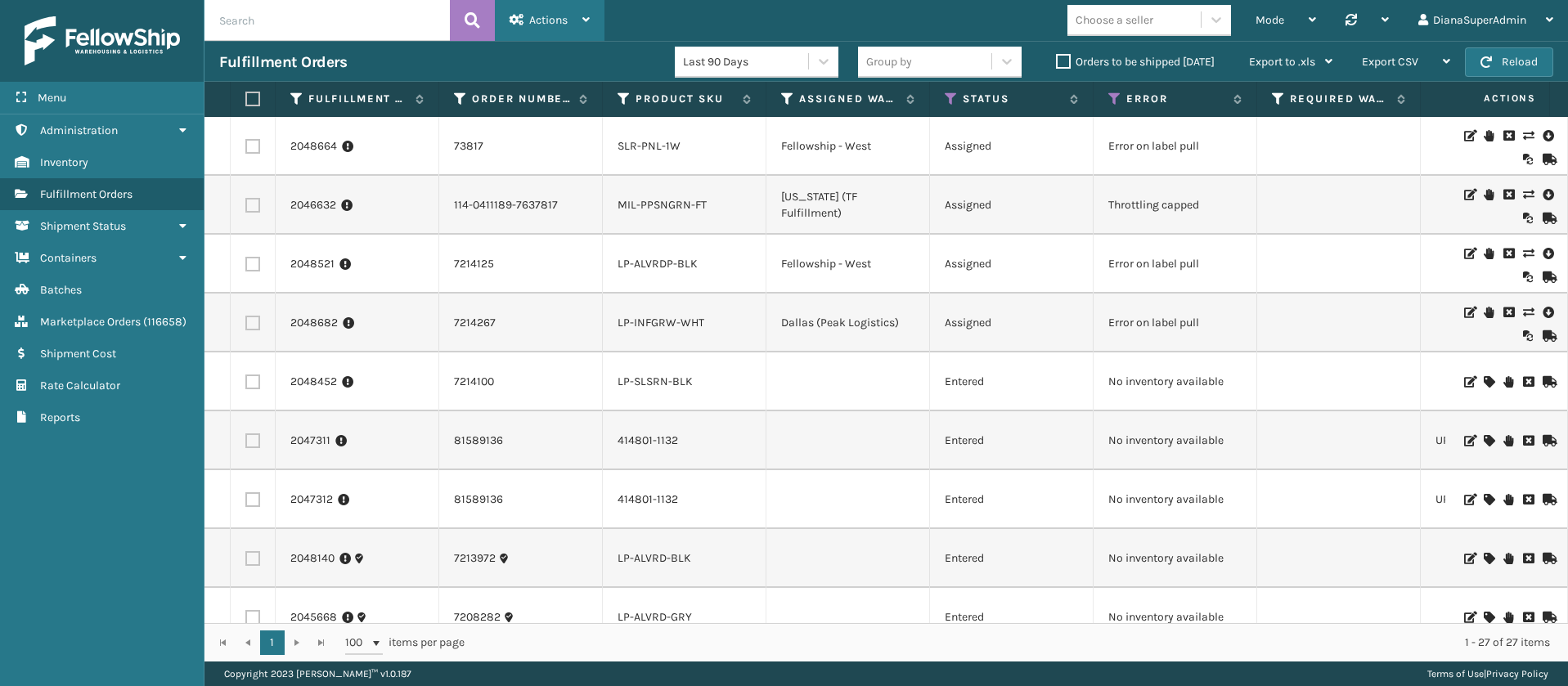
click at [574, 17] on div "Actions" at bounding box center [549, 20] width 80 height 40
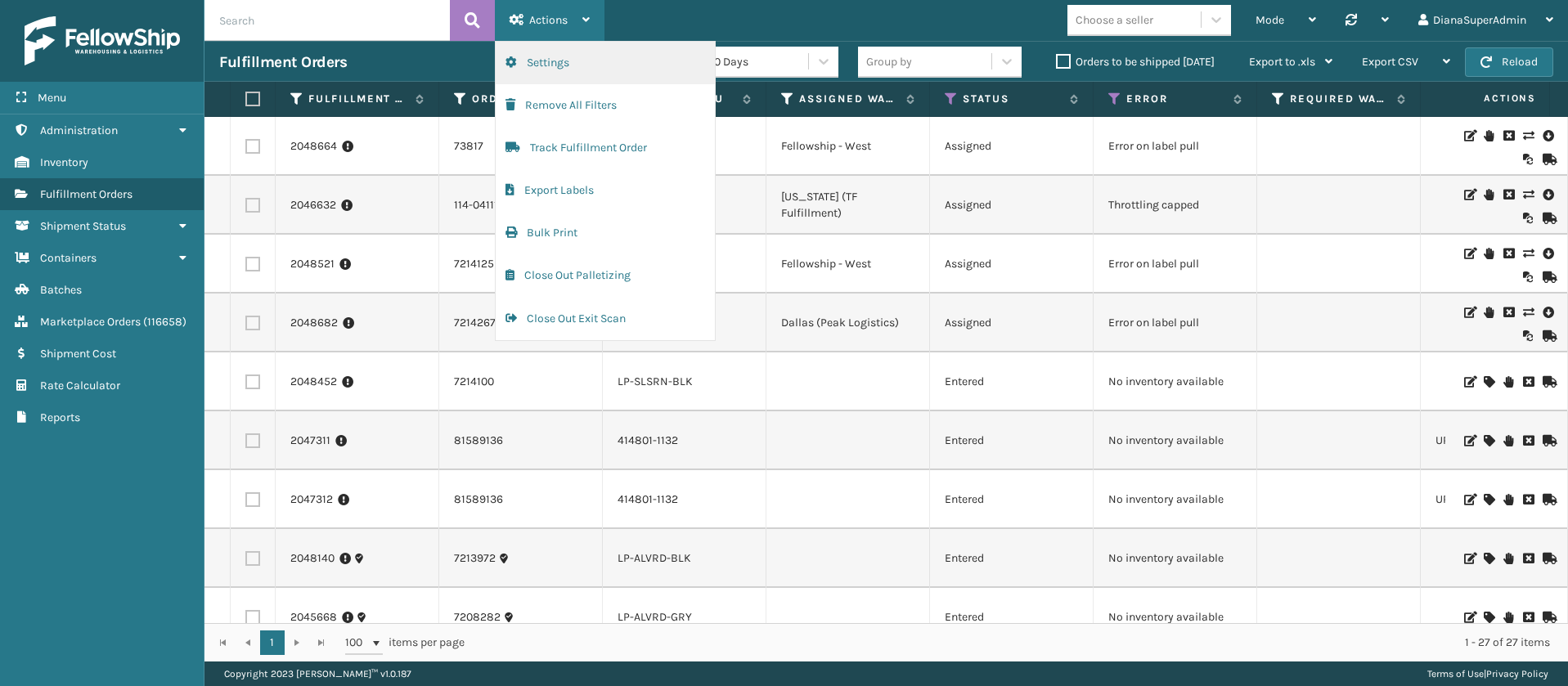
click at [591, 67] on button "Settings" at bounding box center [605, 63] width 219 height 42
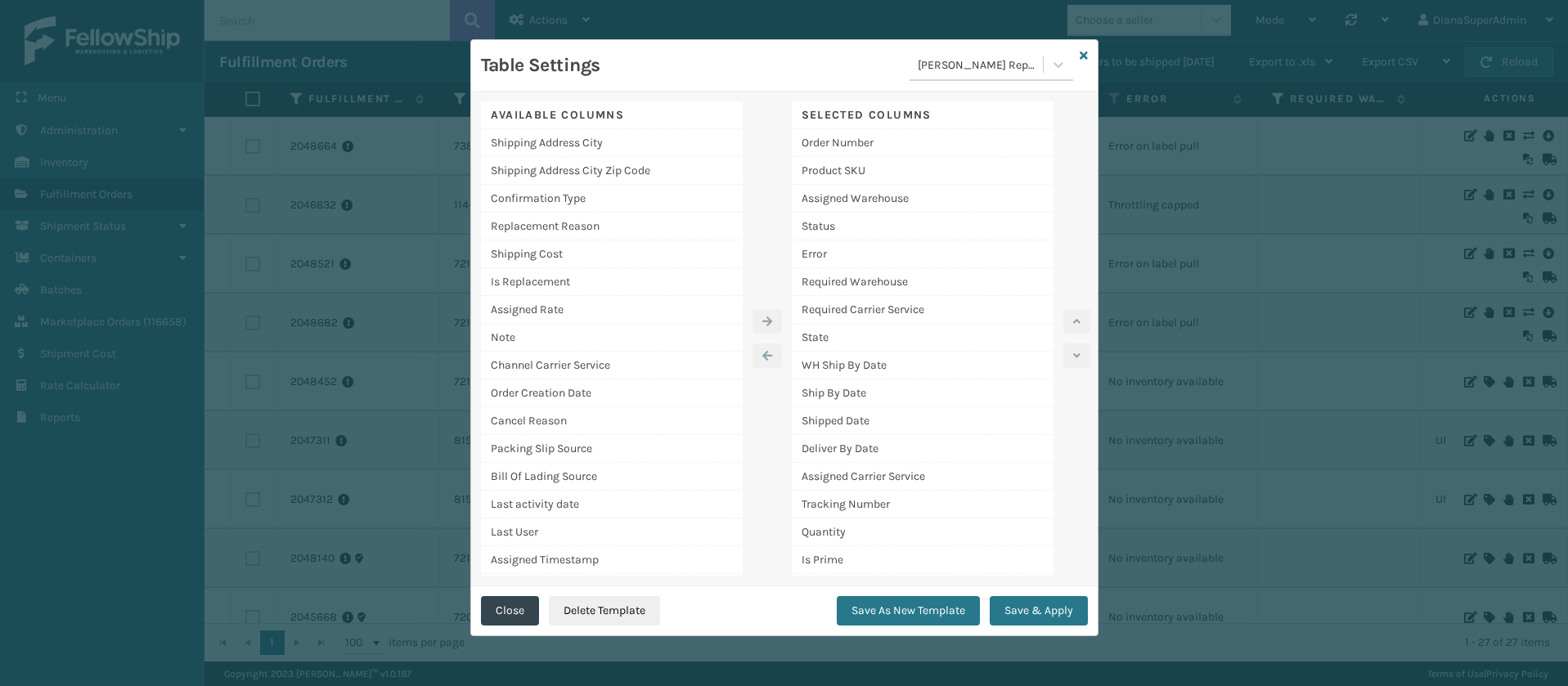
click at [1084, 59] on icon at bounding box center [1083, 55] width 8 height 11
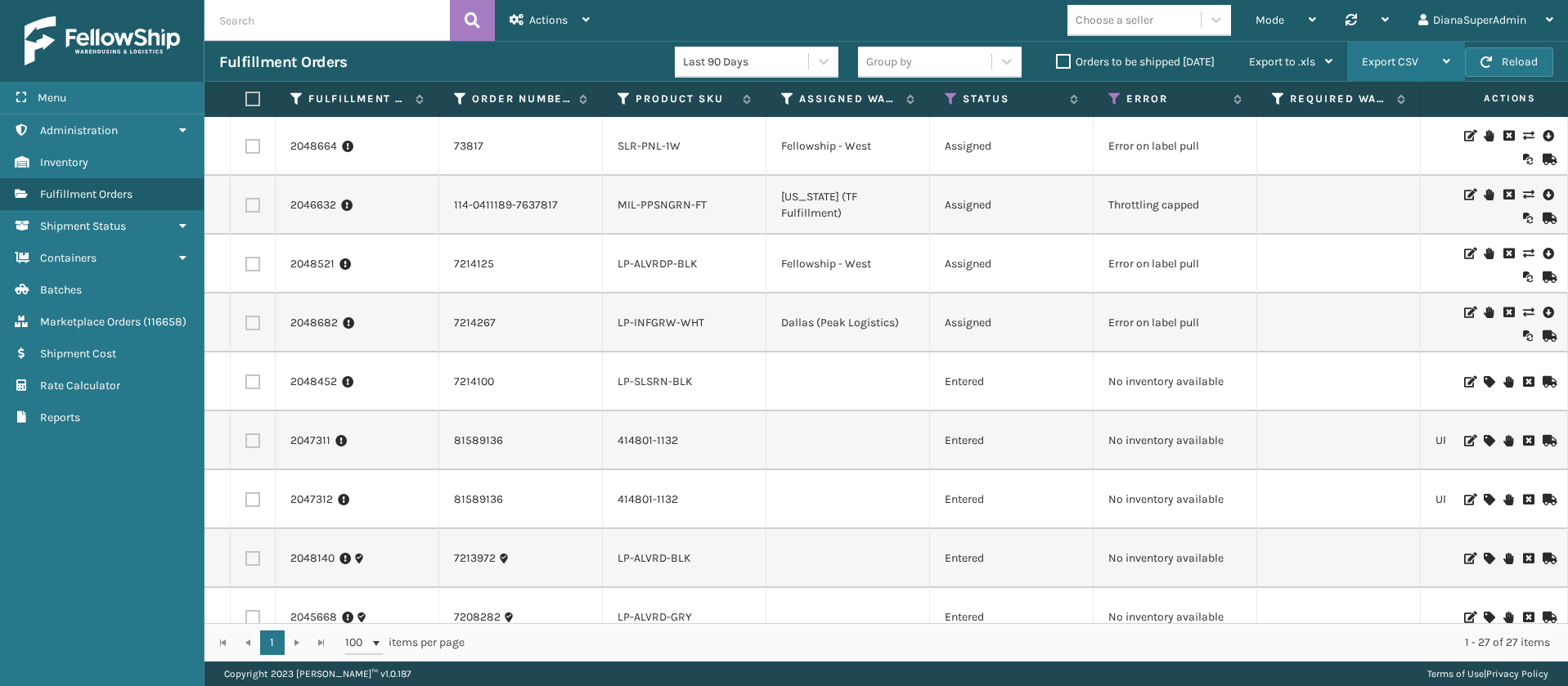
click at [1414, 52] on div "Export CSV" at bounding box center [1406, 62] width 88 height 40
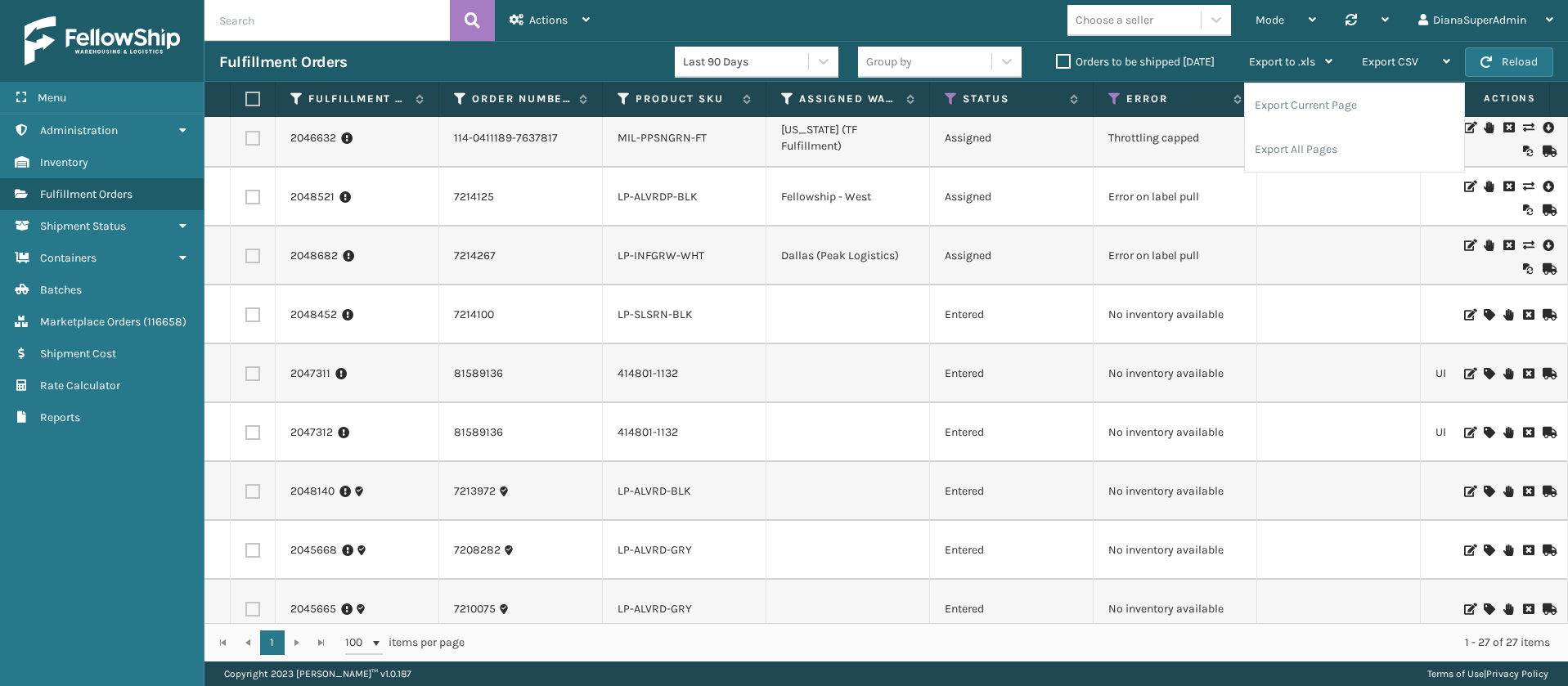
scroll to position [0, 0]
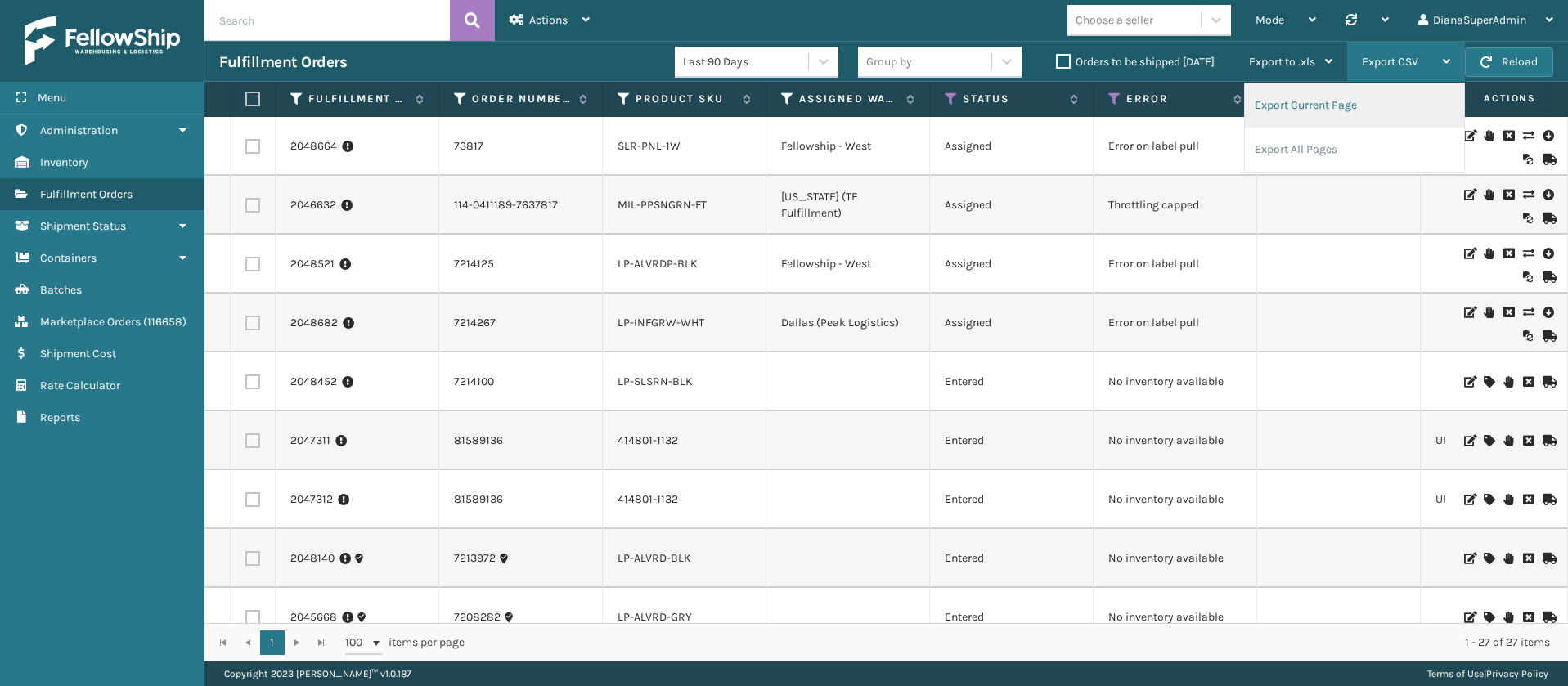
click at [1318, 109] on li "Export Current Page" at bounding box center [1355, 106] width 219 height 44
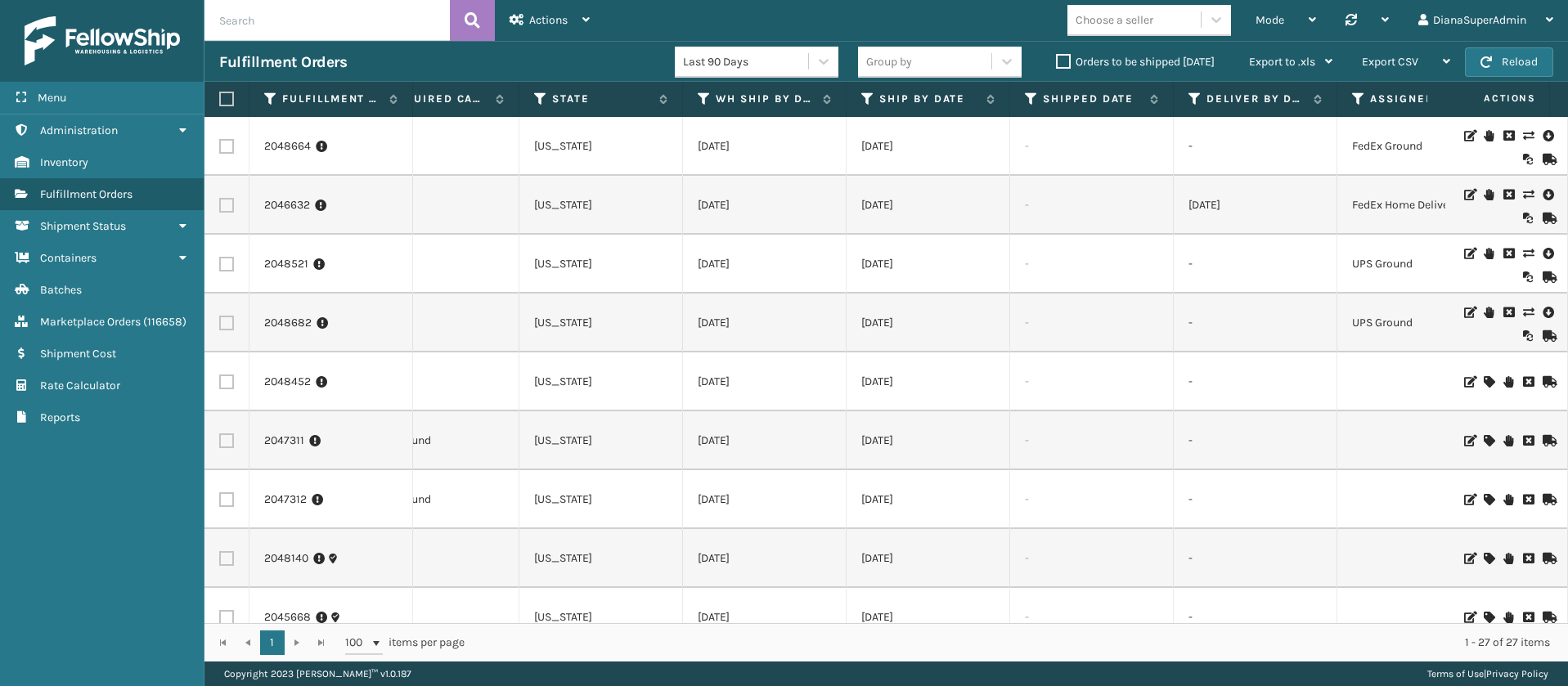
scroll to position [0, 1081]
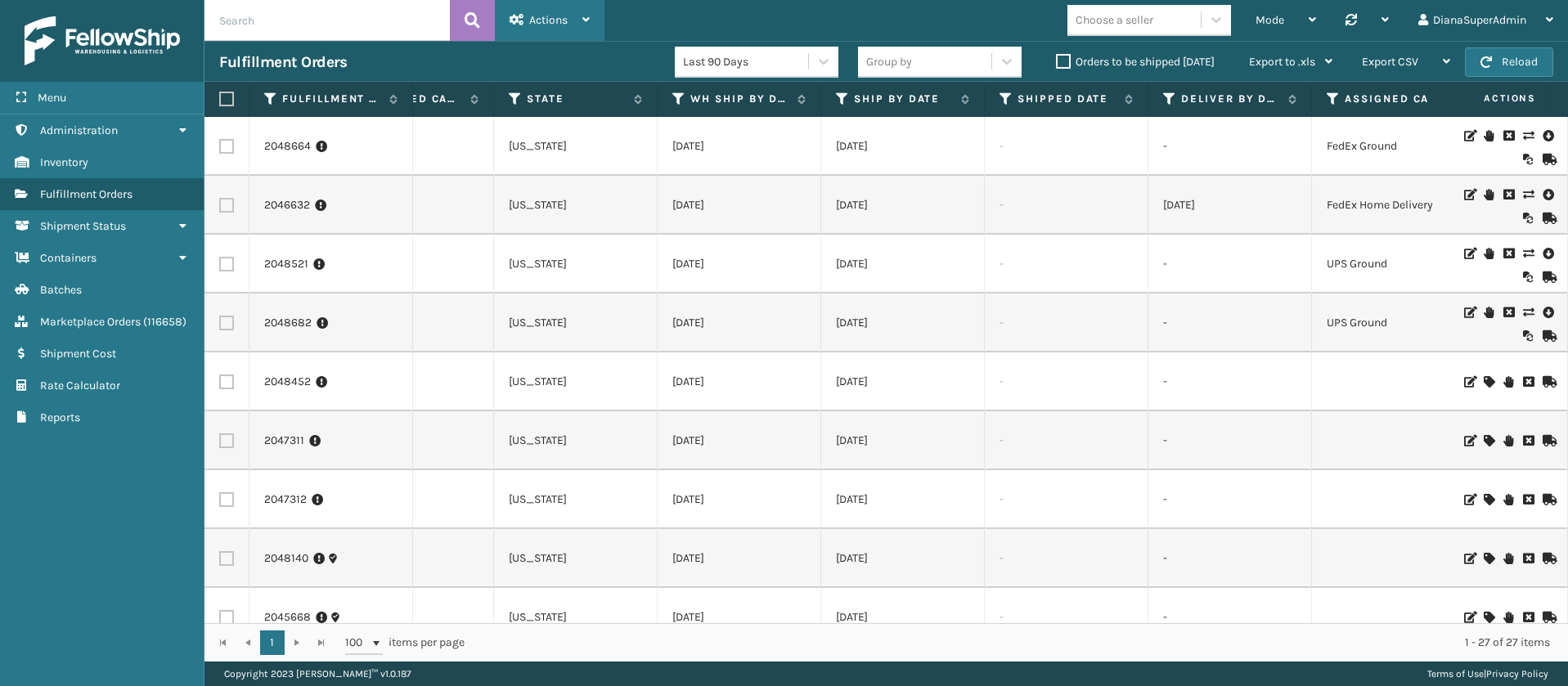
click at [536, 20] on span "Actions" at bounding box center [548, 19] width 39 height 14
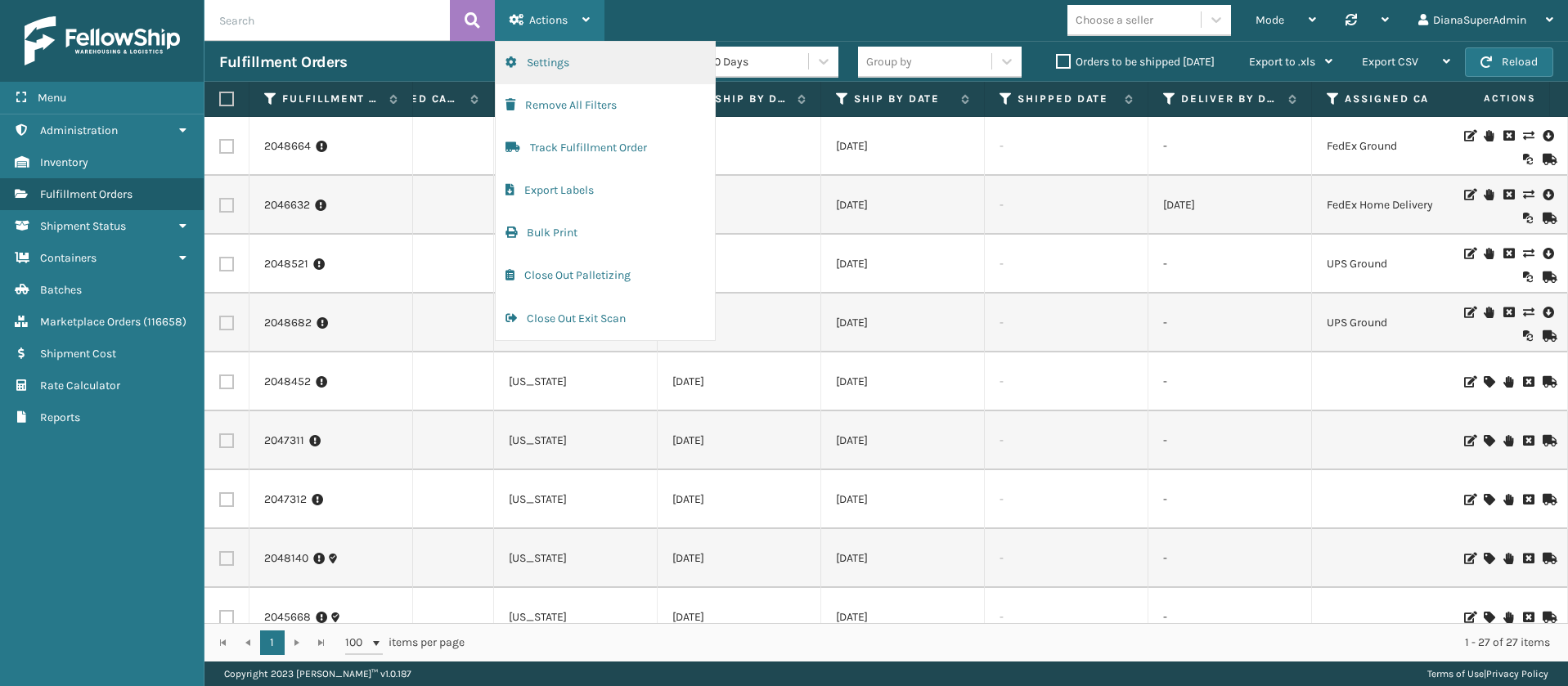
click at [606, 67] on button "Settings" at bounding box center [605, 63] width 219 height 42
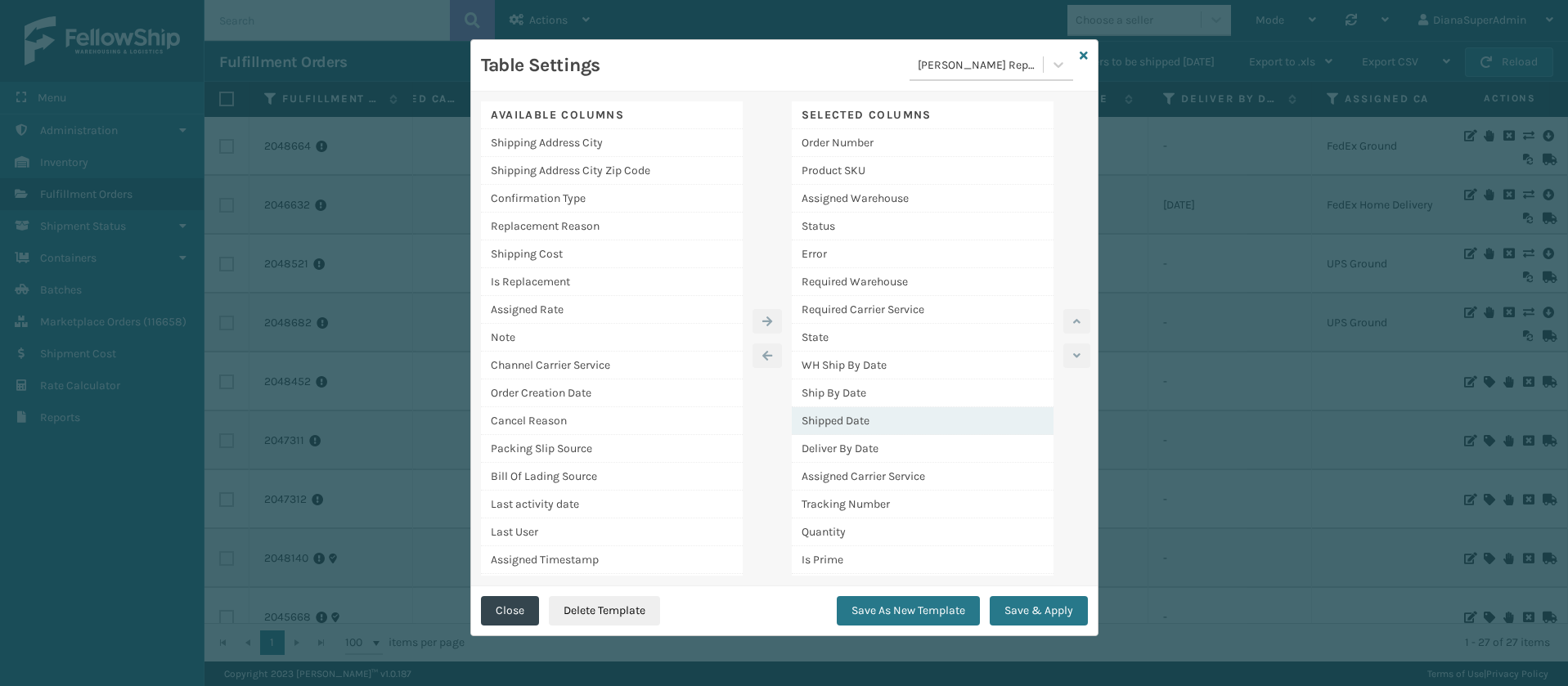
click at [871, 421] on div "Shipped Date" at bounding box center [922, 421] width 261 height 28
click at [767, 345] on button "button" at bounding box center [767, 355] width 29 height 25
click at [1043, 613] on button "Save & Apply" at bounding box center [1038, 611] width 98 height 29
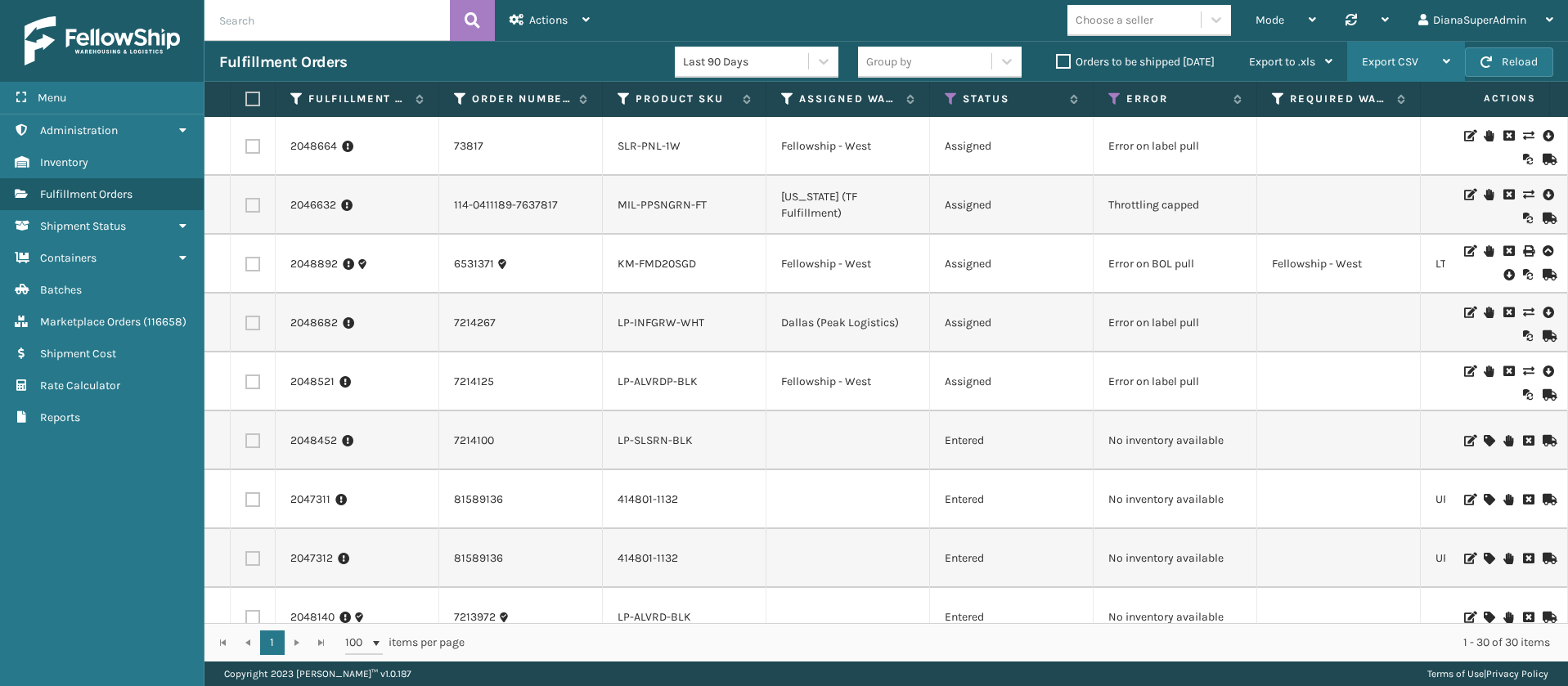
click at [1429, 63] on div "Export CSV" at bounding box center [1406, 62] width 88 height 40
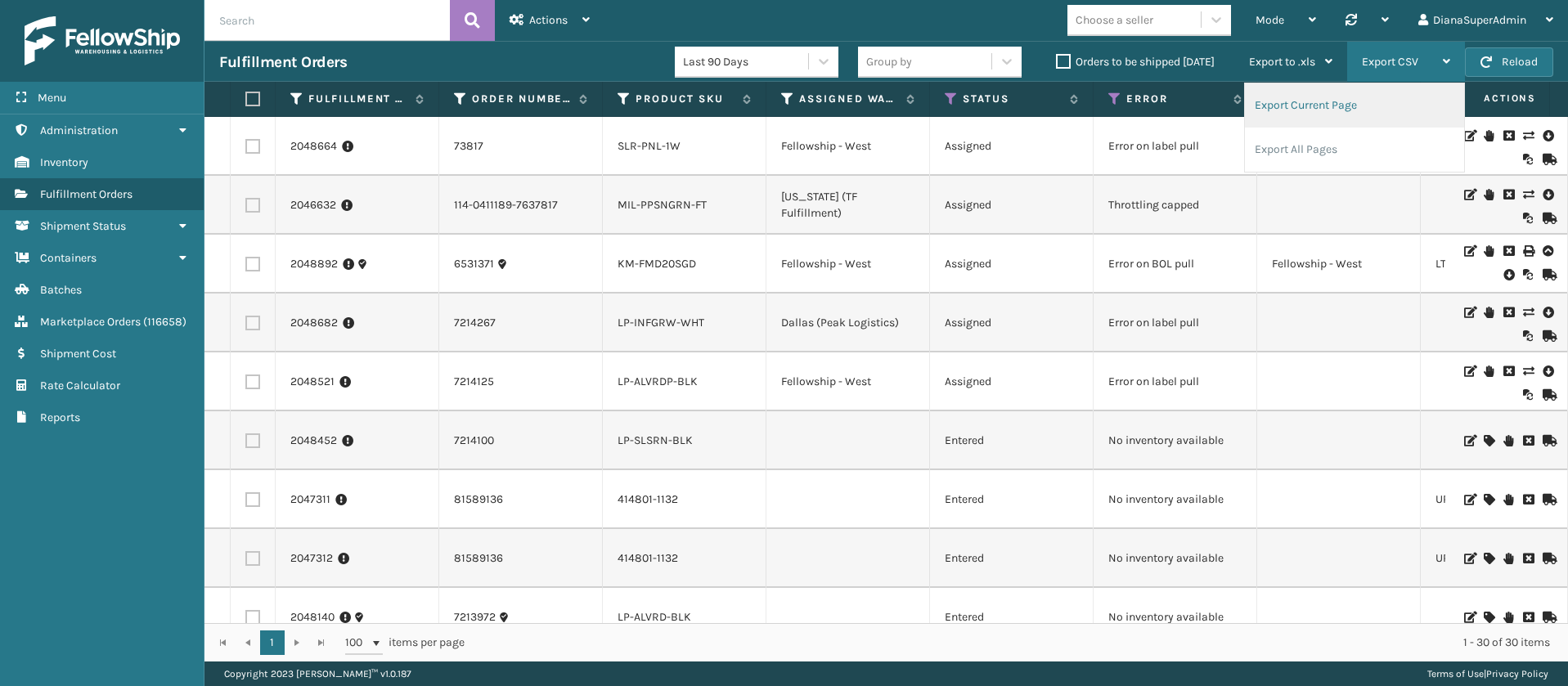
click at [1364, 102] on li "Export Current Page" at bounding box center [1355, 106] width 219 height 44
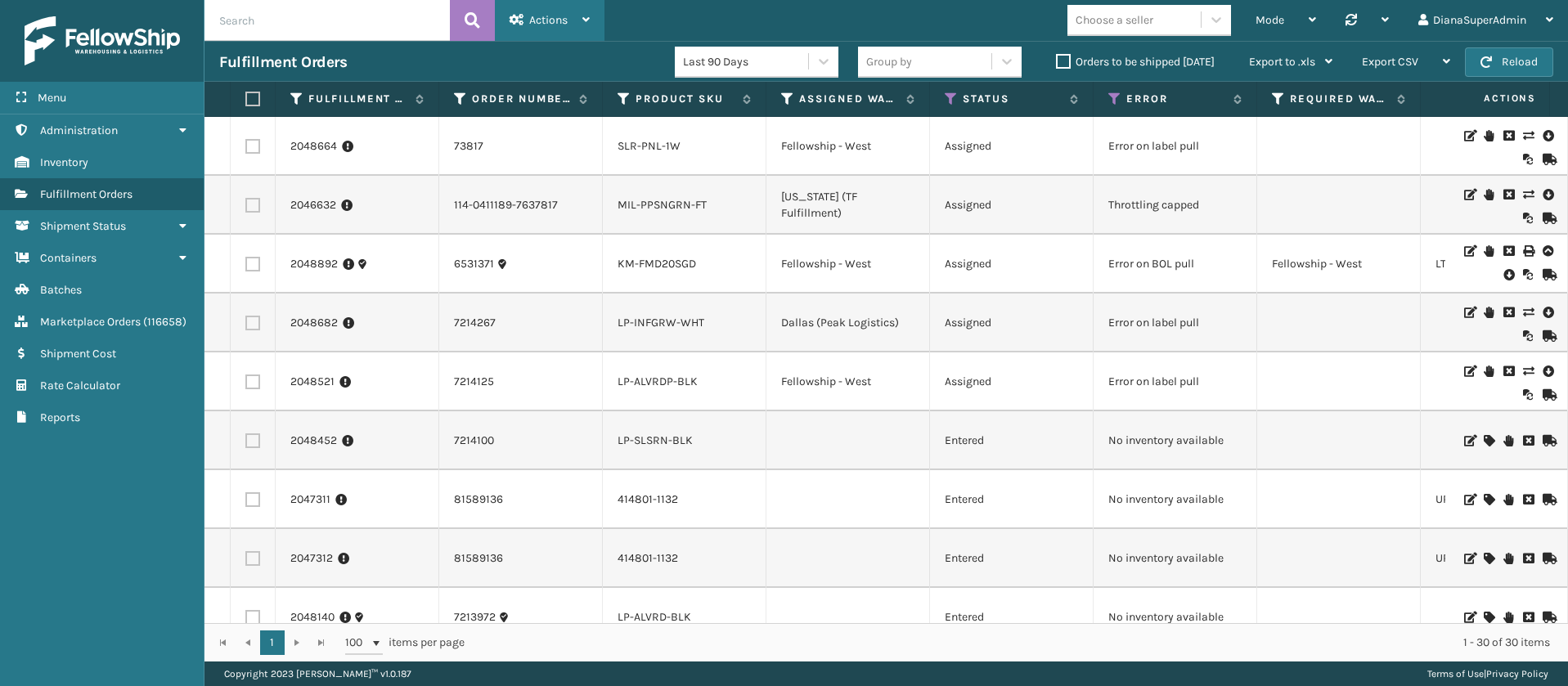
click at [570, 27] on div "Actions" at bounding box center [549, 20] width 80 height 40
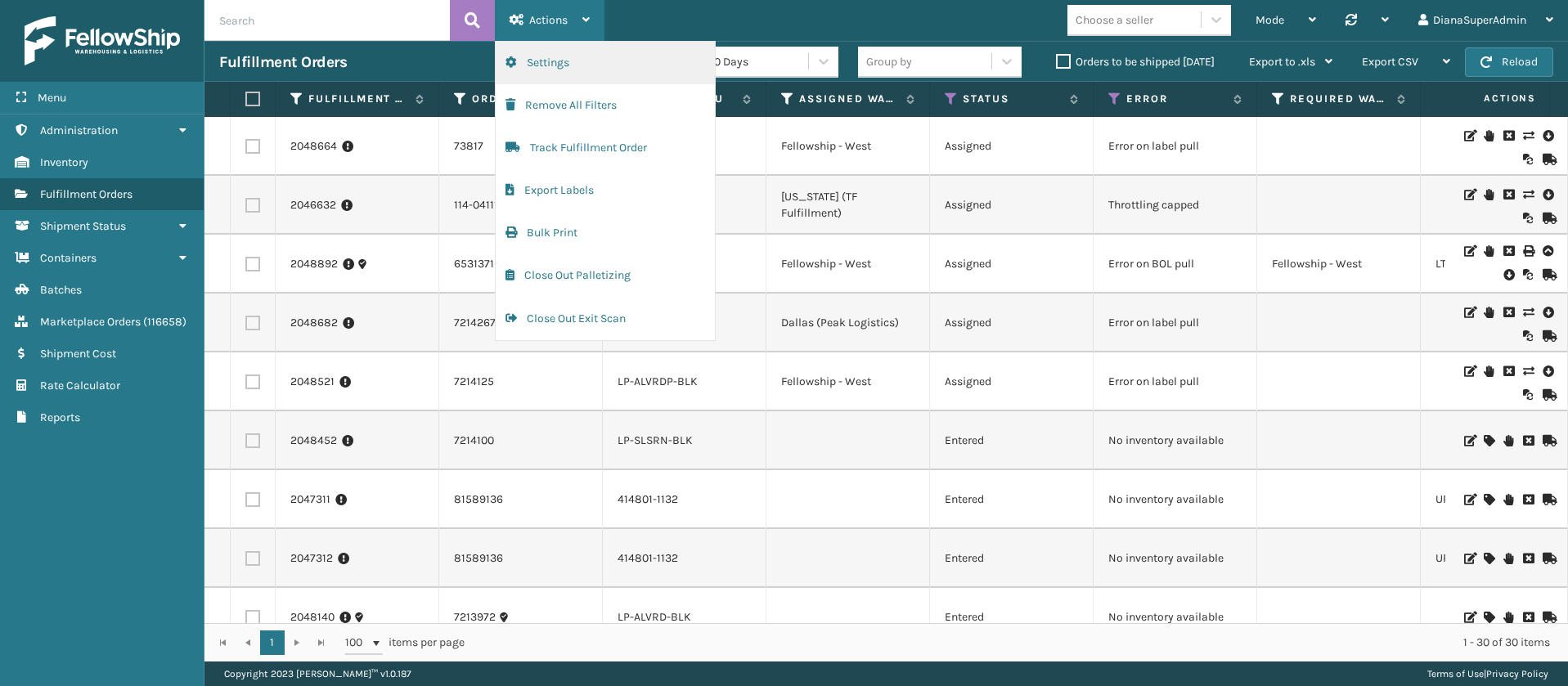
click at [581, 61] on button "Settings" at bounding box center [605, 63] width 219 height 42
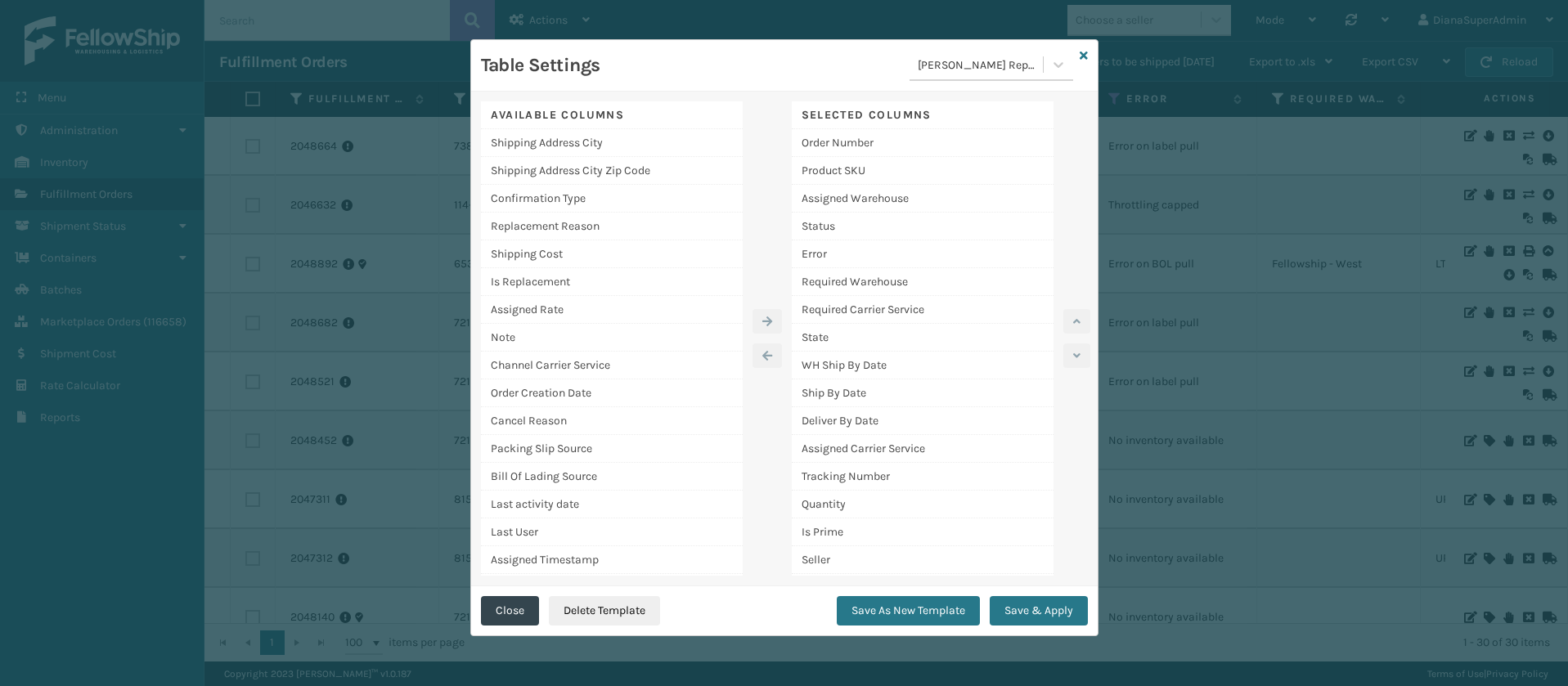
click at [1039, 63] on div "[PERSON_NAME] Report" at bounding box center [981, 64] width 127 height 17
click at [939, 187] on div "EOD" at bounding box center [991, 196] width 164 height 30
click at [1046, 601] on button "Save & Apply" at bounding box center [1038, 611] width 98 height 29
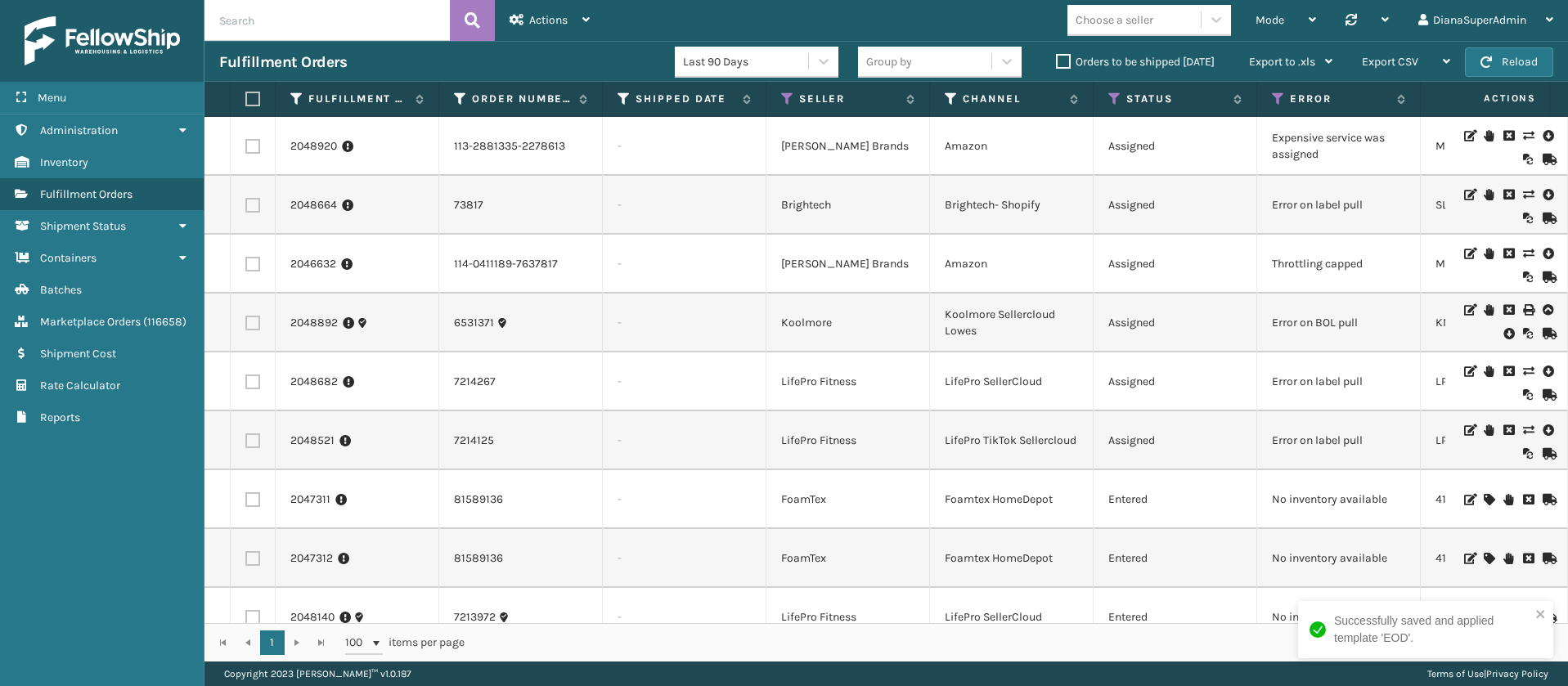
click at [1056, 61] on label "Orders to be shipped [DATE]" at bounding box center [1135, 62] width 158 height 14
click at [1056, 61] on input "Orders to be shipped [DATE]" at bounding box center [1055, 58] width 1 height 11
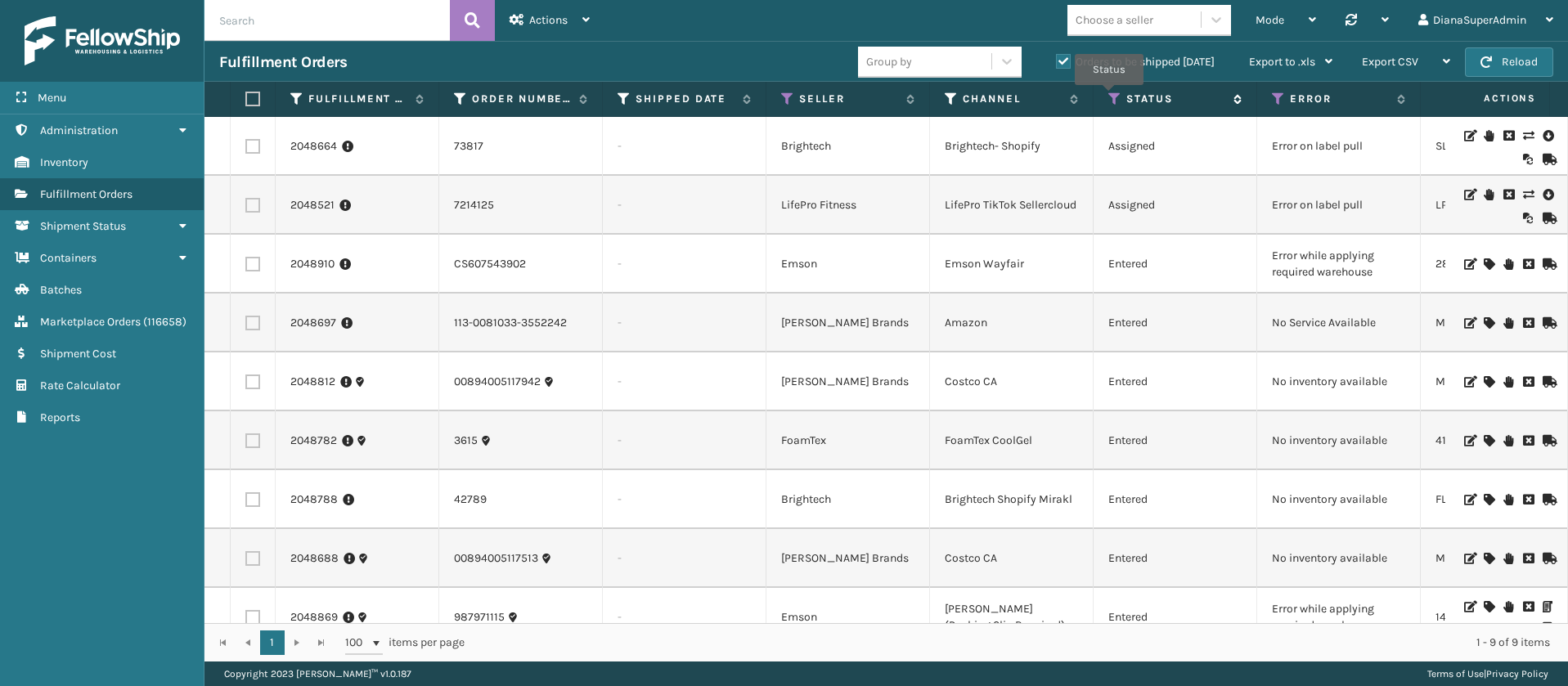
click at [1110, 97] on icon at bounding box center [1114, 99] width 13 height 15
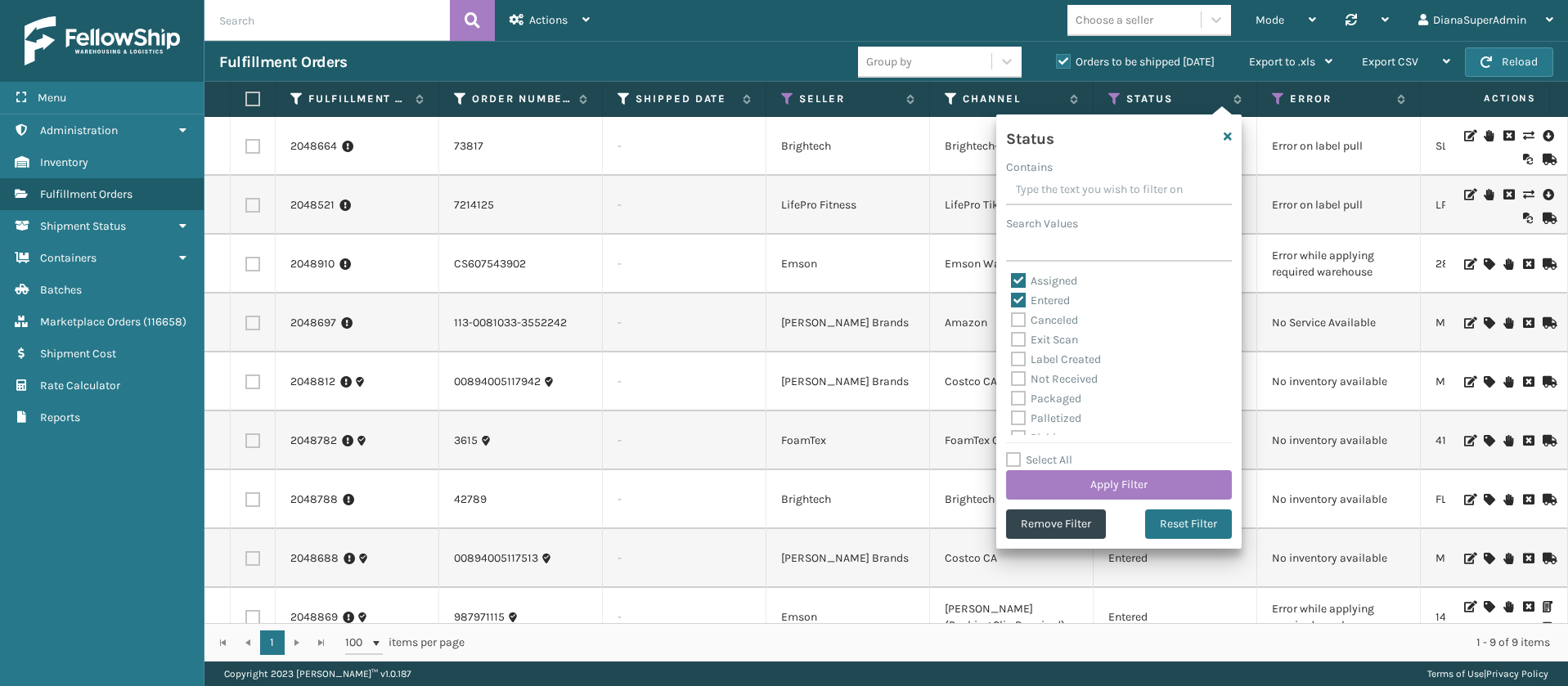
click at [1019, 279] on label "Assigned" at bounding box center [1044, 280] width 66 height 14
click at [1011, 279] on input "Assigned" at bounding box center [1011, 277] width 1 height 11
checkbox input "false"
click at [1020, 290] on div "Assigned" at bounding box center [1119, 280] width 216 height 19
click at [1020, 296] on label "Entered" at bounding box center [1041, 300] width 59 height 14
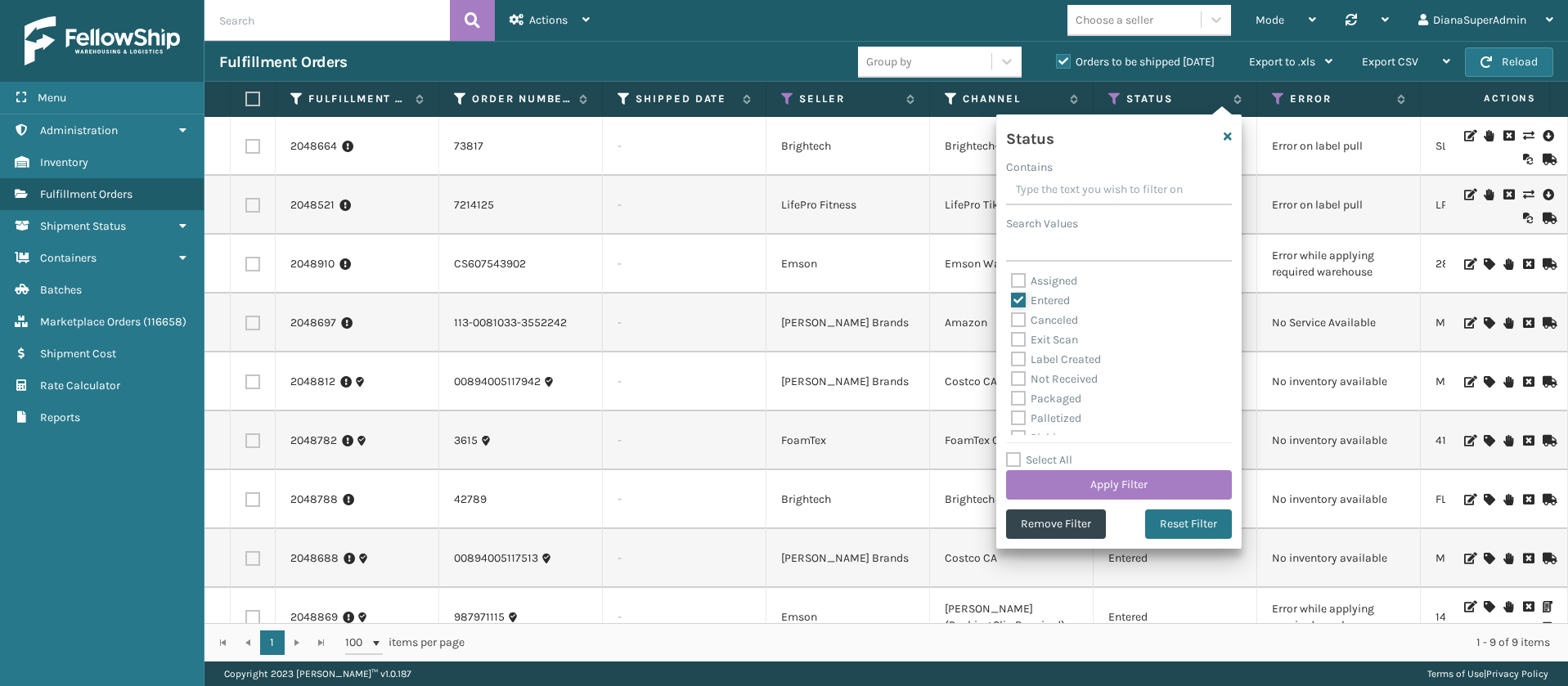
click at [1011, 296] on input "Entered" at bounding box center [1011, 296] width 1 height 11
checkbox input "false"
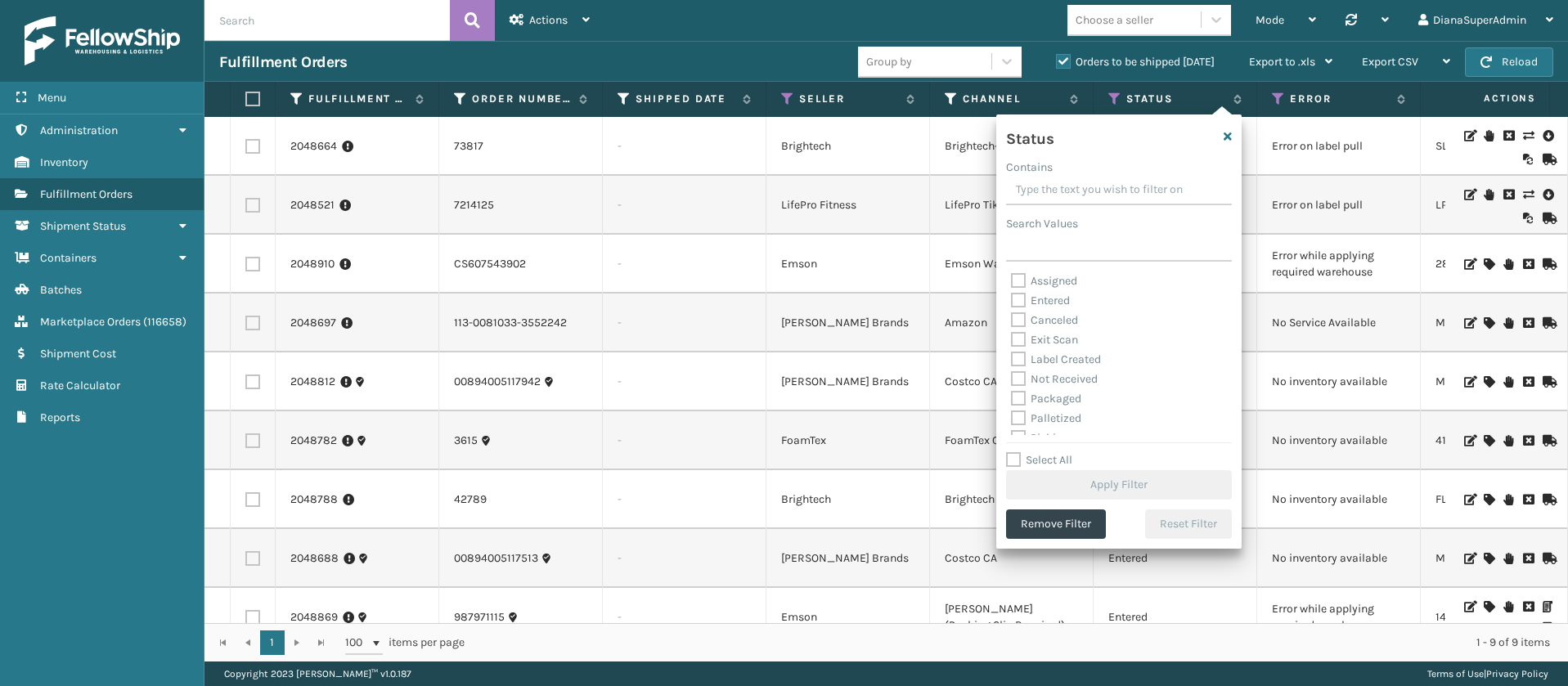
click at [1020, 357] on label "Label Created" at bounding box center [1056, 359] width 90 height 14
click at [1011, 357] on input "Label Created" at bounding box center [1011, 355] width 1 height 11
checkbox input "true"
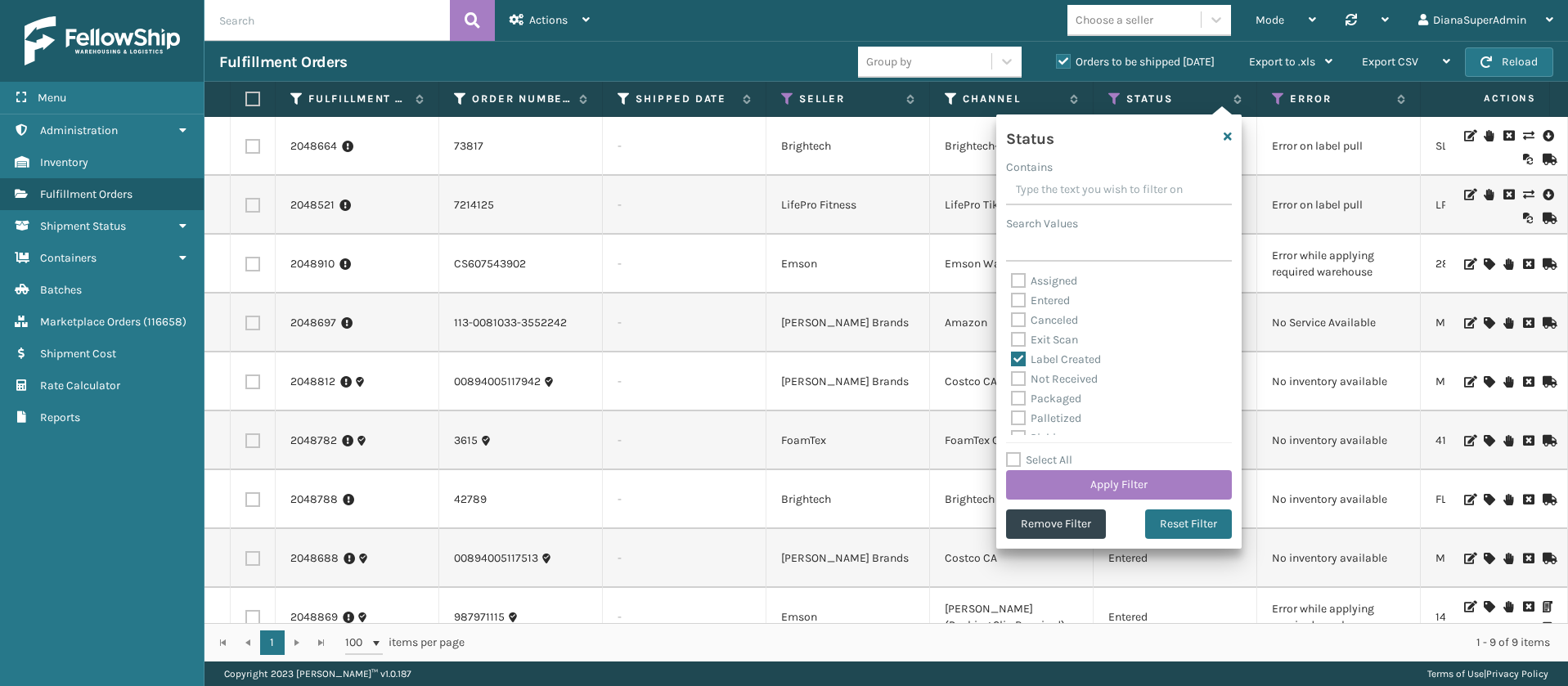
click at [1015, 396] on label "Packaged" at bounding box center [1046, 398] width 70 height 14
click at [1011, 396] on input "Packaged" at bounding box center [1011, 394] width 1 height 11
checkbox input "true"
click at [1019, 418] on label "Palletized" at bounding box center [1046, 417] width 70 height 14
click at [1011, 418] on input "Palletized" at bounding box center [1011, 414] width 1 height 11
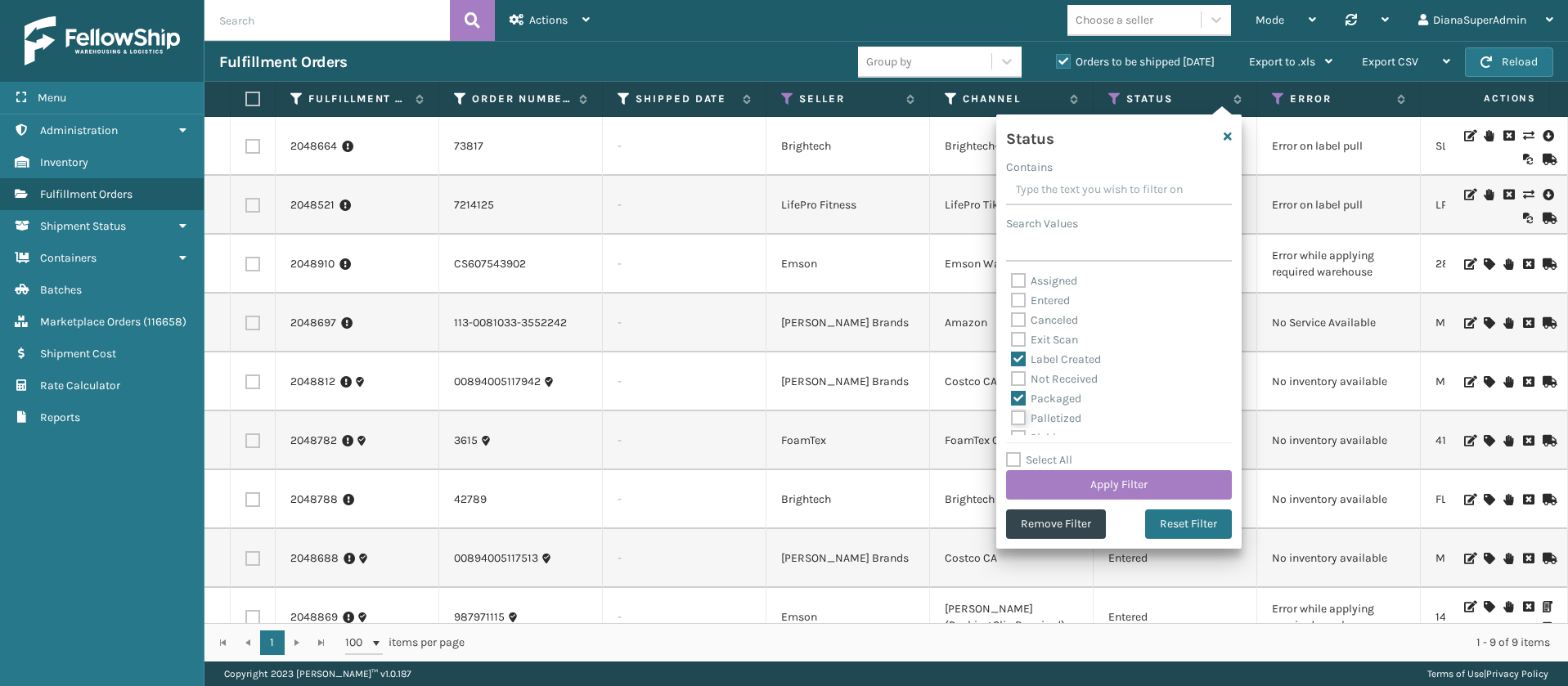
checkbox input "true"
click at [1021, 340] on label "Picking" at bounding box center [1040, 346] width 58 height 14
click at [1011, 340] on input "Picking" at bounding box center [1011, 342] width 1 height 11
checkbox input "true"
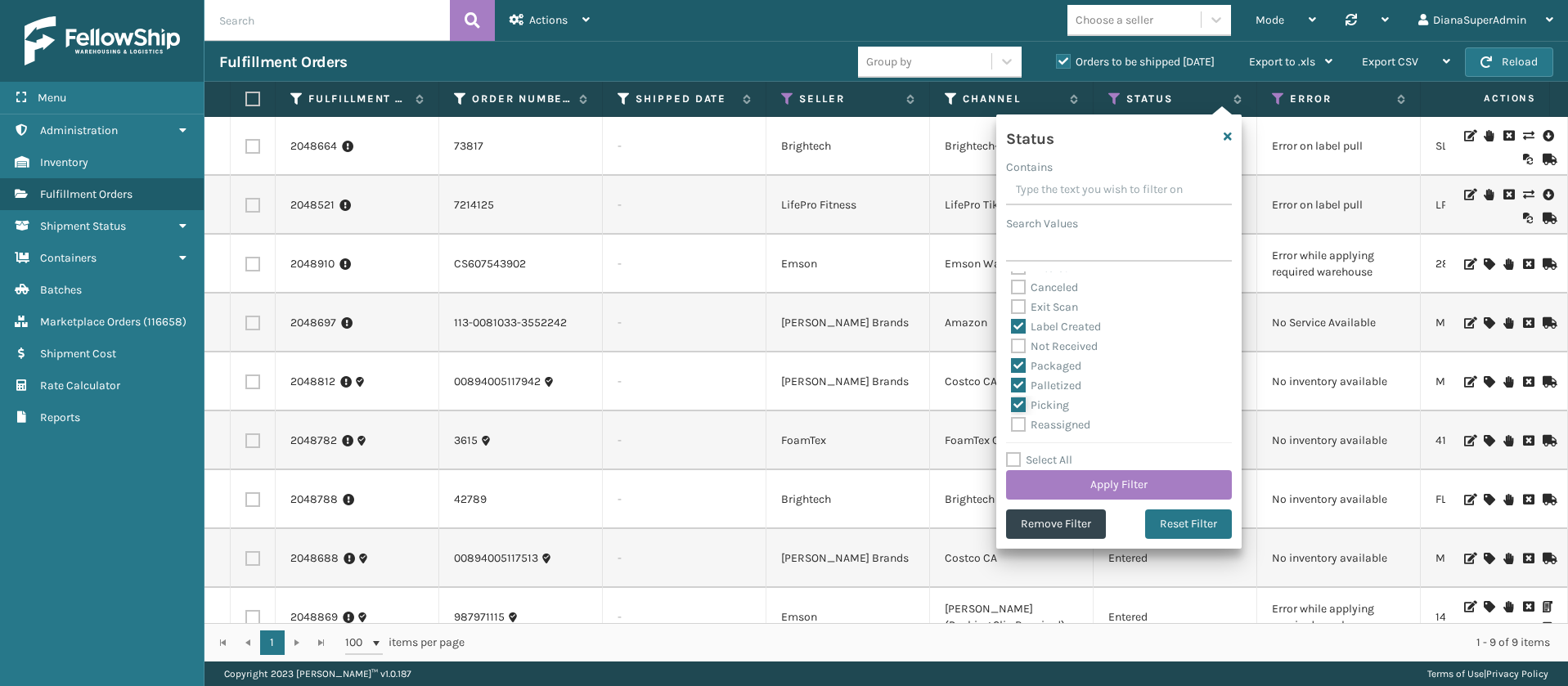
scroll to position [0, 0]
click at [1139, 476] on button "Apply Filter" at bounding box center [1118, 485] width 225 height 29
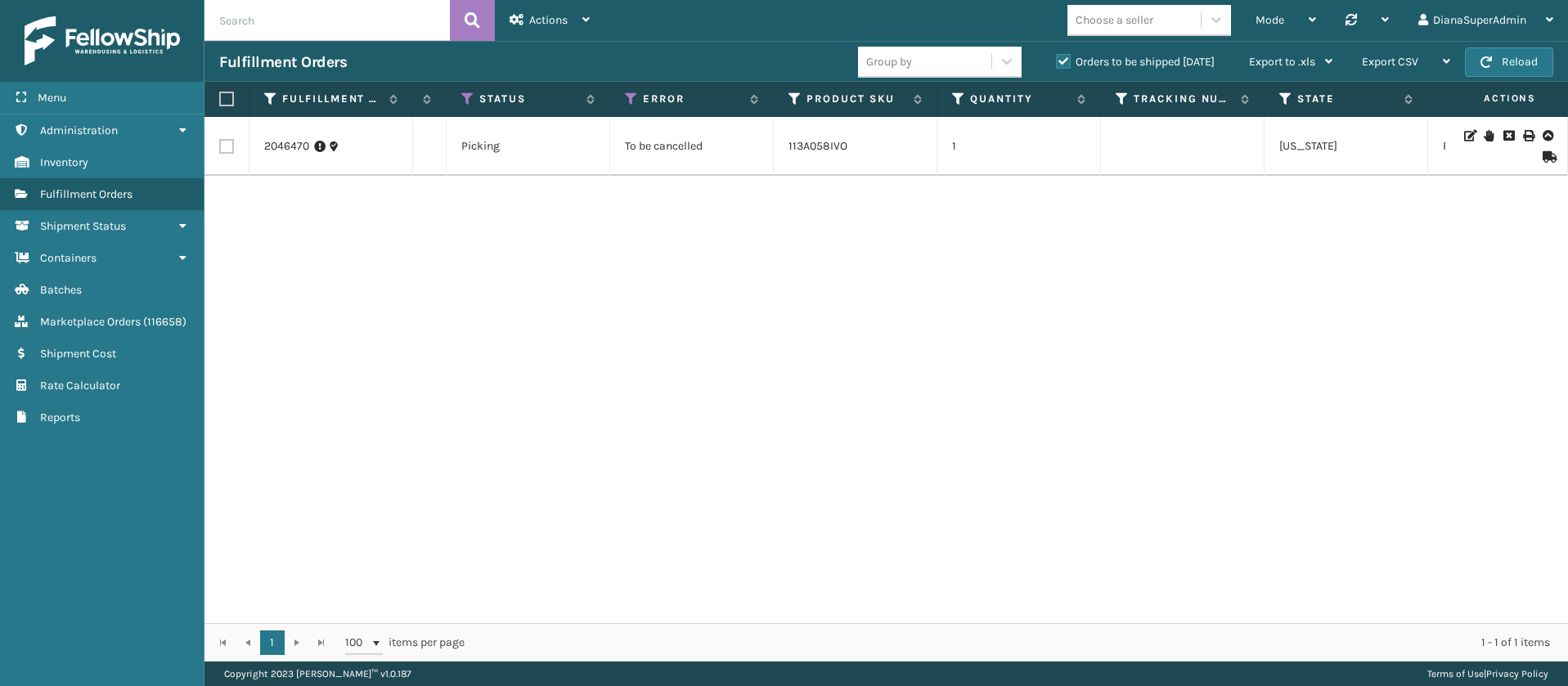
scroll to position [0, 747]
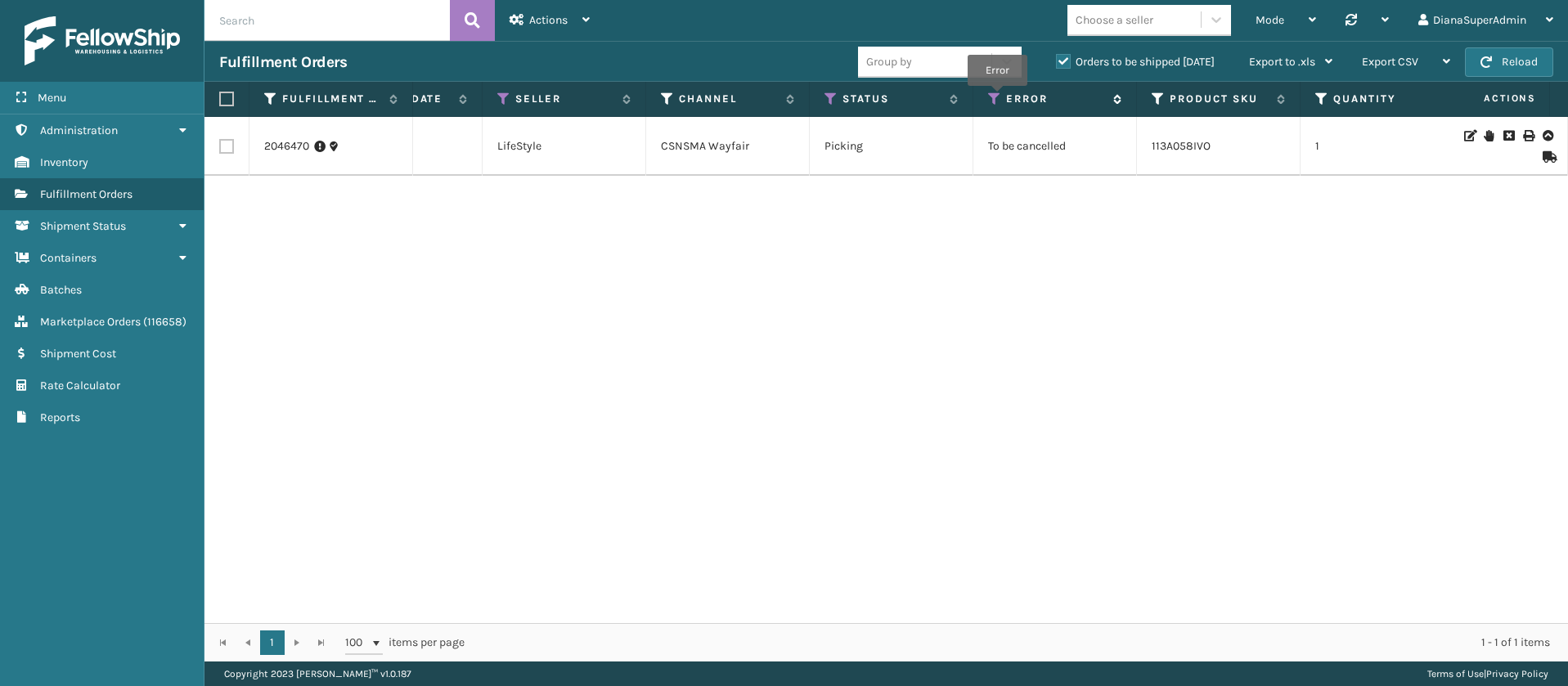
click at [997, 97] on icon at bounding box center [995, 99] width 13 height 15
click at [833, 92] on icon at bounding box center [831, 99] width 13 height 15
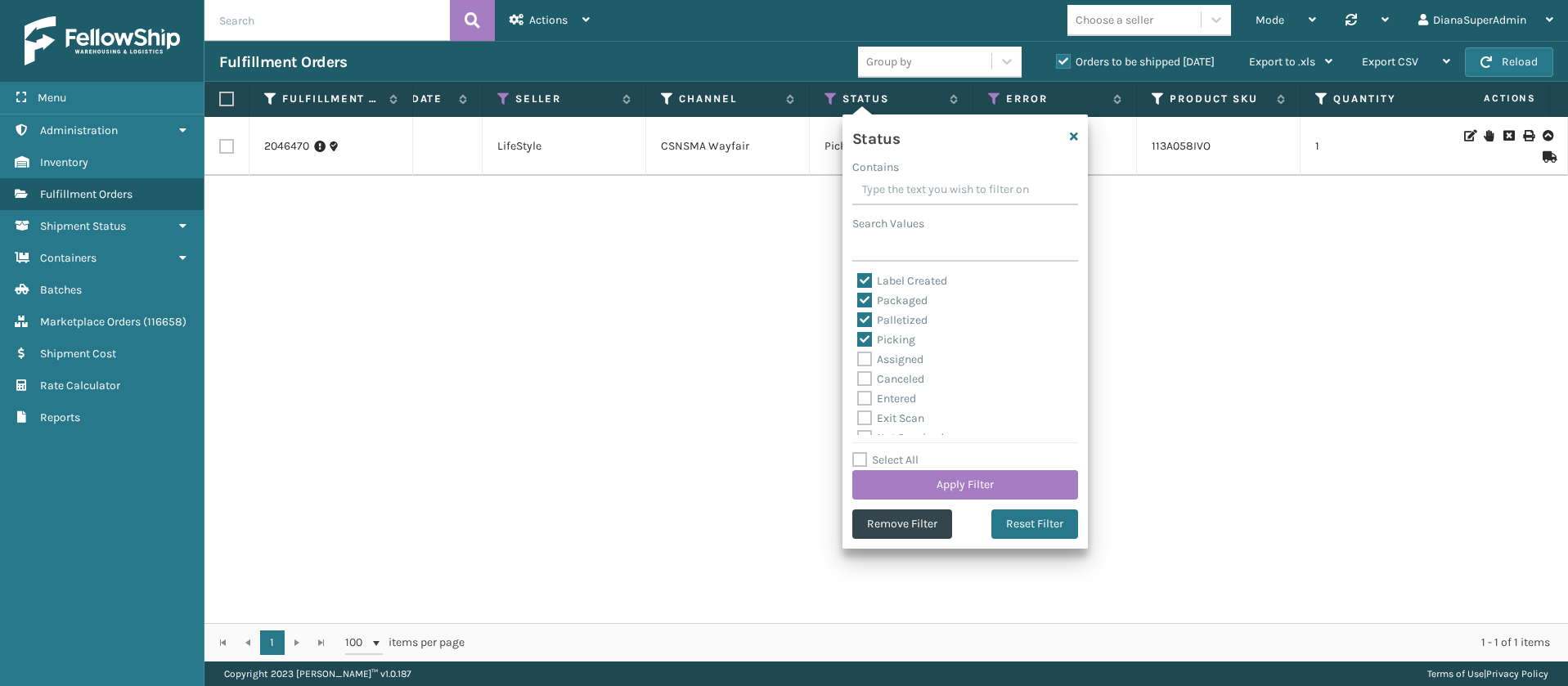
click at [863, 459] on label "Select All" at bounding box center [885, 459] width 66 height 14
click at [863, 452] on input "Select All" at bounding box center [974, 452] width 246 height 2
checkbox input "true"
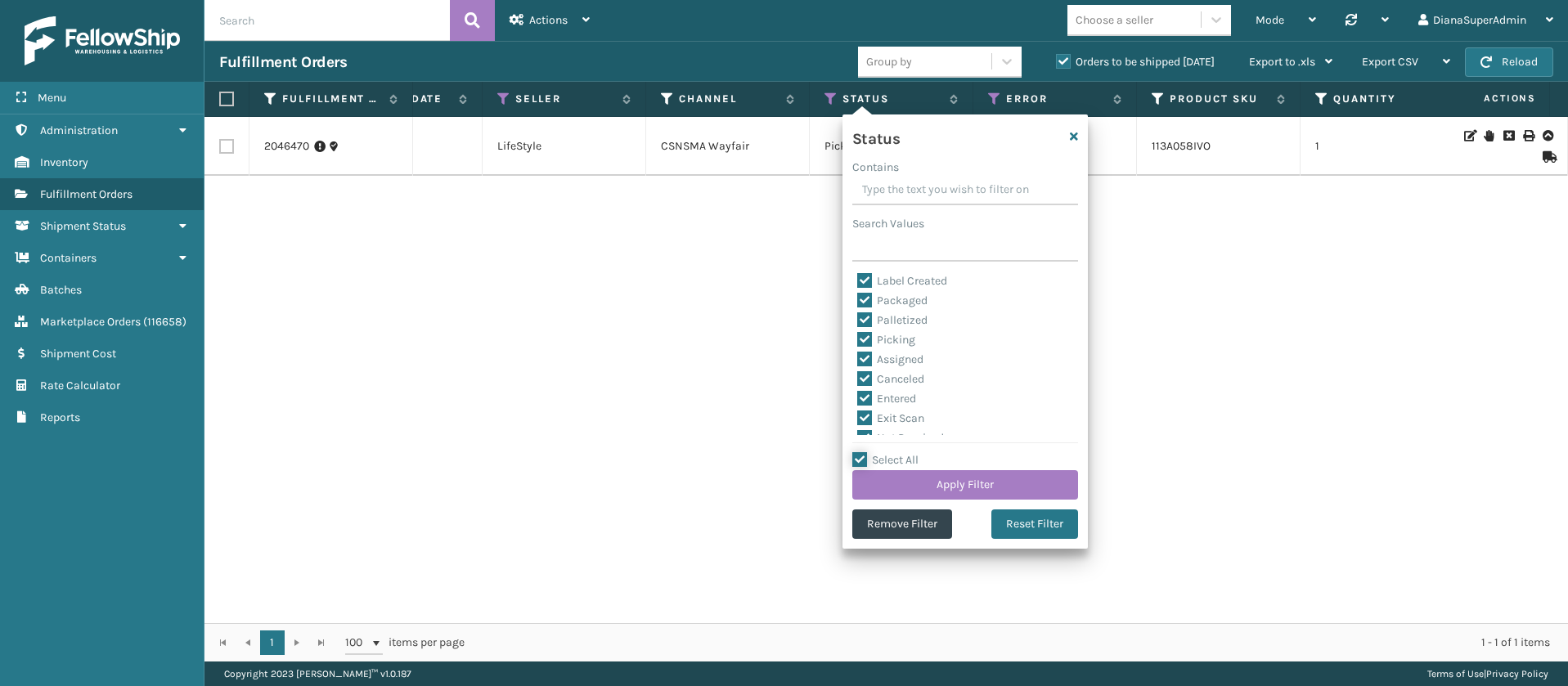
checkbox input "true"
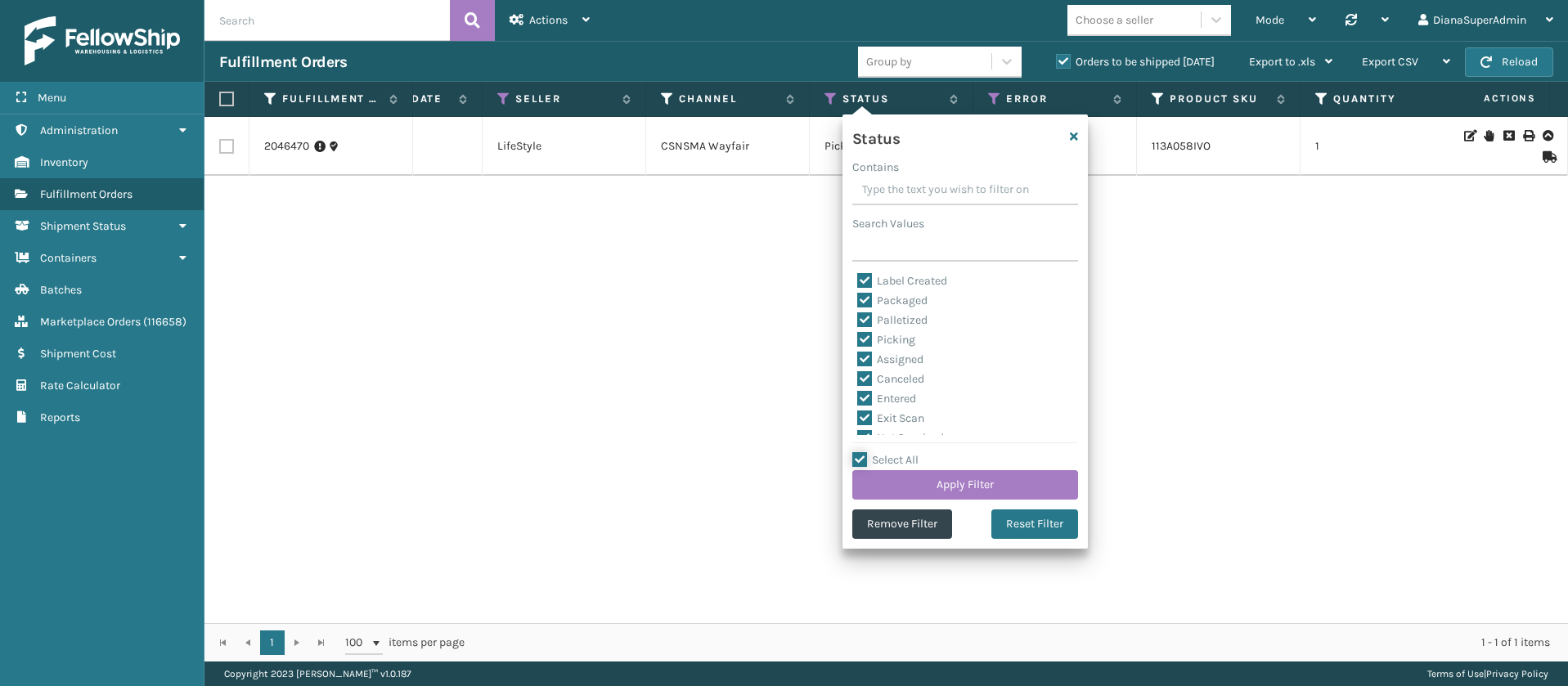
checkbox input "true"
click at [882, 520] on button "Remove Filter" at bounding box center [902, 524] width 99 height 29
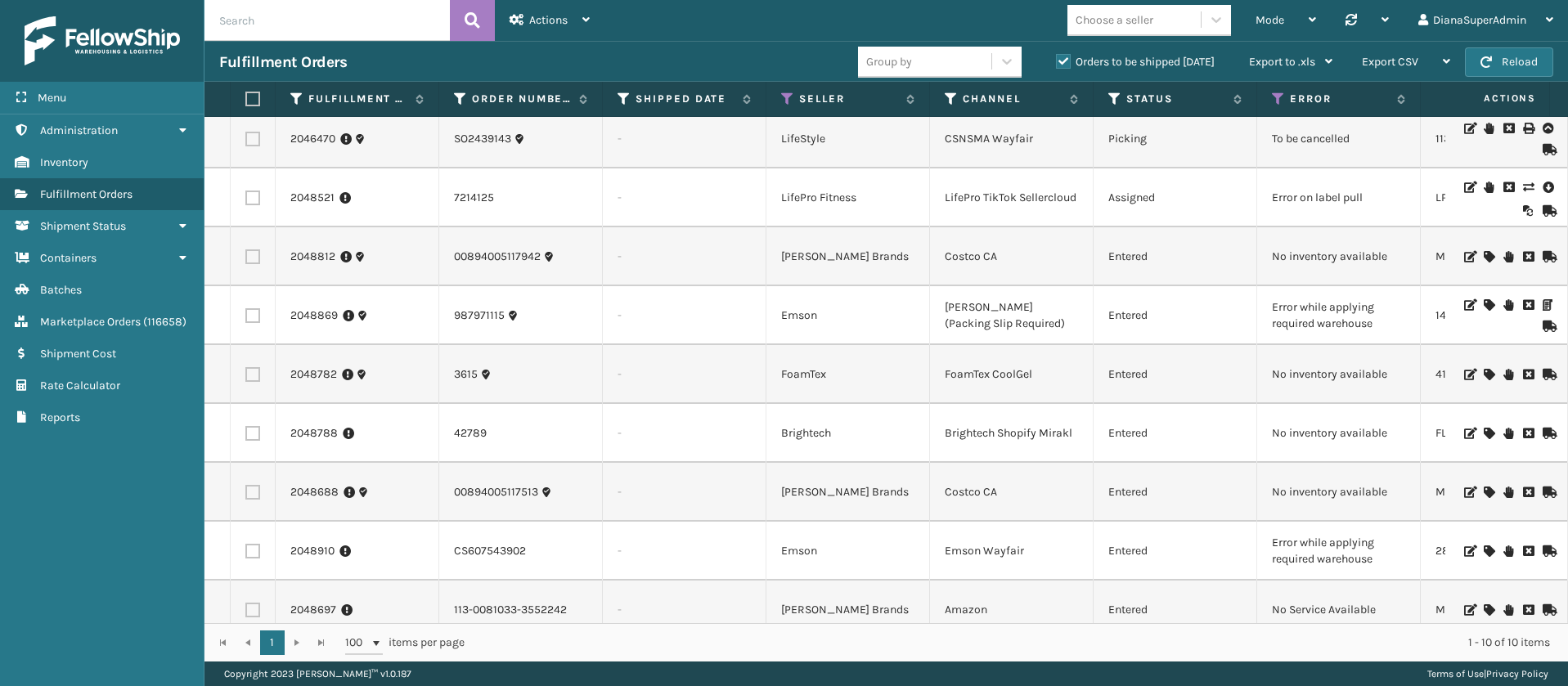
scroll to position [101, 0]
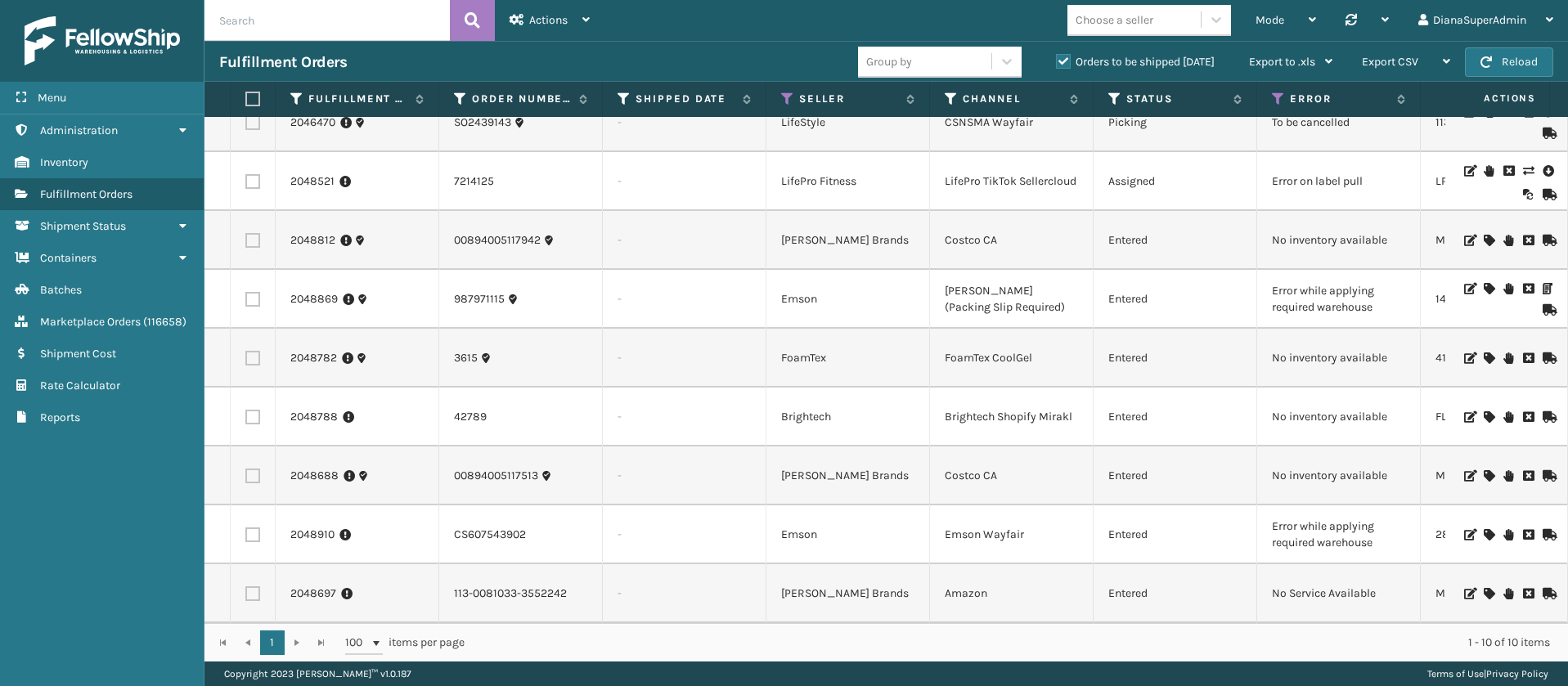
click at [1483, 529] on icon at bounding box center [1488, 534] width 10 height 11
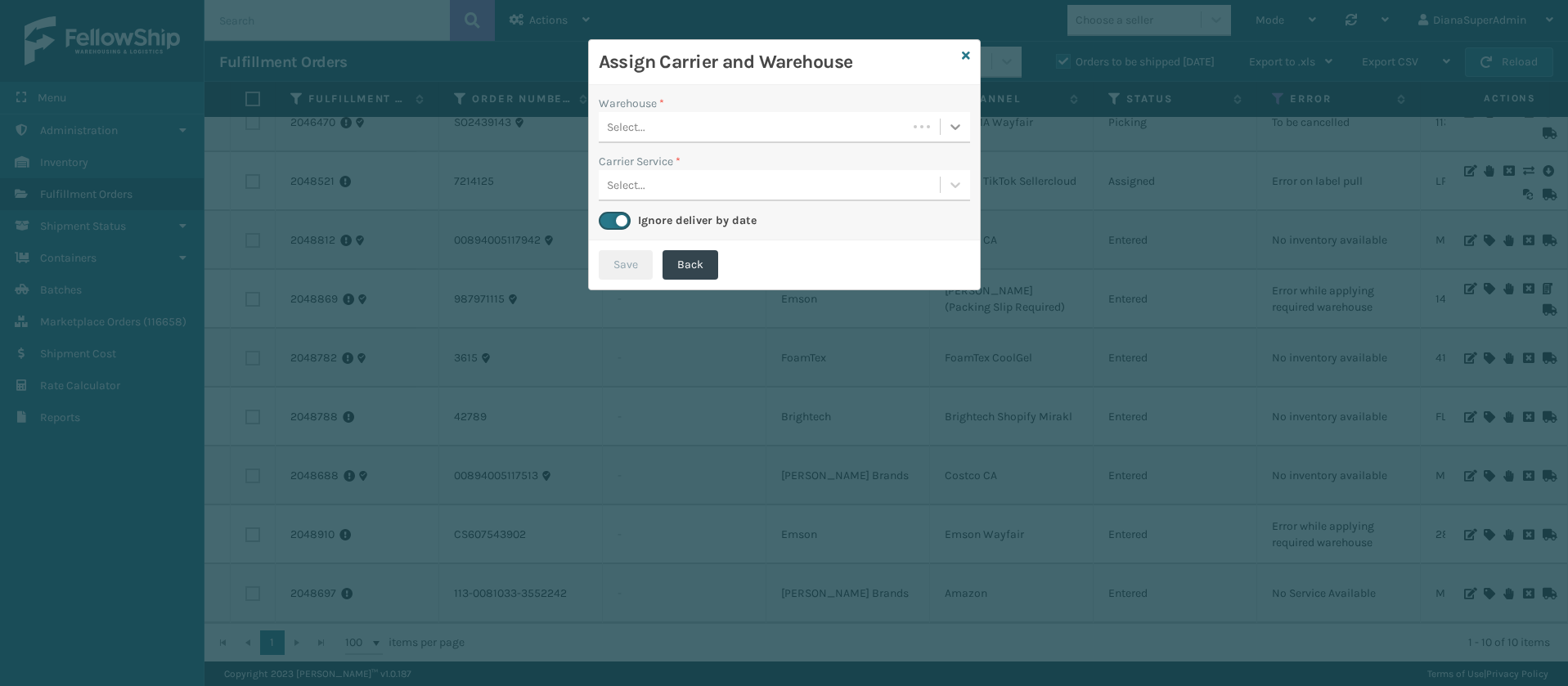
click at [955, 128] on icon at bounding box center [955, 127] width 10 height 6
click at [790, 156] on div "Fellowship - East" at bounding box center [785, 167] width 372 height 30
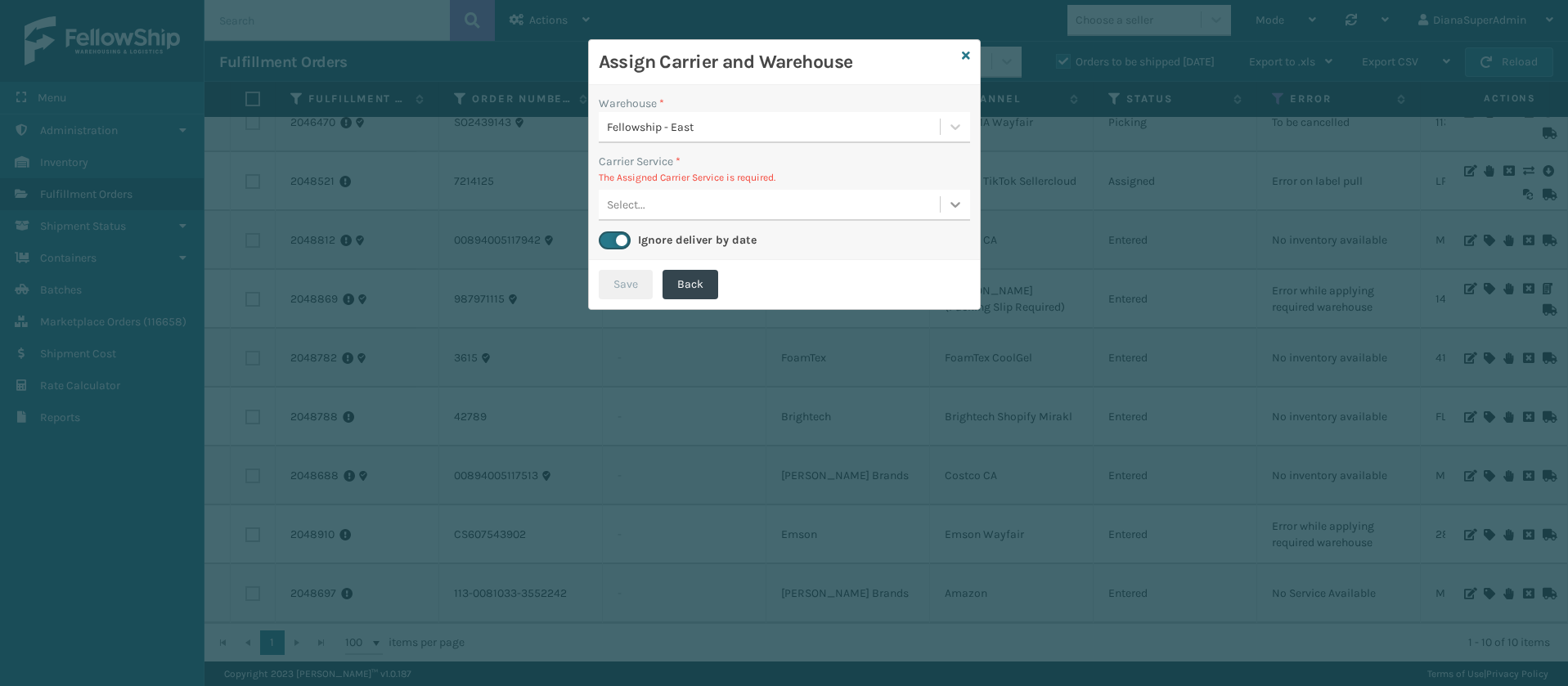
click at [951, 202] on icon at bounding box center [955, 204] width 17 height 17
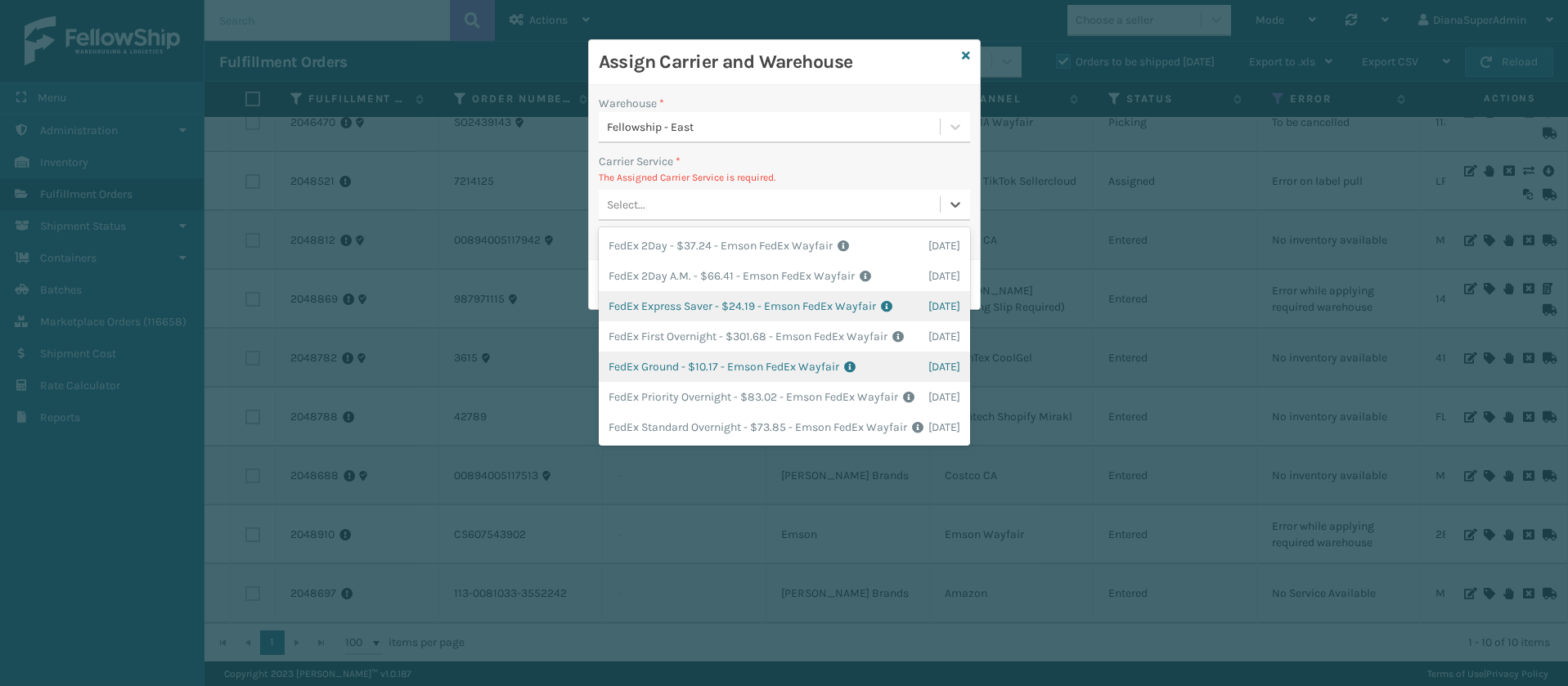
scroll to position [41, 0]
click at [666, 354] on div "FedEx Ground - $10.17 - Emson FedEx Wayfair Shipping Cost $10.17 Surplus Cost $…" at bounding box center [785, 366] width 372 height 30
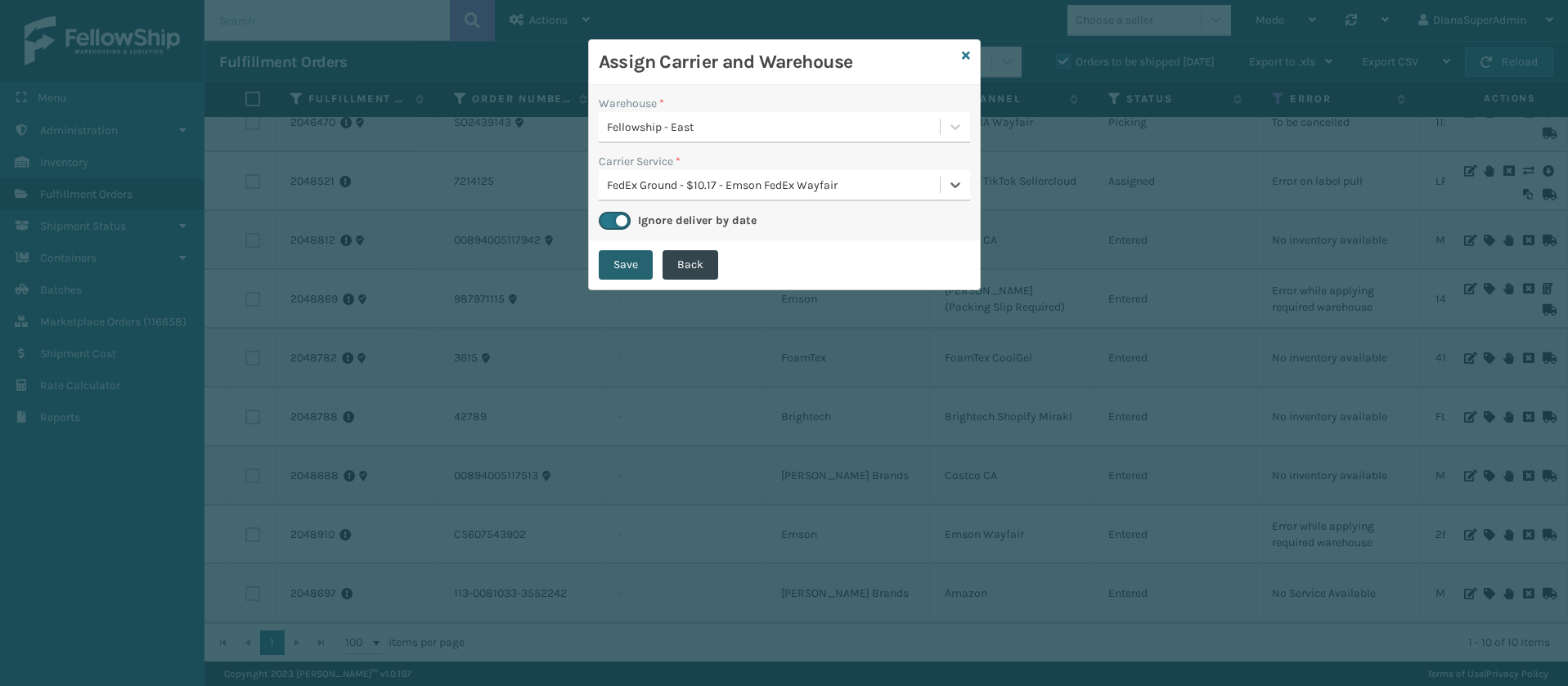
click at [625, 268] on button "Save" at bounding box center [626, 265] width 54 height 29
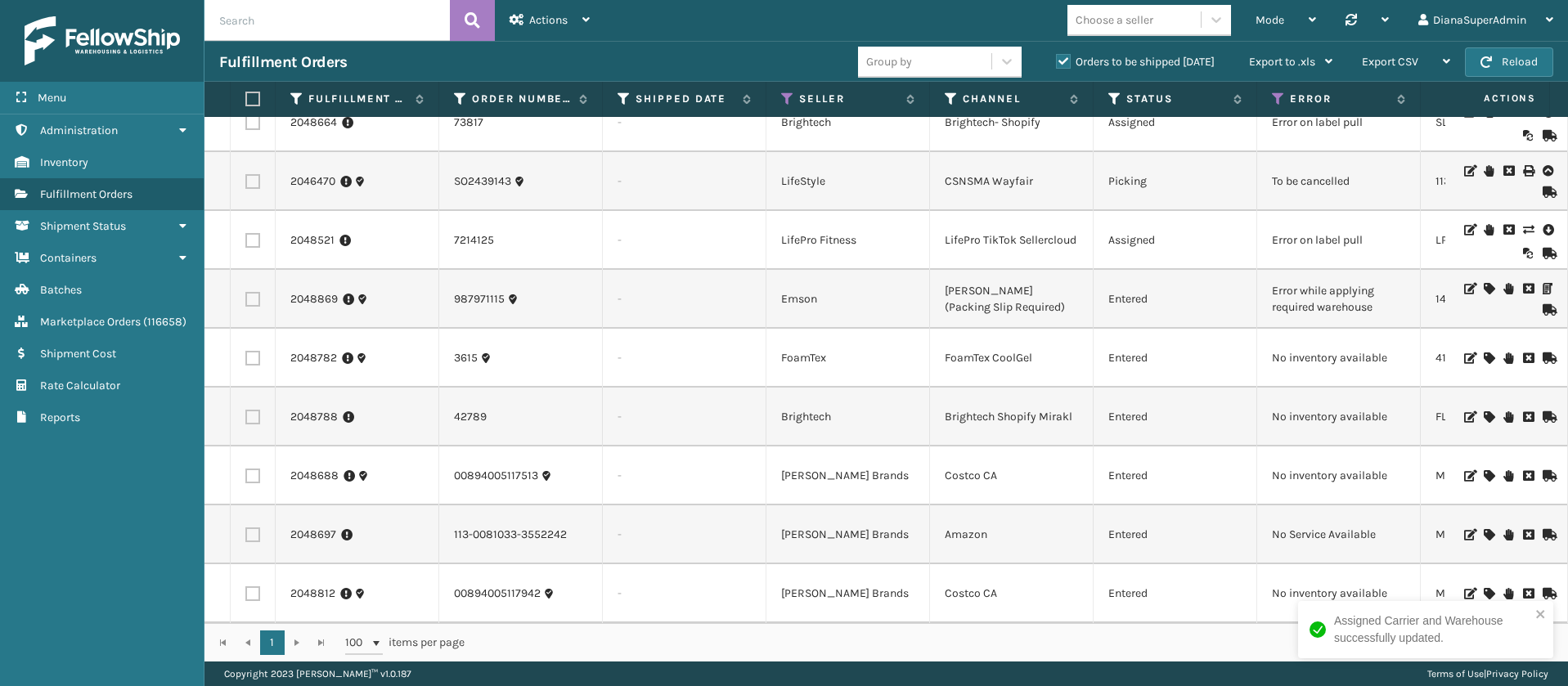
scroll to position [0, 0]
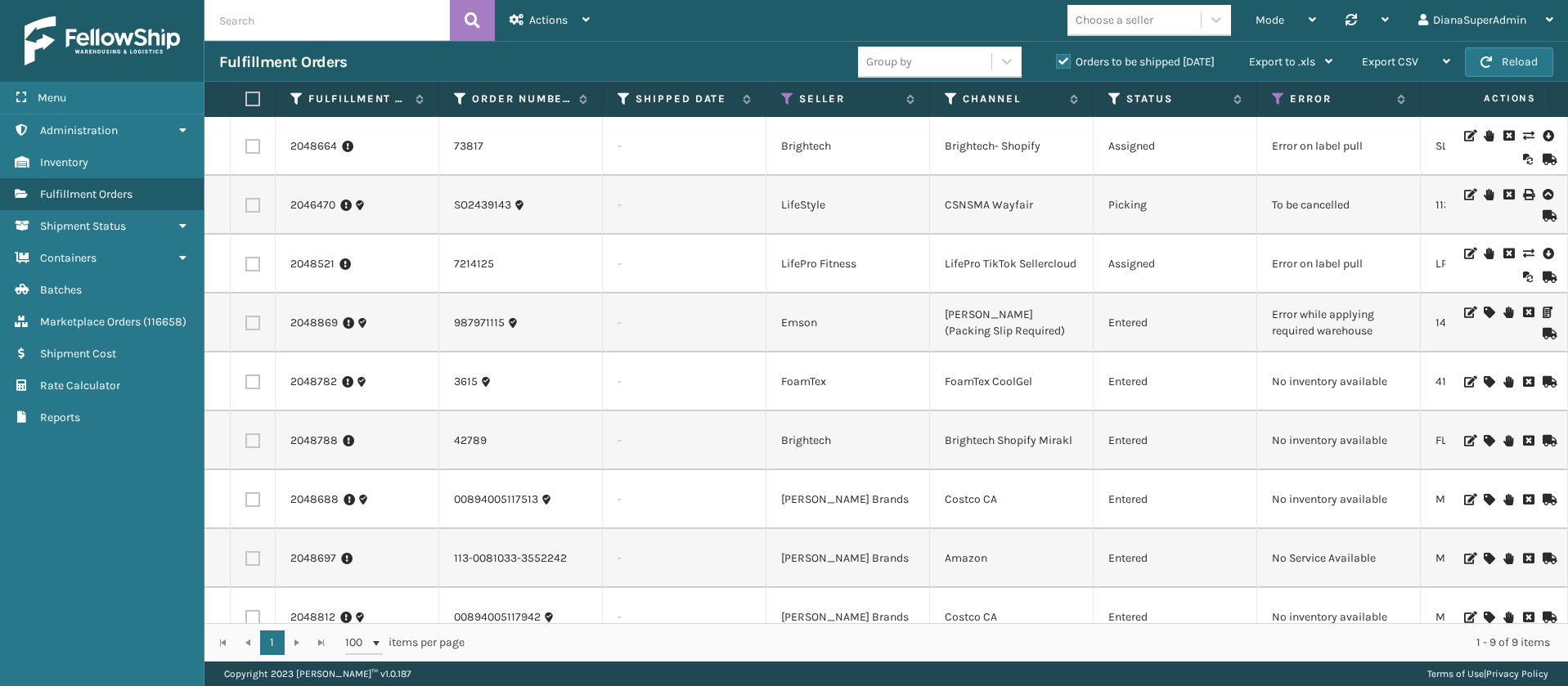
click at [1483, 313] on icon at bounding box center [1488, 312] width 10 height 11
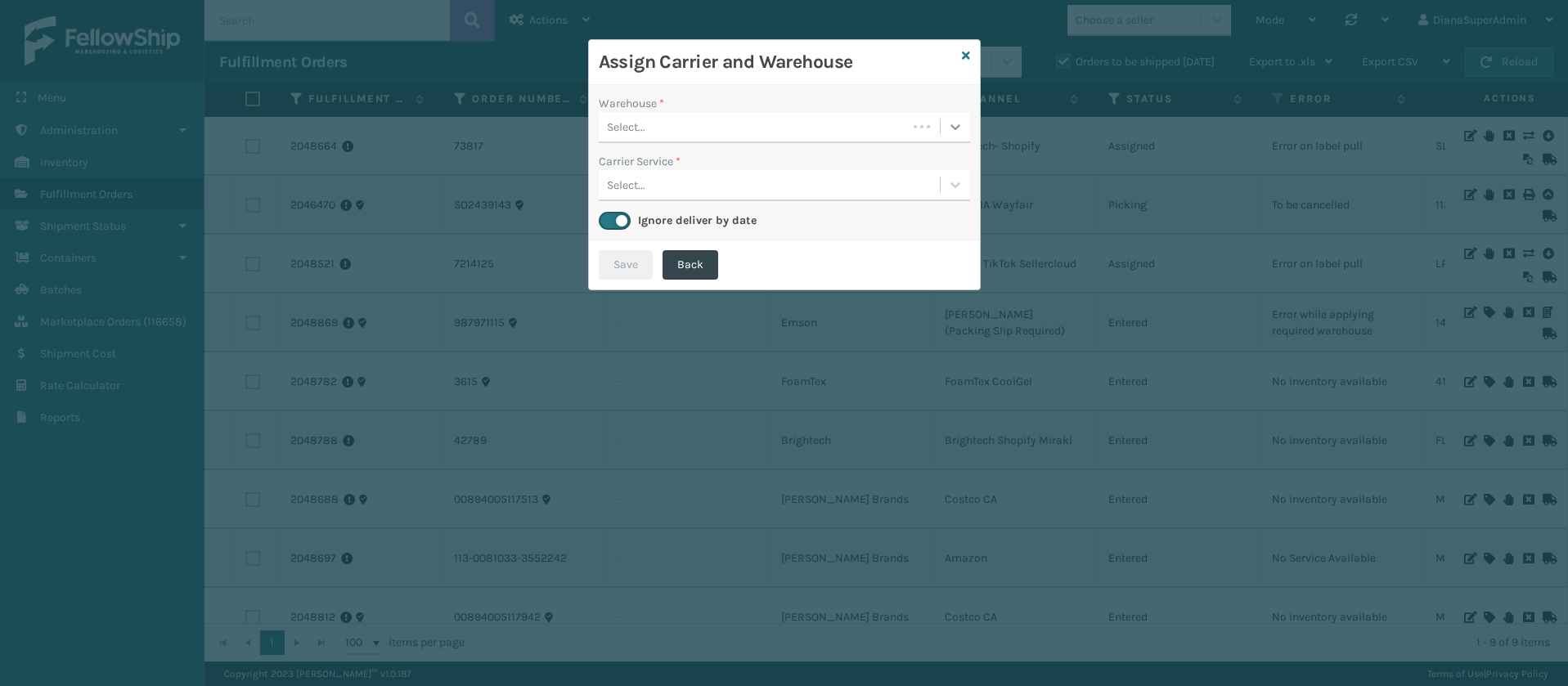
click at [955, 131] on icon at bounding box center [955, 127] width 17 height 17
click at [822, 155] on div "Fellowship - East" at bounding box center [785, 167] width 372 height 30
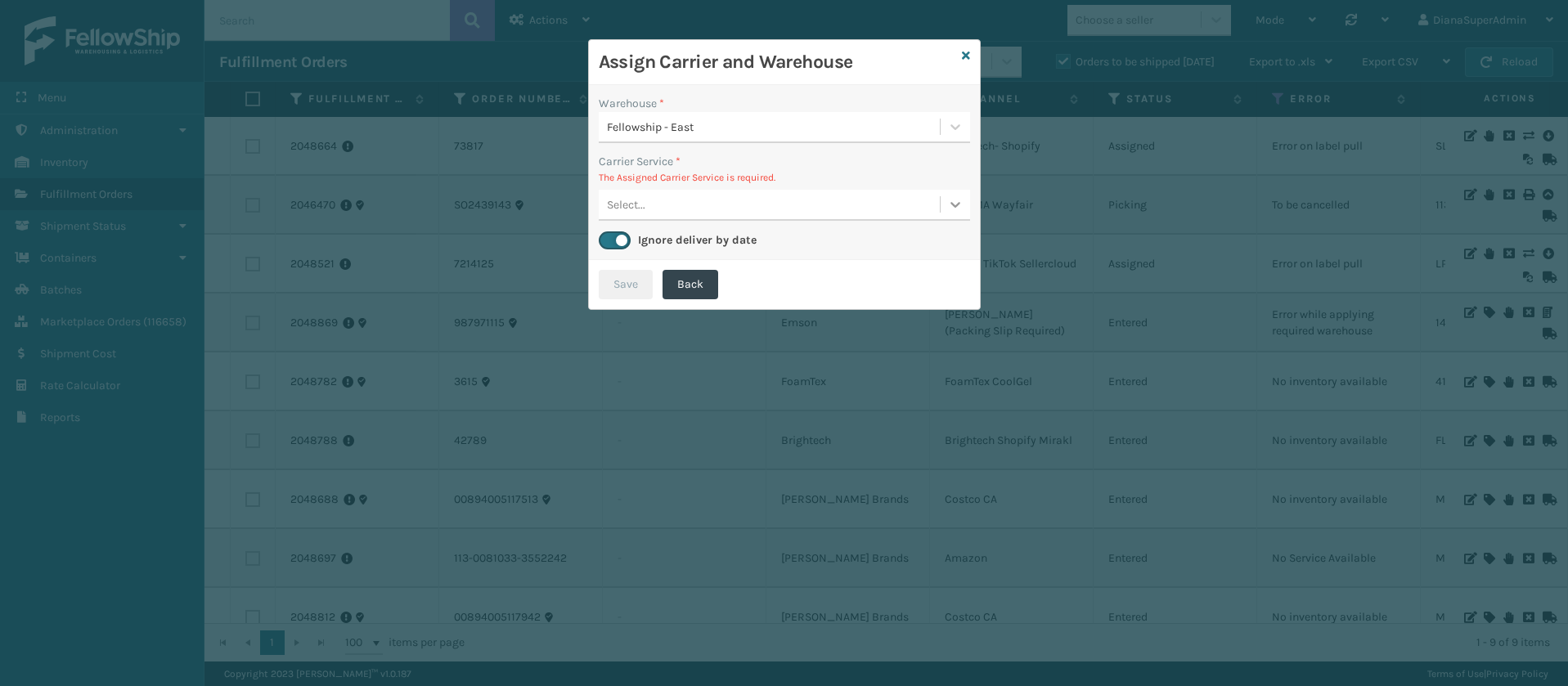
click at [963, 196] on icon at bounding box center [955, 204] width 17 height 17
click at [778, 254] on div "FedEx Home Delivery - $15.58 - Emson Fedex Kohls For PA Shipping Cost $15.58 Su…" at bounding box center [785, 246] width 372 height 30
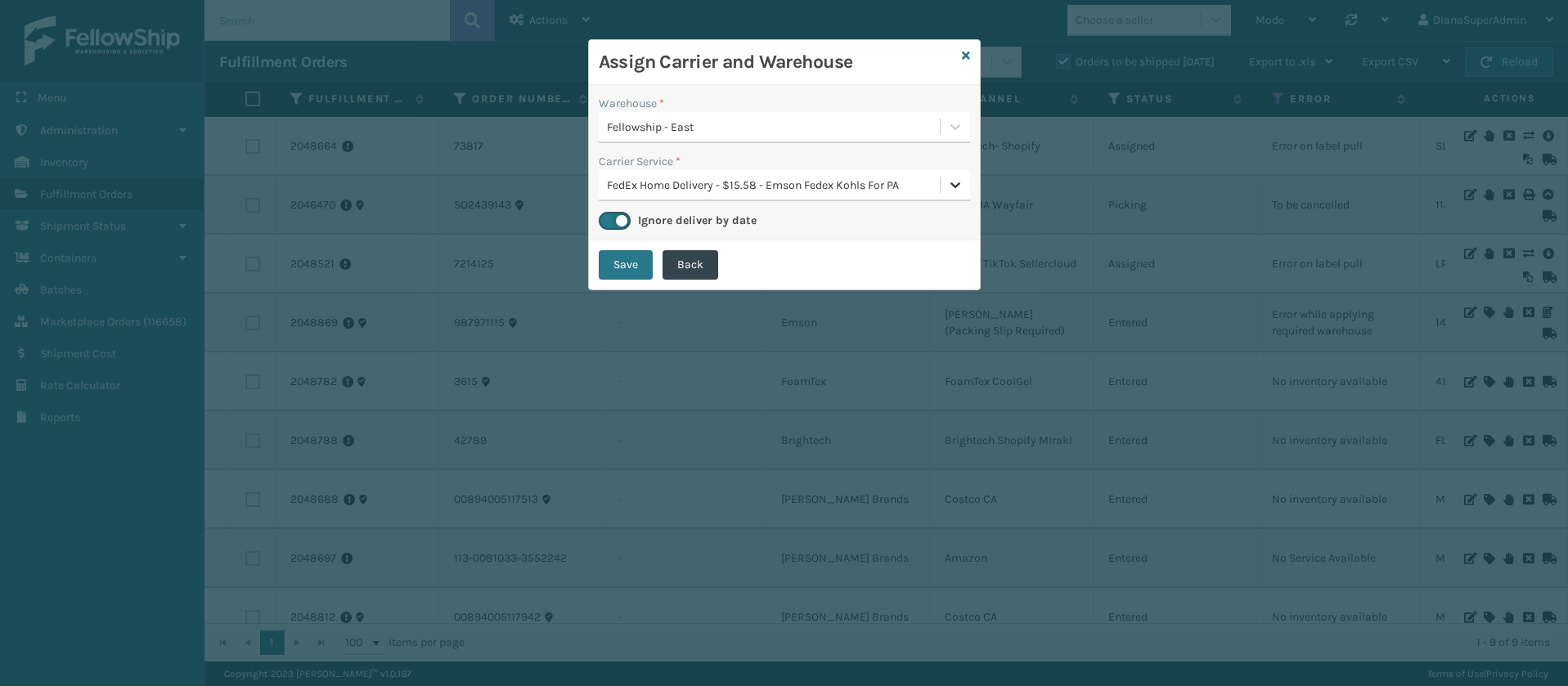
click at [951, 189] on icon at bounding box center [955, 185] width 17 height 17
click at [630, 264] on button "Save" at bounding box center [626, 265] width 54 height 29
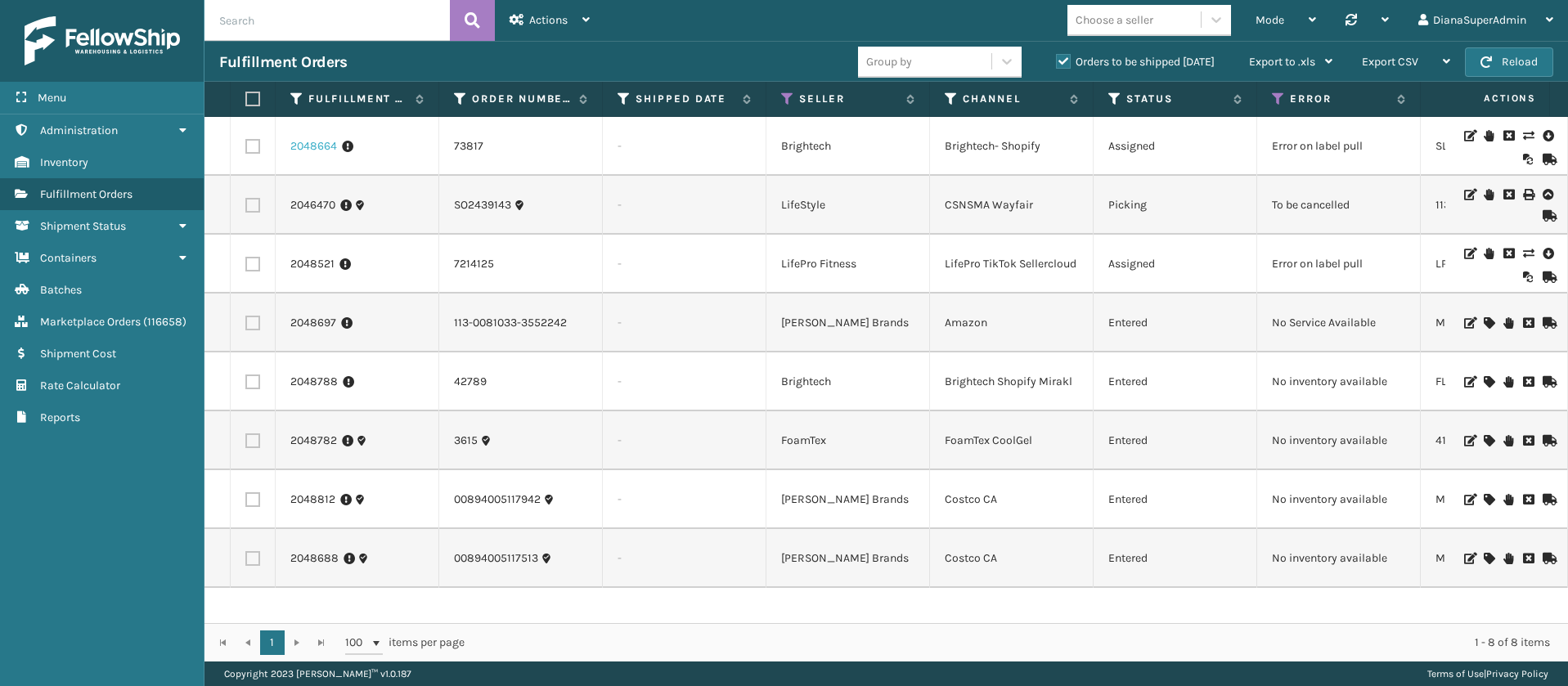
click at [315, 150] on link "2048664" at bounding box center [314, 146] width 47 height 17
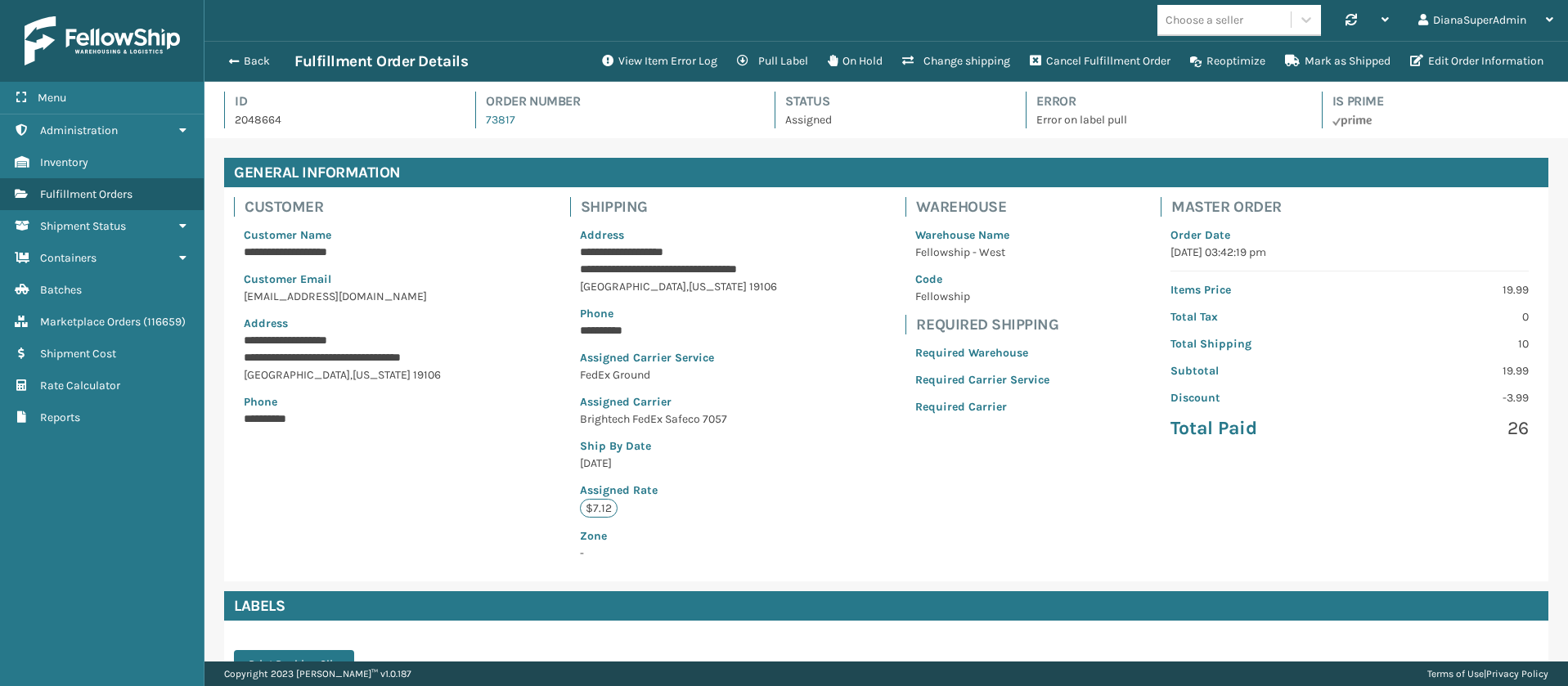
scroll to position [40, 1364]
click at [674, 55] on button "View Item Error Log" at bounding box center [660, 62] width 135 height 33
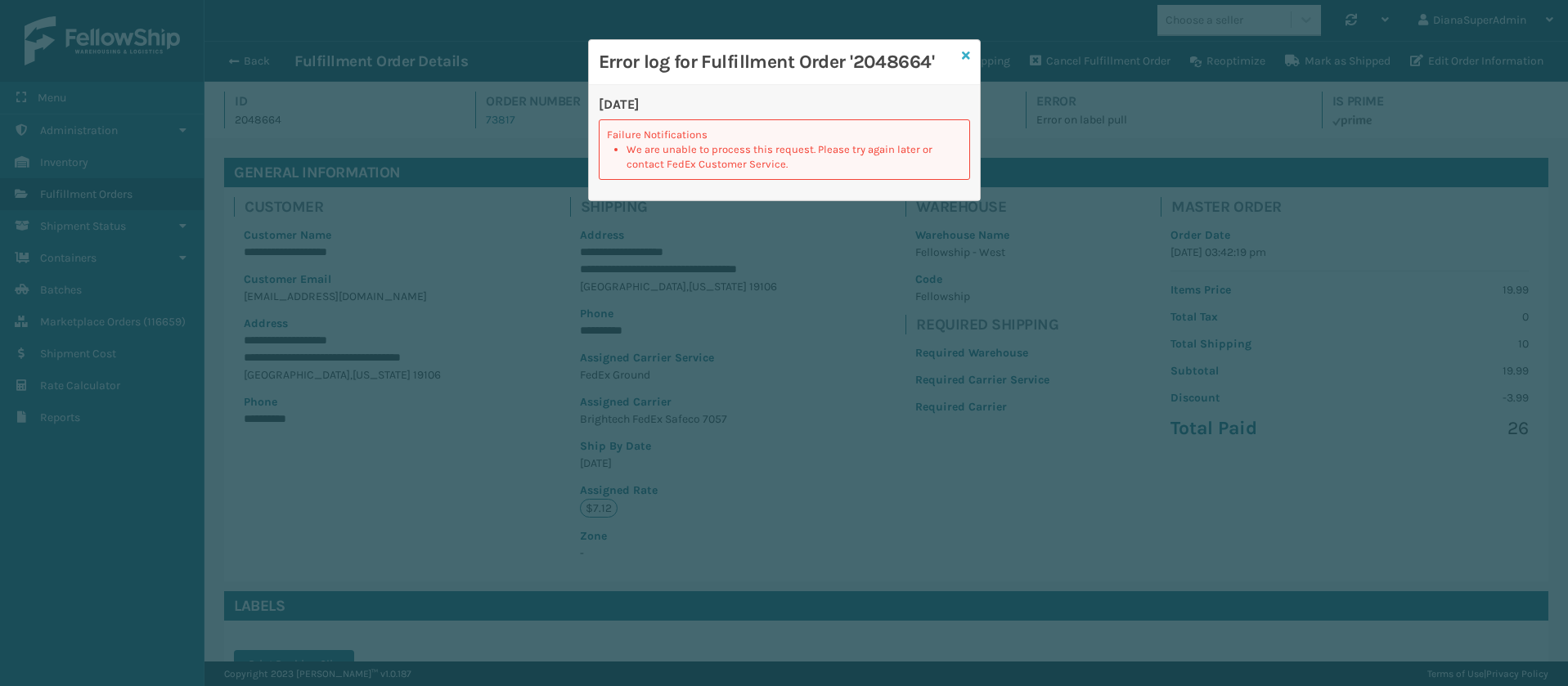
click at [962, 52] on icon at bounding box center [965, 55] width 8 height 11
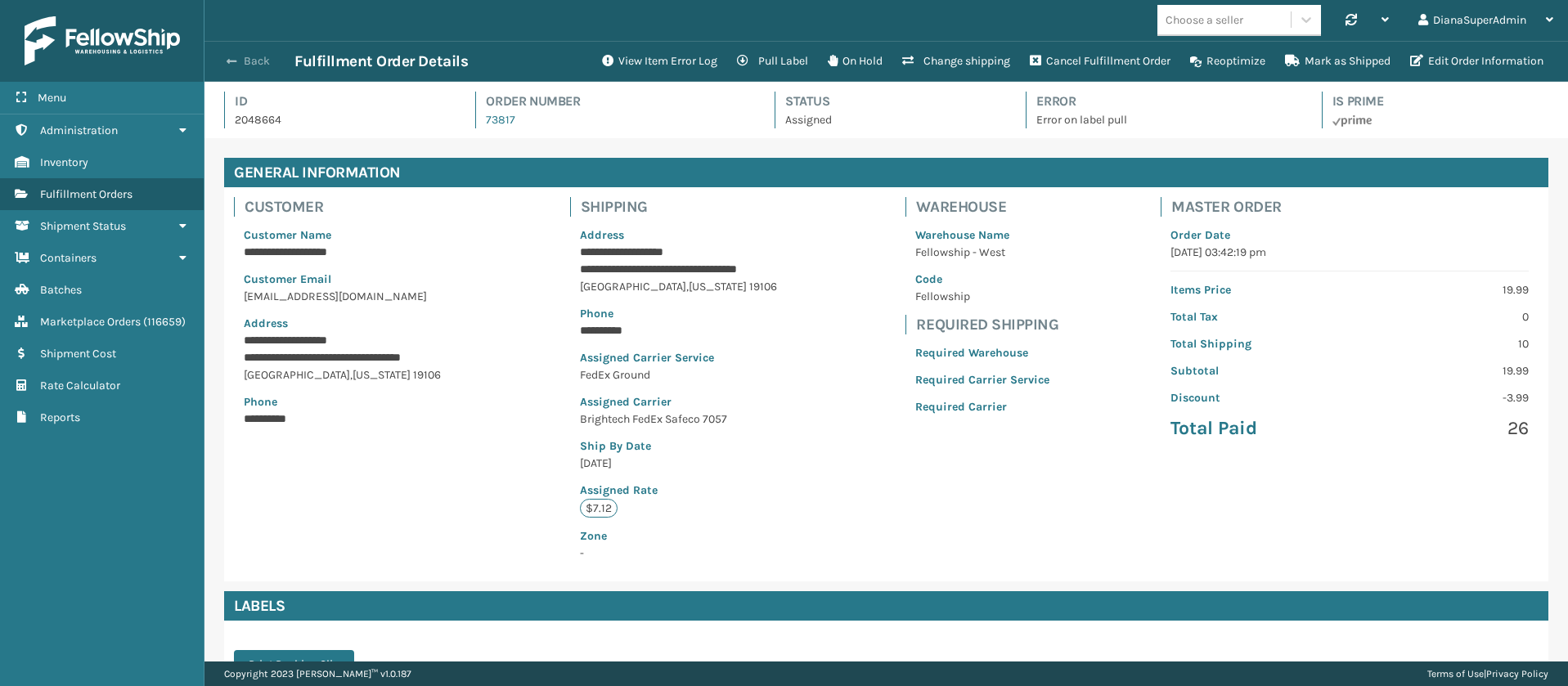
click at [240, 63] on button "Back" at bounding box center [257, 62] width 75 height 15
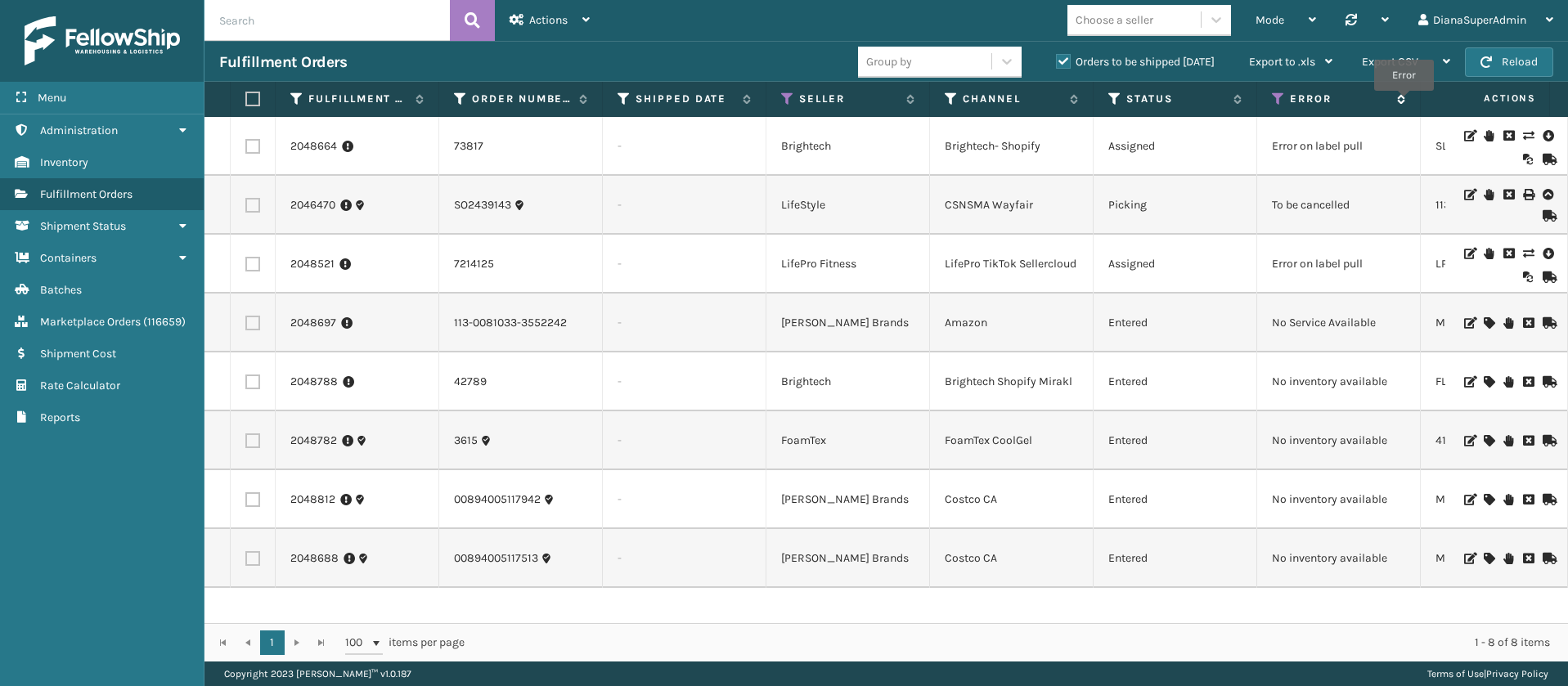
click at [1404, 101] on icon at bounding box center [1399, 98] width 13 height 10
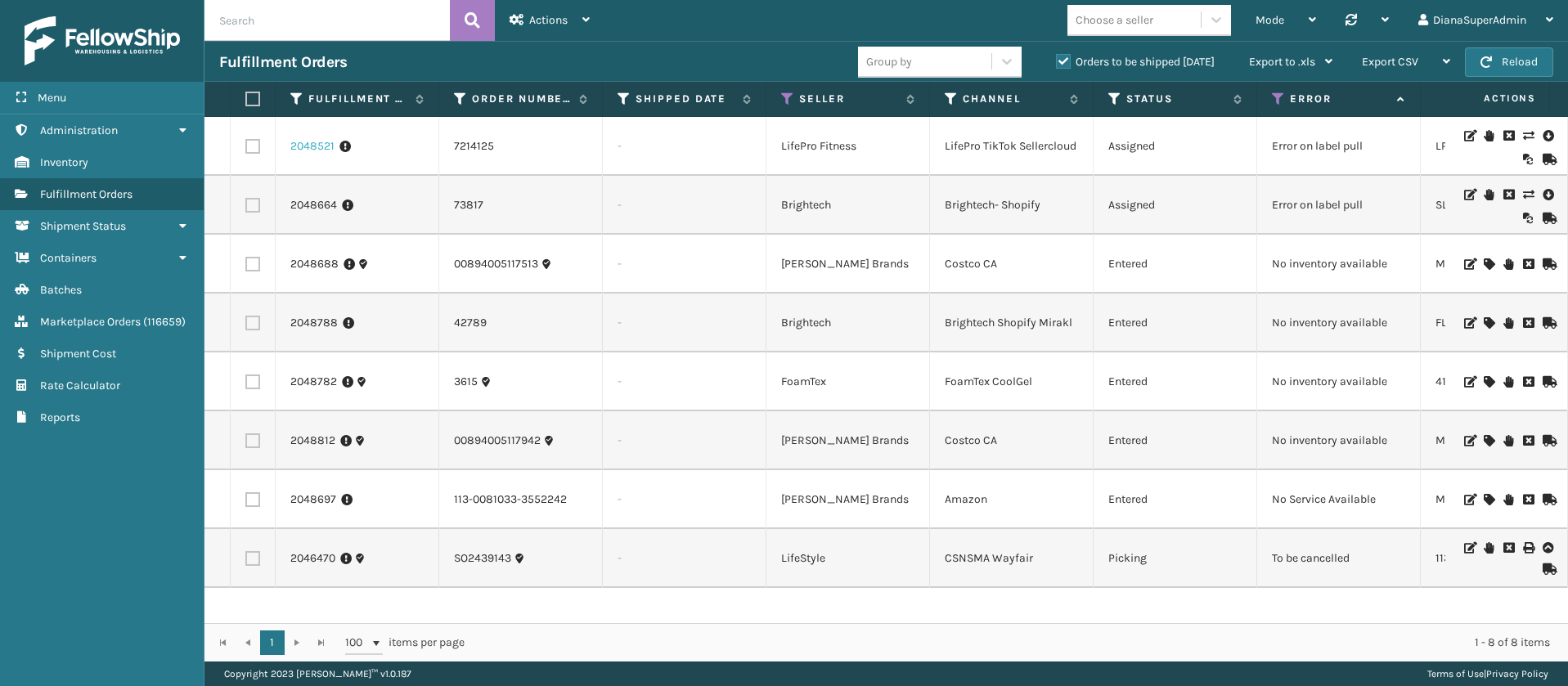
click at [316, 146] on link "2048521" at bounding box center [313, 146] width 44 height 17
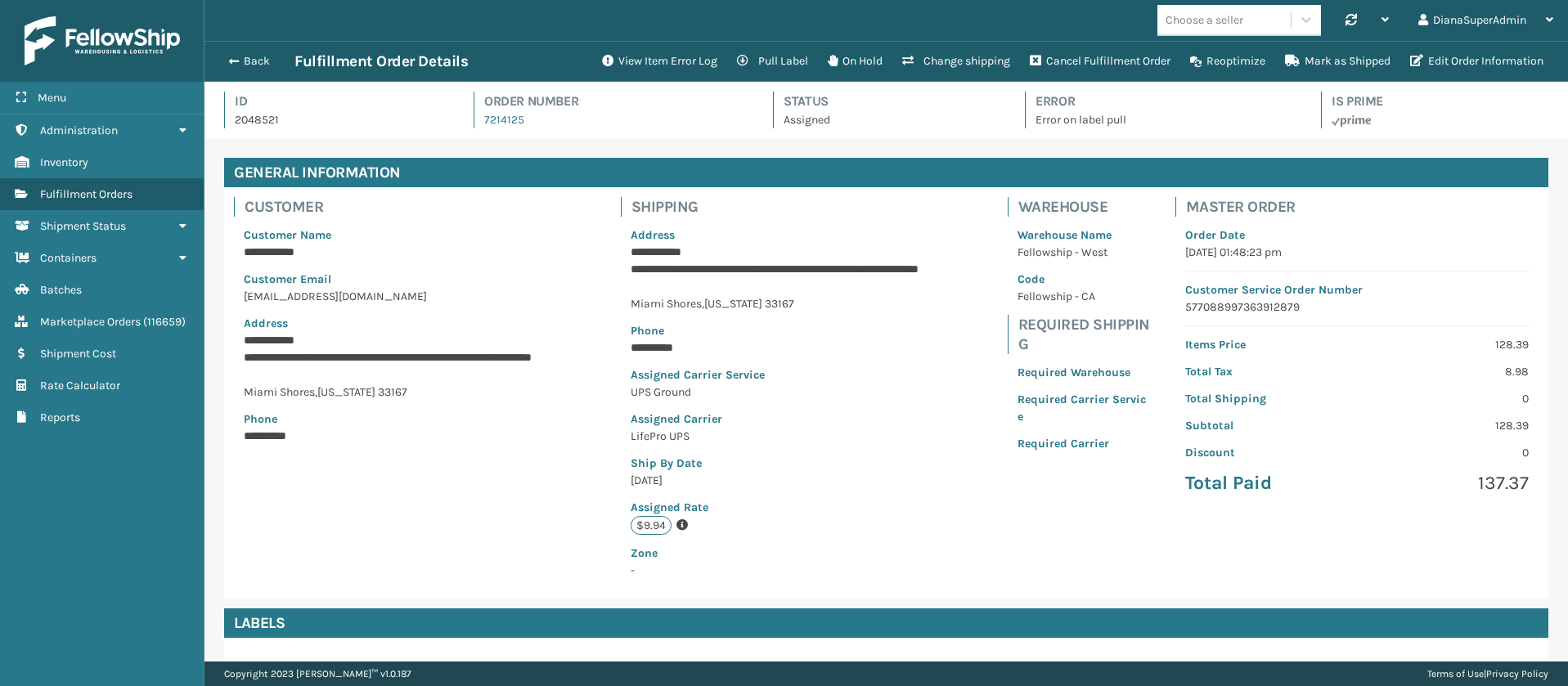
scroll to position [40, 1364]
click at [628, 66] on button "View Item Error Log" at bounding box center [660, 62] width 135 height 33
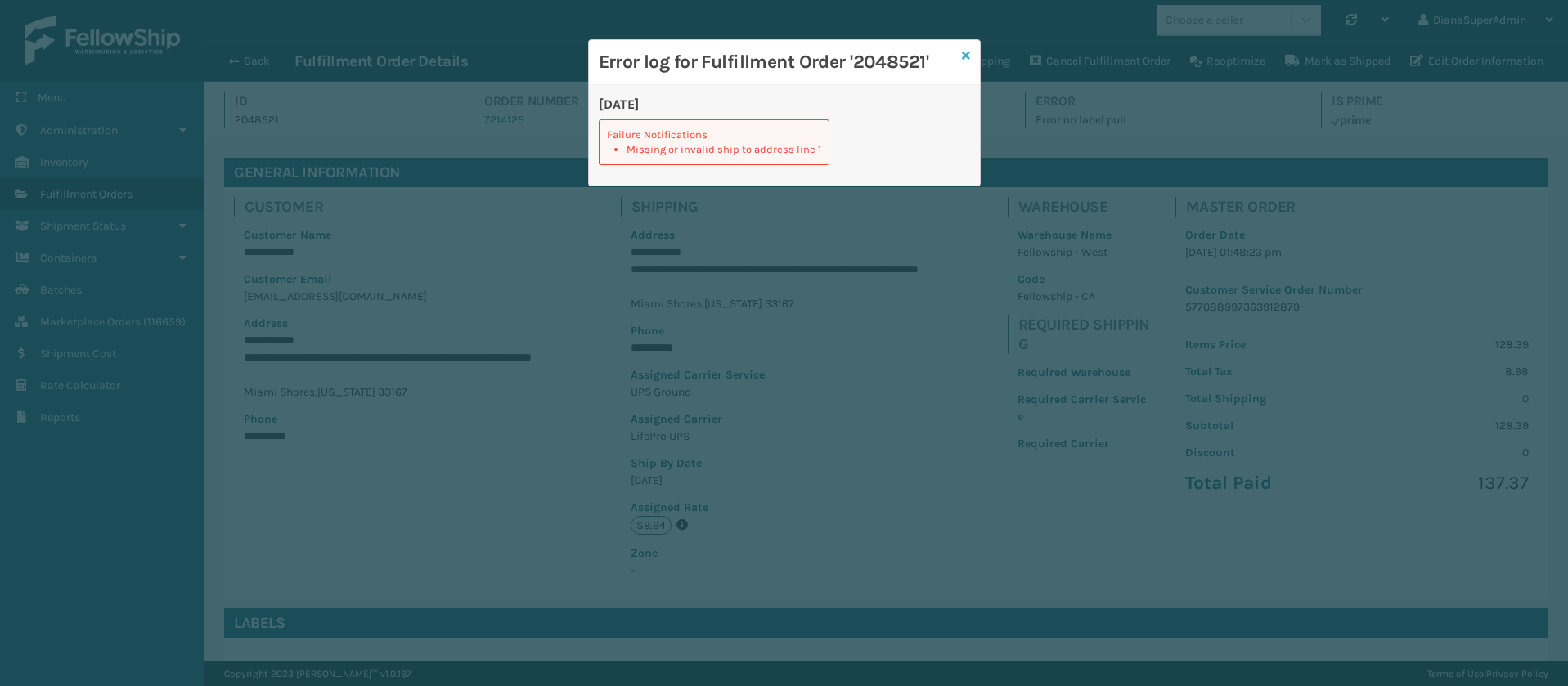
click at [967, 51] on icon at bounding box center [965, 55] width 8 height 11
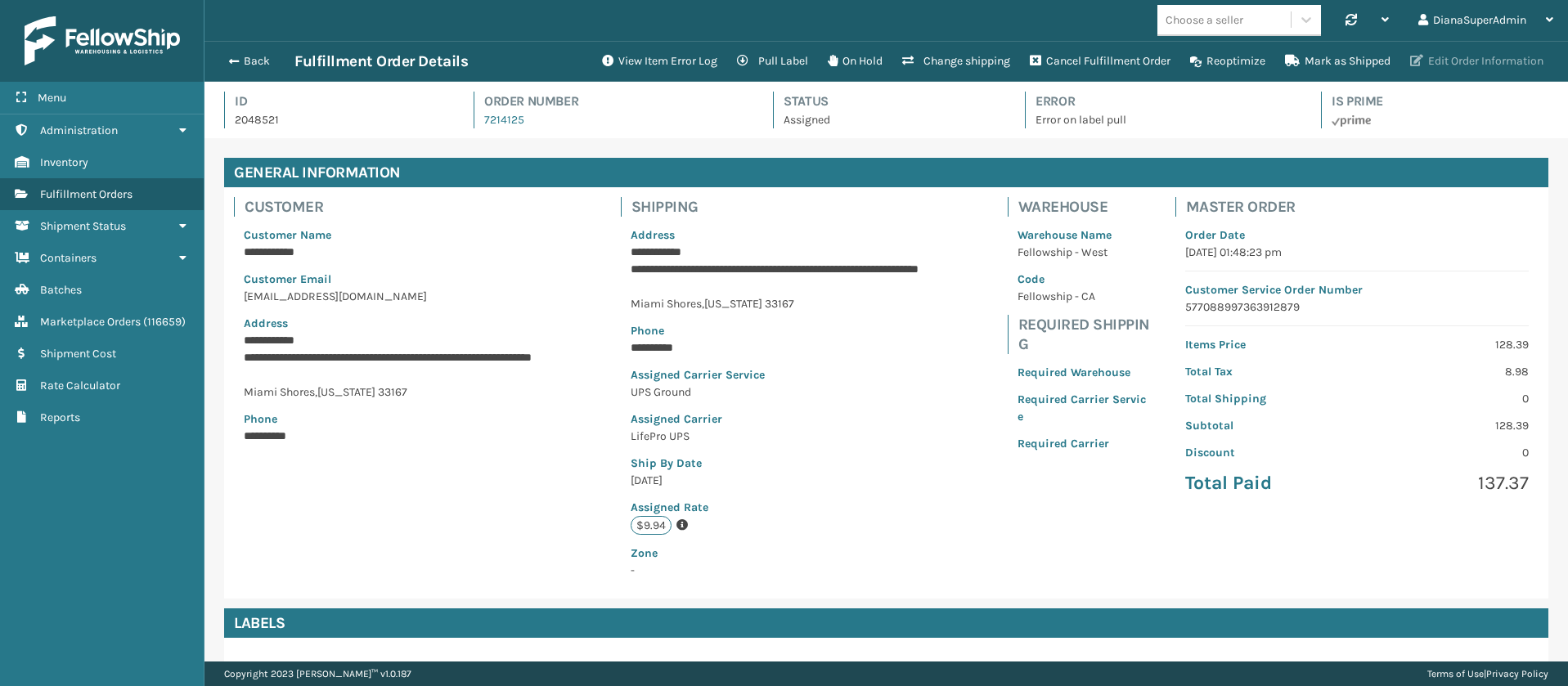
click at [1463, 62] on button "Edit Order Information" at bounding box center [1477, 62] width 153 height 33
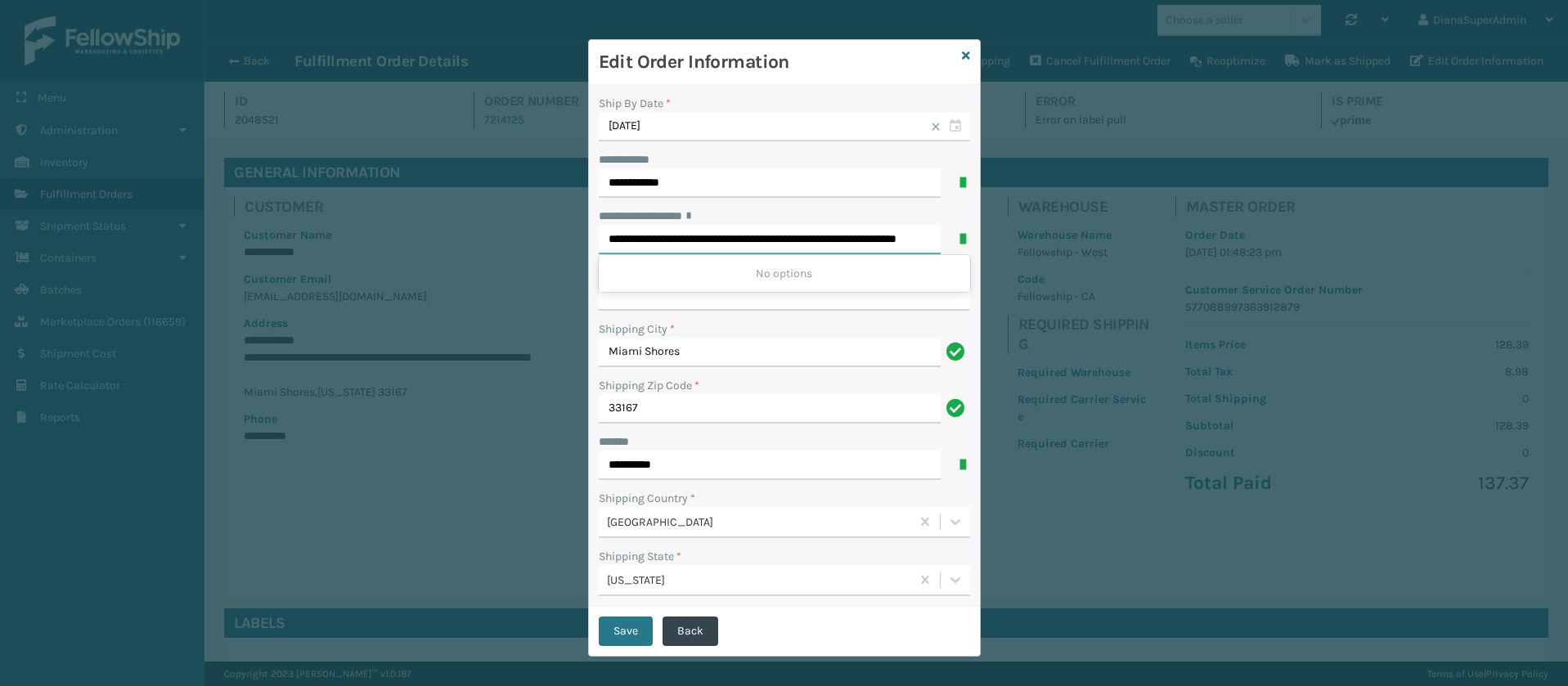
click at [827, 237] on input "**********" at bounding box center [770, 239] width 342 height 29
click at [684, 231] on input "**********" at bounding box center [770, 239] width 342 height 29
type input "**********"
click at [709, 298] on input "**********" at bounding box center [785, 296] width 372 height 29
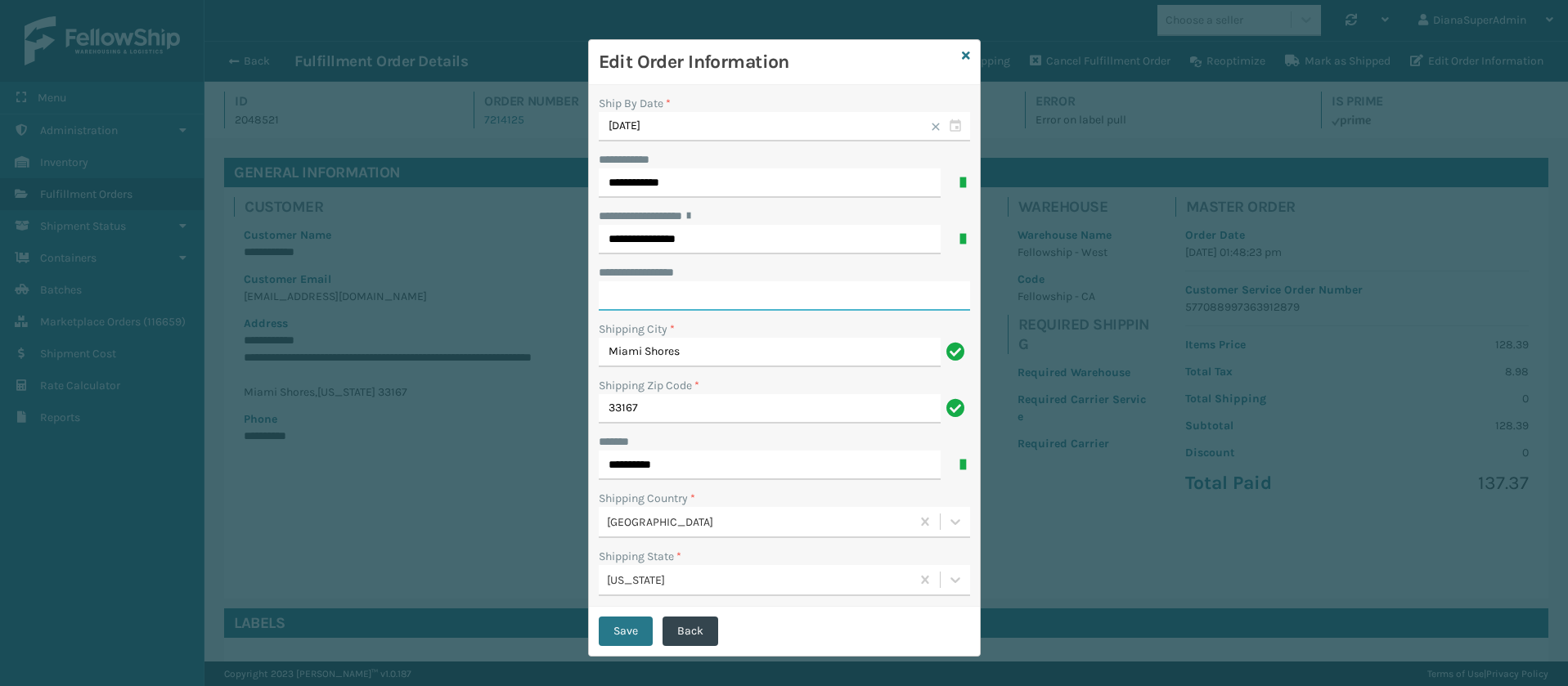
paste input "**********"
type input "**********"
click at [618, 629] on button "Save" at bounding box center [626, 631] width 54 height 29
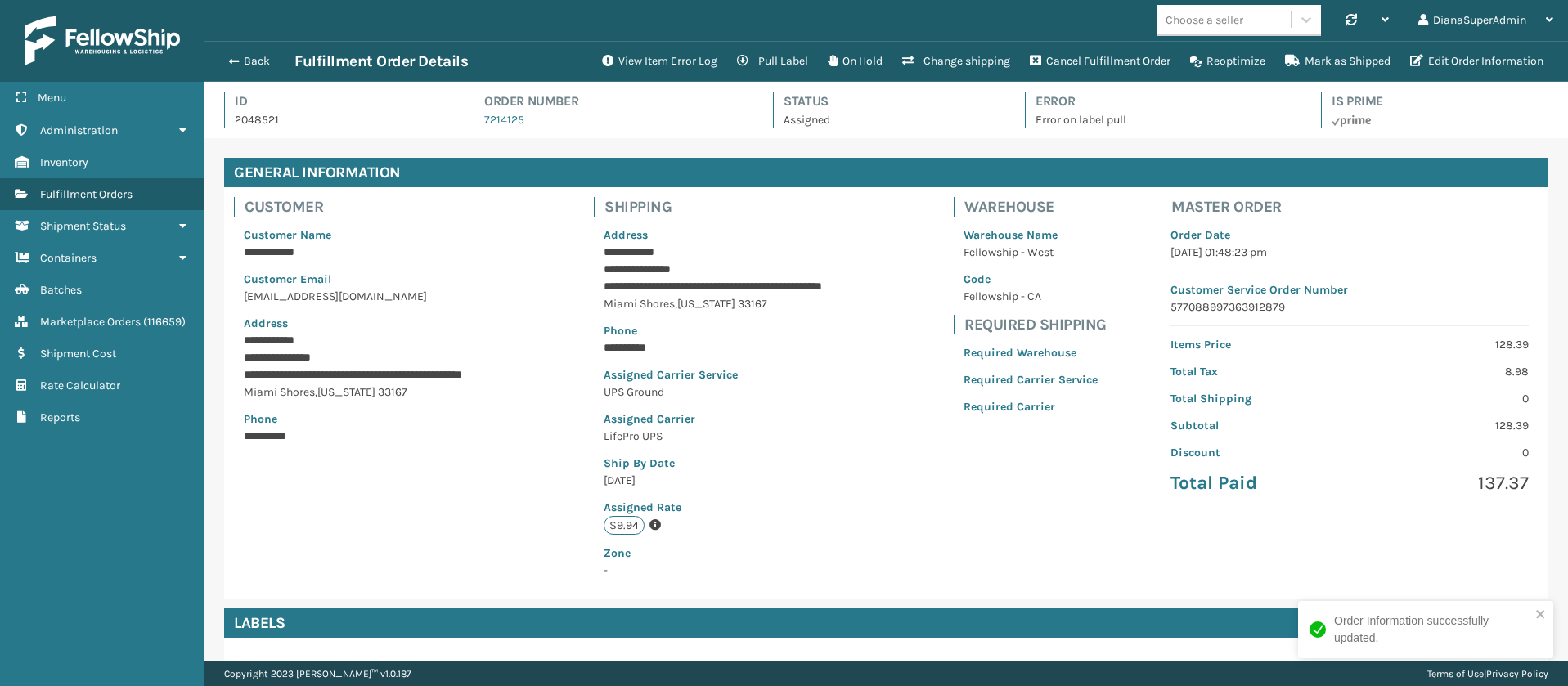
scroll to position [40, 1364]
click at [664, 65] on button "View Item Error Log" at bounding box center [660, 62] width 135 height 33
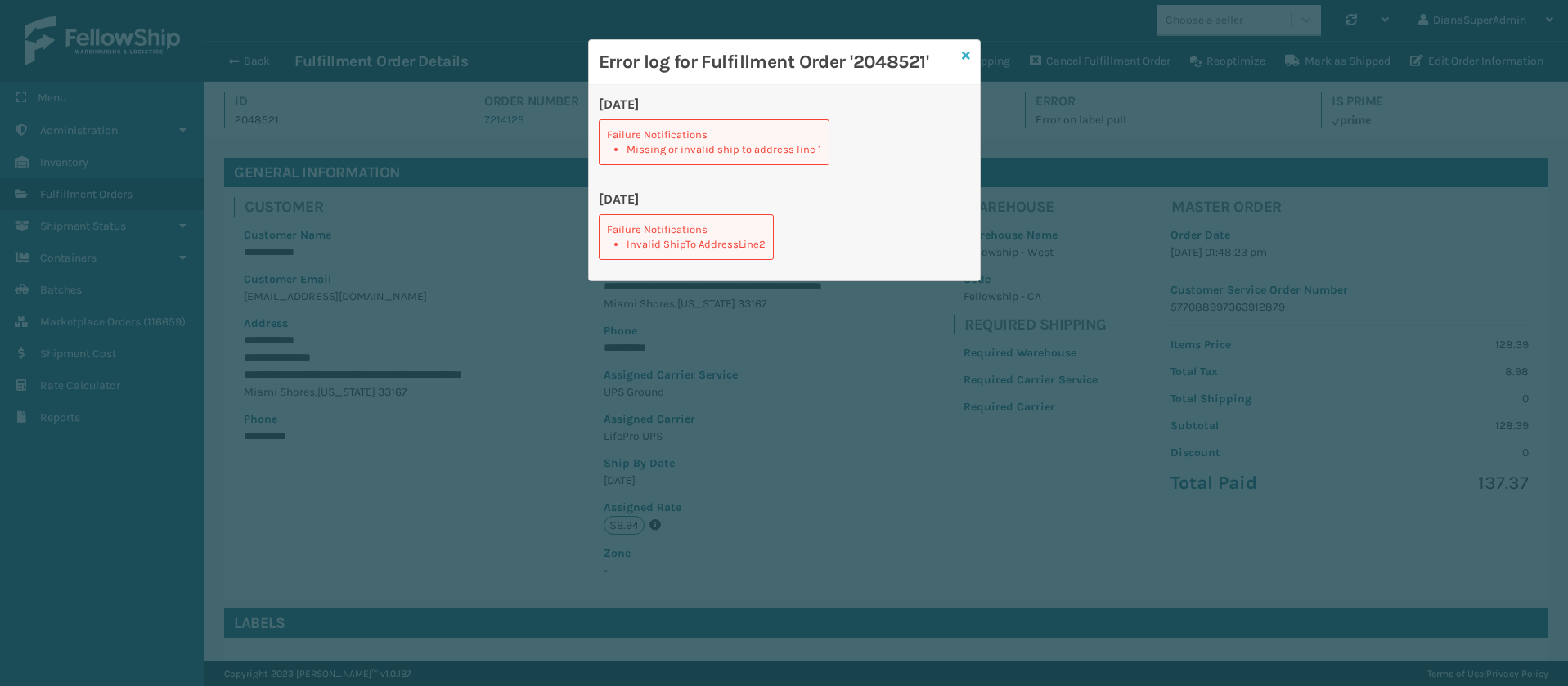
click at [968, 55] on icon at bounding box center [965, 55] width 8 height 11
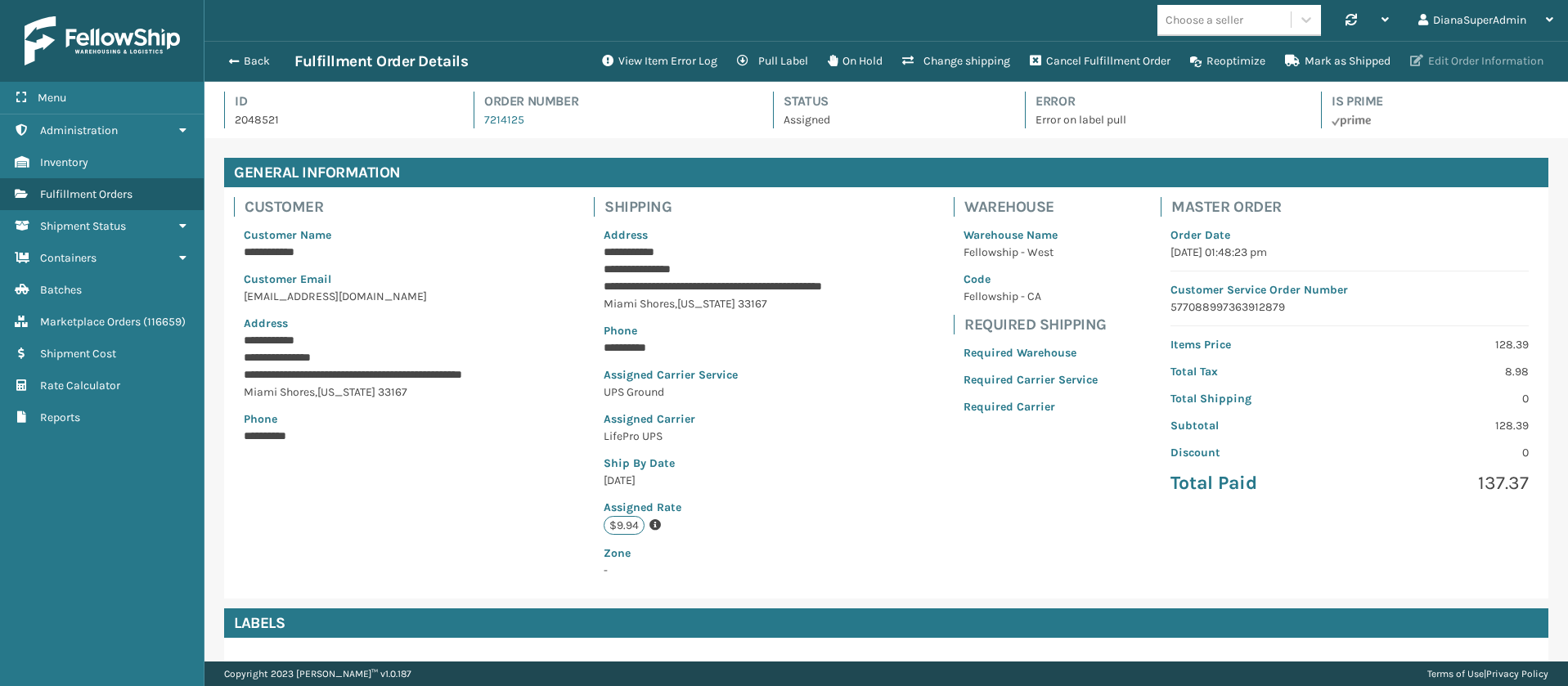
click at [1487, 63] on button "Edit Order Information" at bounding box center [1477, 62] width 153 height 33
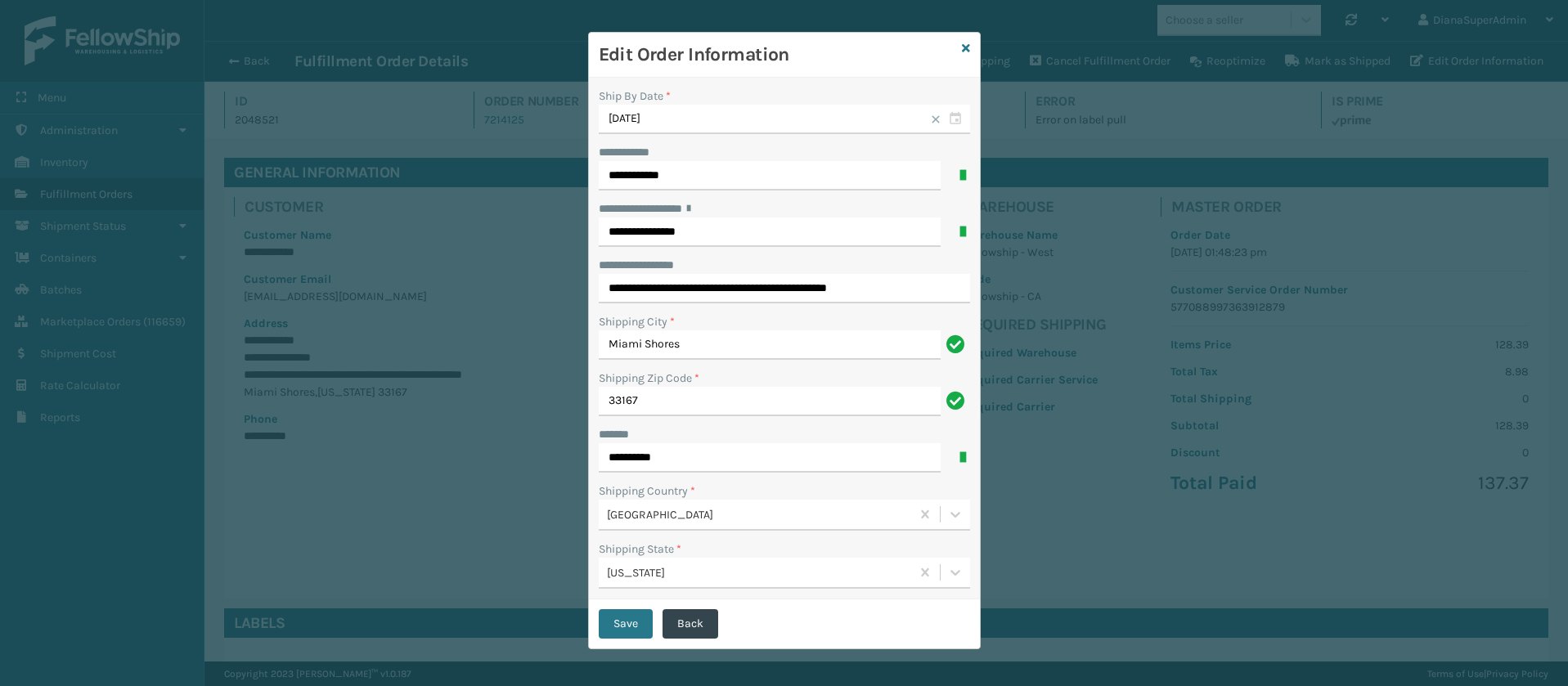
scroll to position [10, 0]
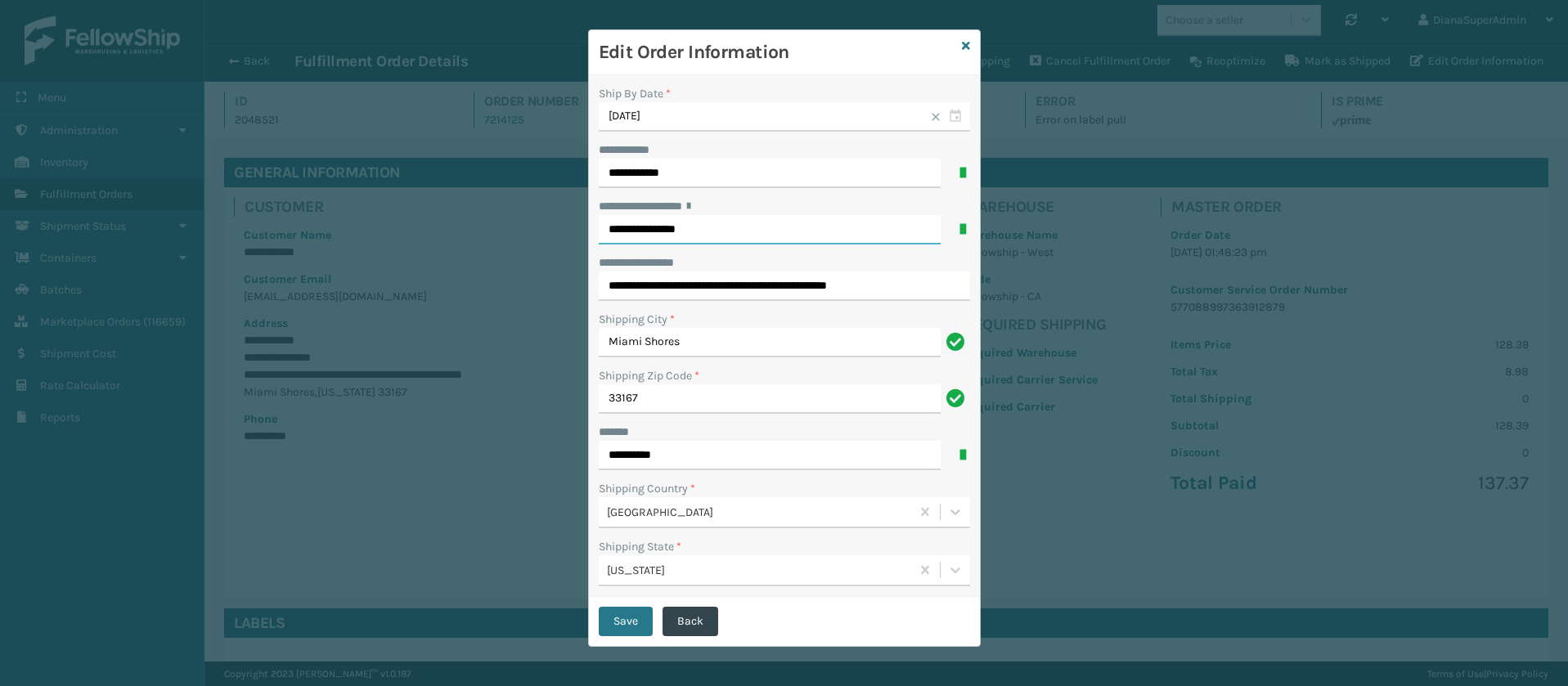
click at [709, 231] on input "**********" at bounding box center [770, 230] width 342 height 29
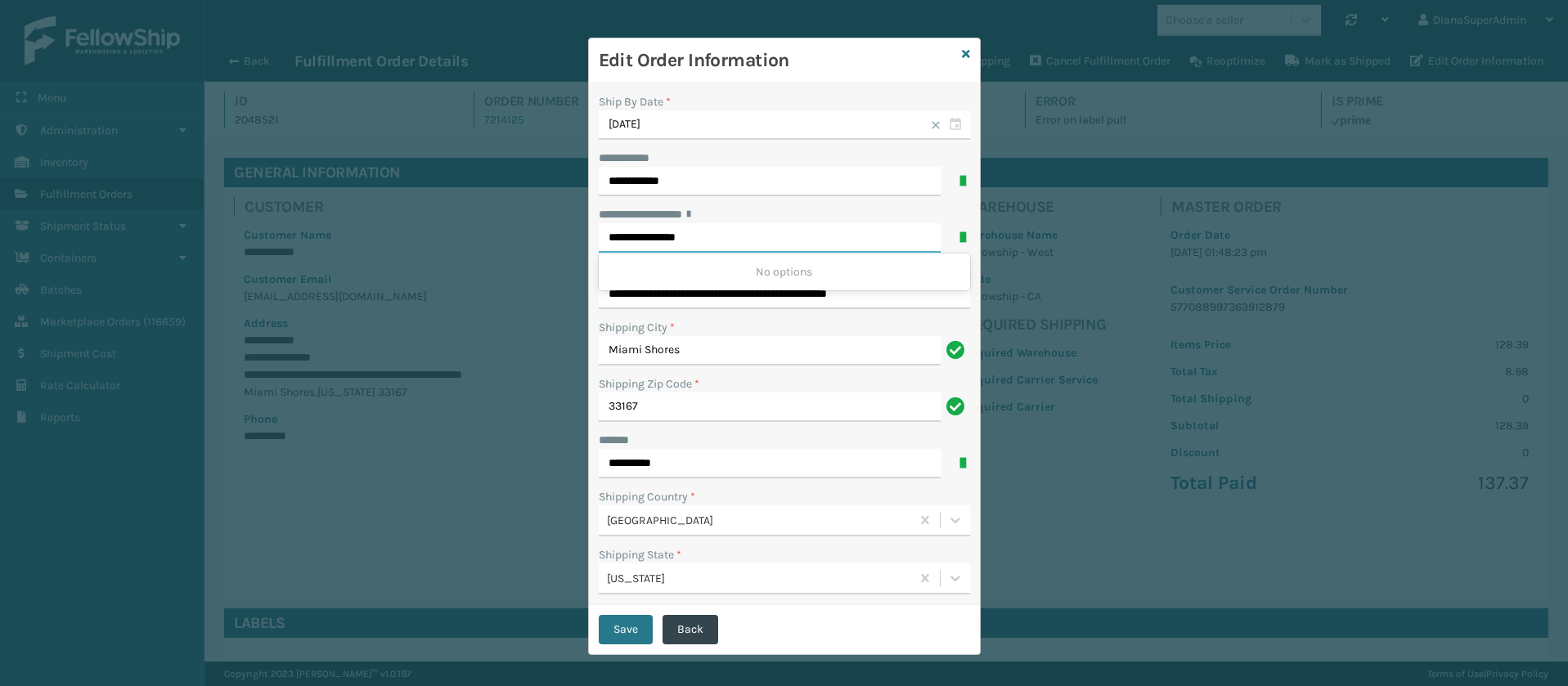
scroll to position [0, 0]
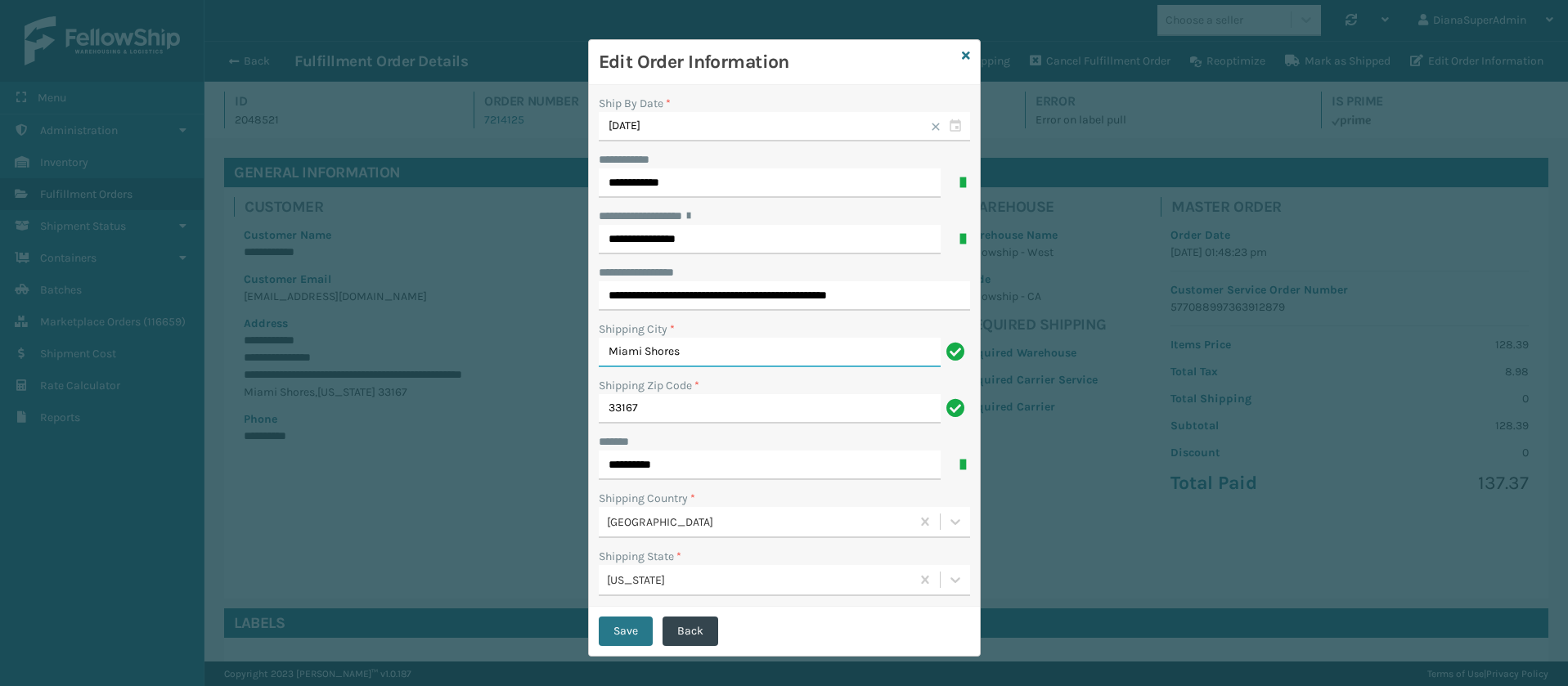
click at [790, 352] on input "Miami Shores" at bounding box center [770, 352] width 342 height 29
drag, startPoint x: 632, startPoint y: 297, endPoint x: 588, endPoint y: 285, distance: 45.6
click at [589, 285] on div "**********" at bounding box center [784, 345] width 391 height 521
click at [720, 292] on input "**********" at bounding box center [785, 296] width 372 height 29
type input "**********"
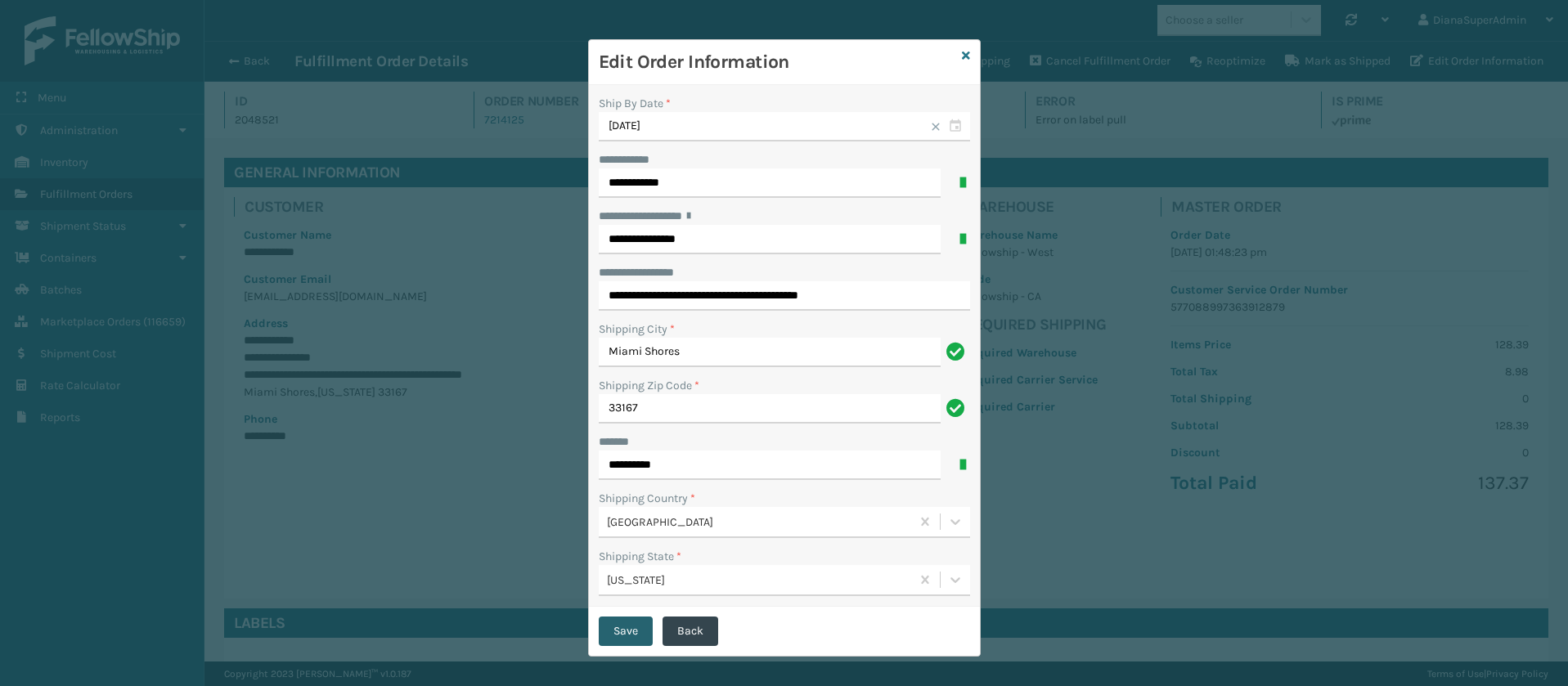
click at [634, 625] on button "Save" at bounding box center [626, 631] width 54 height 29
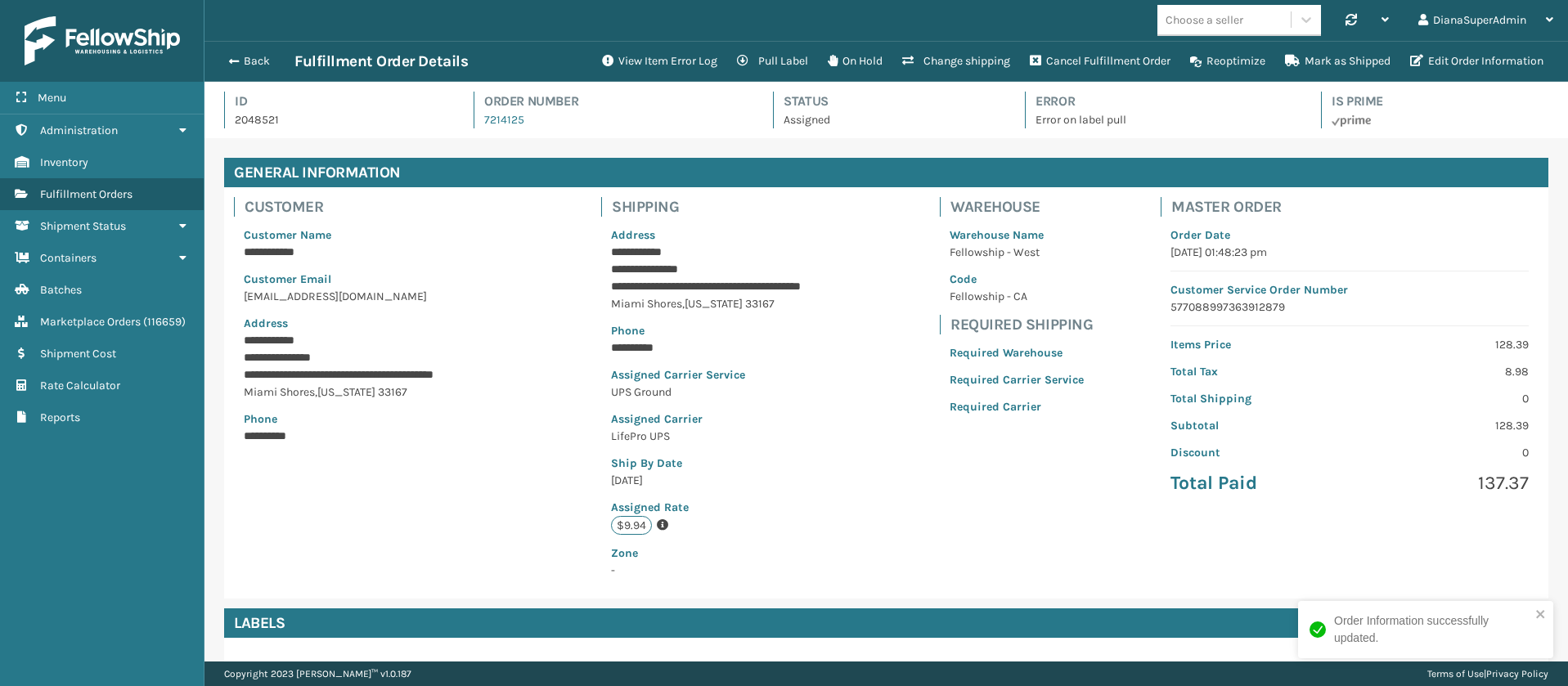
scroll to position [40, 1364]
click at [1445, 58] on button "Edit Order Information" at bounding box center [1477, 62] width 153 height 33
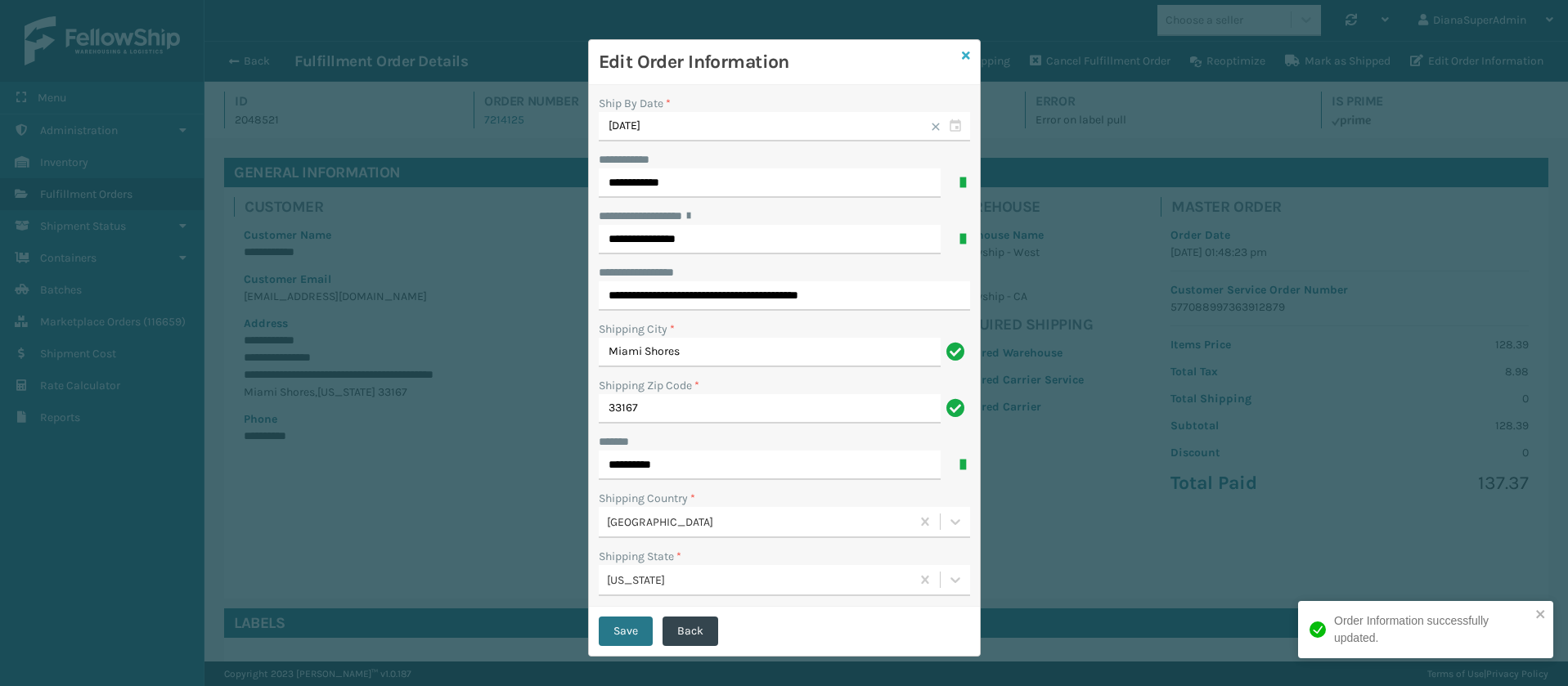
click at [962, 56] on icon at bounding box center [965, 55] width 8 height 11
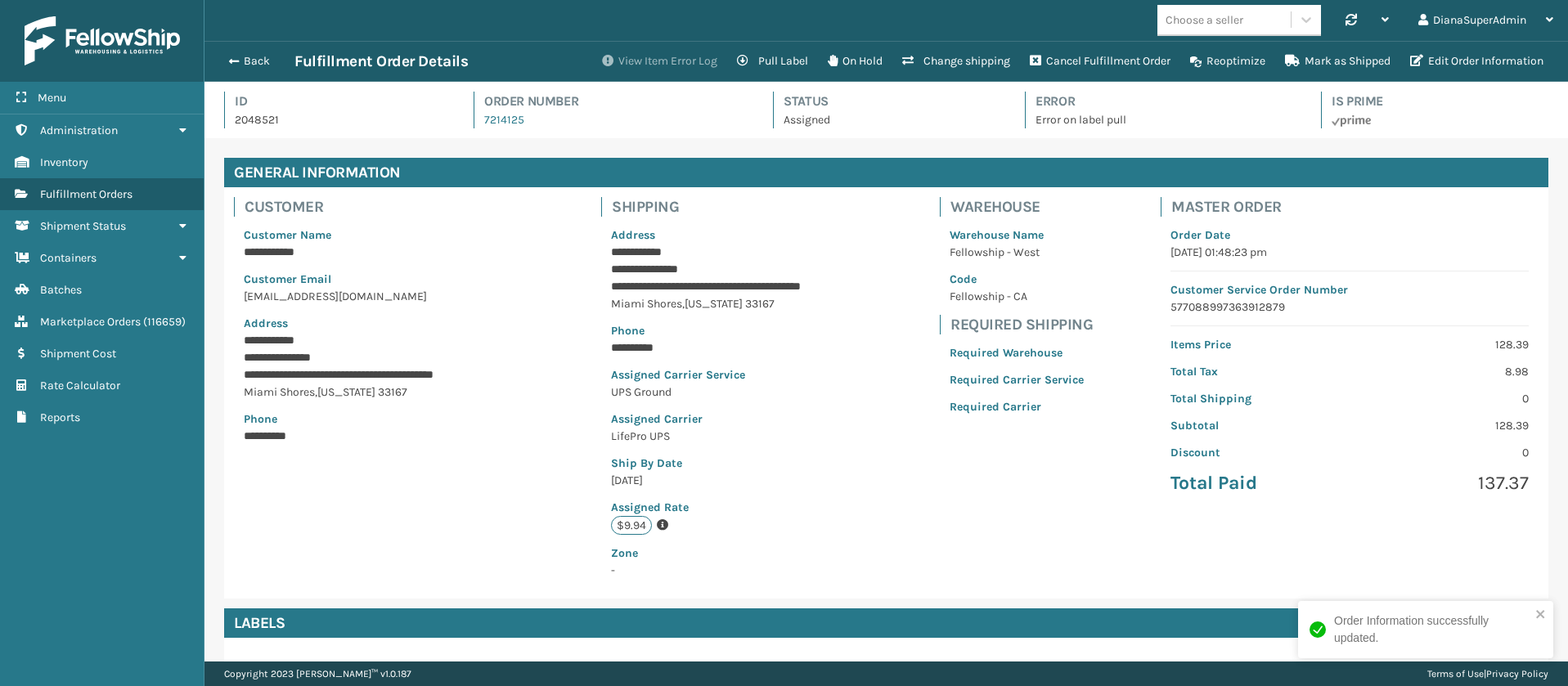
click at [644, 57] on button "View Item Error Log" at bounding box center [660, 62] width 135 height 33
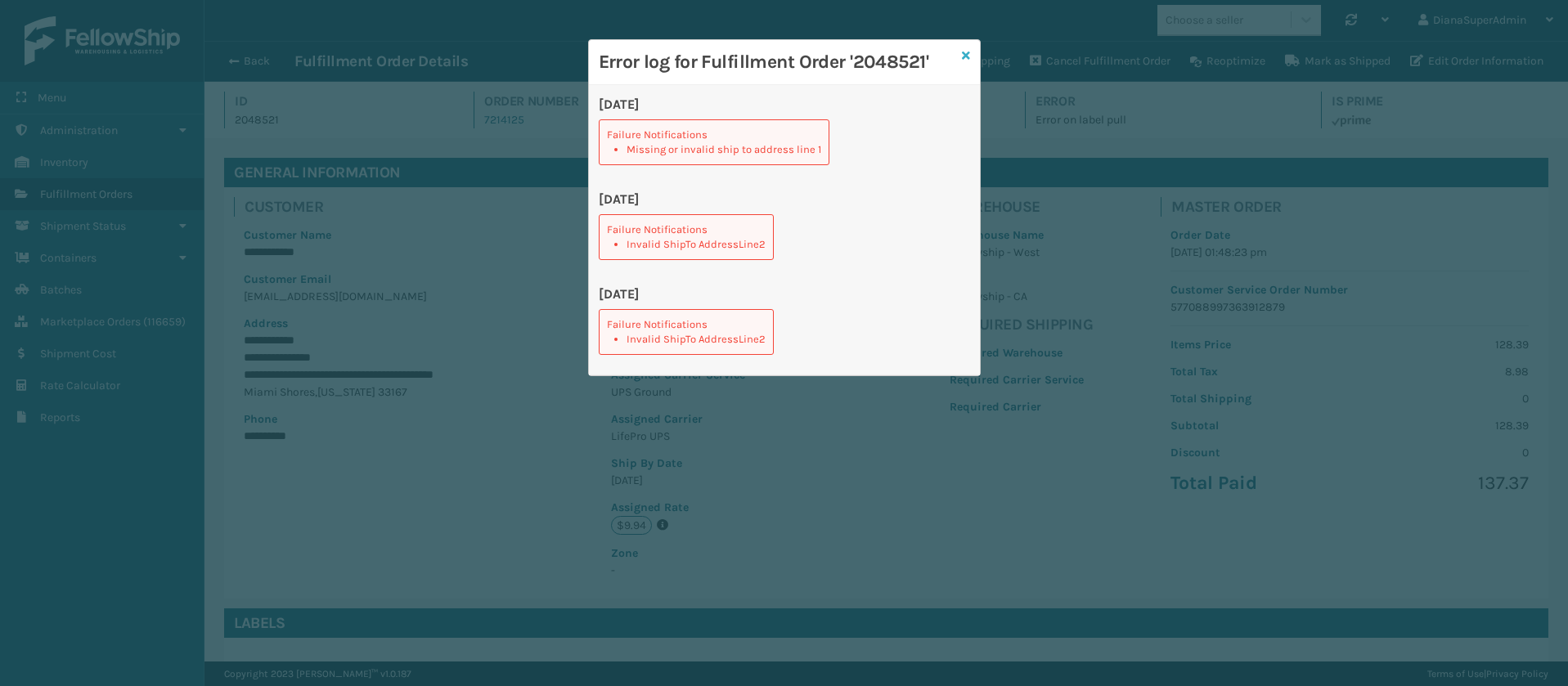
click at [964, 55] on icon at bounding box center [965, 55] width 8 height 11
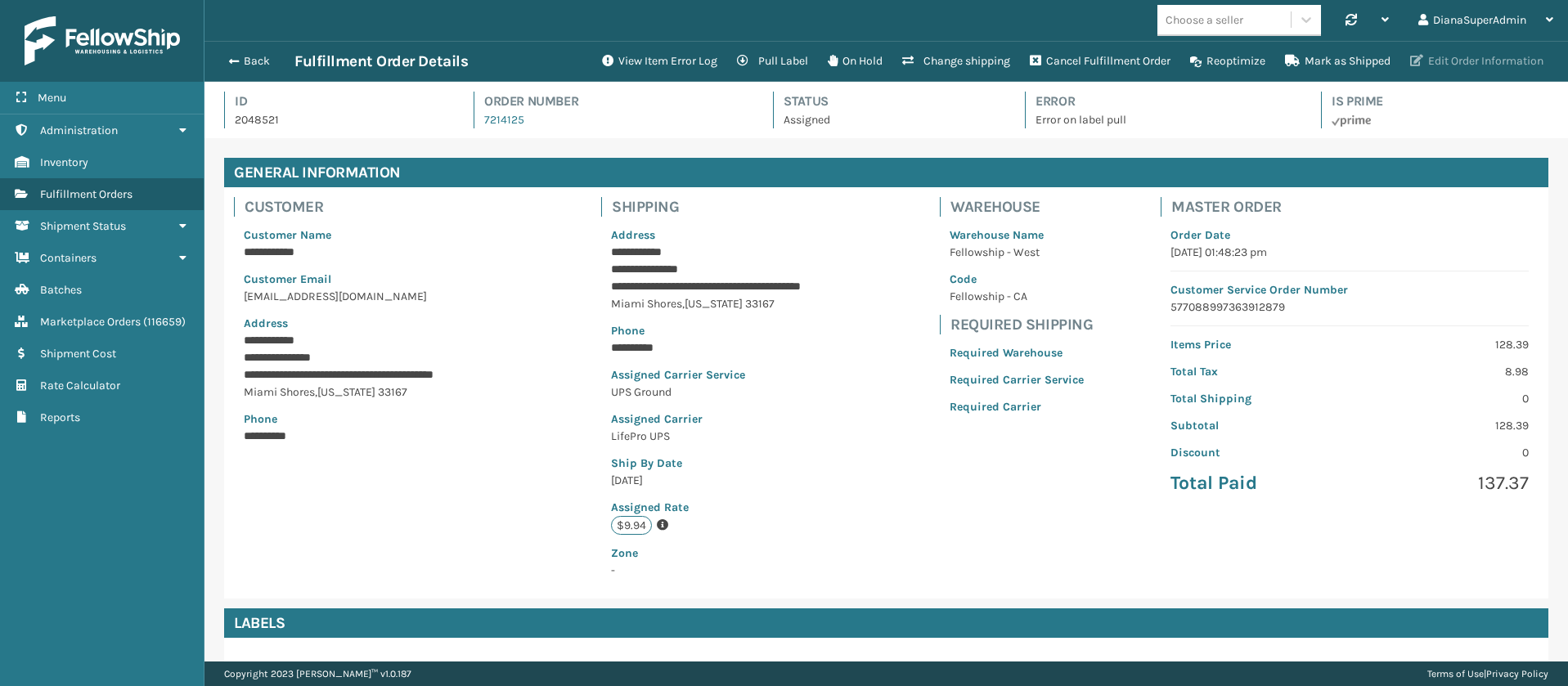
click at [1496, 56] on button "Edit Order Information" at bounding box center [1477, 62] width 153 height 33
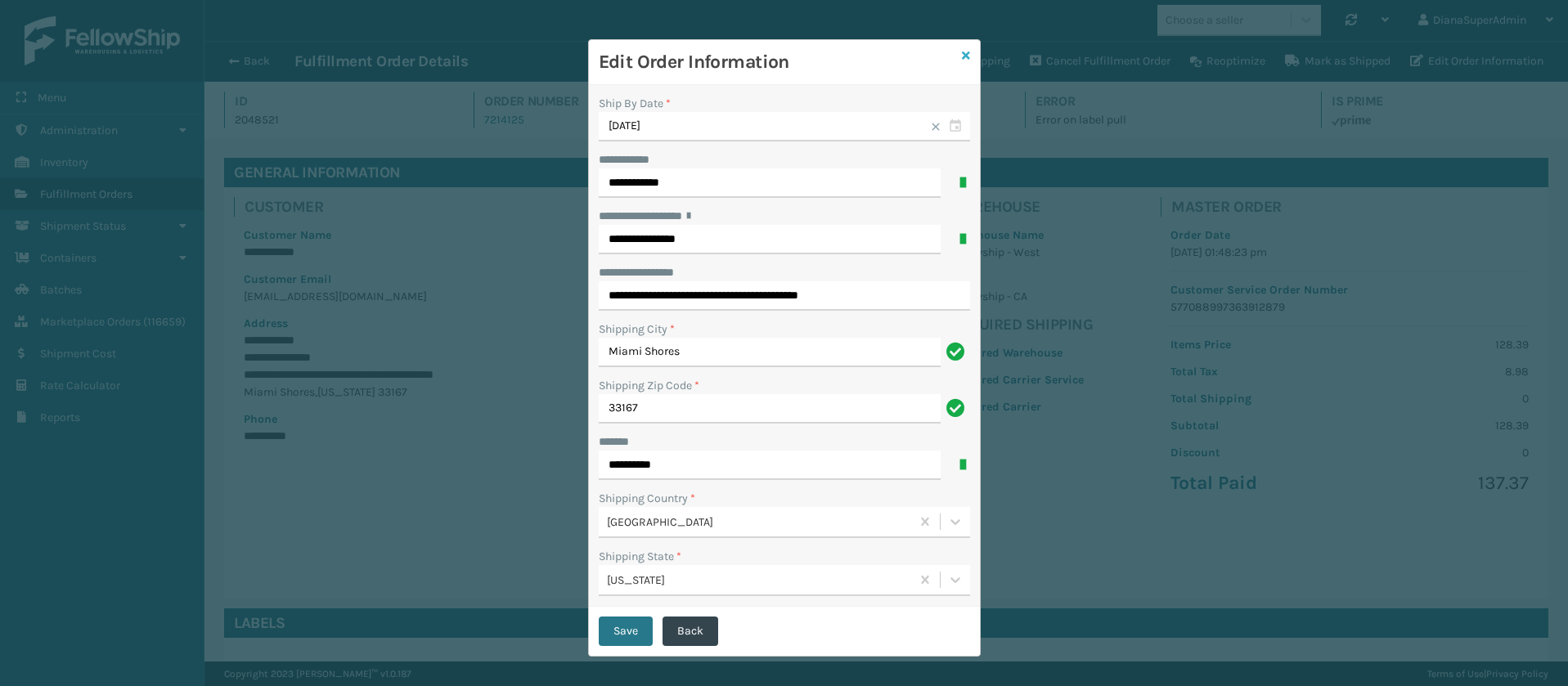
click at [962, 54] on icon at bounding box center [965, 55] width 8 height 11
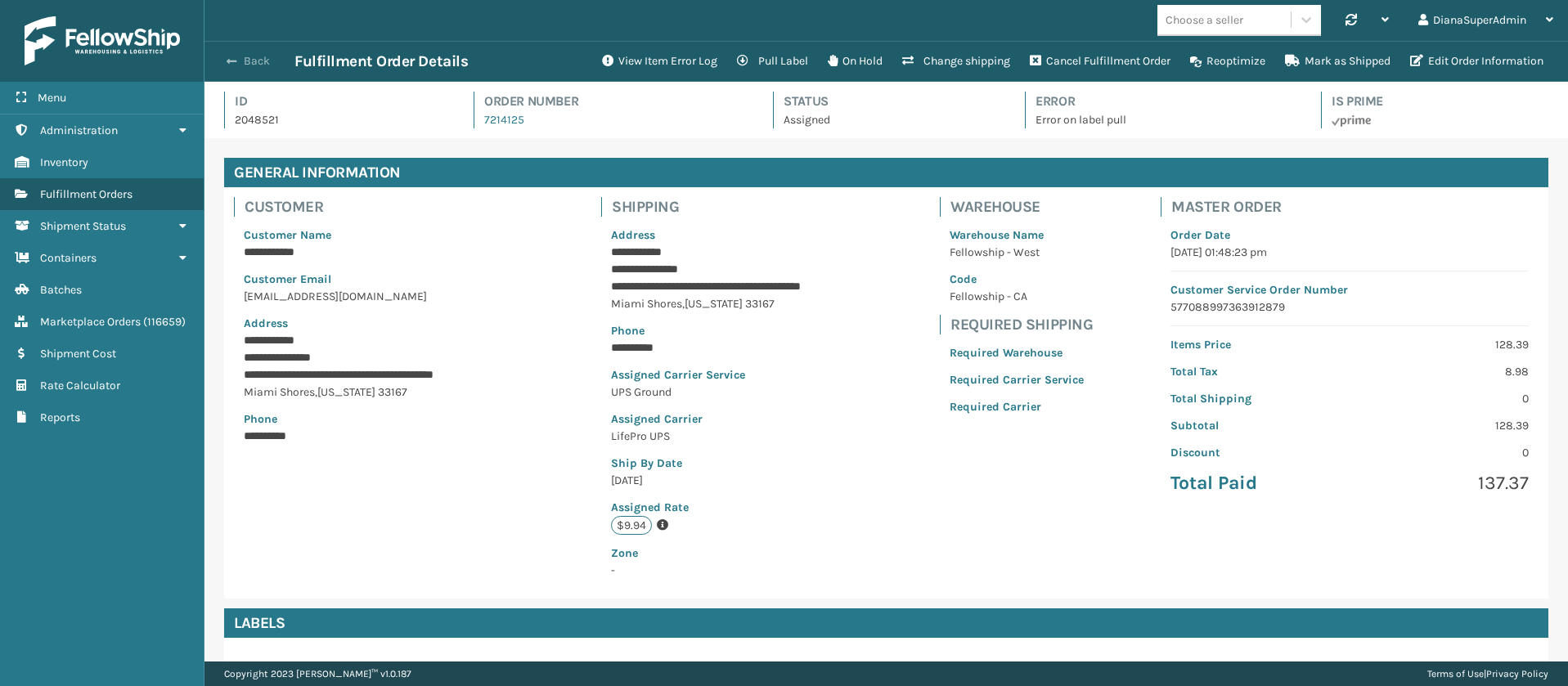
click at [235, 62] on span "button" at bounding box center [231, 61] width 10 height 11
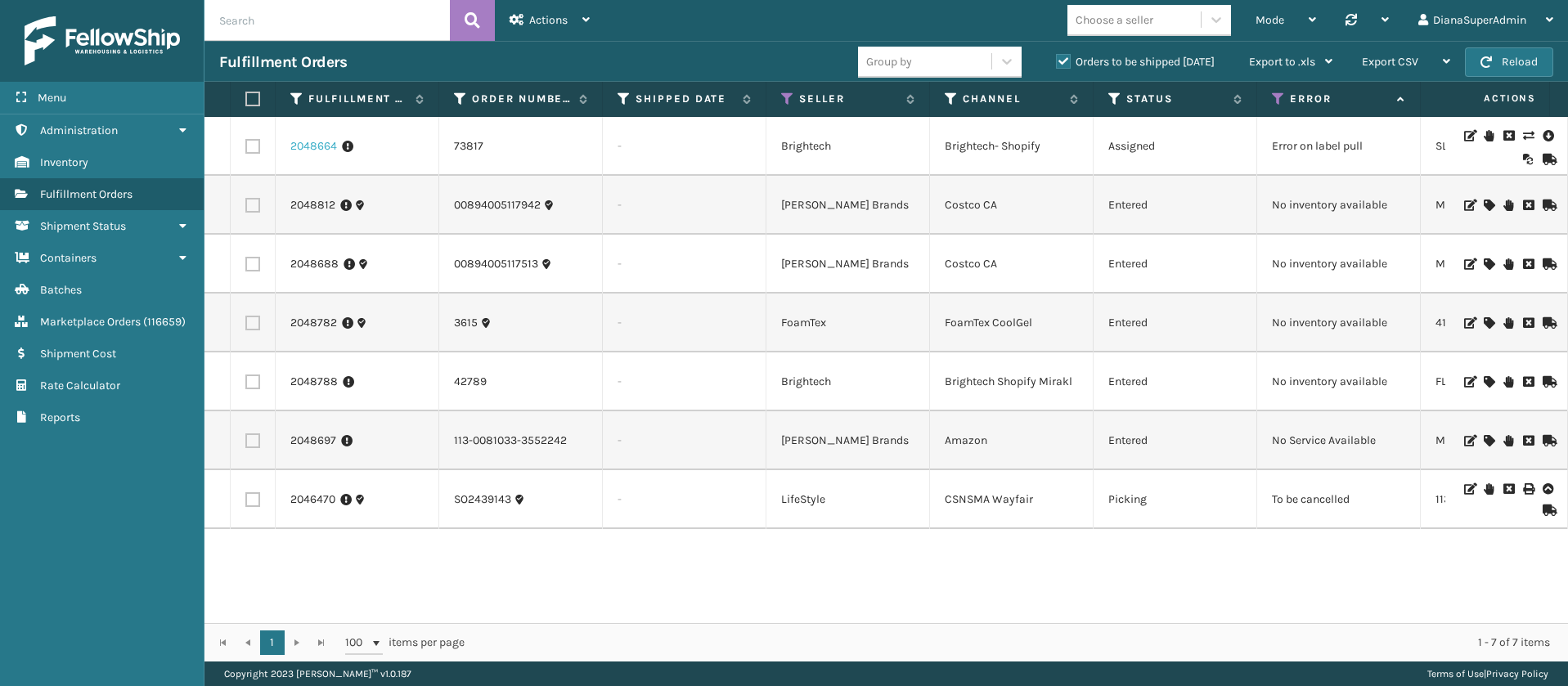
click at [318, 140] on link "2048664" at bounding box center [314, 146] width 47 height 17
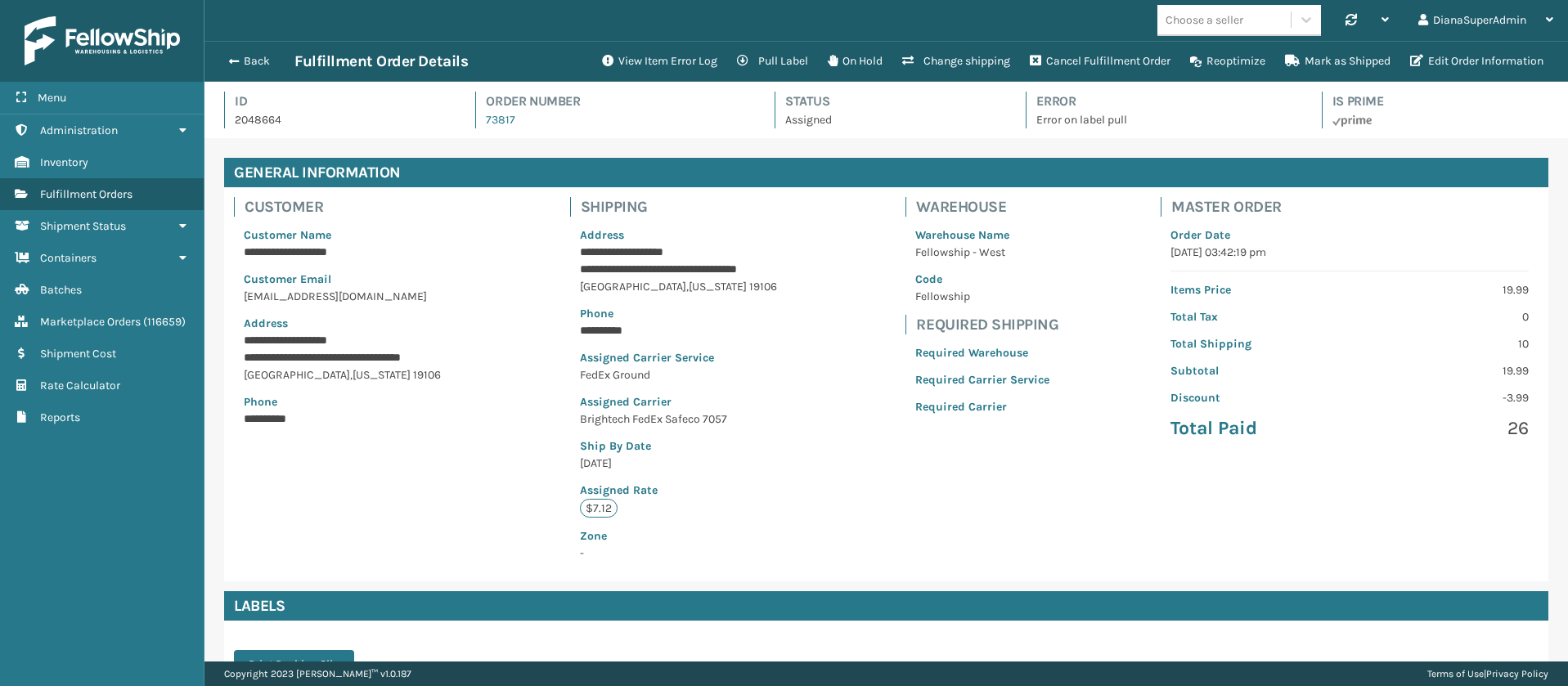
scroll to position [40, 1364]
click at [670, 55] on button "View Item Error Log" at bounding box center [660, 62] width 135 height 33
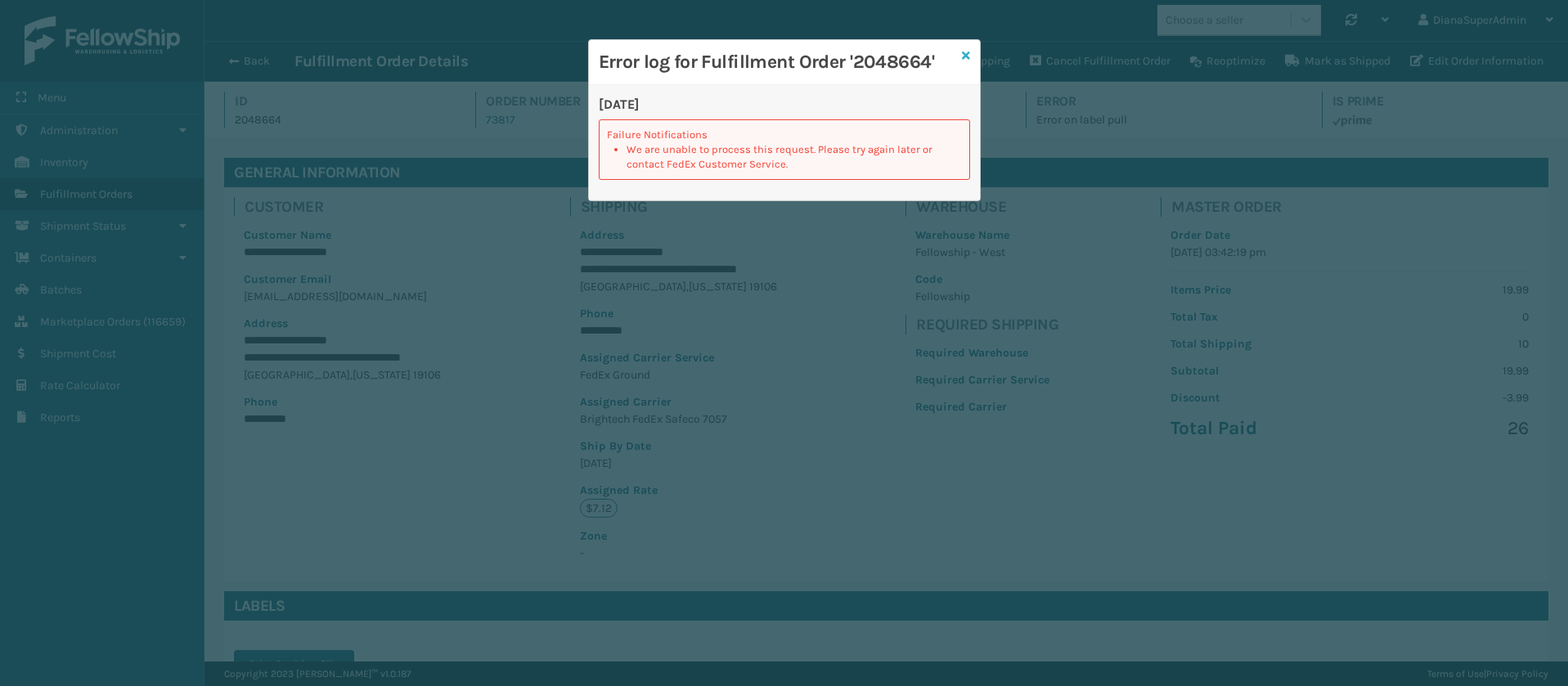
click at [962, 54] on icon at bounding box center [965, 55] width 8 height 11
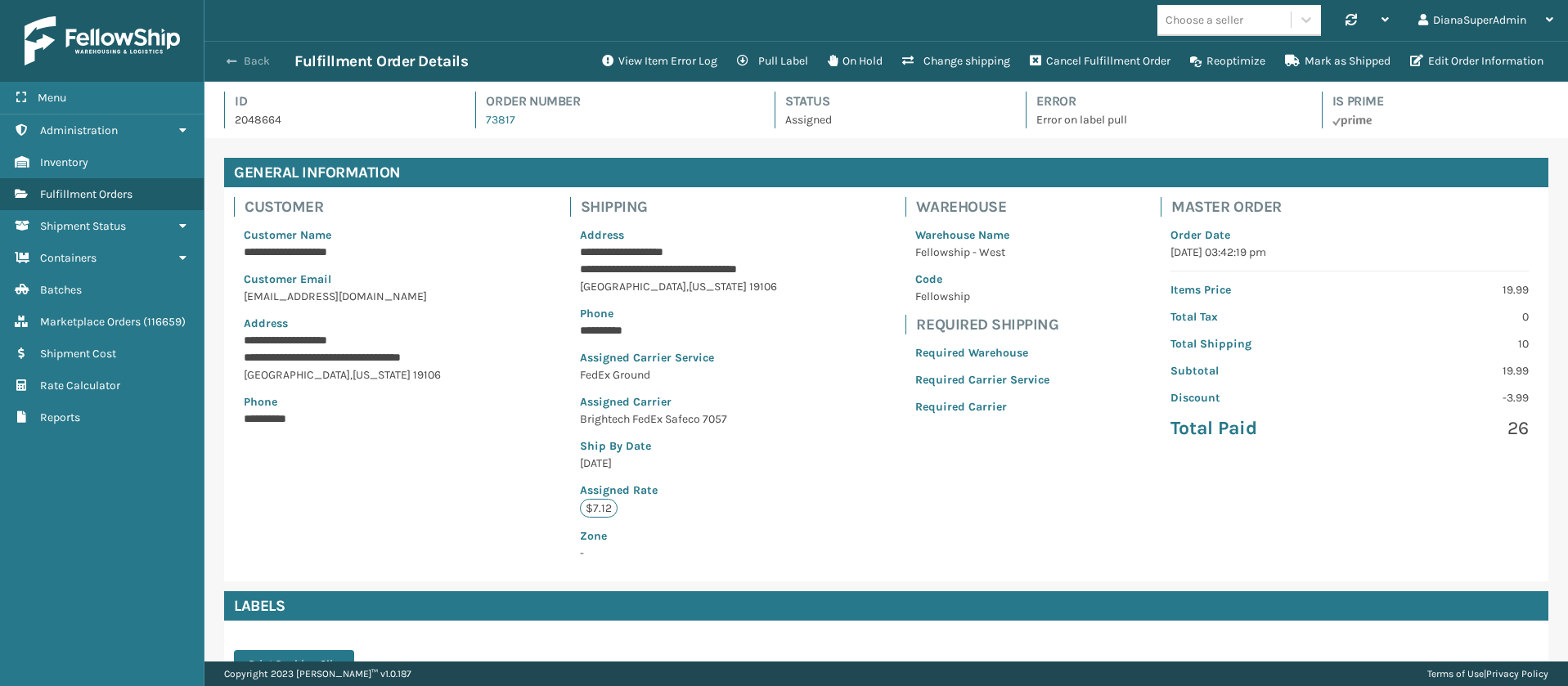
click at [230, 60] on span "button" at bounding box center [231, 61] width 10 height 11
